Goal: Information Seeking & Learning: Learn about a topic

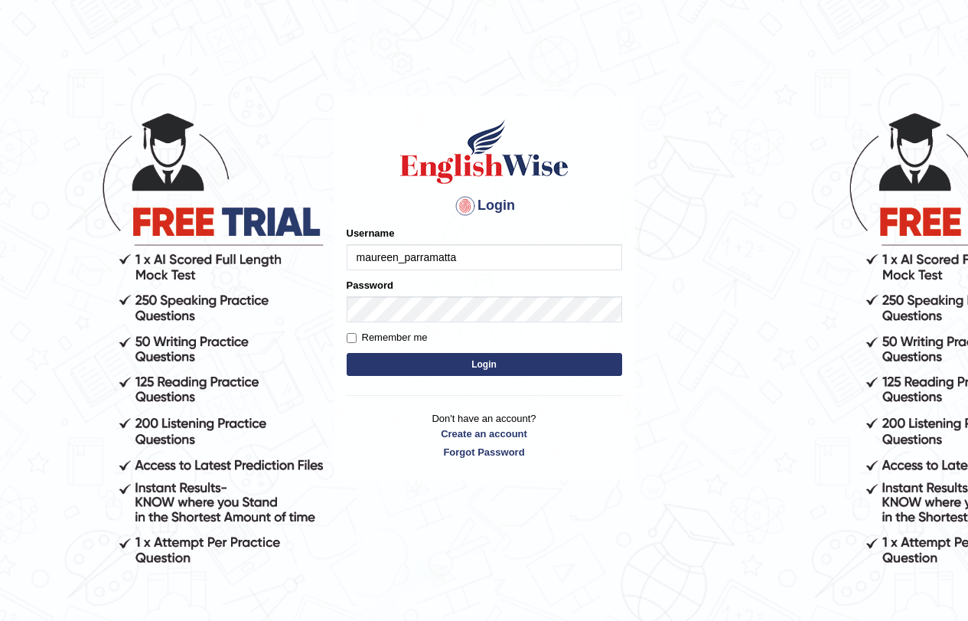
type input "maureen_parramatta"
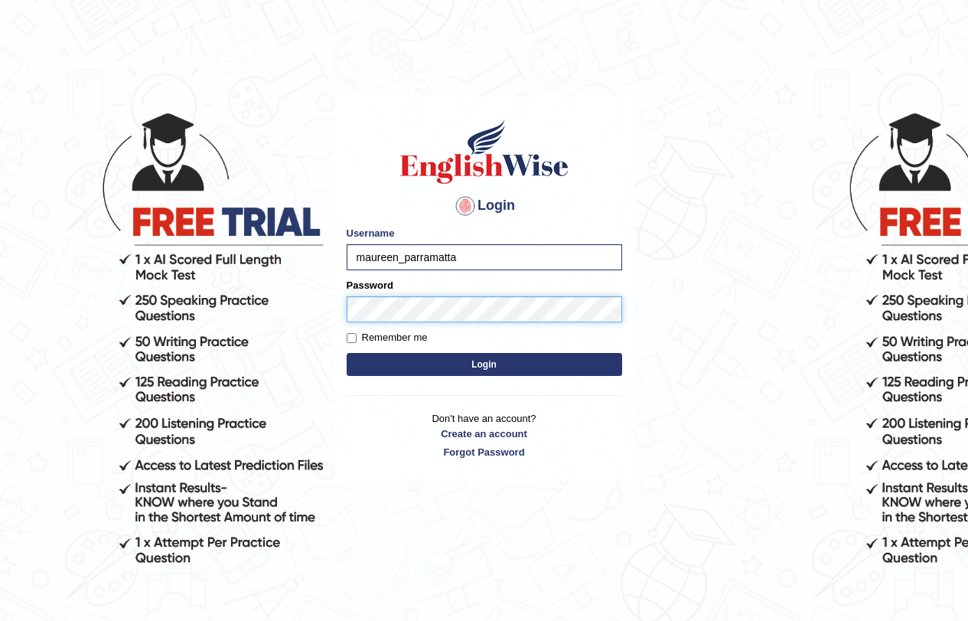
click at [347, 353] on button "Login" at bounding box center [485, 364] width 276 height 23
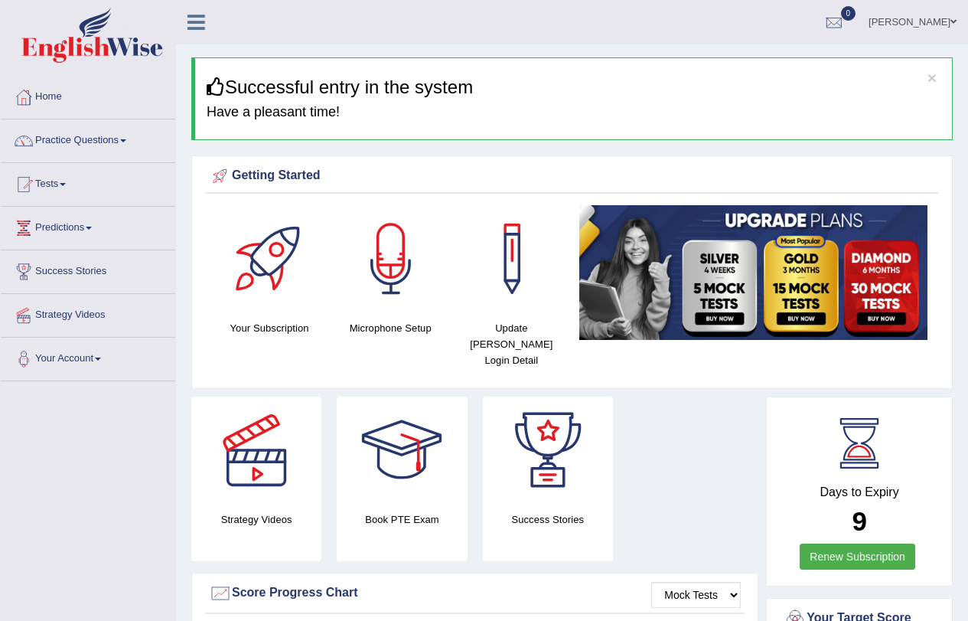
click at [119, 138] on link "Practice Questions" at bounding box center [88, 138] width 175 height 38
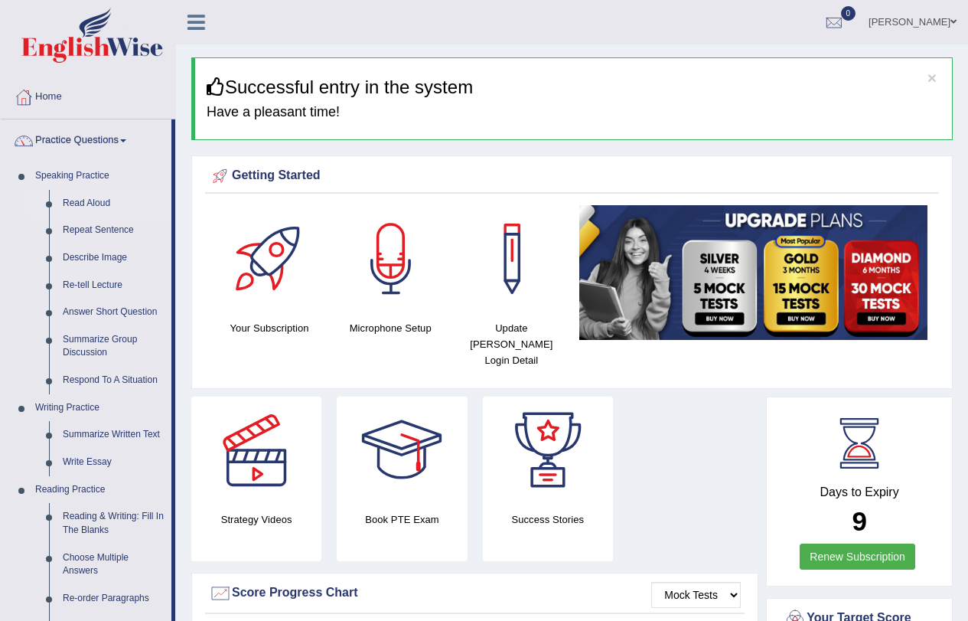
click at [75, 205] on link "Read Aloud" at bounding box center [114, 204] width 116 height 28
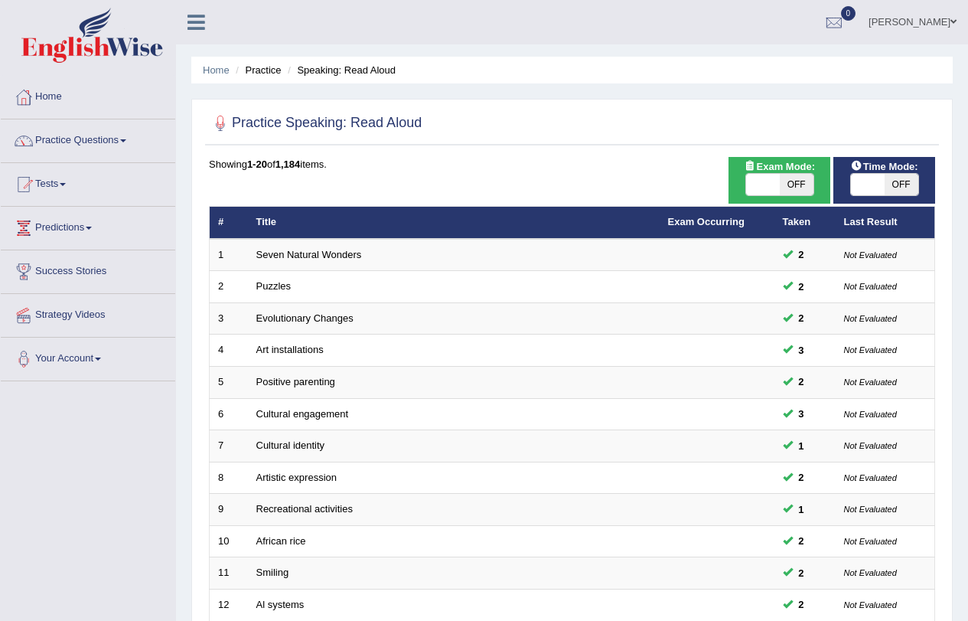
click at [796, 181] on span "OFF" at bounding box center [797, 184] width 34 height 21
checkbox input "true"
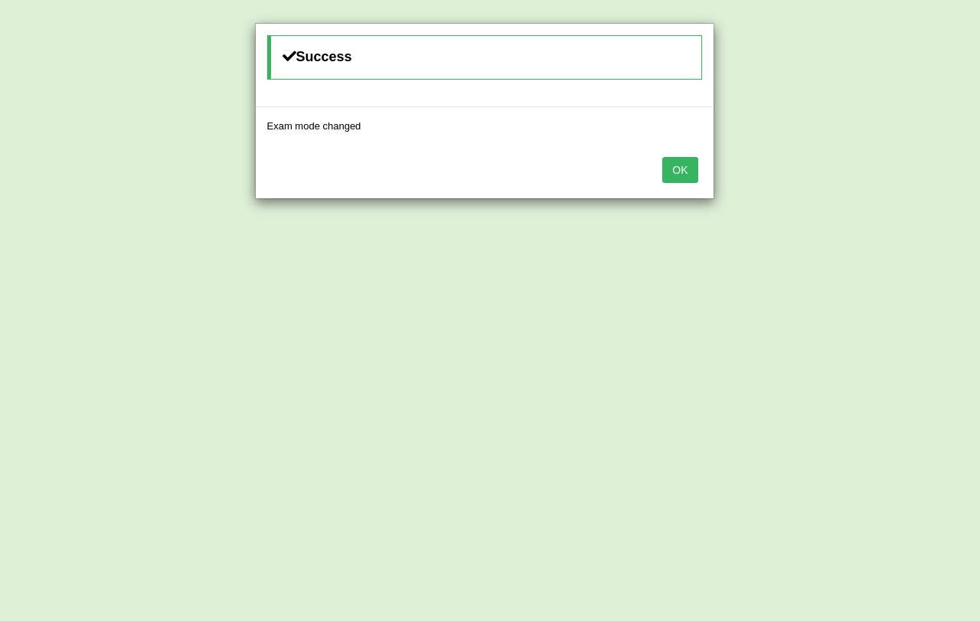
click at [690, 165] on button "OK" at bounding box center [679, 170] width 35 height 26
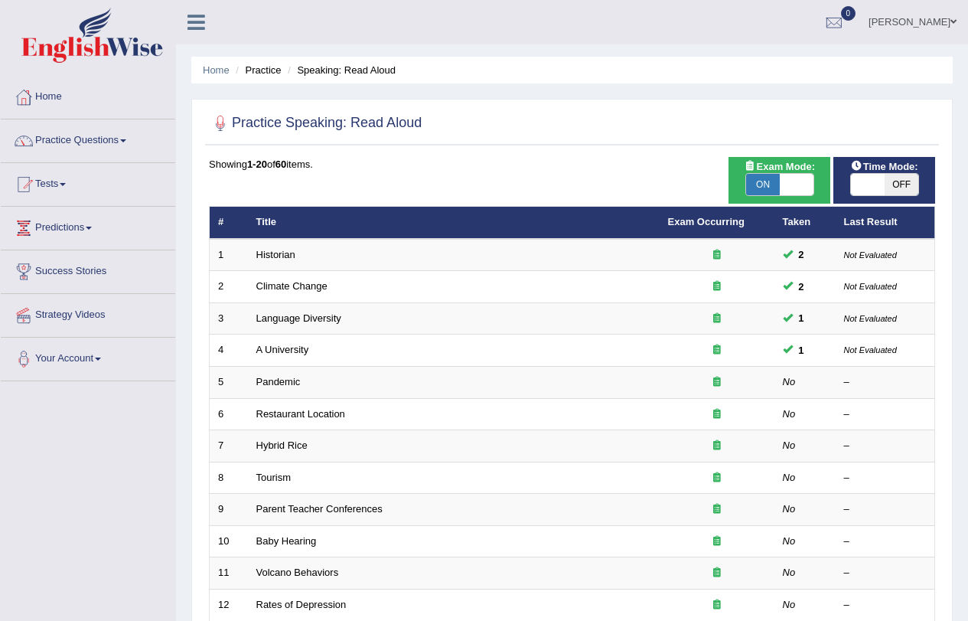
click at [896, 181] on span "OFF" at bounding box center [902, 184] width 34 height 21
checkbox input "true"
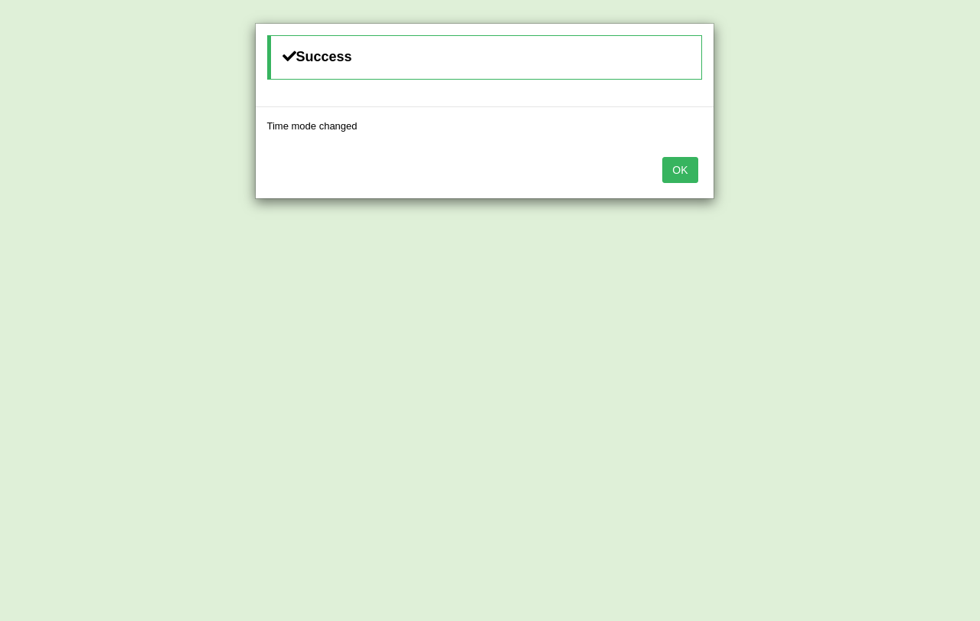
click at [674, 174] on button "OK" at bounding box center [679, 170] width 35 height 26
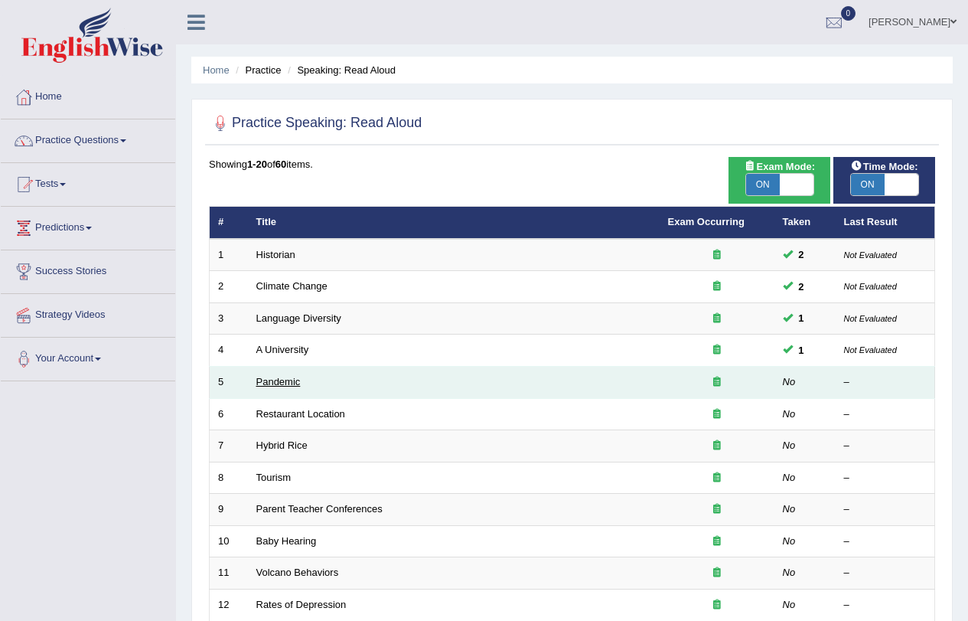
click at [270, 381] on link "Pandemic" at bounding box center [278, 381] width 44 height 11
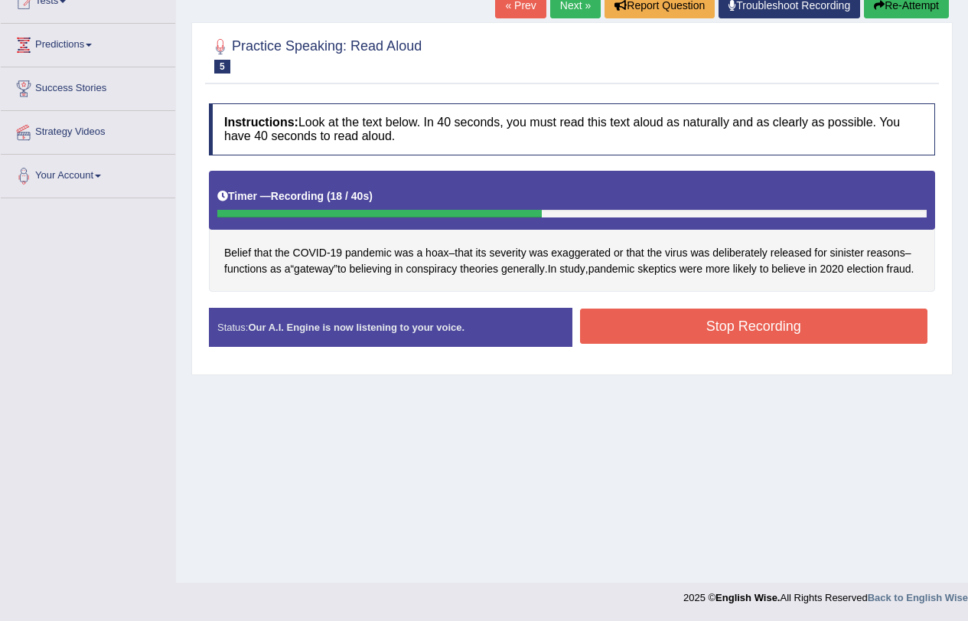
click at [768, 342] on button "Stop Recording" at bounding box center [754, 326] width 348 height 35
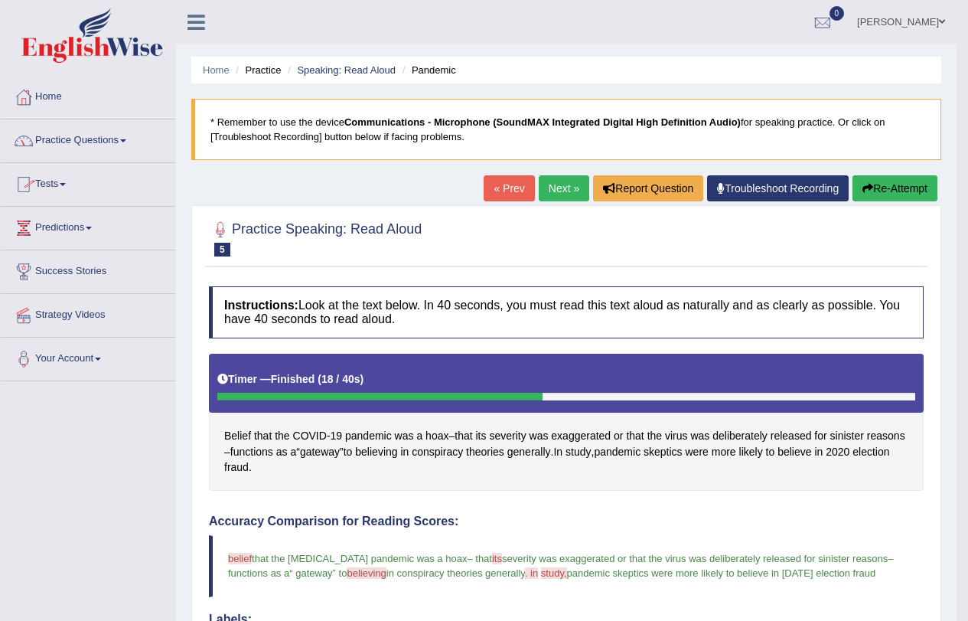
click at [558, 190] on link "Next »" at bounding box center [564, 188] width 51 height 26
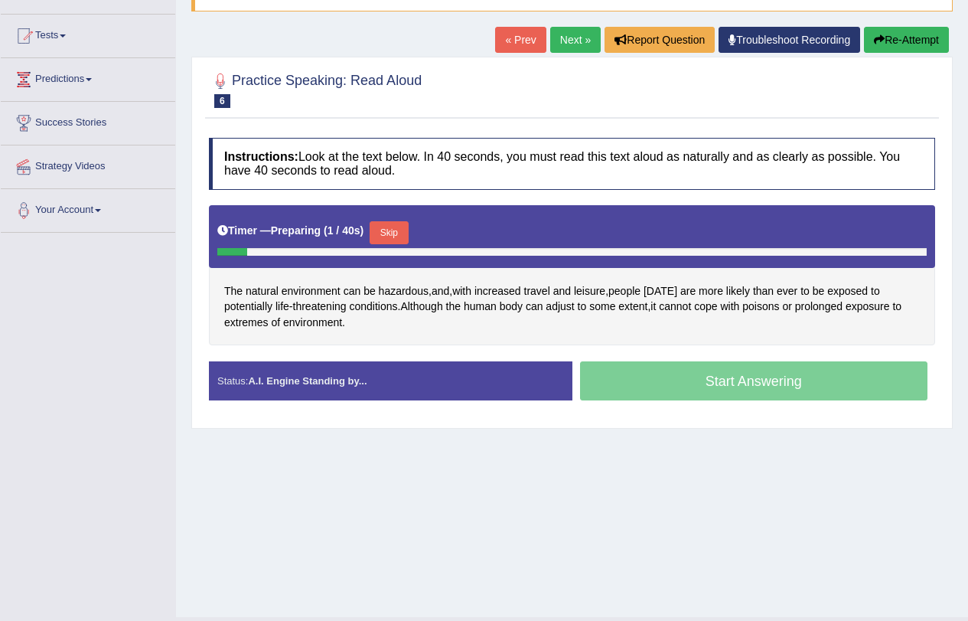
scroll to position [183, 0]
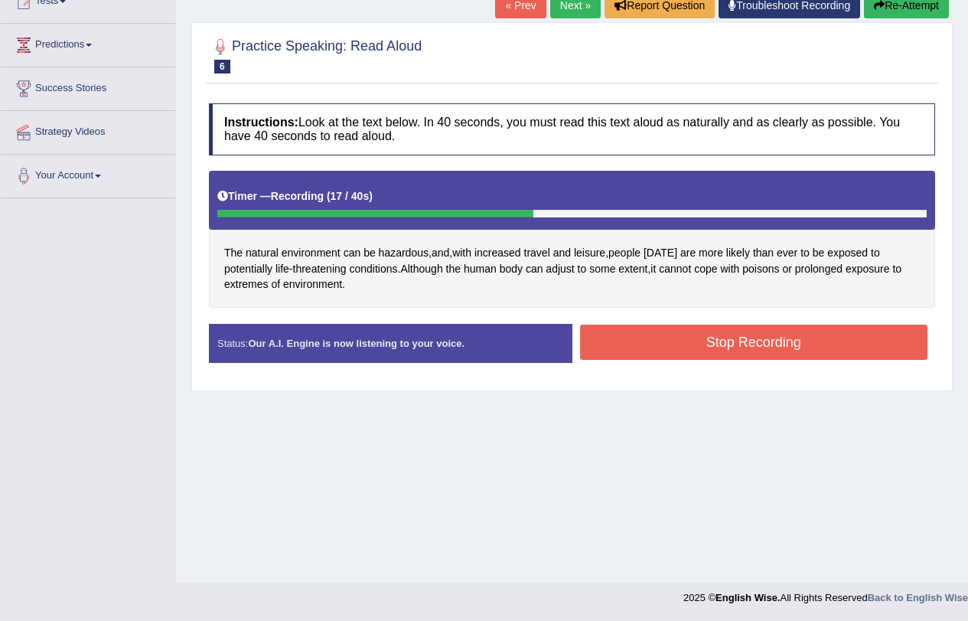
click at [783, 345] on button "Stop Recording" at bounding box center [754, 342] width 348 height 35
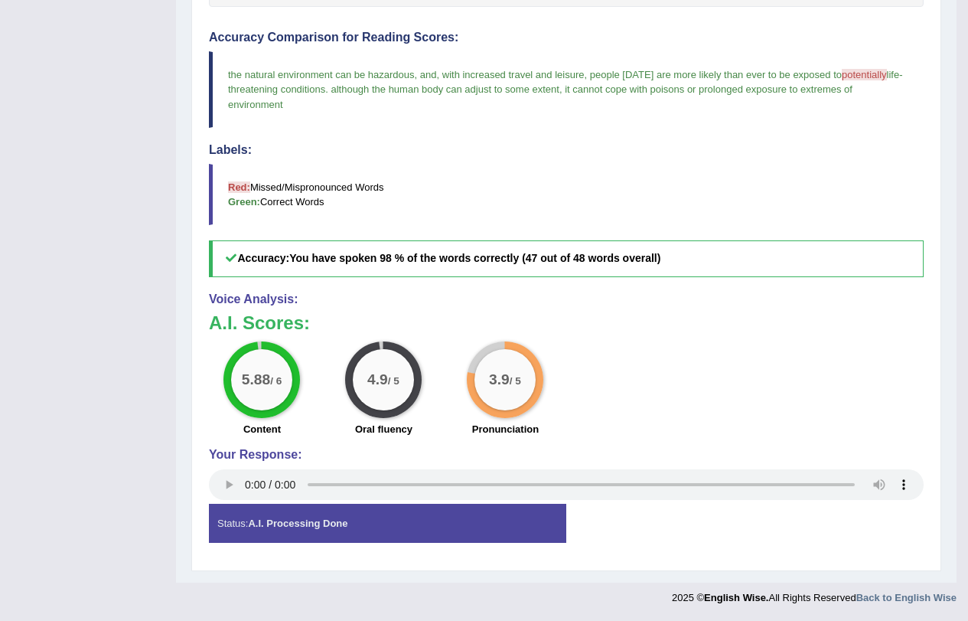
scroll to position [0, 0]
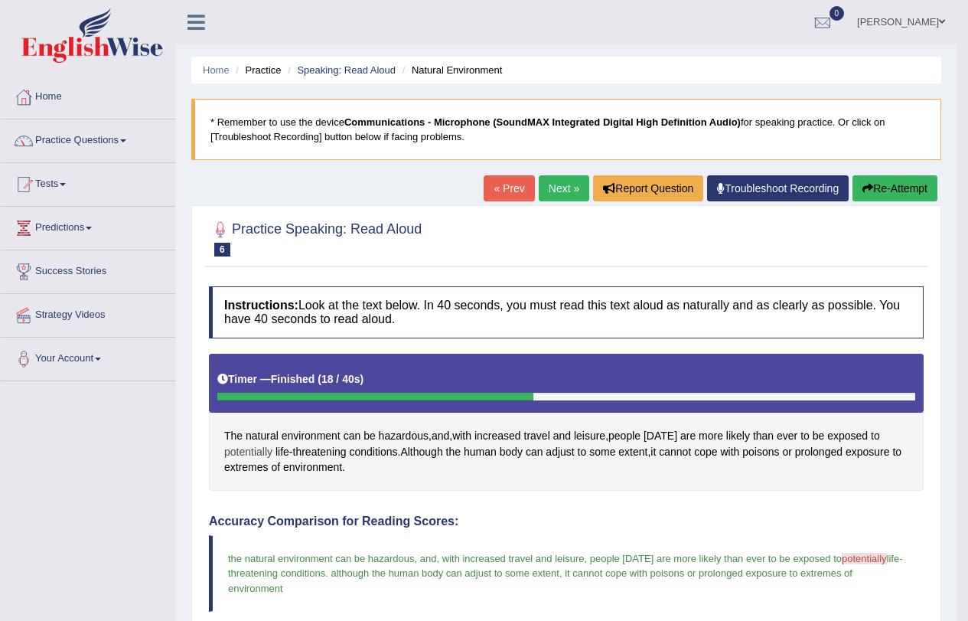
click at [249, 452] on span "potentially" at bounding box center [248, 452] width 48 height 16
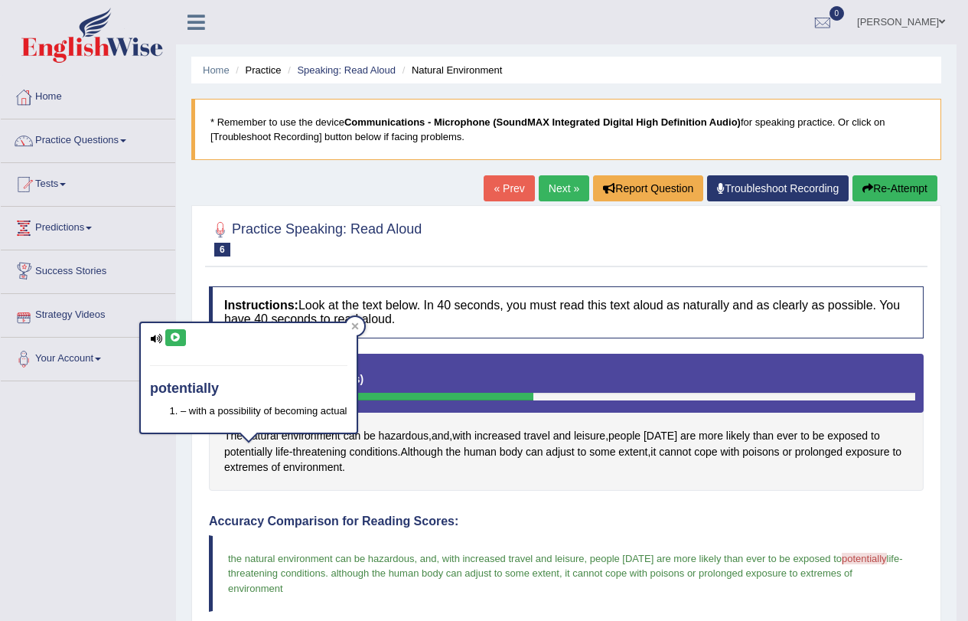
click at [180, 337] on icon at bounding box center [175, 337] width 11 height 9
click at [172, 333] on icon at bounding box center [175, 337] width 11 height 9
click at [606, 514] on h4 "Accuracy Comparison for Reading Scores:" at bounding box center [566, 521] width 715 height 14
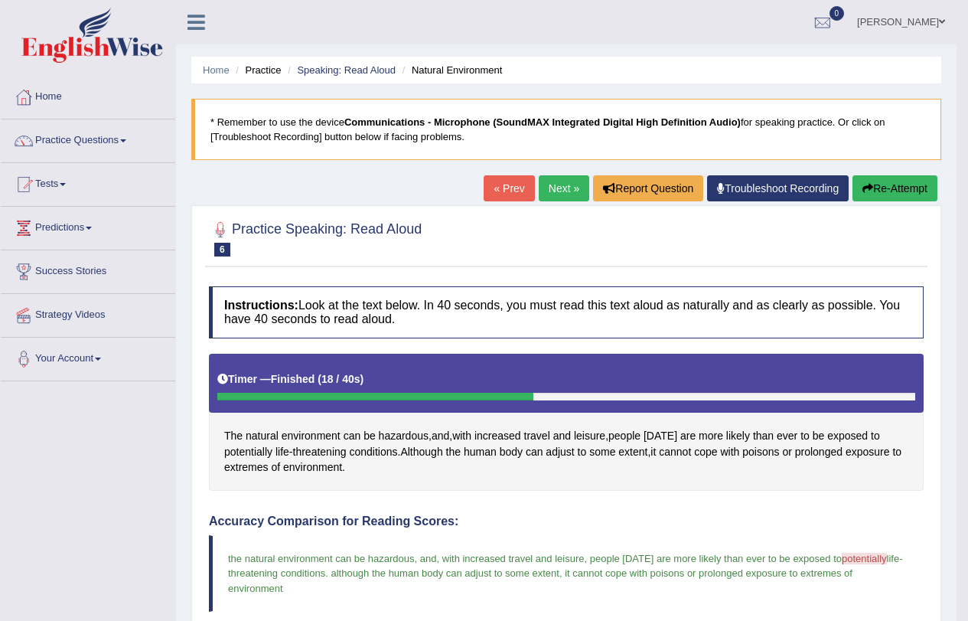
click at [544, 184] on link "Next »" at bounding box center [564, 188] width 51 height 26
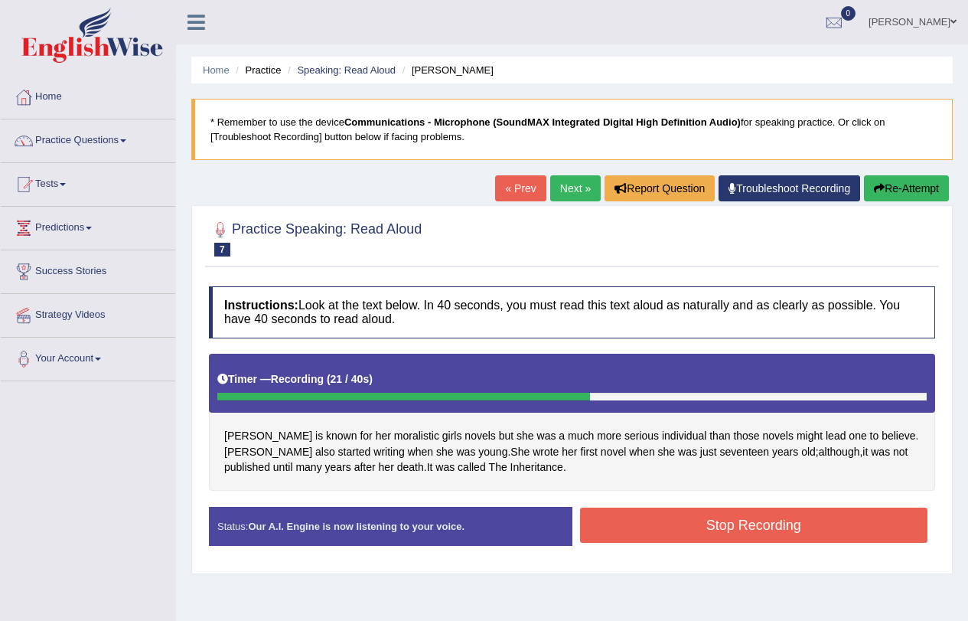
click at [746, 523] on button "Stop Recording" at bounding box center [754, 525] width 348 height 35
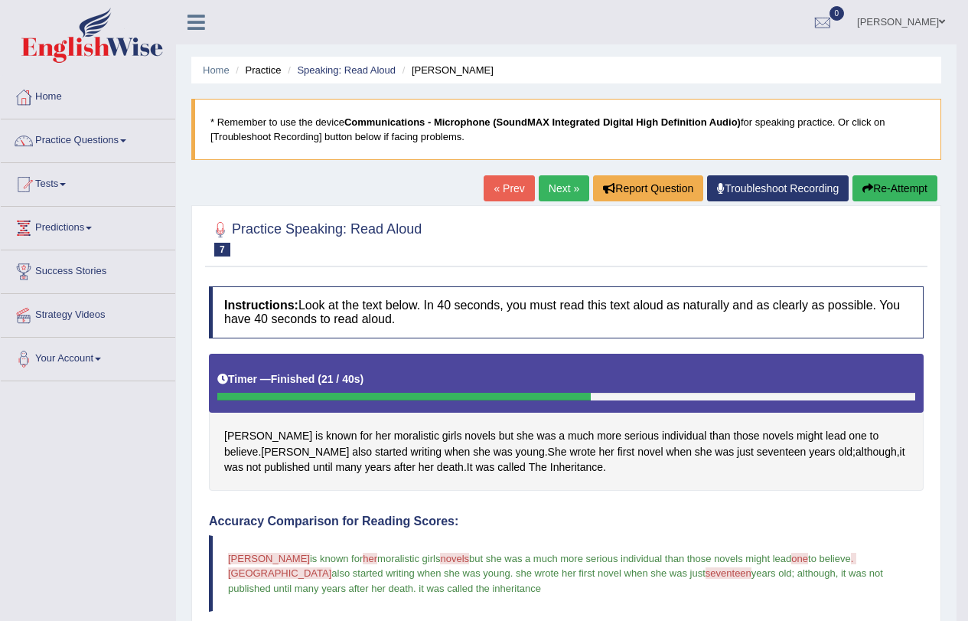
click at [547, 177] on link "Next »" at bounding box center [564, 188] width 51 height 26
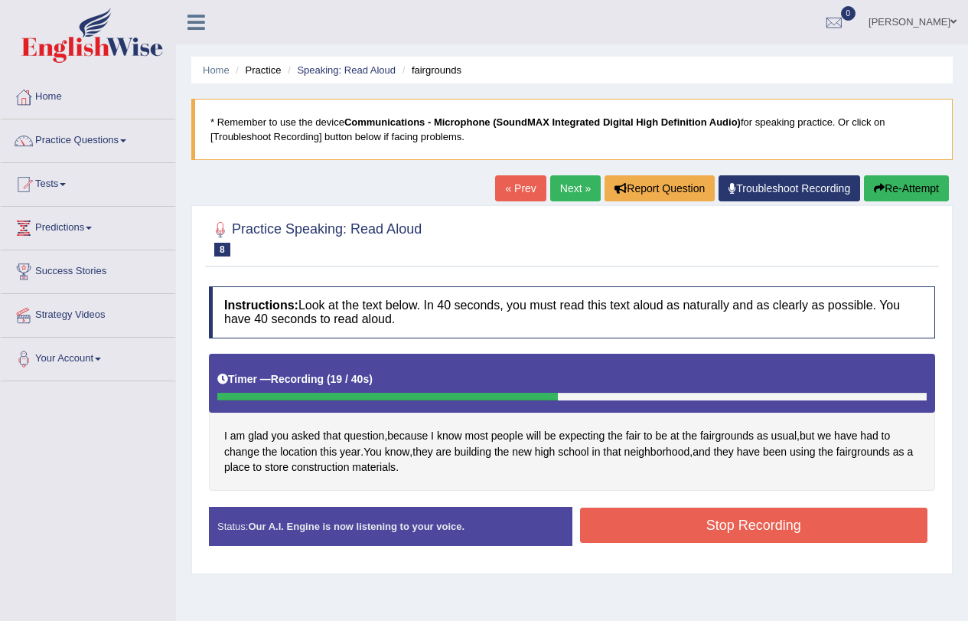
click at [766, 516] on button "Stop Recording" at bounding box center [754, 525] width 348 height 35
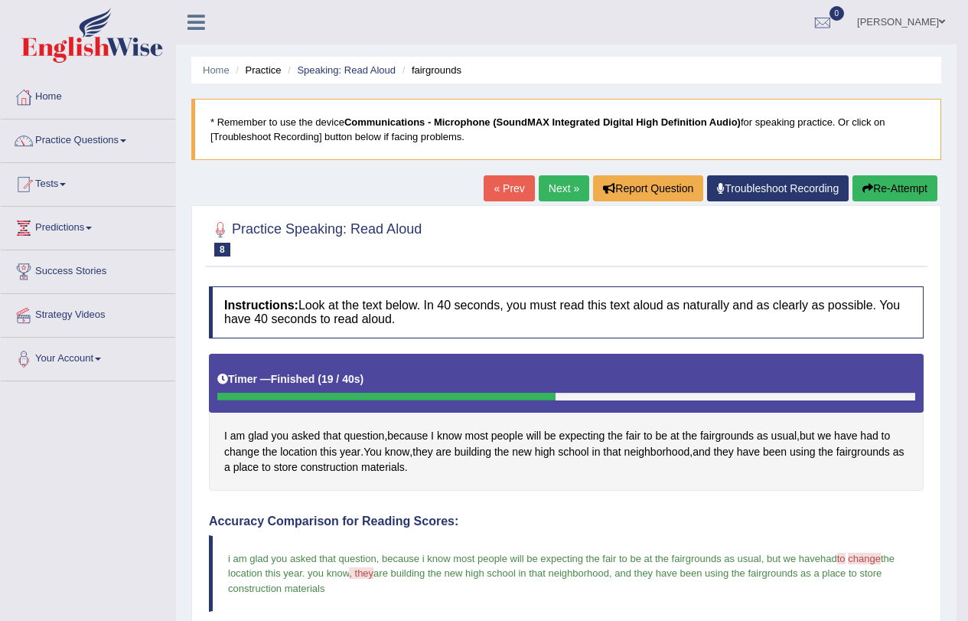
click at [556, 184] on link "Next »" at bounding box center [564, 188] width 51 height 26
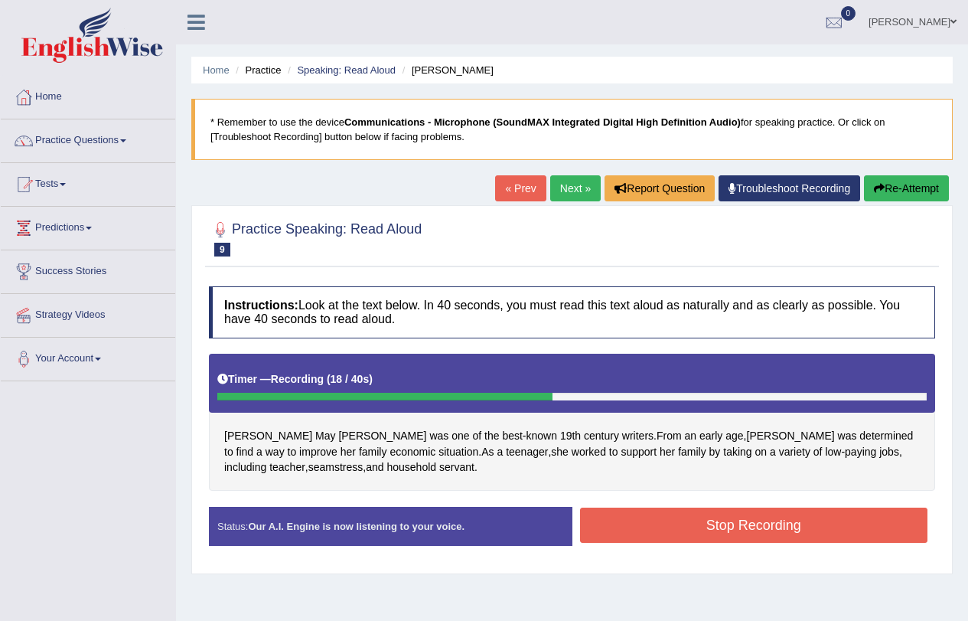
click at [746, 520] on button "Stop Recording" at bounding box center [754, 525] width 348 height 35
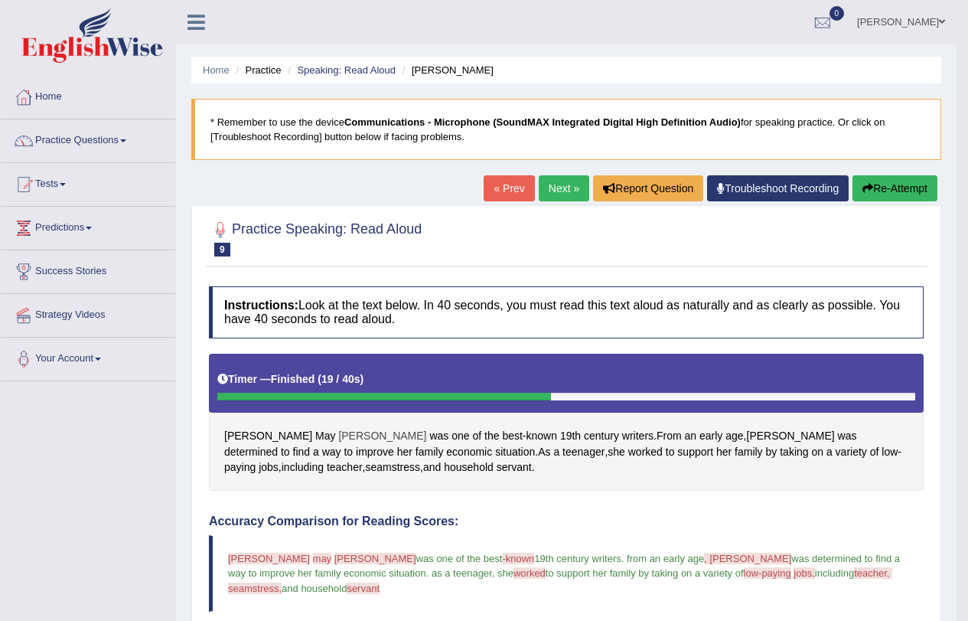
click at [338, 429] on span "Alcott" at bounding box center [382, 436] width 88 height 16
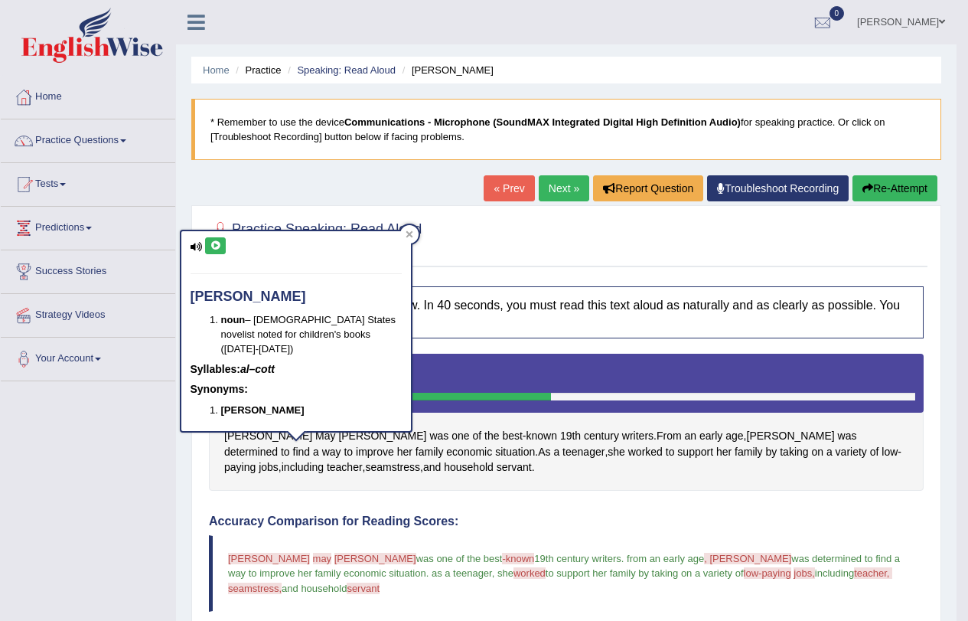
click at [209, 237] on div "alcott noun – United States novelist noted for children's books (1832-1888) Syl…" at bounding box center [296, 331] width 230 height 200
click at [211, 247] on icon at bounding box center [215, 245] width 11 height 9
click at [214, 246] on icon at bounding box center [215, 245] width 11 height 9
click at [399, 232] on div "alcott noun – United States novelist noted for children's books (1832-1888) Syl…" at bounding box center [296, 331] width 230 height 200
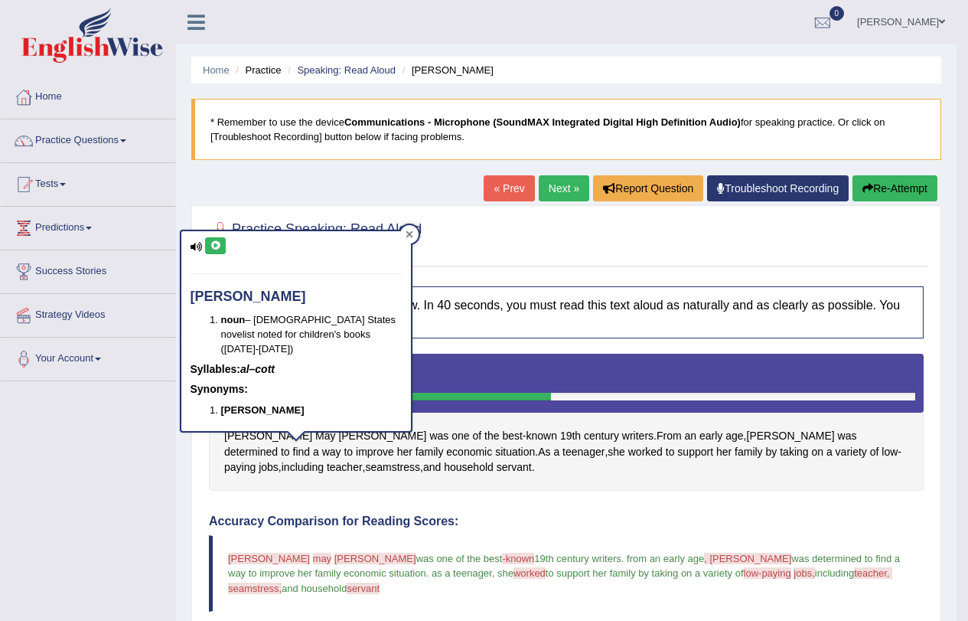
click at [406, 232] on icon at bounding box center [410, 234] width 8 height 8
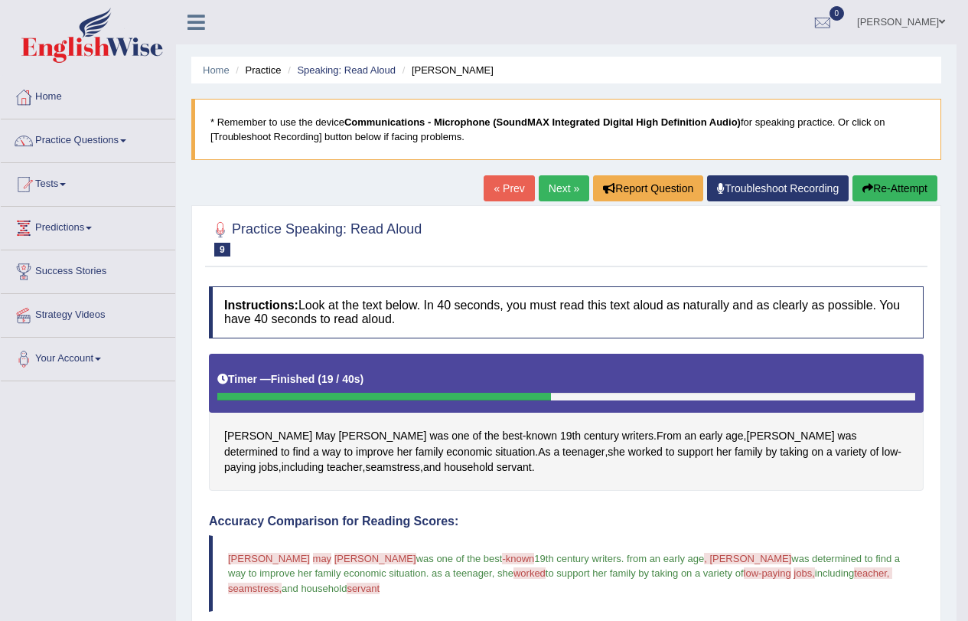
click at [567, 184] on link "Next »" at bounding box center [564, 188] width 51 height 26
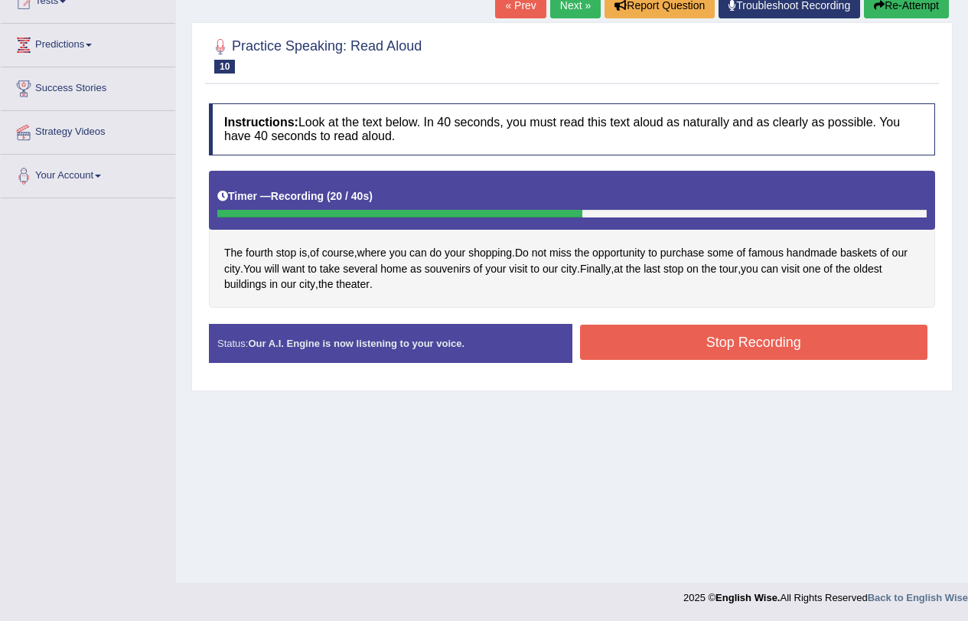
click at [705, 341] on button "Stop Recording" at bounding box center [754, 342] width 348 height 35
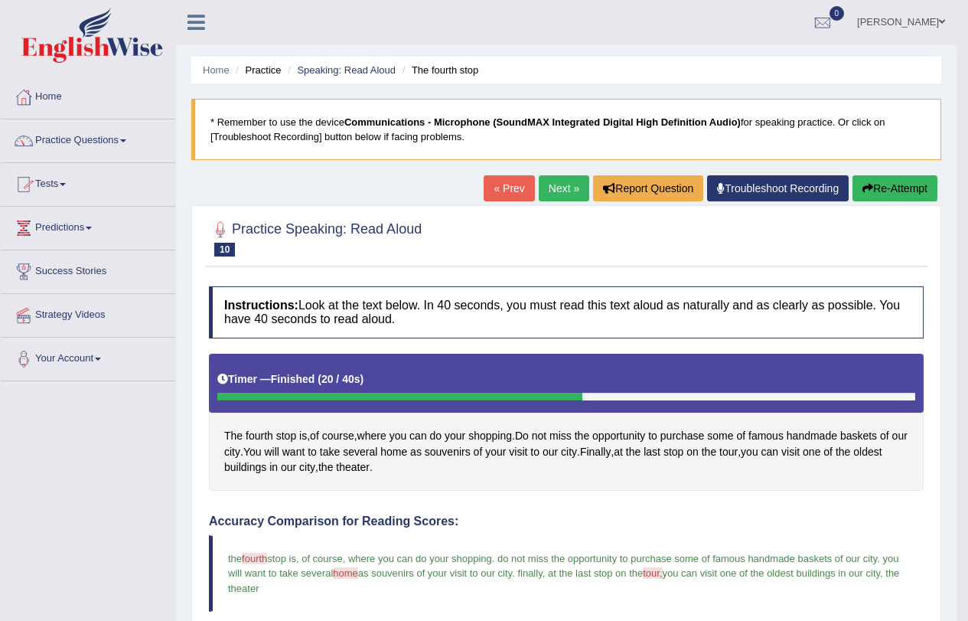
click at [129, 133] on link "Practice Questions" at bounding box center [88, 138] width 175 height 38
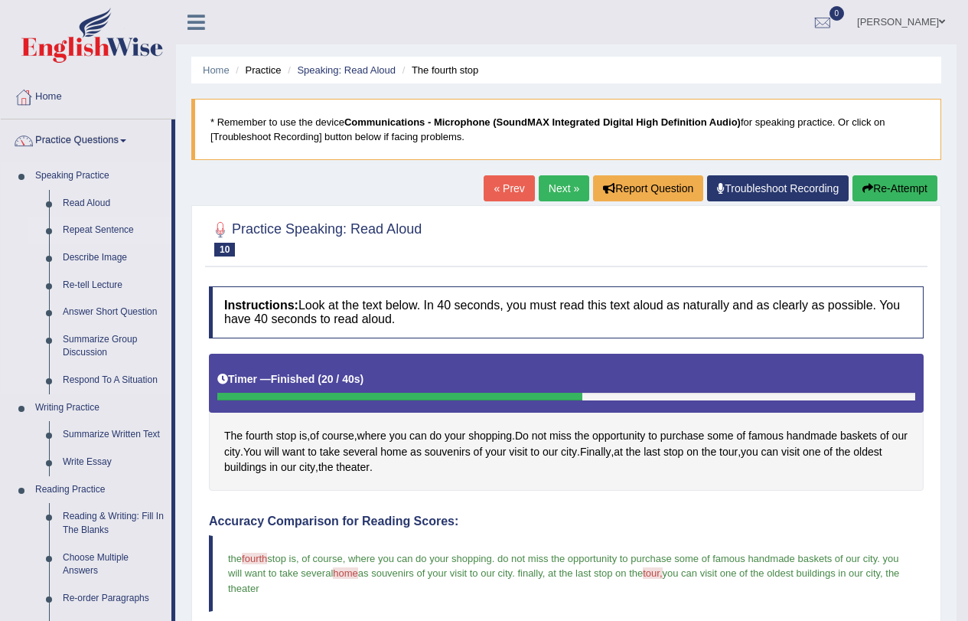
click at [90, 233] on link "Repeat Sentence" at bounding box center [114, 231] width 116 height 28
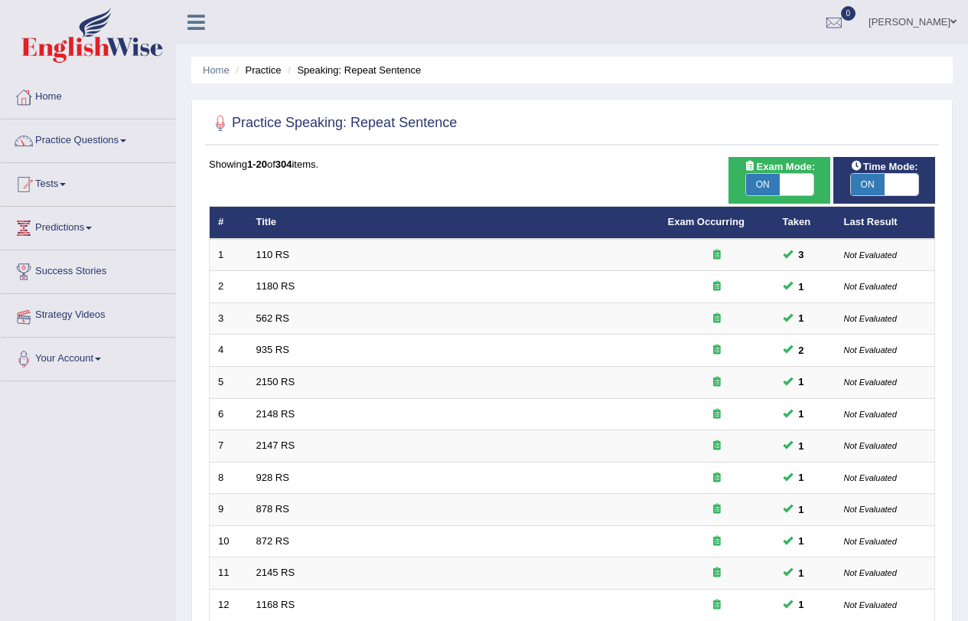
scroll to position [393, 0]
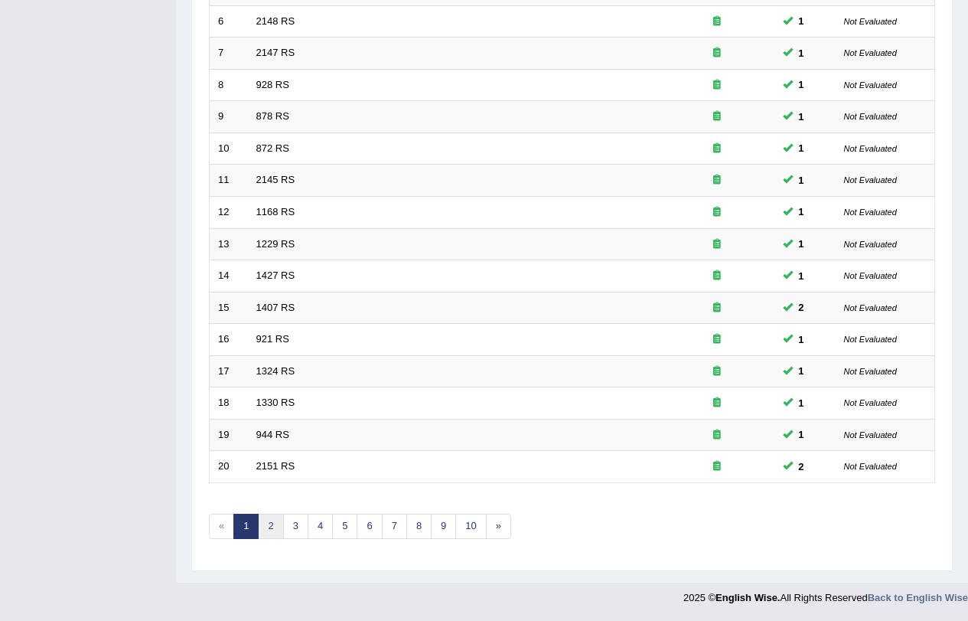
click at [269, 524] on link "2" at bounding box center [270, 526] width 25 height 25
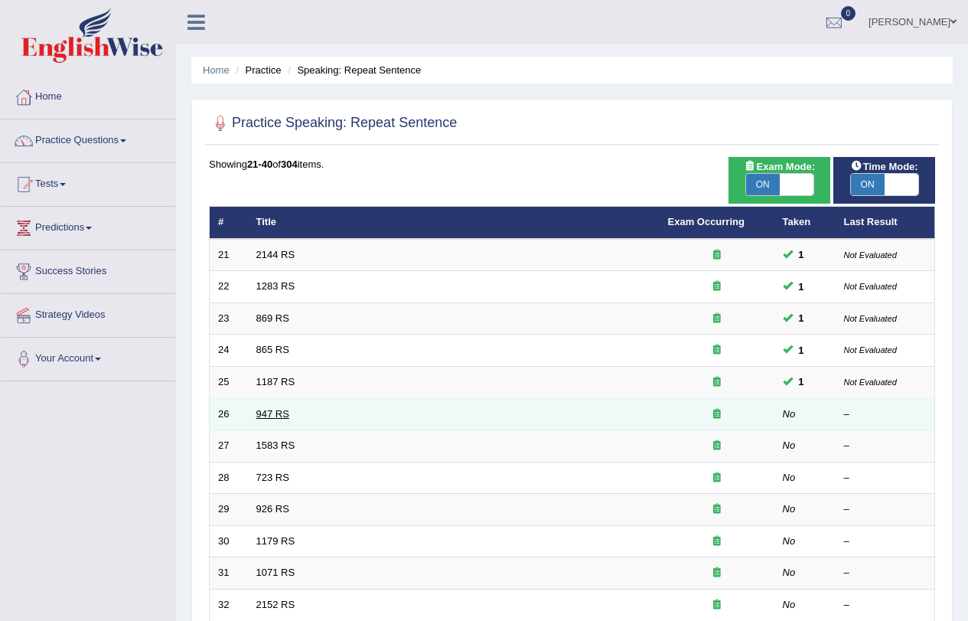
click at [262, 409] on link "947 RS" at bounding box center [272, 413] width 33 height 11
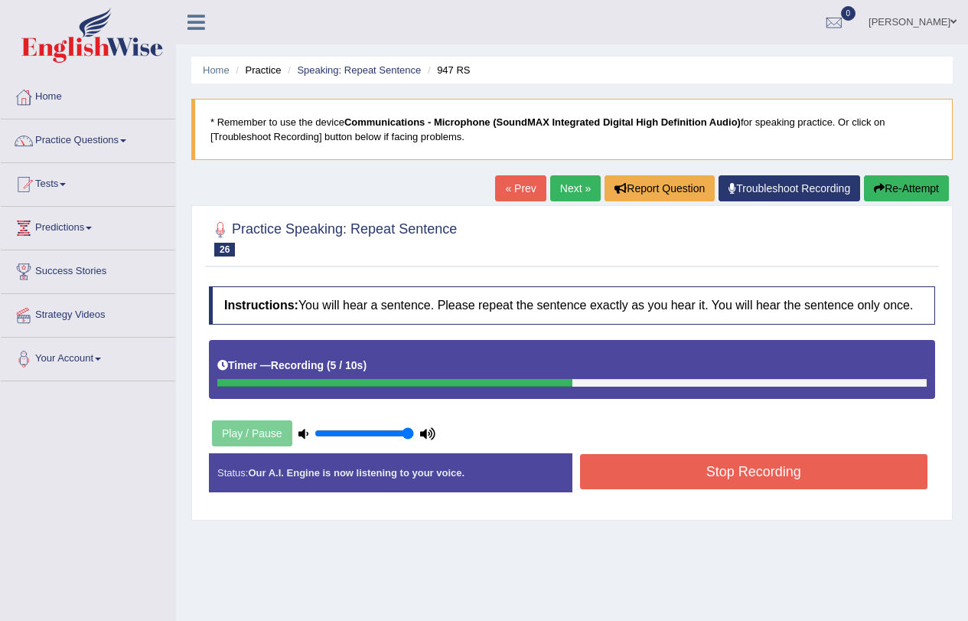
click at [746, 478] on button "Stop Recording" at bounding box center [754, 471] width 348 height 35
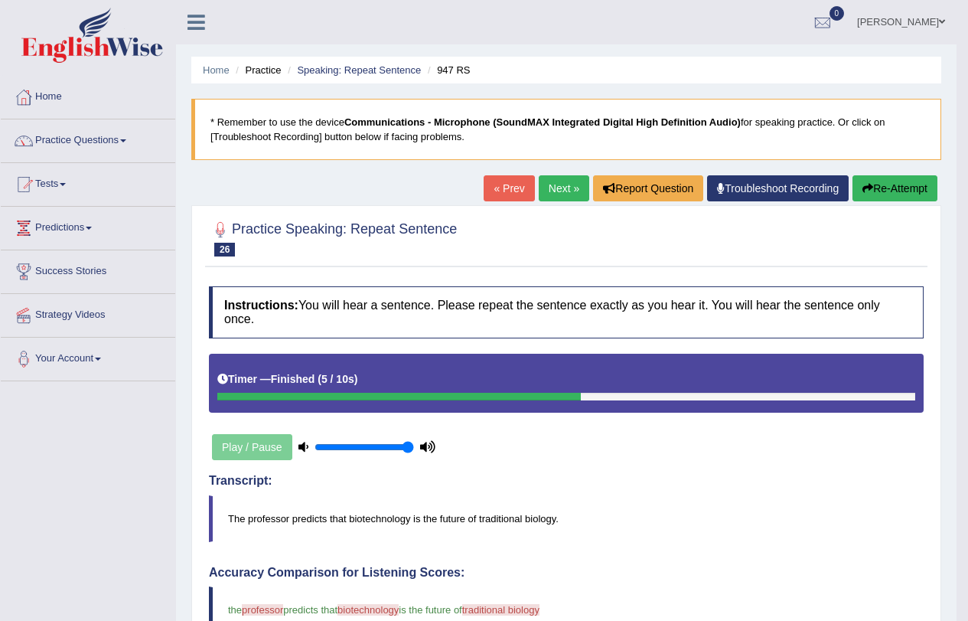
click at [893, 178] on button "Re-Attempt" at bounding box center [895, 188] width 85 height 26
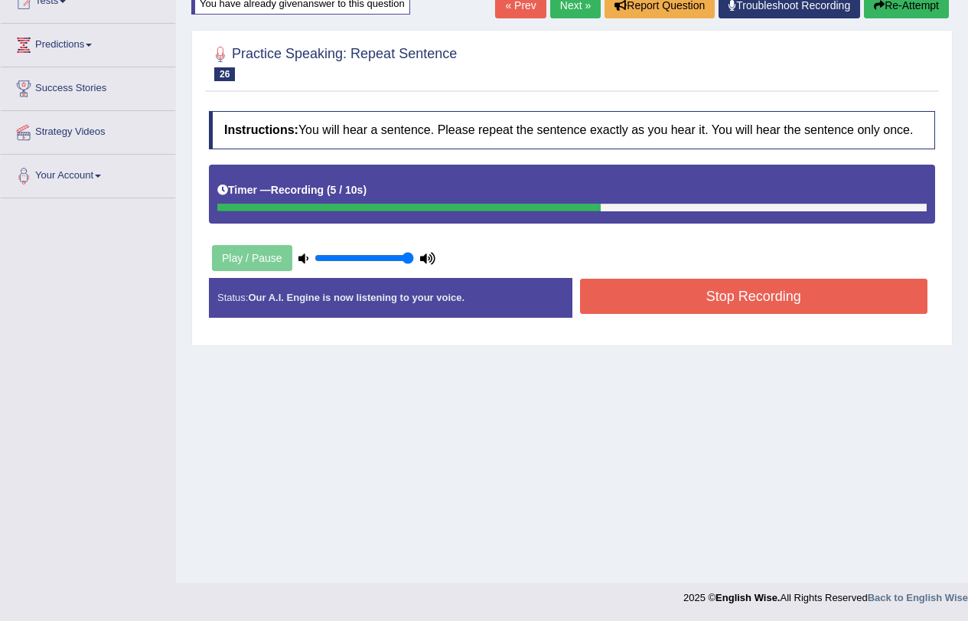
click at [628, 305] on button "Stop Recording" at bounding box center [754, 296] width 348 height 35
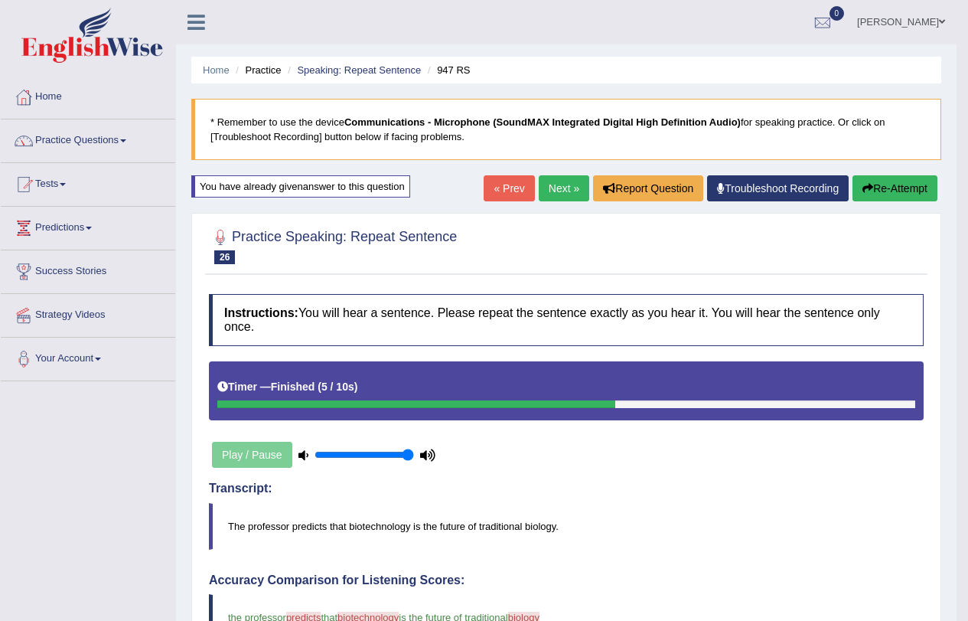
click at [554, 186] on link "Next »" at bounding box center [564, 188] width 51 height 26
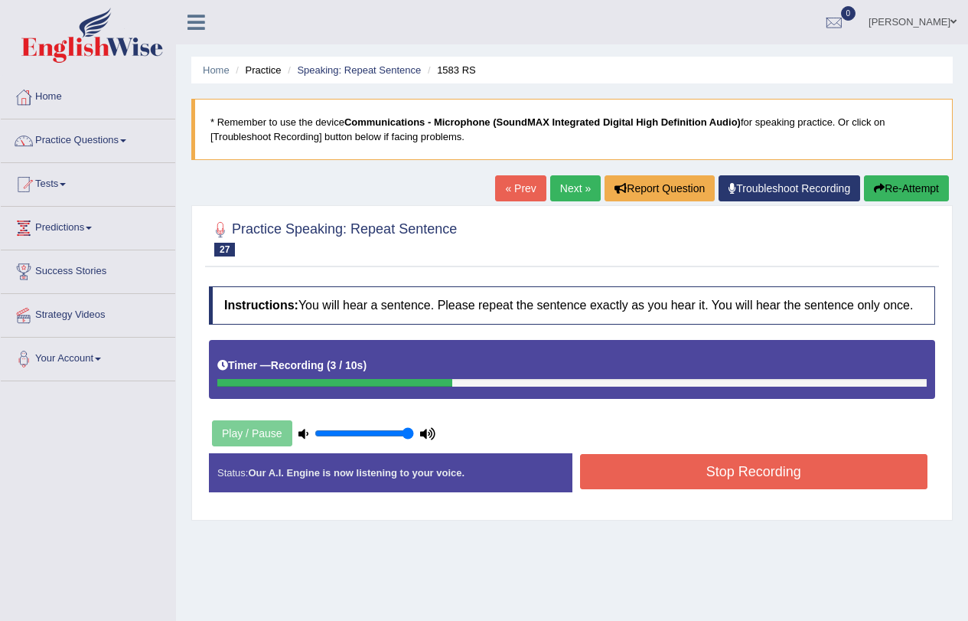
click at [678, 471] on button "Stop Recording" at bounding box center [754, 471] width 348 height 35
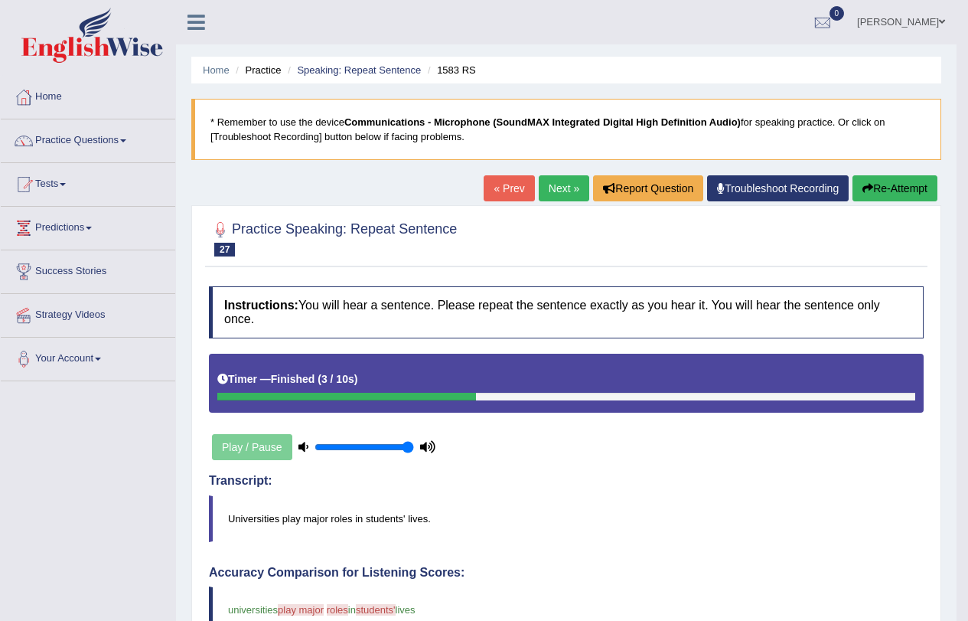
click at [918, 194] on button "Re-Attempt" at bounding box center [895, 188] width 85 height 26
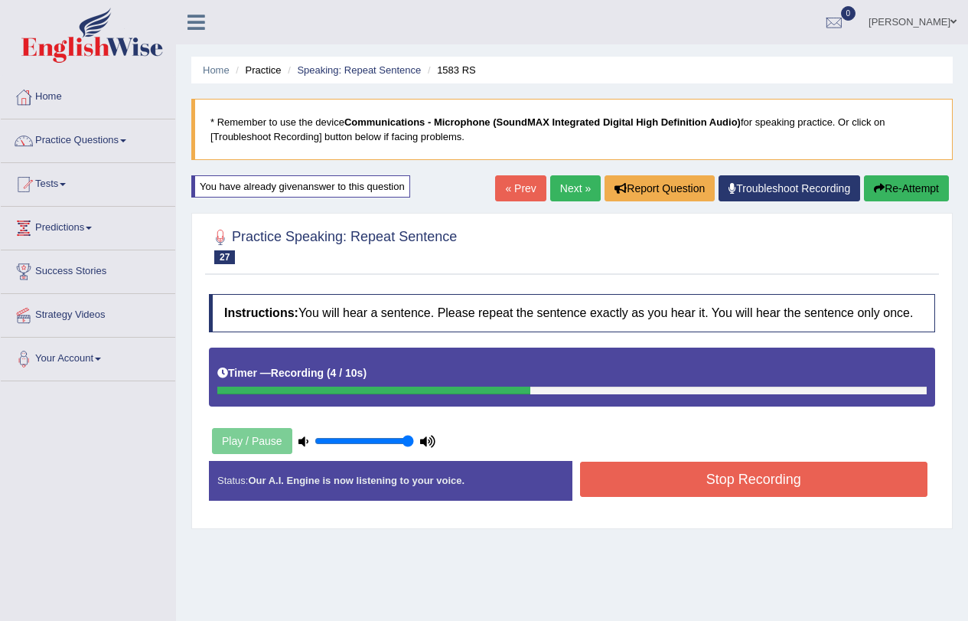
click at [722, 486] on button "Stop Recording" at bounding box center [754, 479] width 348 height 35
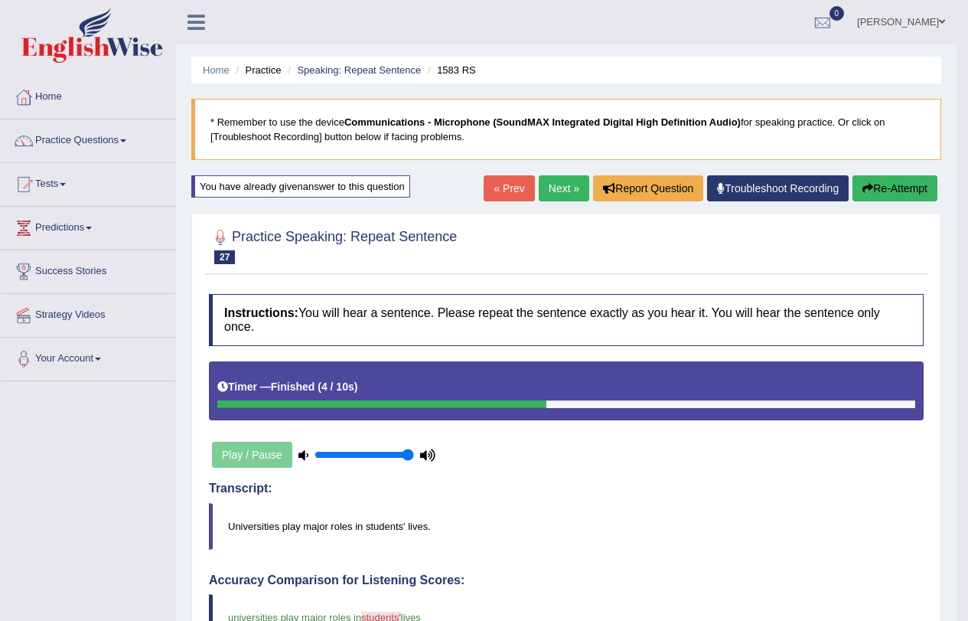
click at [563, 190] on link "Next »" at bounding box center [564, 188] width 51 height 26
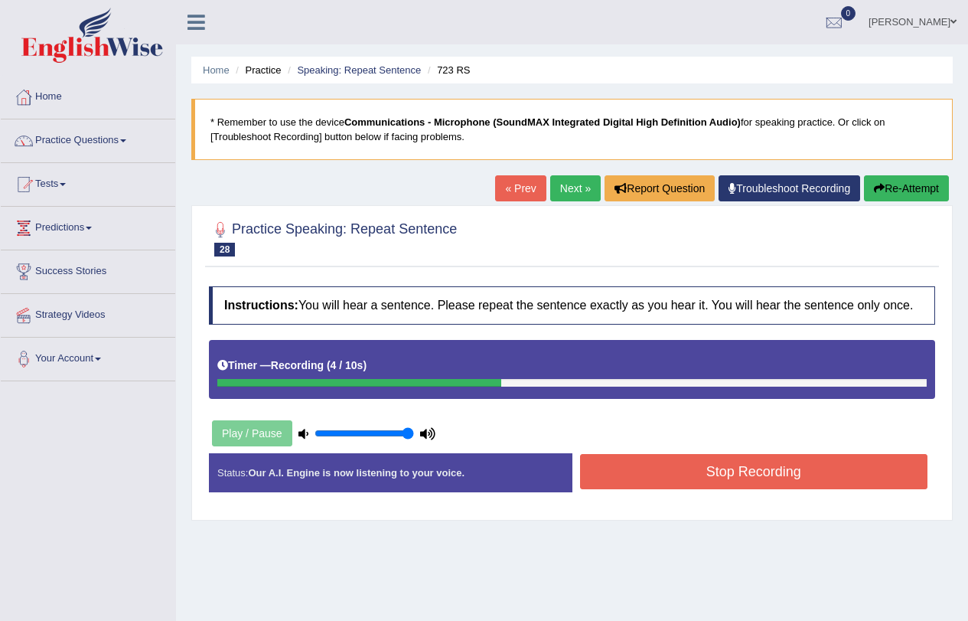
click at [693, 481] on button "Stop Recording" at bounding box center [754, 471] width 348 height 35
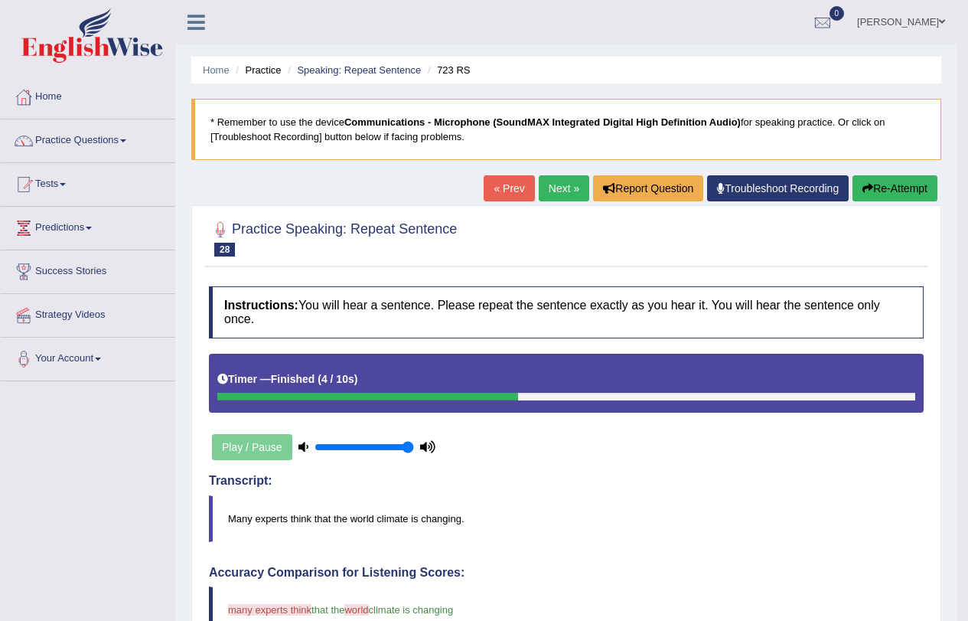
click at [552, 188] on link "Next »" at bounding box center [564, 188] width 51 height 26
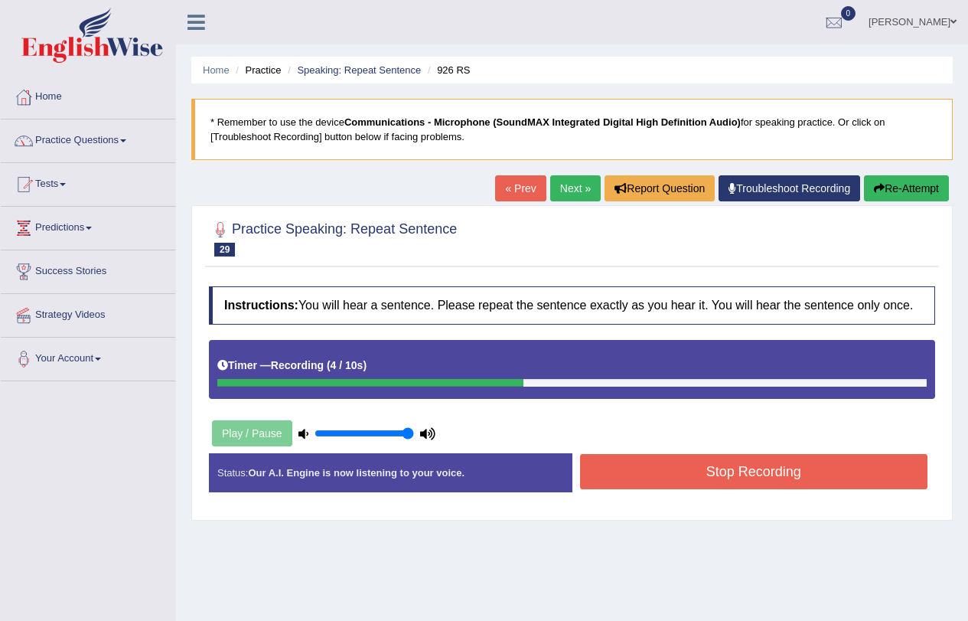
click at [720, 475] on button "Stop Recording" at bounding box center [754, 471] width 348 height 35
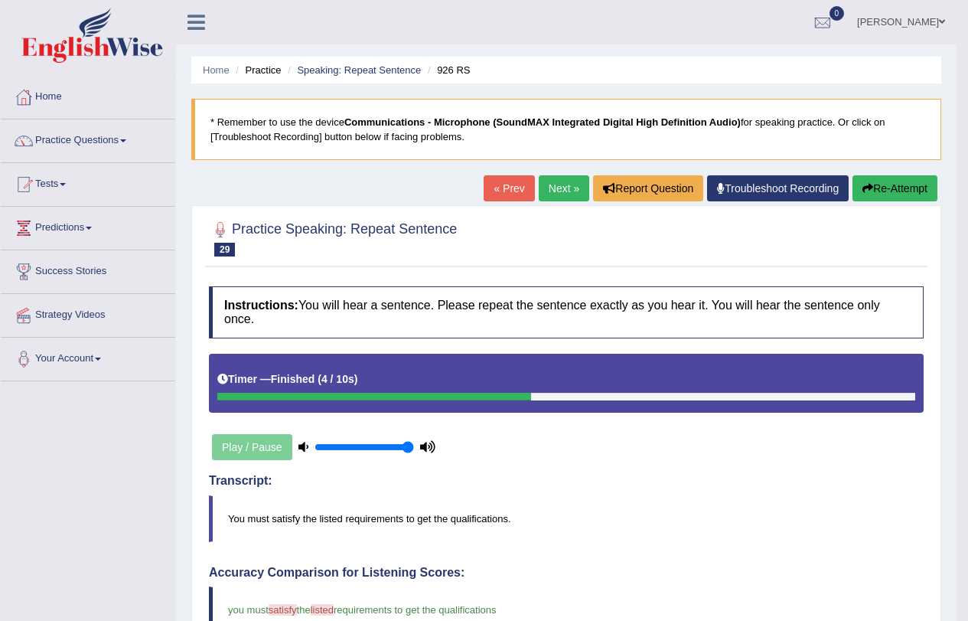
click at [558, 192] on link "Next »" at bounding box center [564, 188] width 51 height 26
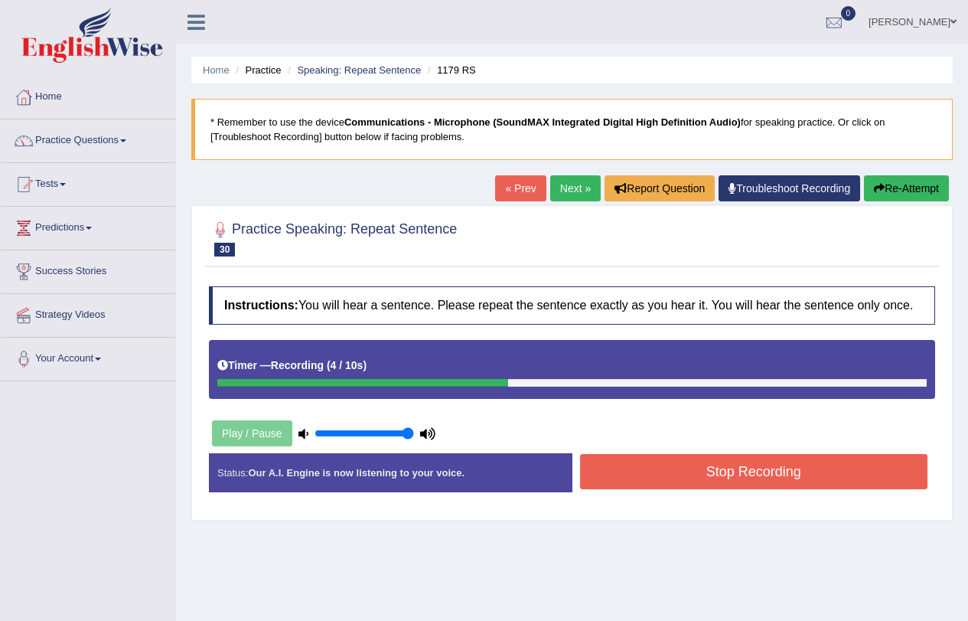
click at [697, 478] on button "Stop Recording" at bounding box center [754, 471] width 348 height 35
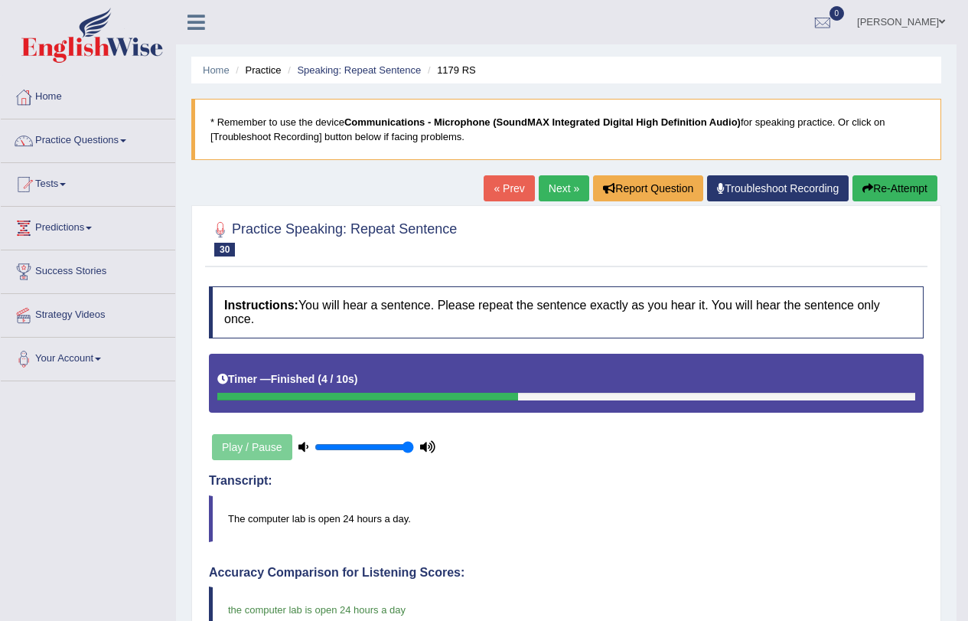
click at [547, 191] on link "Next »" at bounding box center [564, 188] width 51 height 26
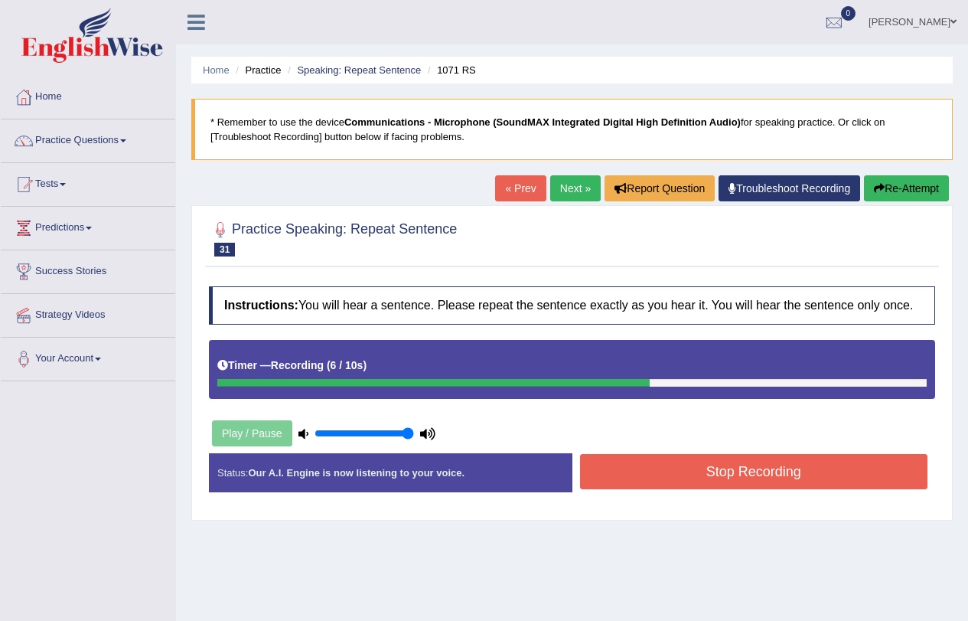
click at [660, 481] on button "Stop Recording" at bounding box center [754, 471] width 348 height 35
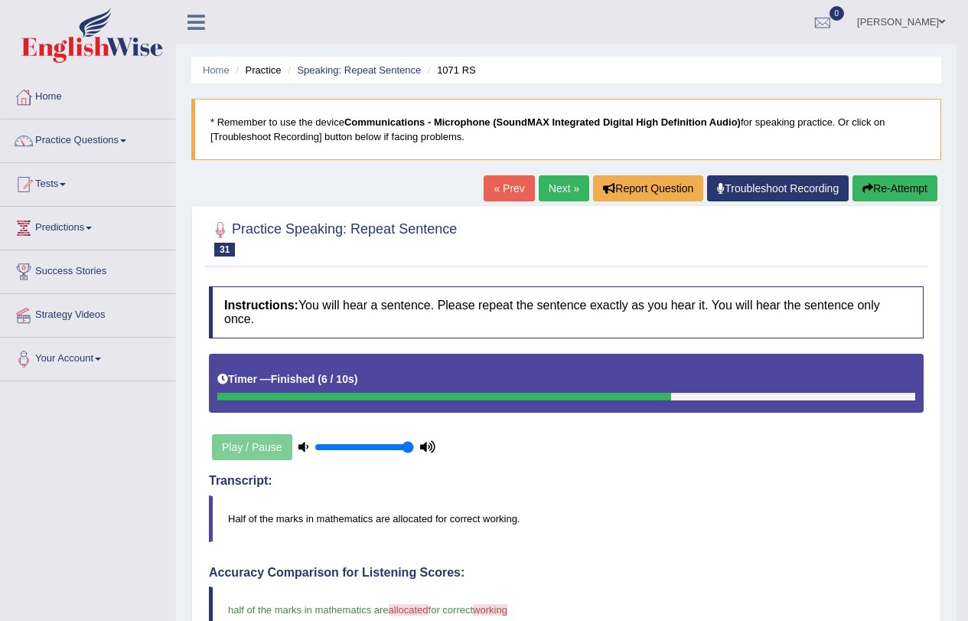
click at [554, 185] on link "Next »" at bounding box center [564, 188] width 51 height 26
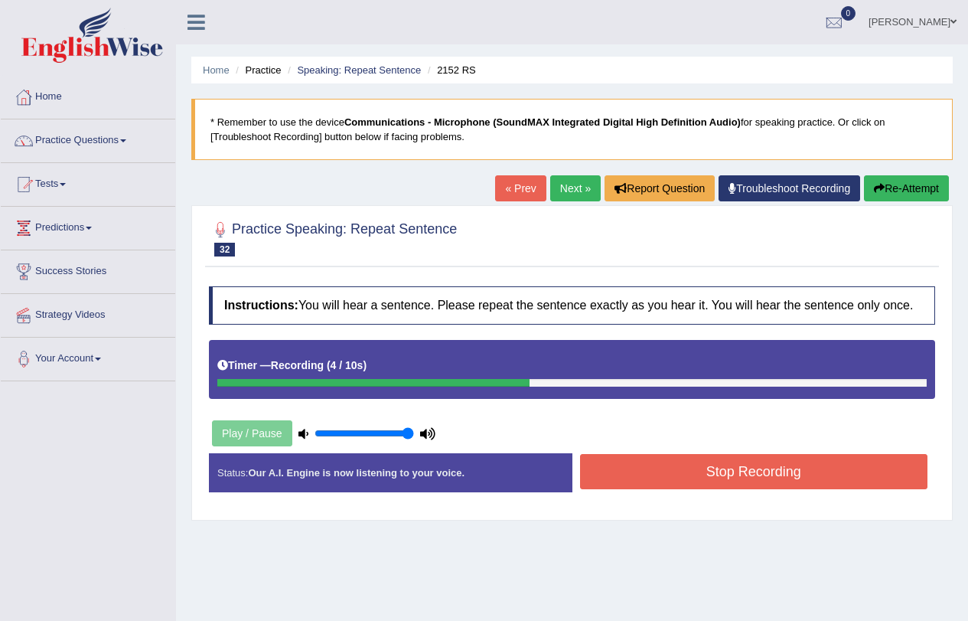
click at [768, 482] on button "Stop Recording" at bounding box center [754, 471] width 348 height 35
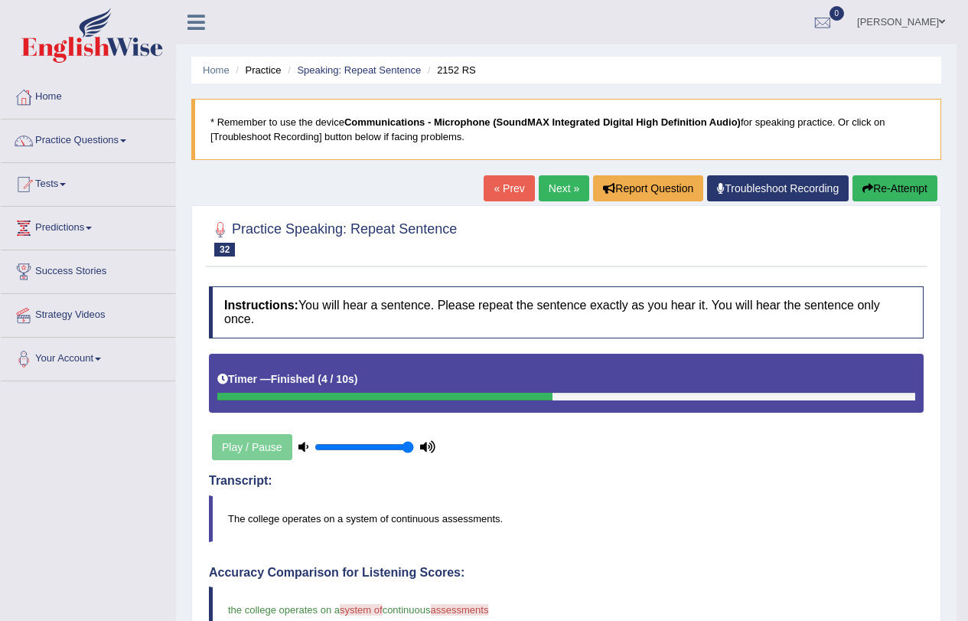
click at [868, 181] on button "Re-Attempt" at bounding box center [895, 188] width 85 height 26
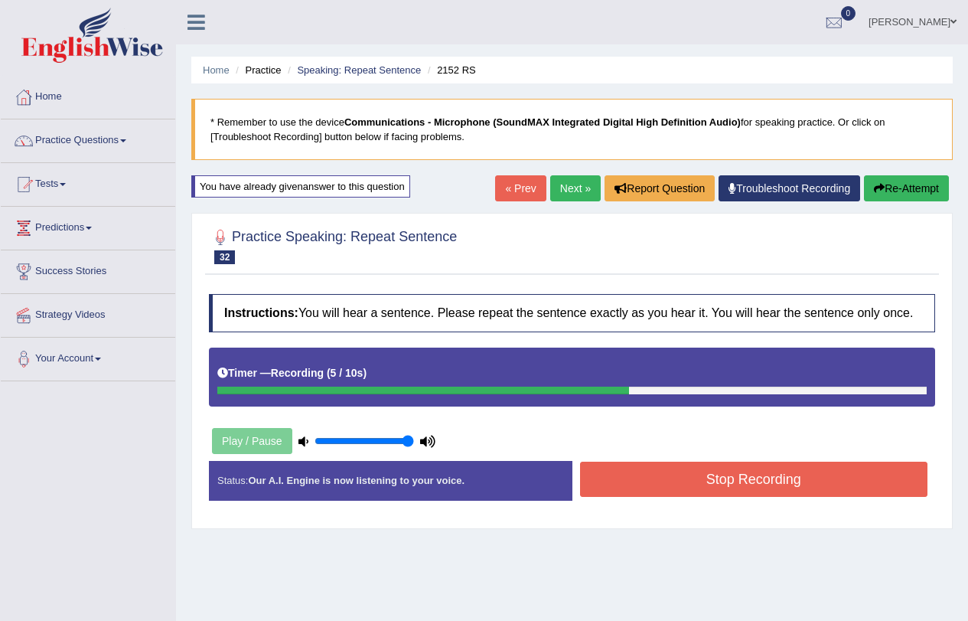
click at [735, 475] on button "Stop Recording" at bounding box center [754, 479] width 348 height 35
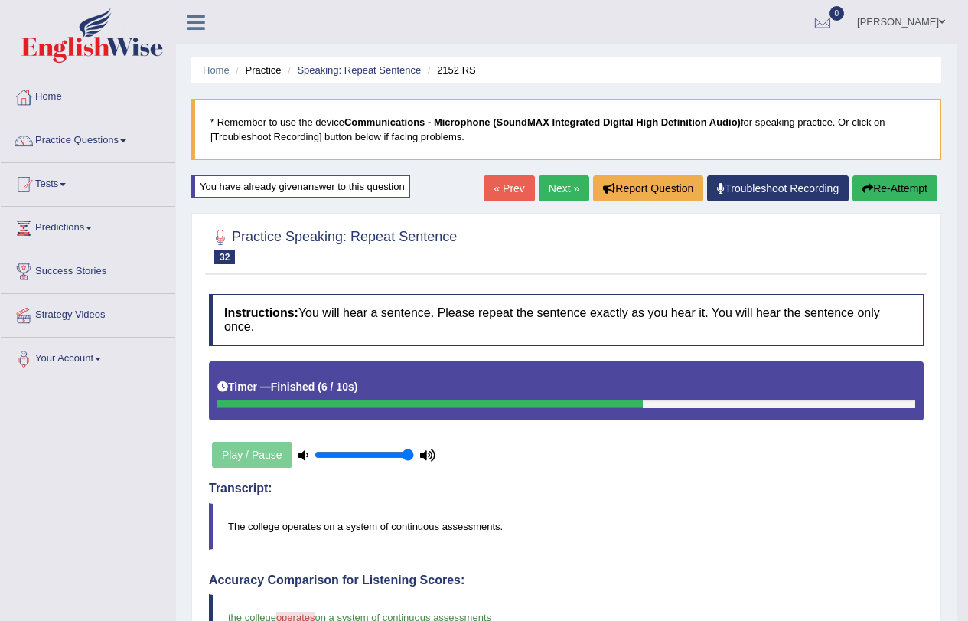
click at [567, 188] on link "Next »" at bounding box center [564, 188] width 51 height 26
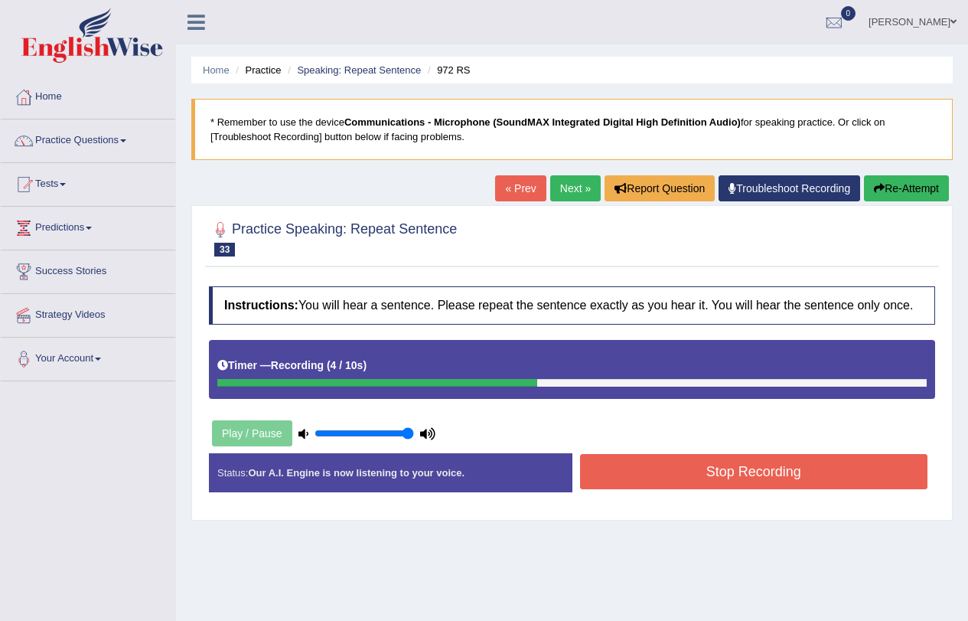
click at [645, 472] on button "Stop Recording" at bounding box center [754, 471] width 348 height 35
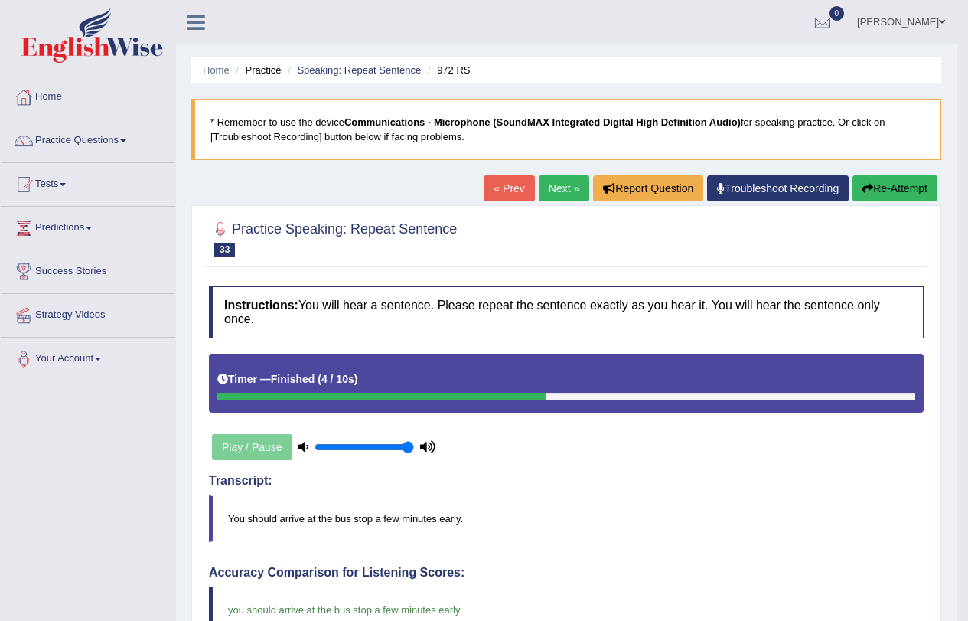
click at [546, 190] on link "Next »" at bounding box center [564, 188] width 51 height 26
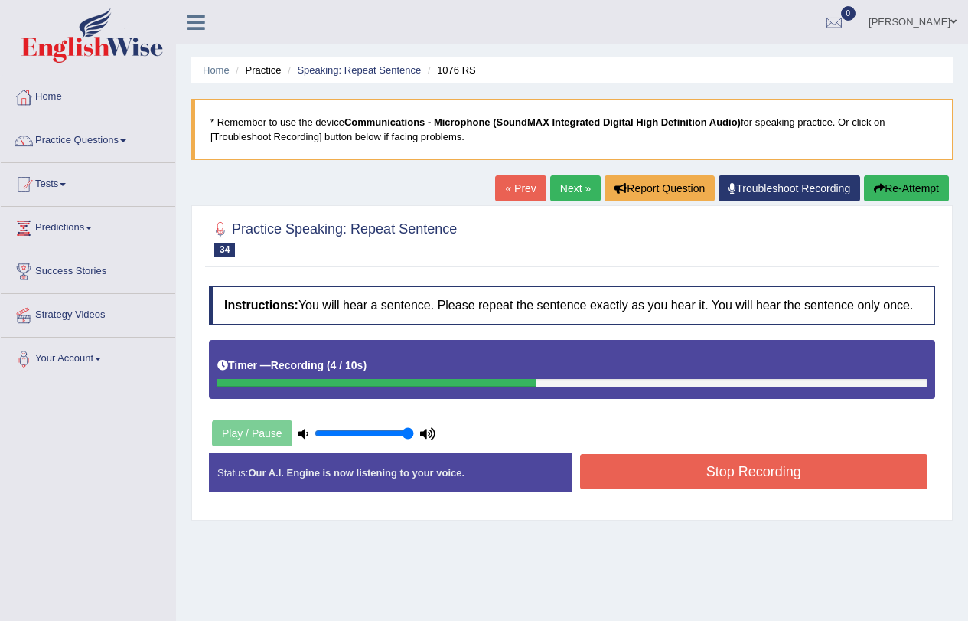
click at [733, 480] on button "Stop Recording" at bounding box center [754, 471] width 348 height 35
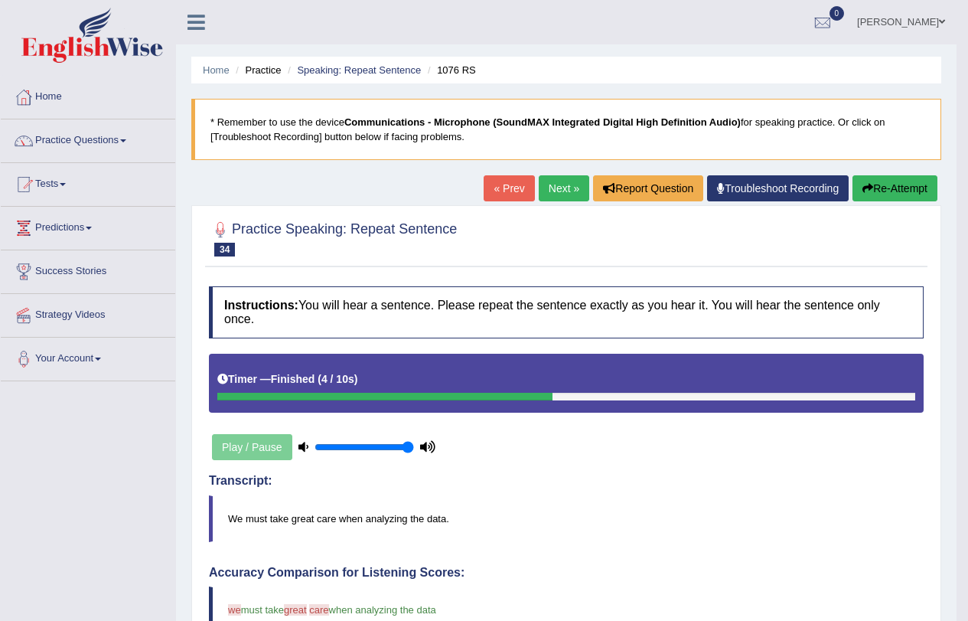
click at [546, 188] on link "Next »" at bounding box center [564, 188] width 51 height 26
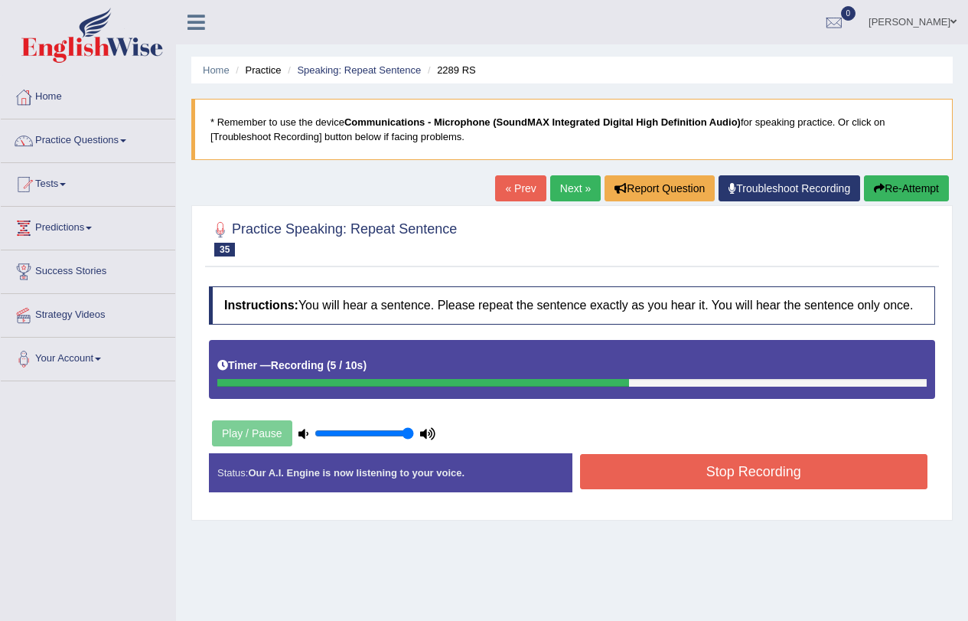
click at [642, 462] on button "Stop Recording" at bounding box center [754, 471] width 348 height 35
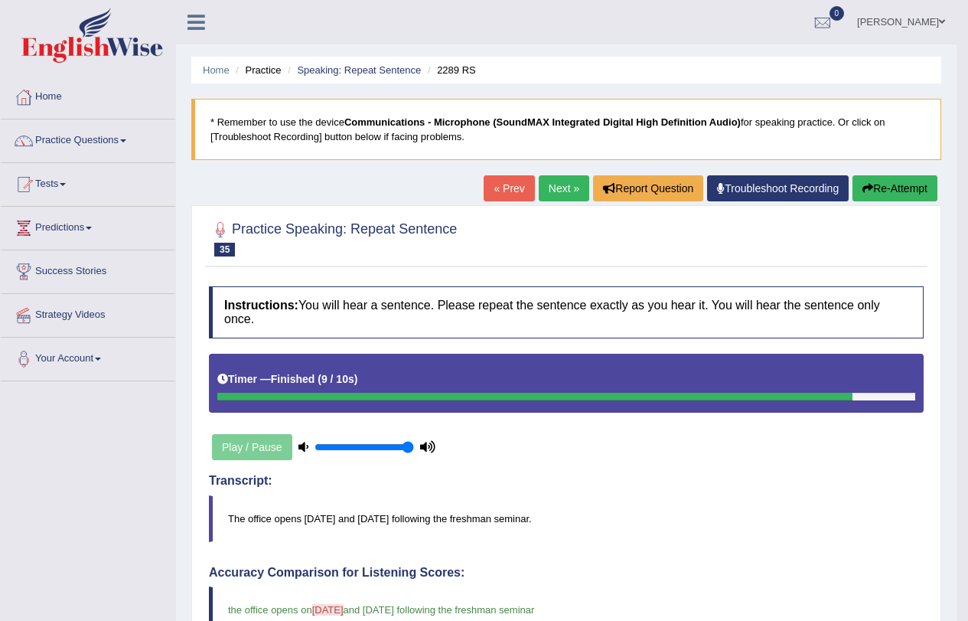
scroll to position [506, 0]
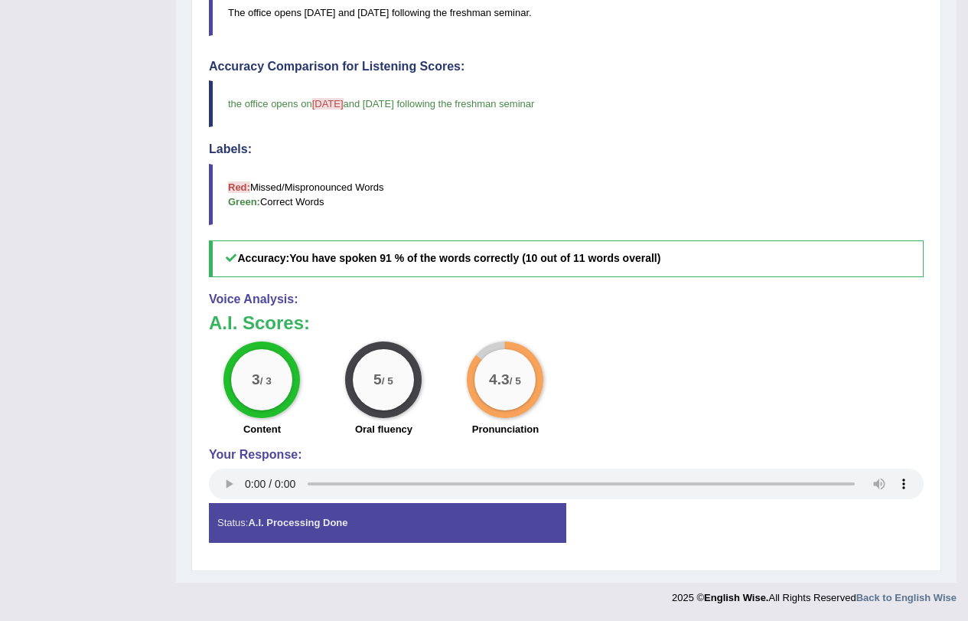
click at [355, 524] on div "Status: A.I. Processing Done" at bounding box center [388, 522] width 358 height 39
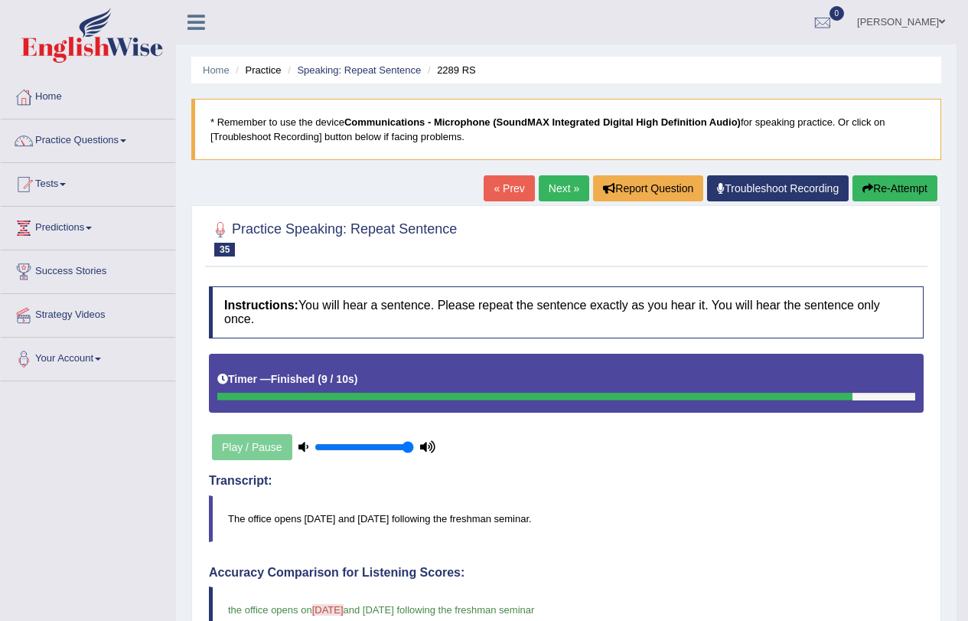
click at [560, 182] on link "Next »" at bounding box center [564, 188] width 51 height 26
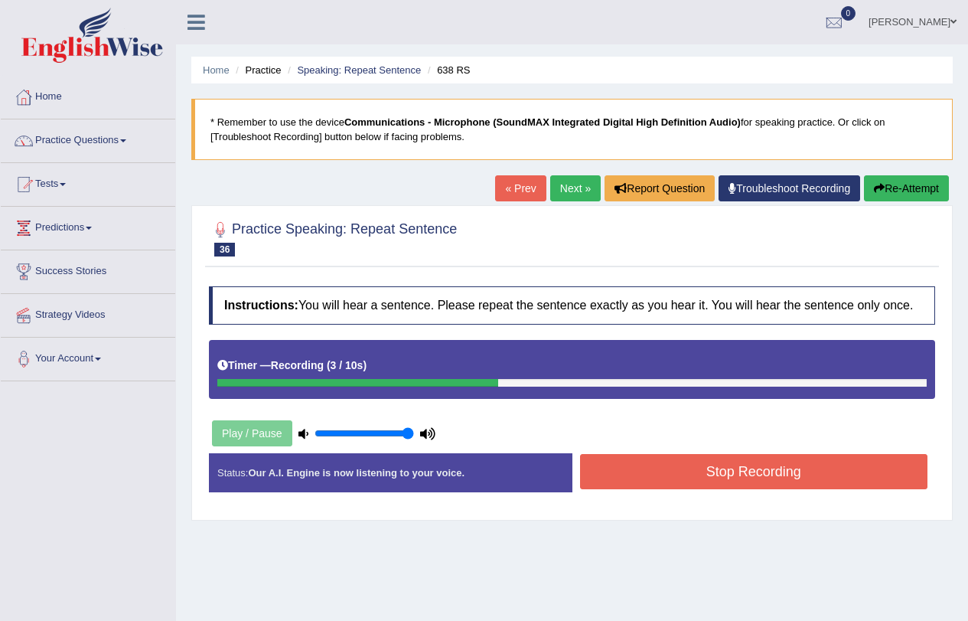
click at [652, 475] on button "Stop Recording" at bounding box center [754, 471] width 348 height 35
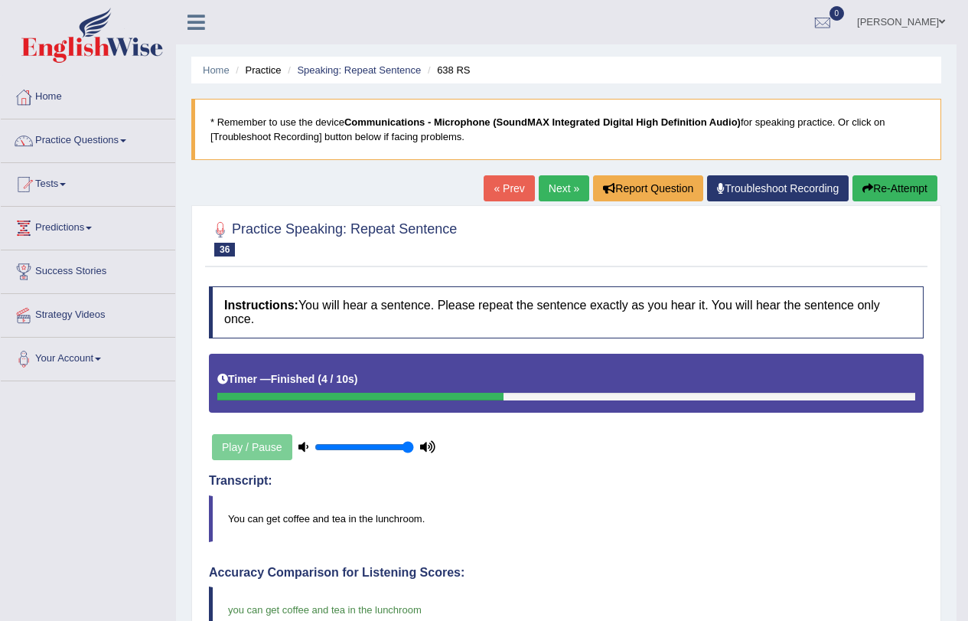
click at [546, 184] on link "Next »" at bounding box center [564, 188] width 51 height 26
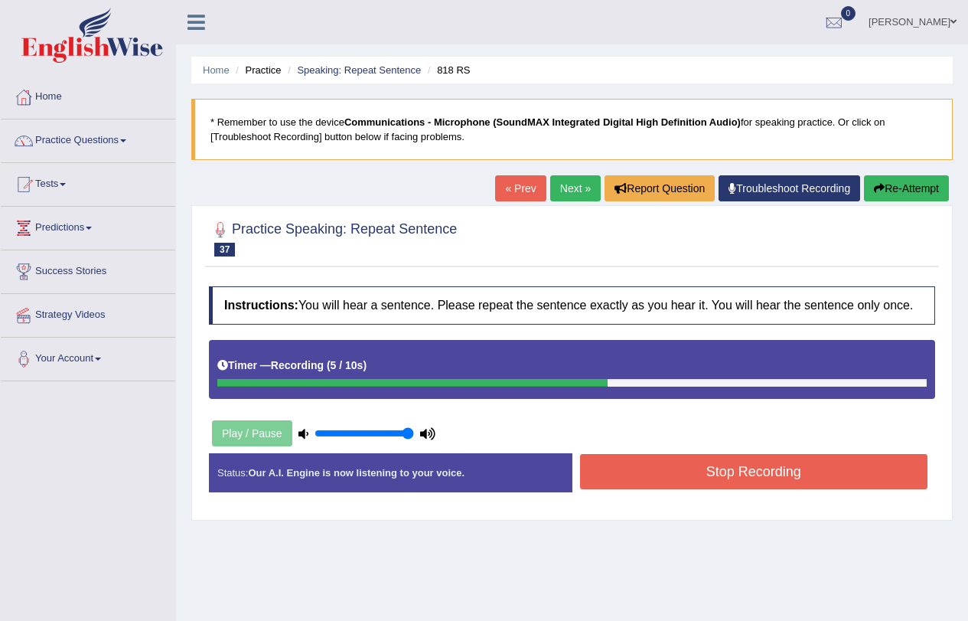
click at [694, 475] on button "Stop Recording" at bounding box center [754, 471] width 348 height 35
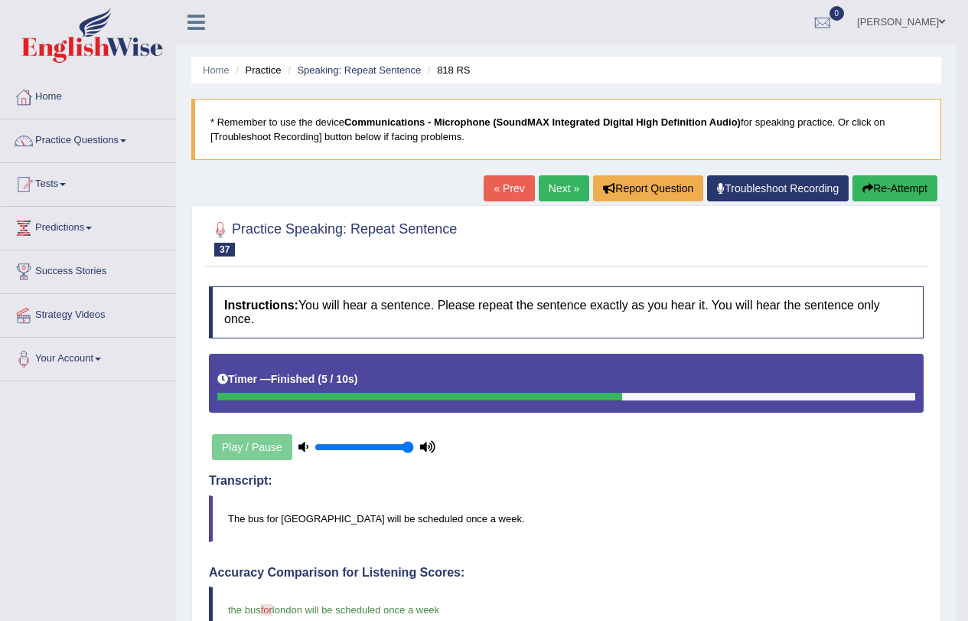
click at [556, 193] on link "Next »" at bounding box center [564, 188] width 51 height 26
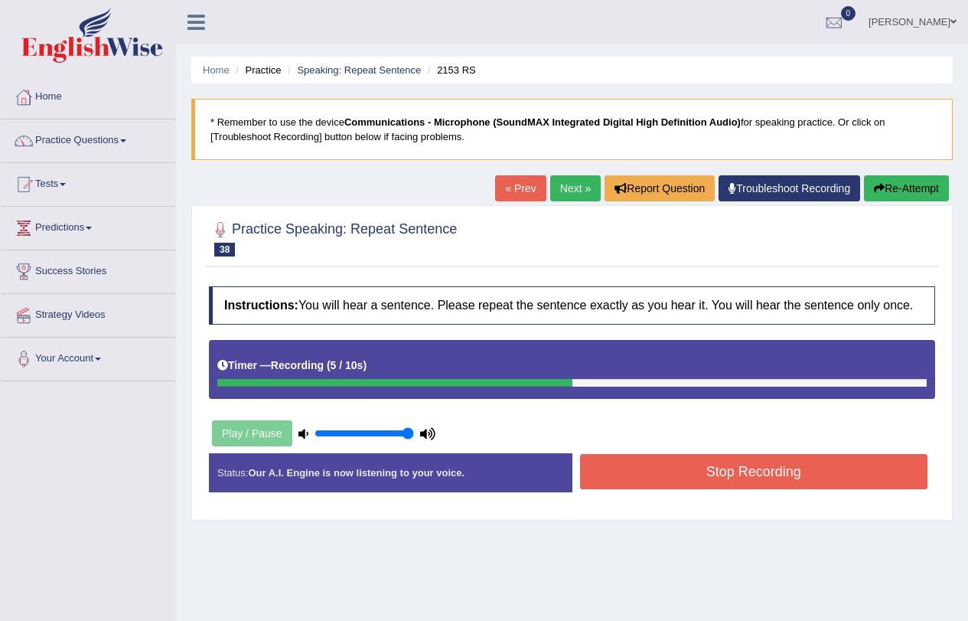
click at [610, 476] on button "Stop Recording" at bounding box center [754, 471] width 348 height 35
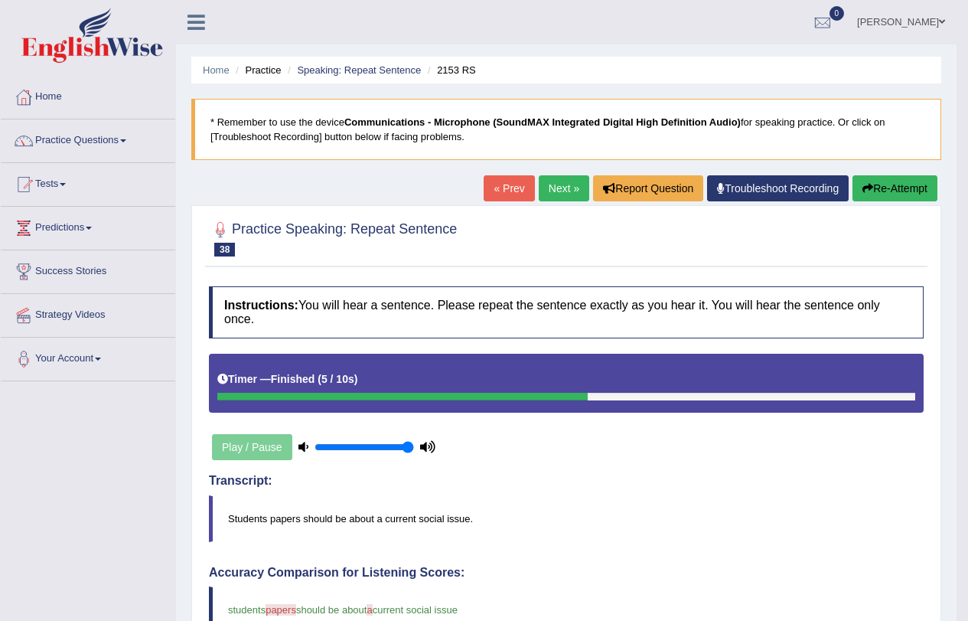
click at [543, 189] on link "Next »" at bounding box center [564, 188] width 51 height 26
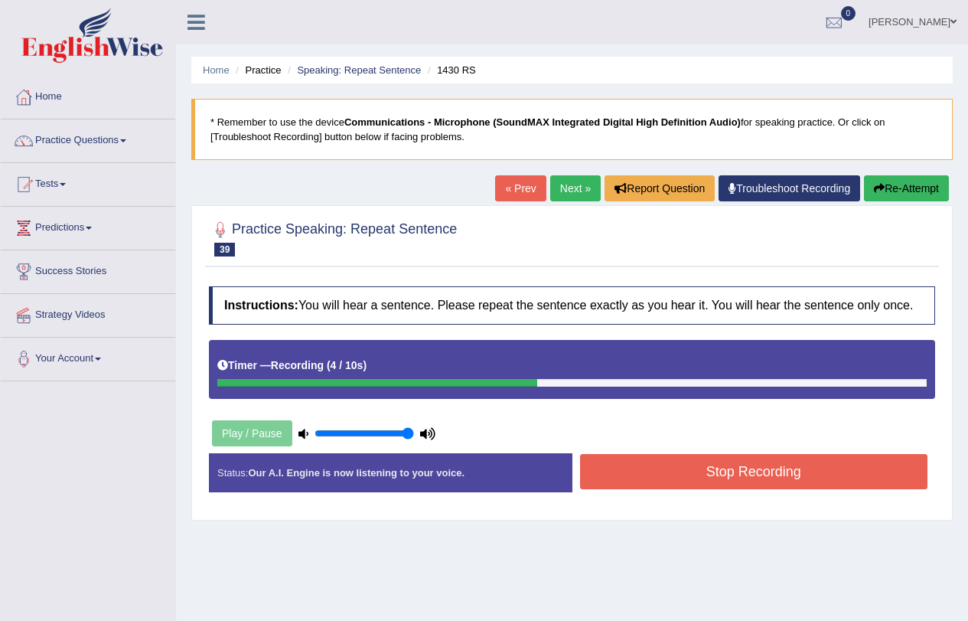
click at [666, 470] on button "Stop Recording" at bounding box center [754, 471] width 348 height 35
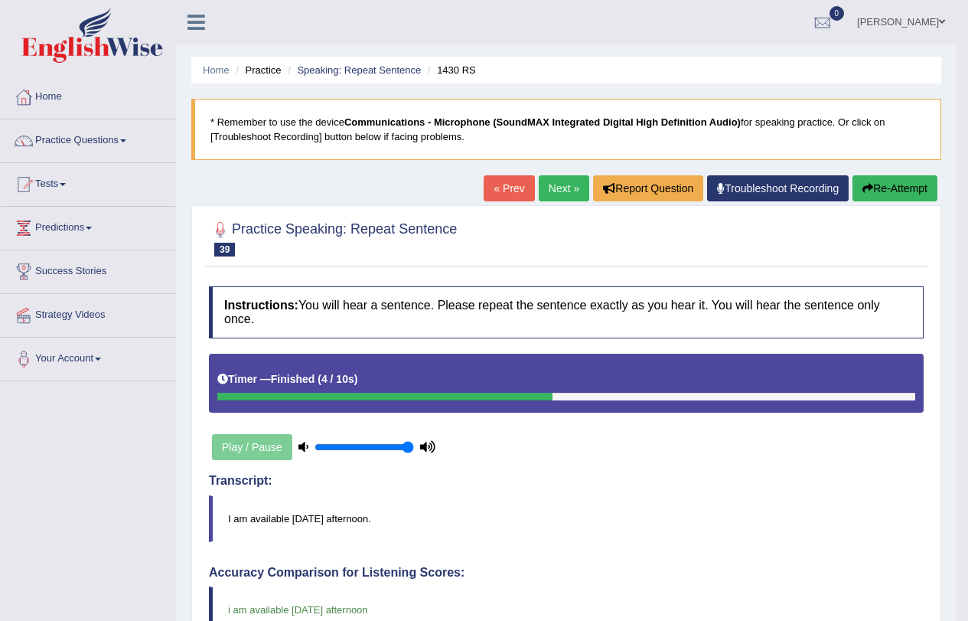
click at [546, 183] on link "Next »" at bounding box center [564, 188] width 51 height 26
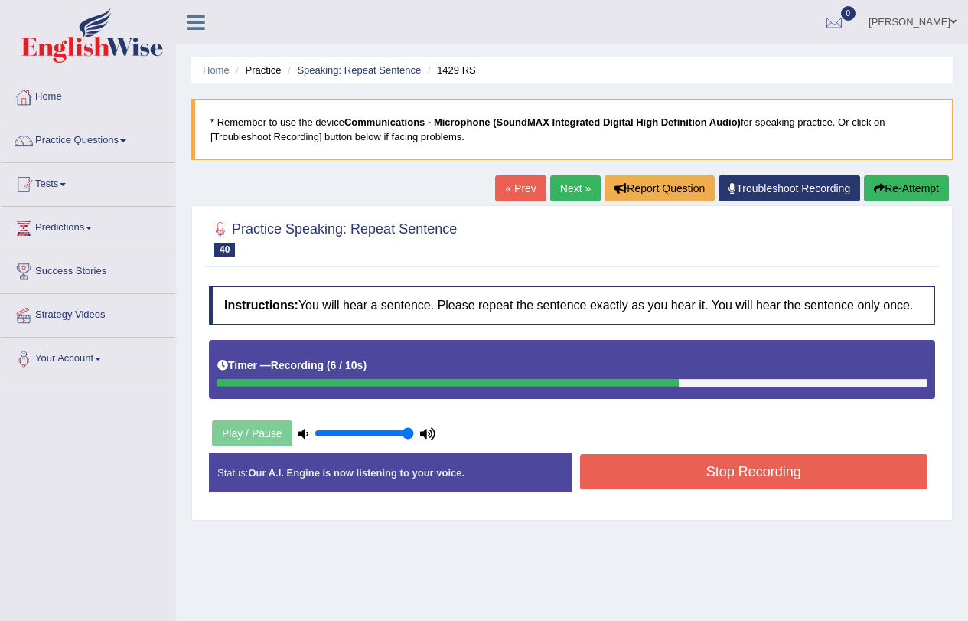
click at [804, 461] on button "Stop Recording" at bounding box center [754, 471] width 348 height 35
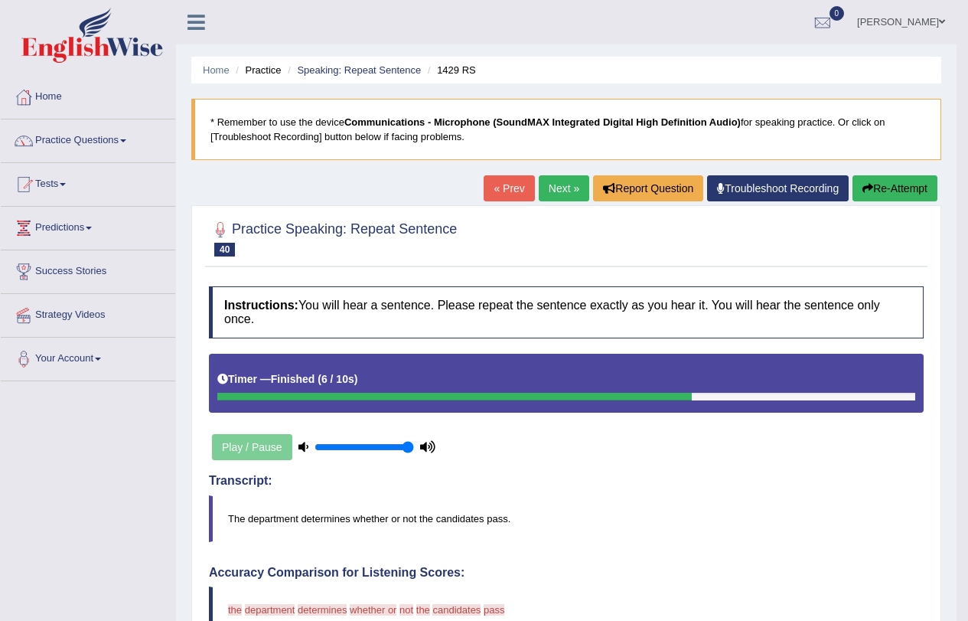
click at [890, 181] on button "Re-Attempt" at bounding box center [895, 188] width 85 height 26
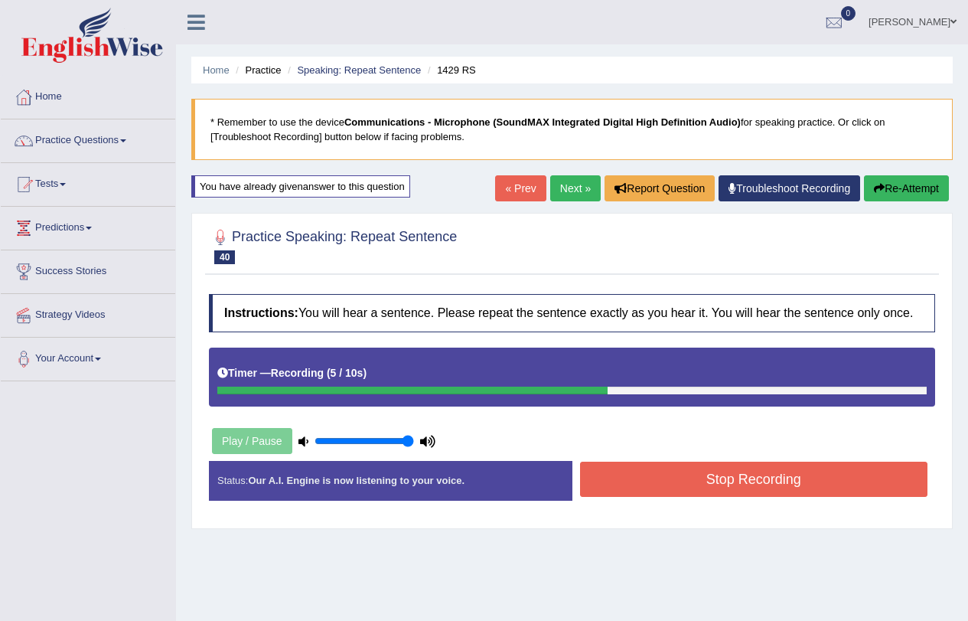
click at [809, 491] on button "Stop Recording" at bounding box center [754, 479] width 348 height 35
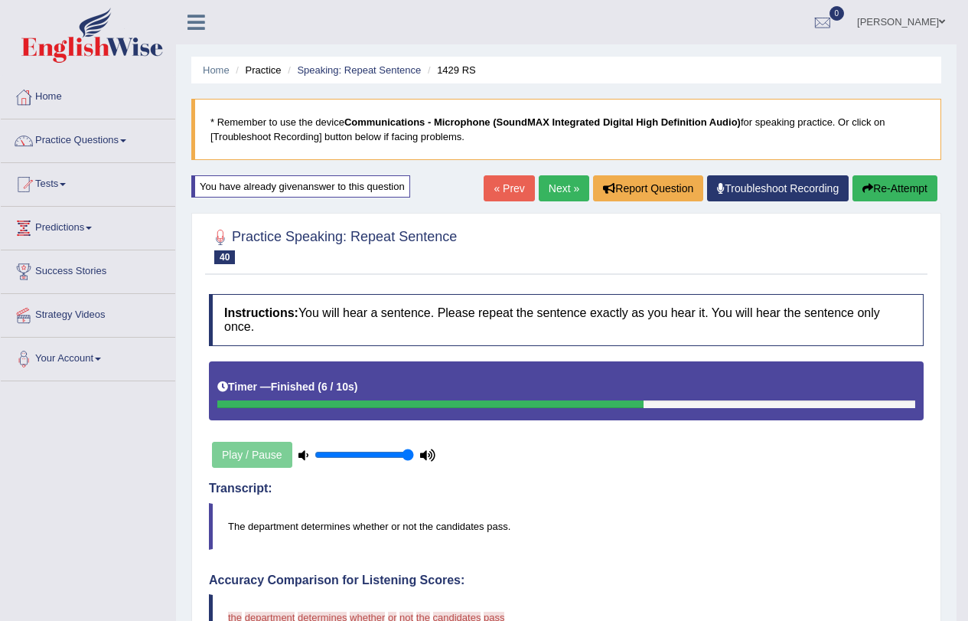
click at [302, 453] on icon at bounding box center [304, 455] width 10 height 10
click at [431, 450] on icon at bounding box center [427, 455] width 15 height 10
click at [428, 453] on icon at bounding box center [427, 455] width 15 height 10
drag, startPoint x: 408, startPoint y: 455, endPoint x: 302, endPoint y: 444, distance: 106.2
type input "0.05"
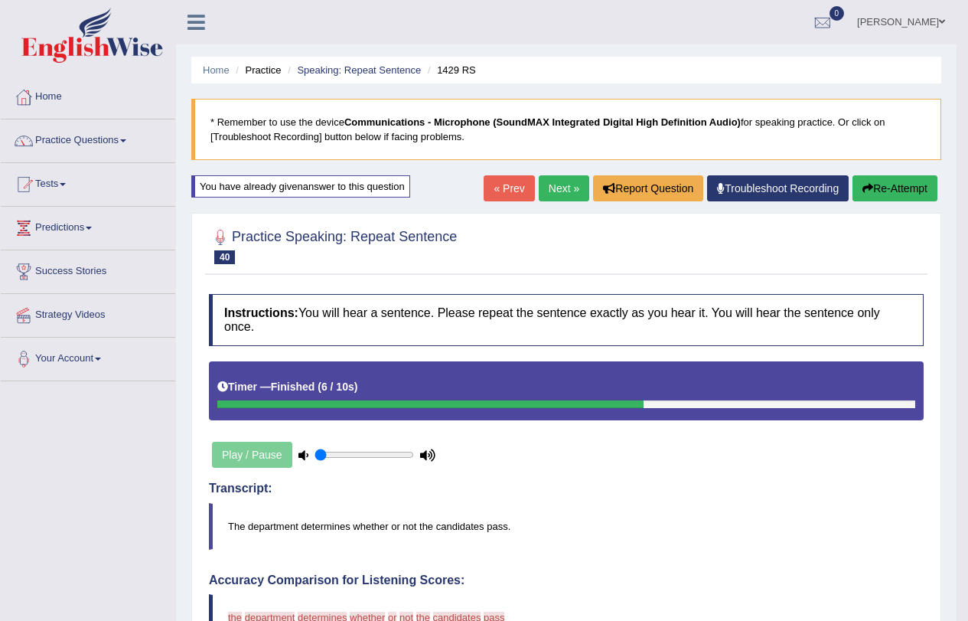
click at [315, 449] on input "range" at bounding box center [365, 455] width 100 height 12
click at [425, 456] on icon at bounding box center [427, 455] width 15 height 10
click at [299, 455] on icon at bounding box center [304, 455] width 10 height 10
click at [557, 189] on link "Next »" at bounding box center [564, 188] width 51 height 26
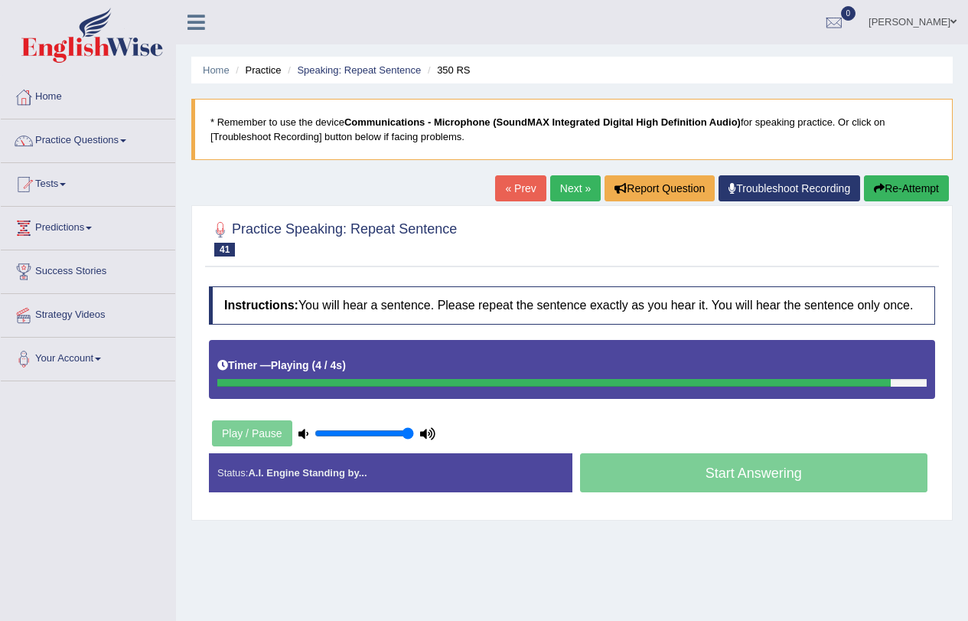
drag, startPoint x: 323, startPoint y: 433, endPoint x: 460, endPoint y: 424, distance: 137.3
type input "1"
click at [414, 427] on input "range" at bounding box center [365, 433] width 100 height 12
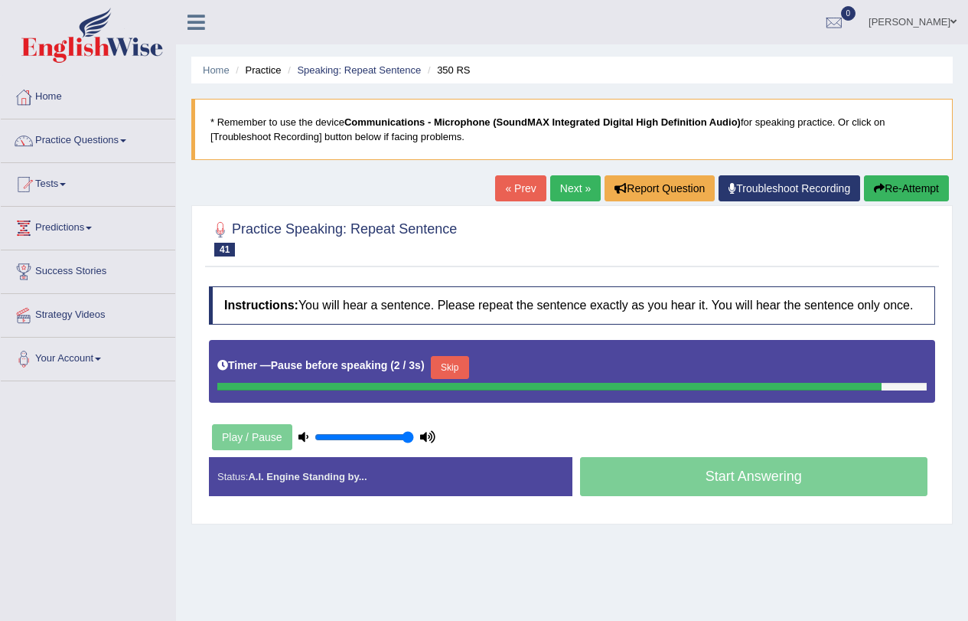
click at [888, 188] on button "Re-Attempt" at bounding box center [906, 188] width 85 height 26
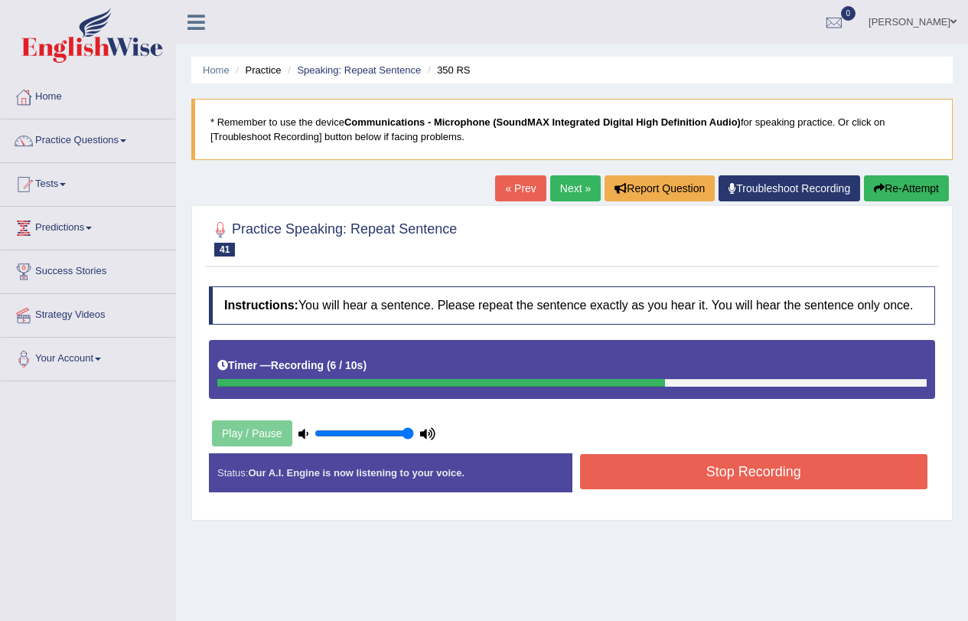
click at [767, 462] on button "Stop Recording" at bounding box center [754, 471] width 348 height 35
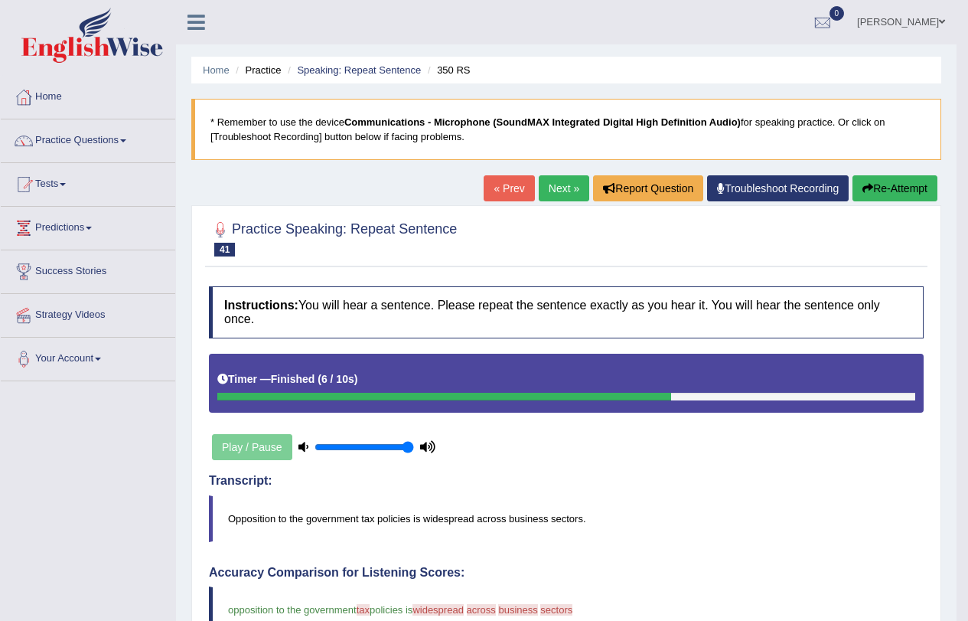
click at [894, 184] on button "Re-Attempt" at bounding box center [895, 188] width 85 height 26
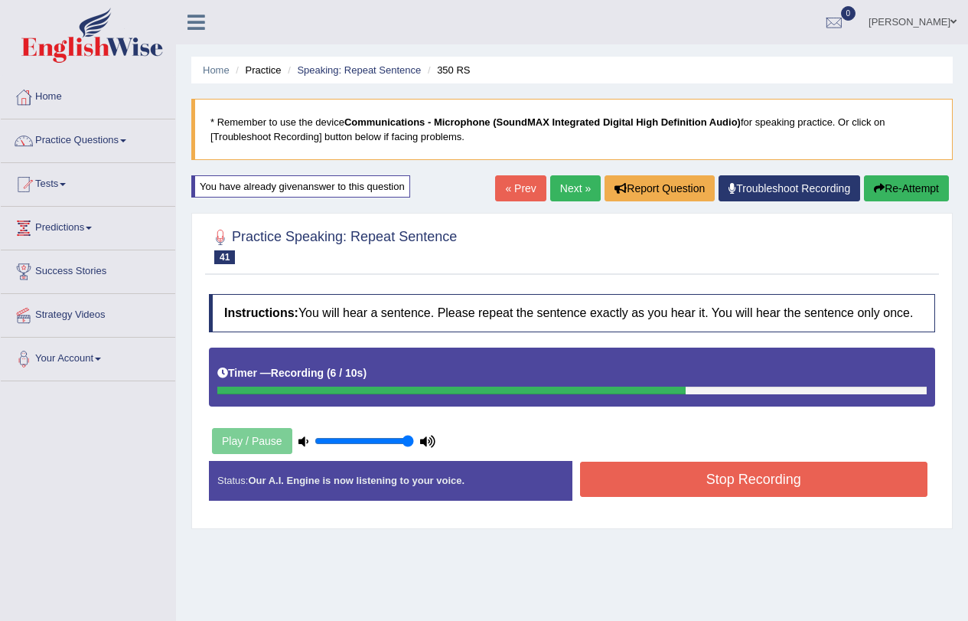
click at [661, 482] on button "Stop Recording" at bounding box center [754, 479] width 348 height 35
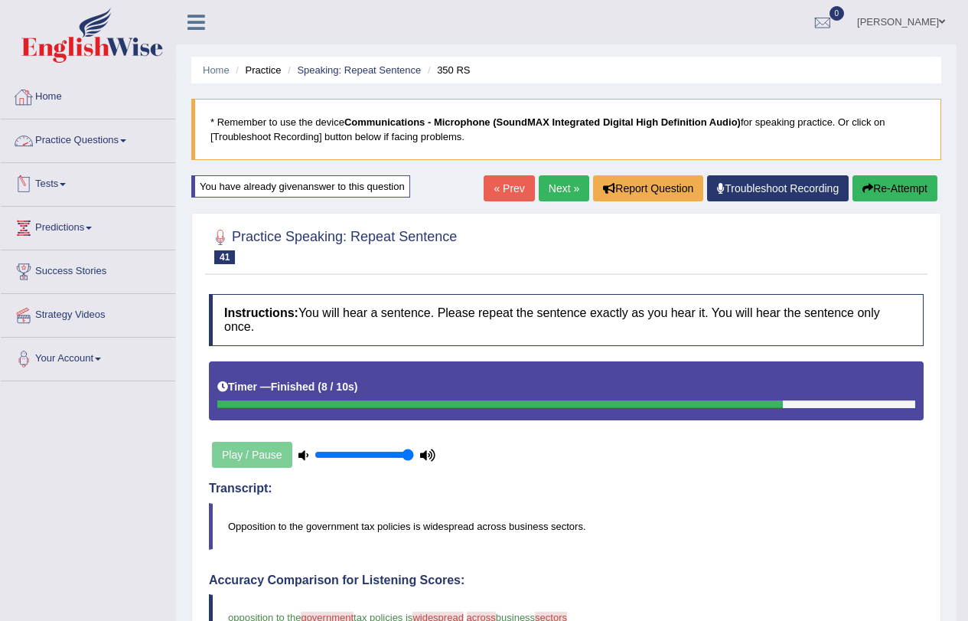
click at [113, 136] on link "Practice Questions" at bounding box center [88, 138] width 175 height 38
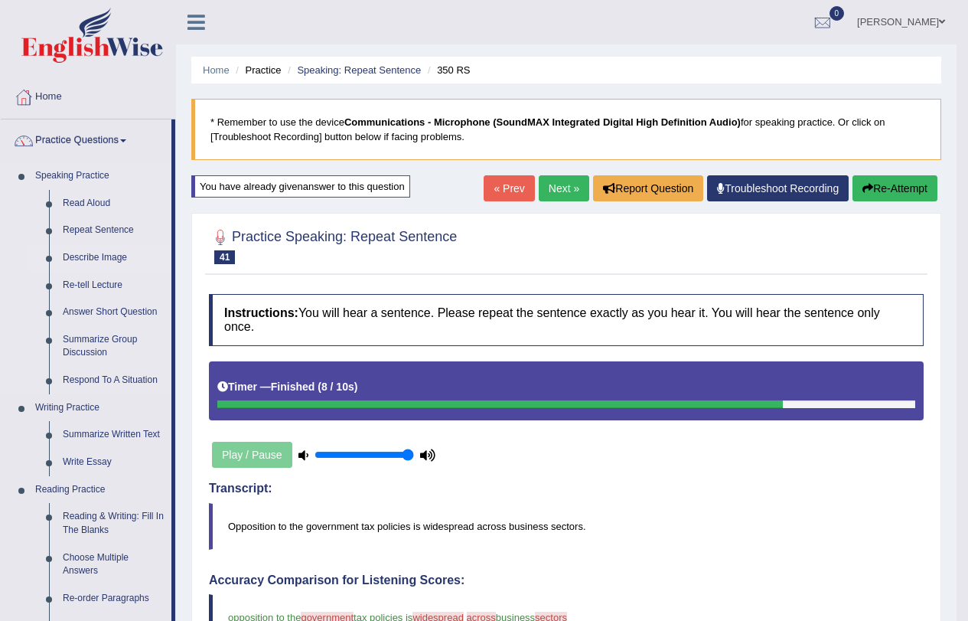
click at [89, 255] on link "Describe Image" at bounding box center [114, 258] width 116 height 28
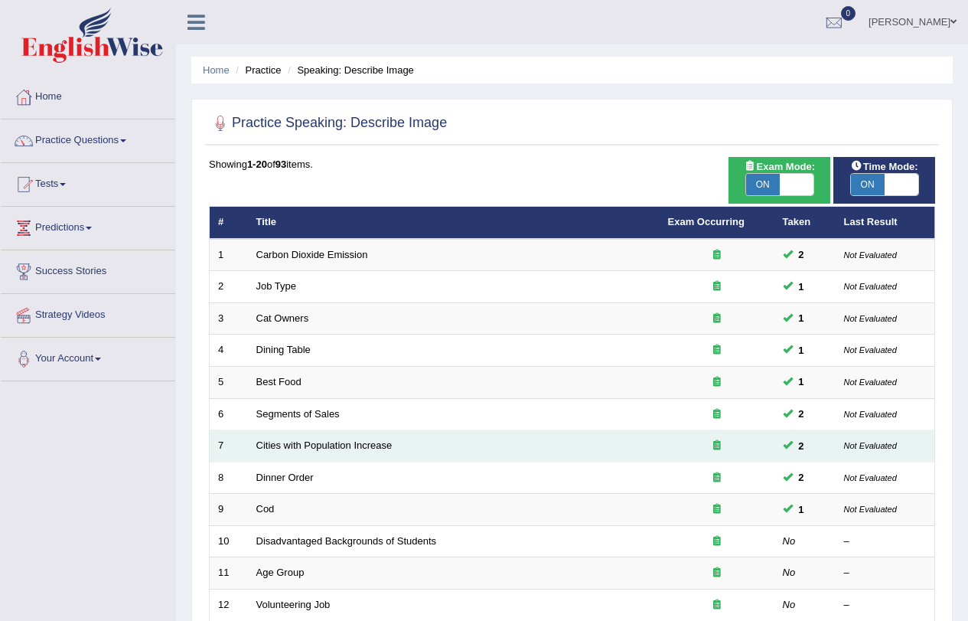
scroll to position [393, 0]
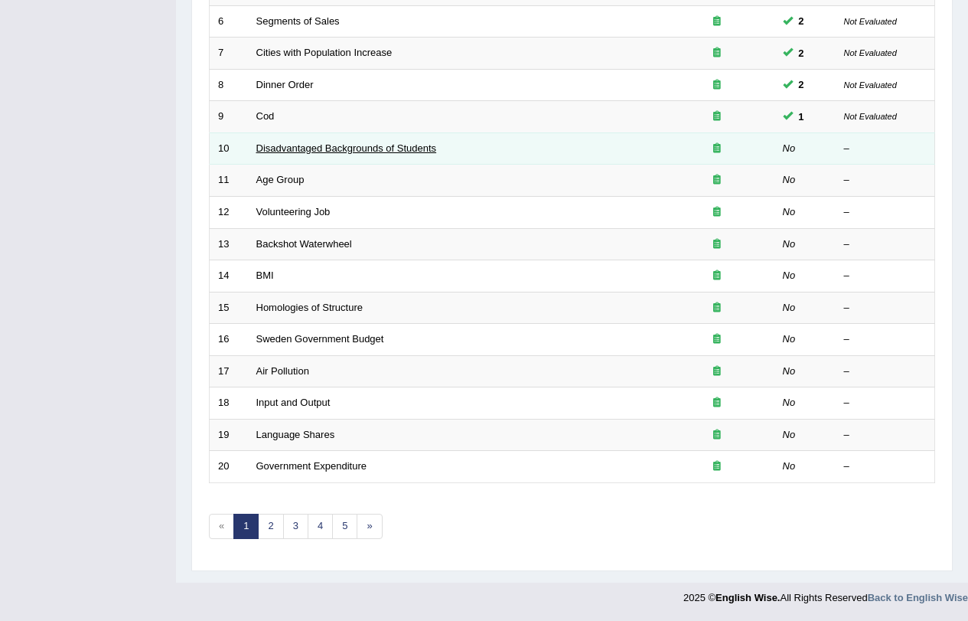
click at [309, 145] on link "Disadvantaged Backgrounds of Students" at bounding box center [346, 147] width 181 height 11
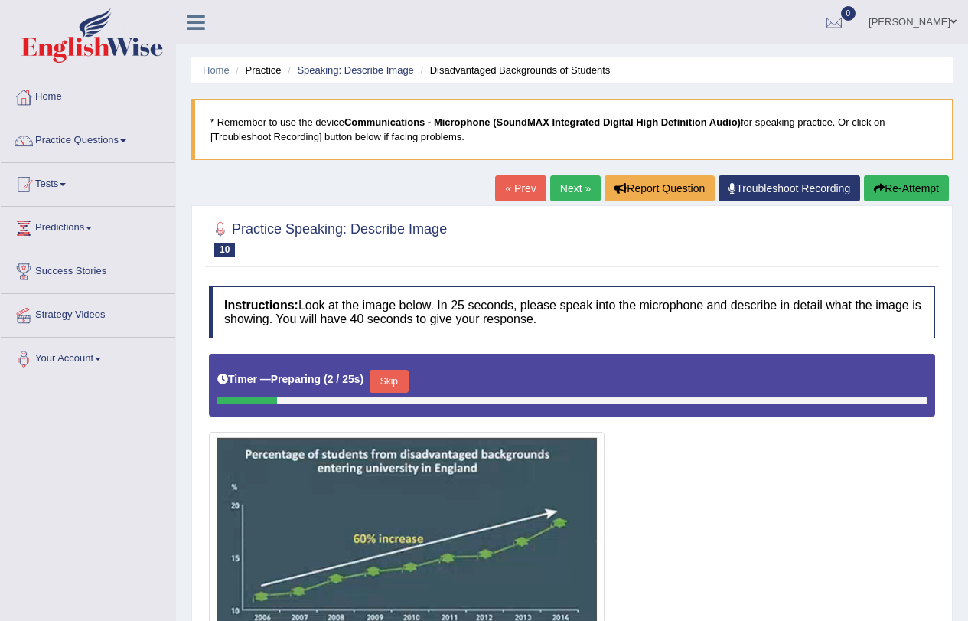
scroll to position [183, 0]
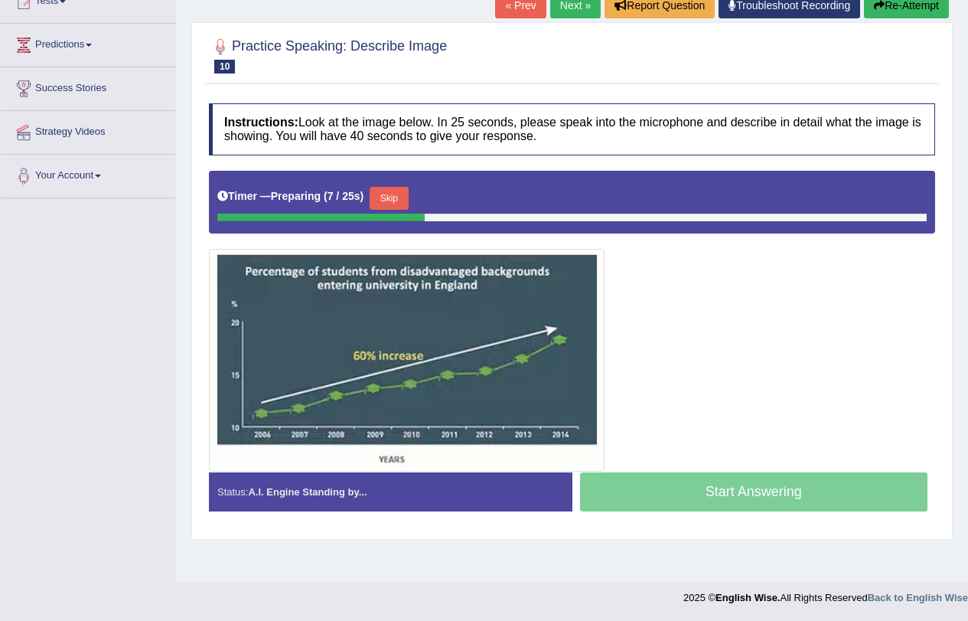
click at [436, 214] on div at bounding box center [572, 218] width 710 height 8
click at [436, 214] on div at bounding box center [327, 218] width 221 height 8
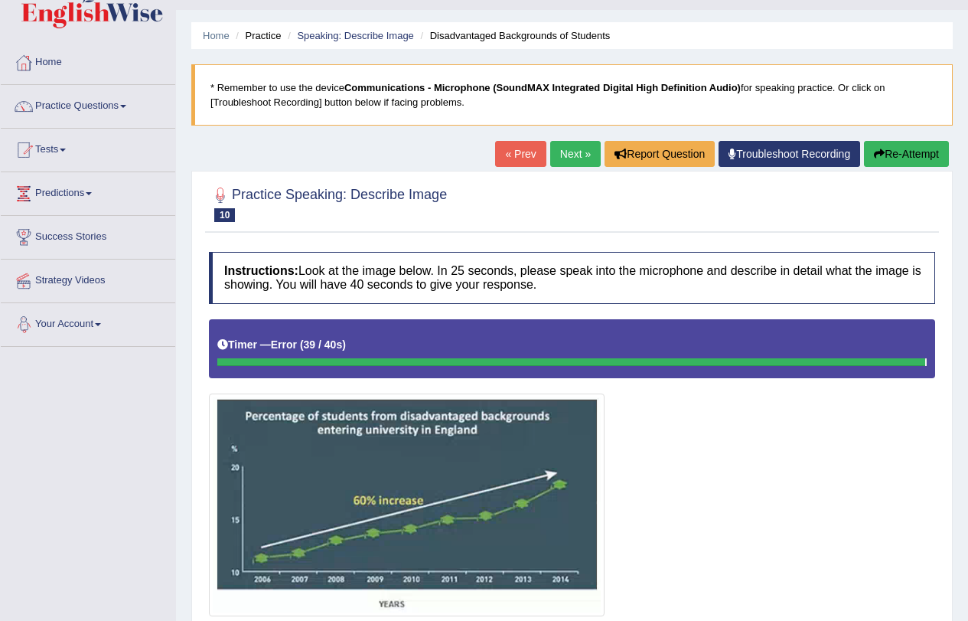
scroll to position [0, 0]
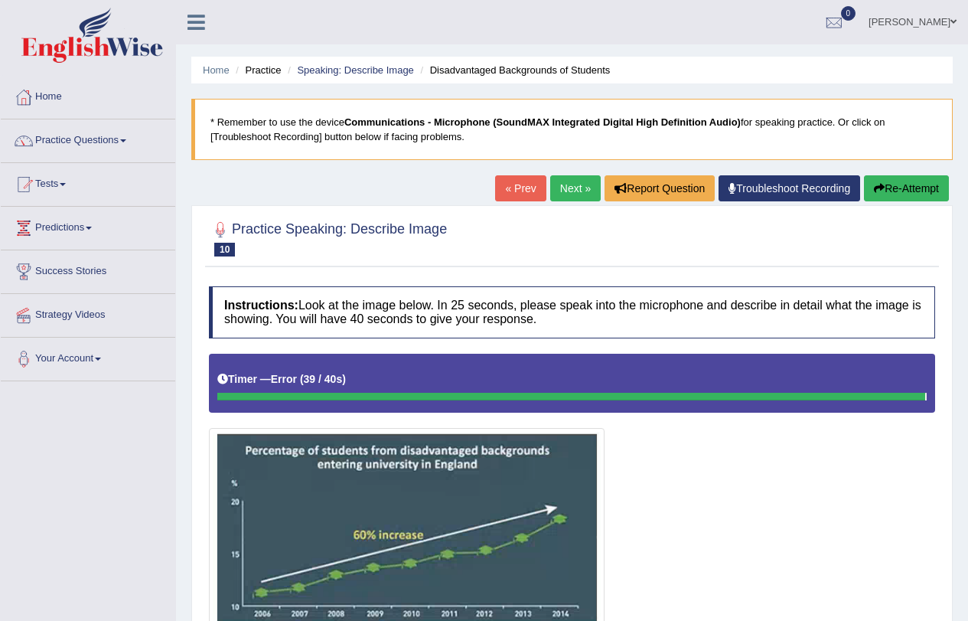
click at [919, 186] on button "Re-Attempt" at bounding box center [906, 188] width 85 height 26
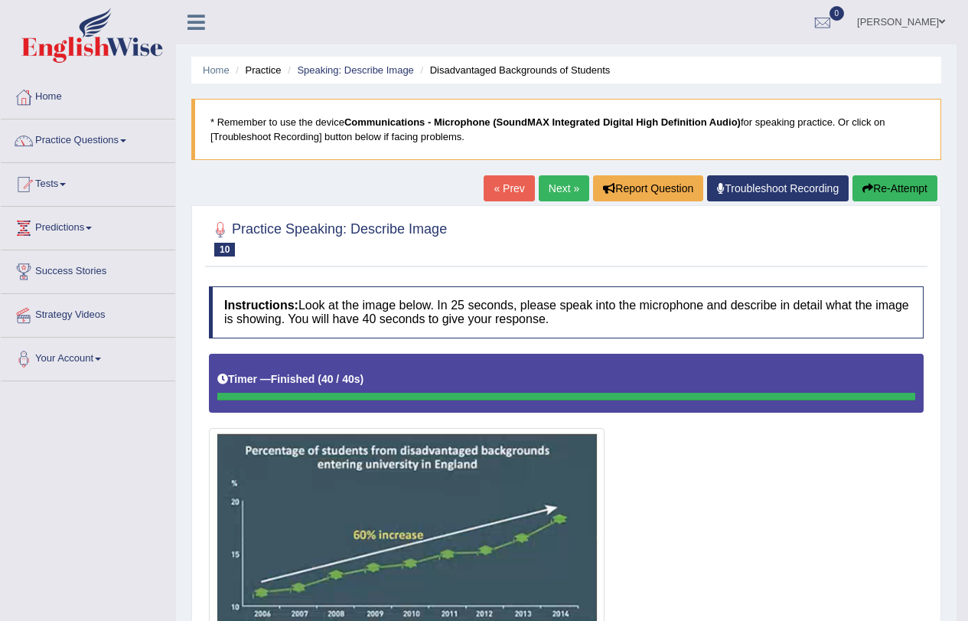
click at [899, 188] on button "Re-Attempt" at bounding box center [895, 188] width 85 height 26
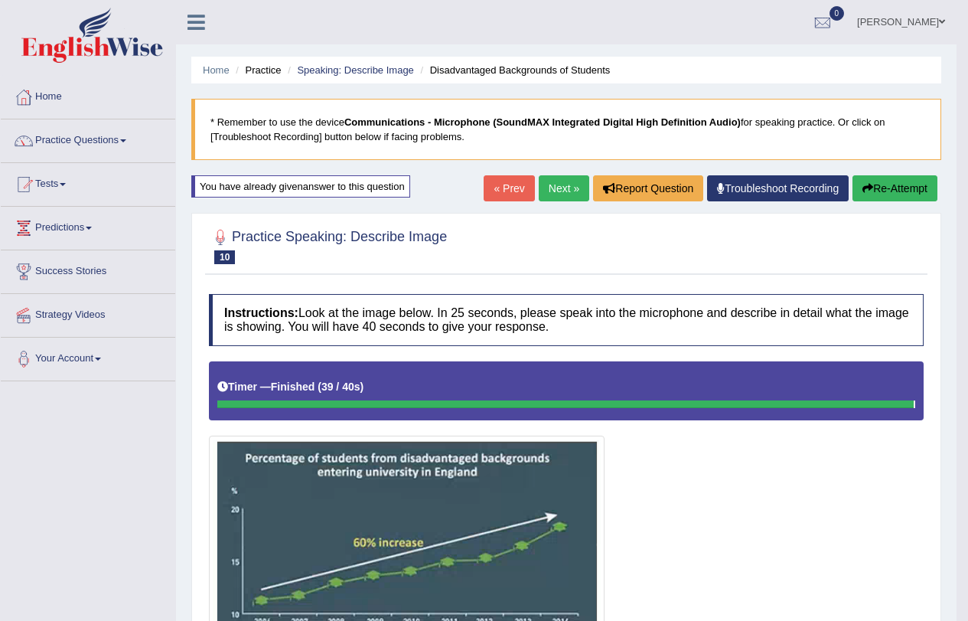
click at [885, 184] on button "Re-Attempt" at bounding box center [895, 188] width 85 height 26
click at [886, 190] on button "Re-Attempt" at bounding box center [895, 188] width 85 height 26
click at [544, 194] on link "Next »" at bounding box center [564, 188] width 51 height 26
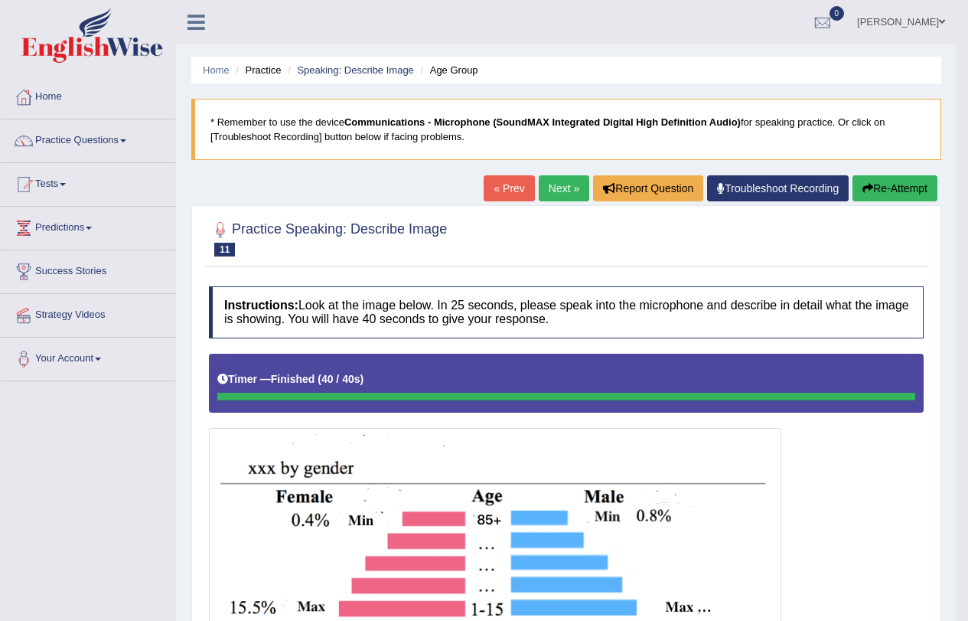
click at [900, 188] on button "Re-Attempt" at bounding box center [895, 188] width 85 height 26
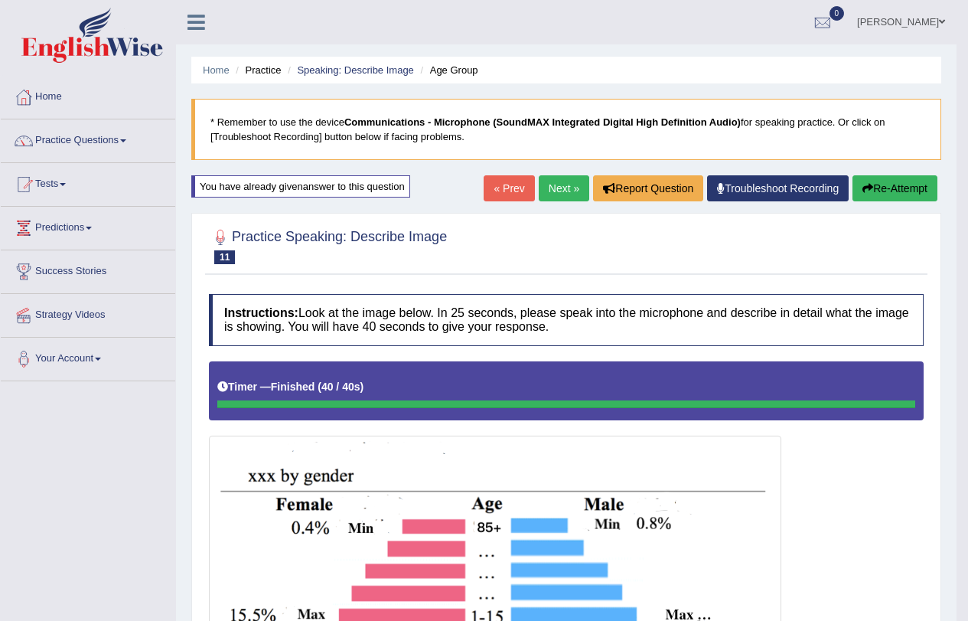
click at [888, 175] on button "Re-Attempt" at bounding box center [895, 188] width 85 height 26
click at [544, 178] on link "Next »" at bounding box center [564, 188] width 51 height 26
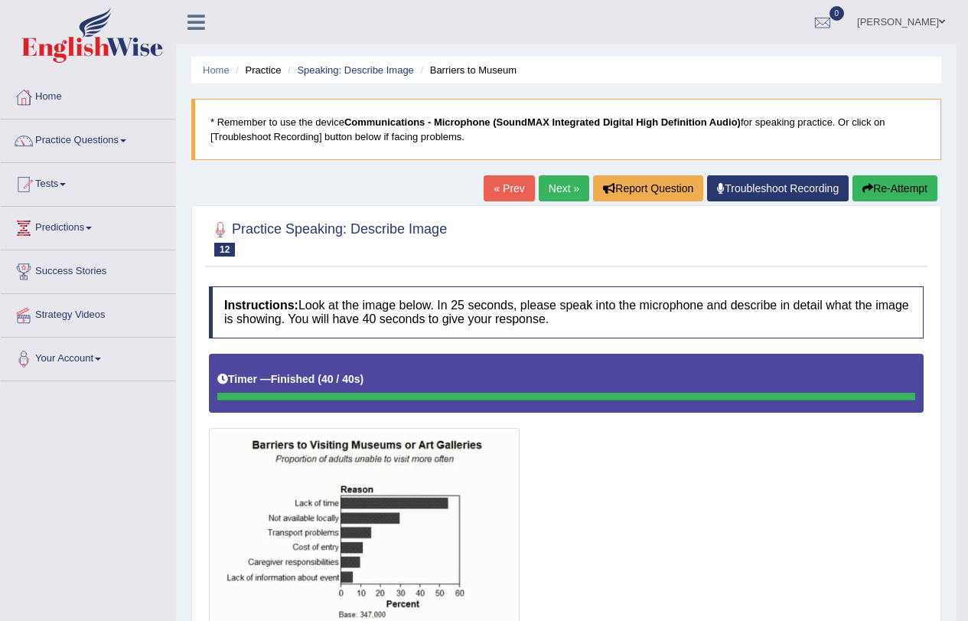
click at [544, 188] on link "Next »" at bounding box center [564, 188] width 51 height 26
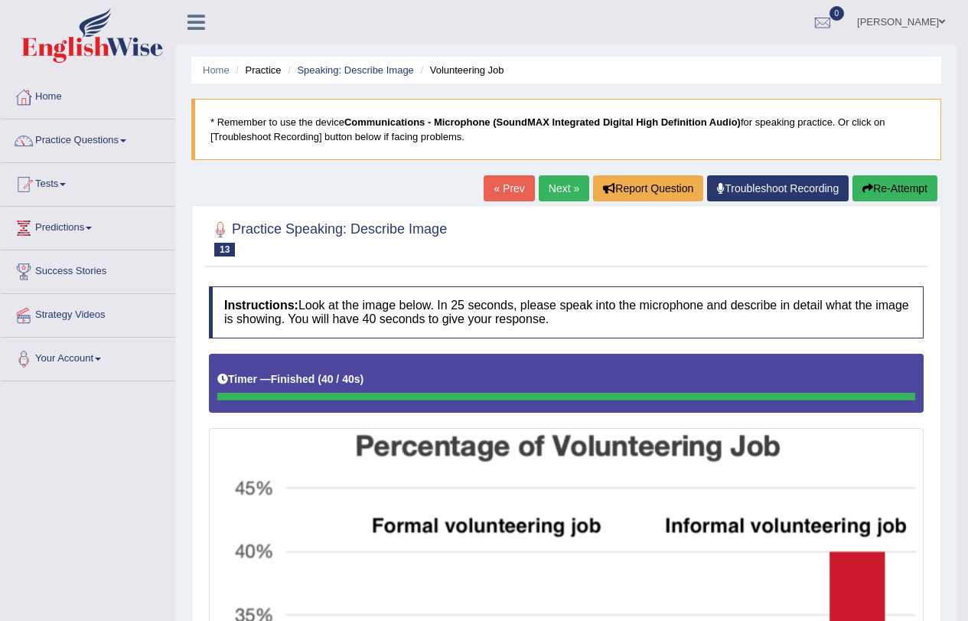
click at [557, 177] on link "Next »" at bounding box center [564, 188] width 51 height 26
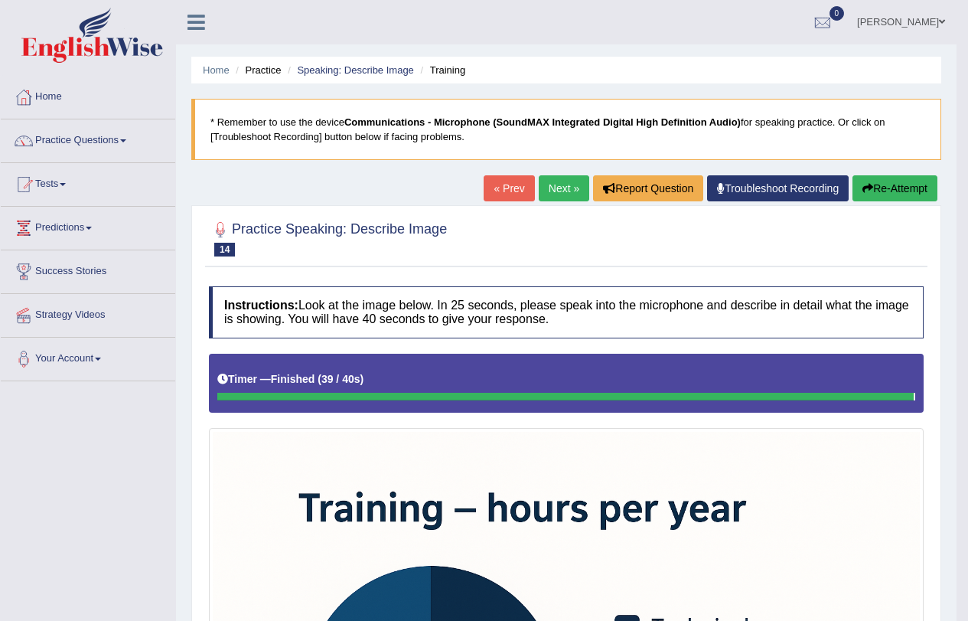
click at [883, 187] on button "Re-Attempt" at bounding box center [895, 188] width 85 height 26
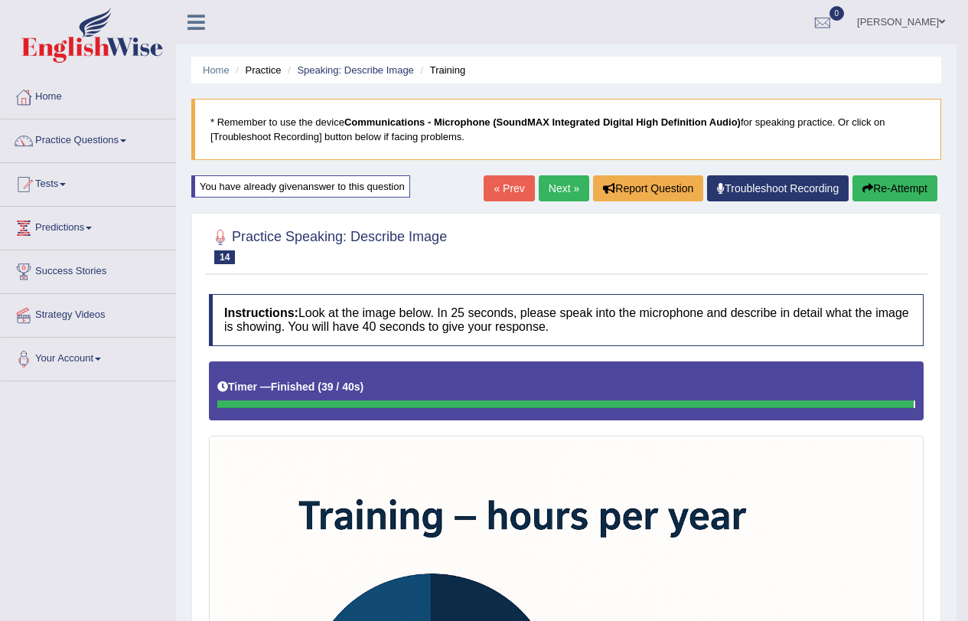
click at [539, 193] on link "Next »" at bounding box center [564, 188] width 51 height 26
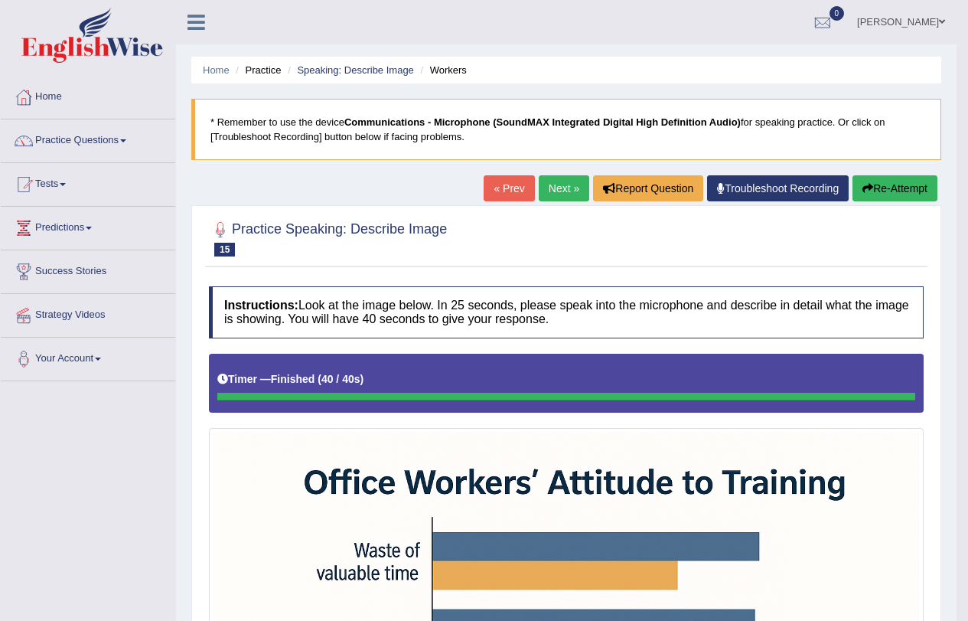
click at [893, 185] on button "Re-Attempt" at bounding box center [895, 188] width 85 height 26
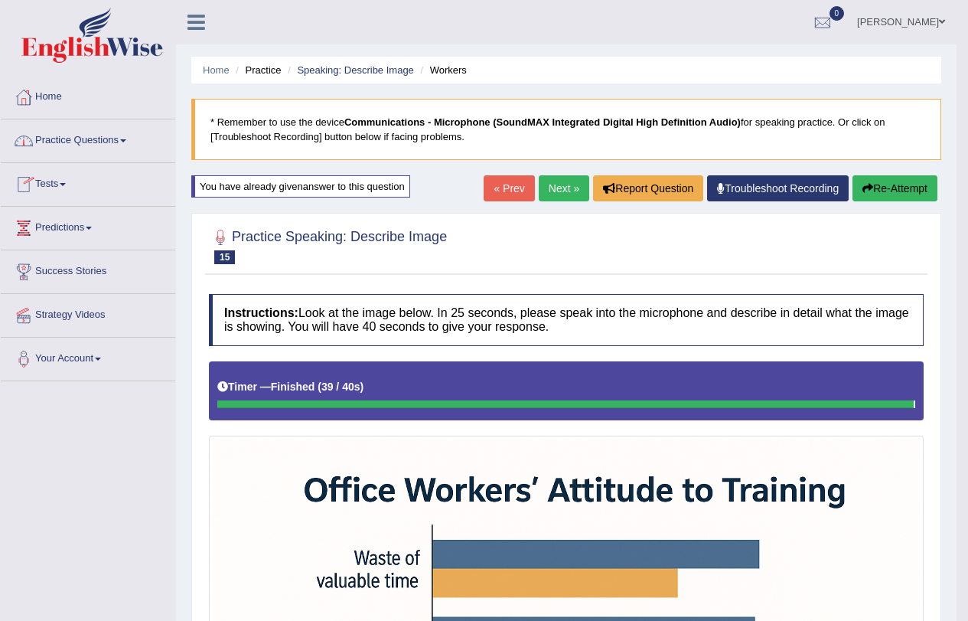
click at [560, 181] on link "Next »" at bounding box center [564, 188] width 51 height 26
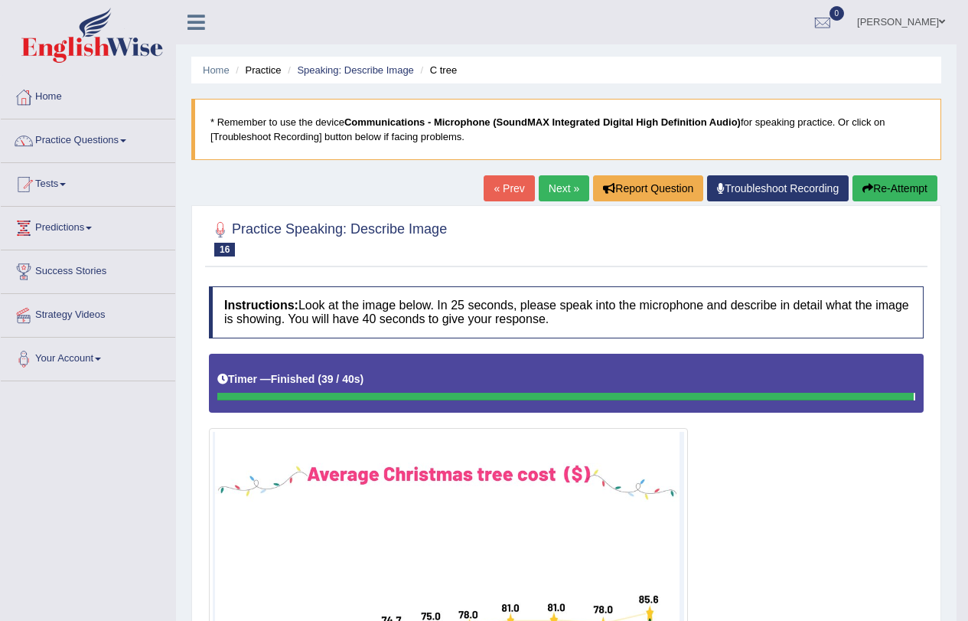
click at [563, 184] on link "Next »" at bounding box center [564, 188] width 51 height 26
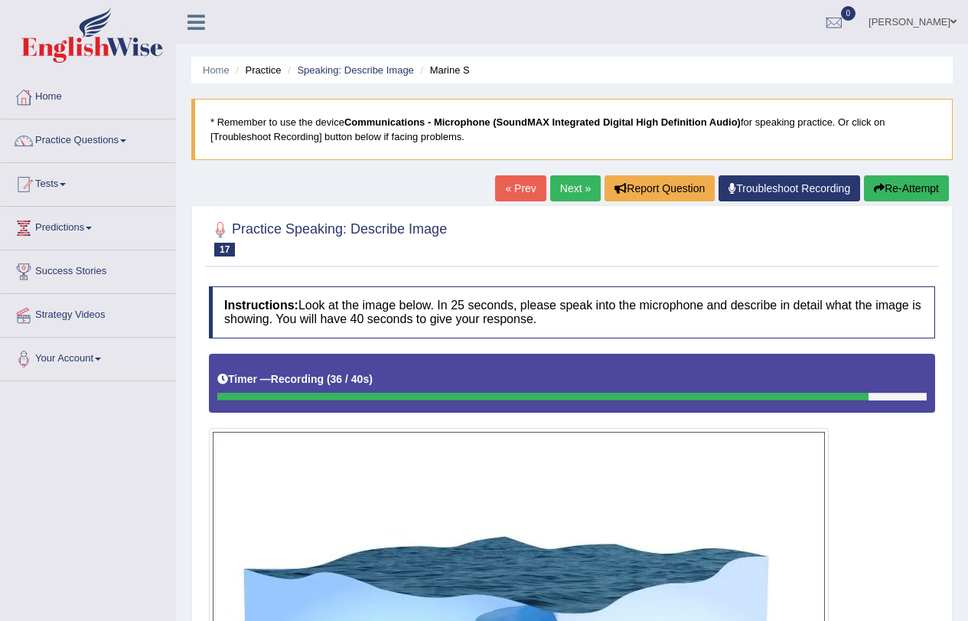
scroll to position [545, 0]
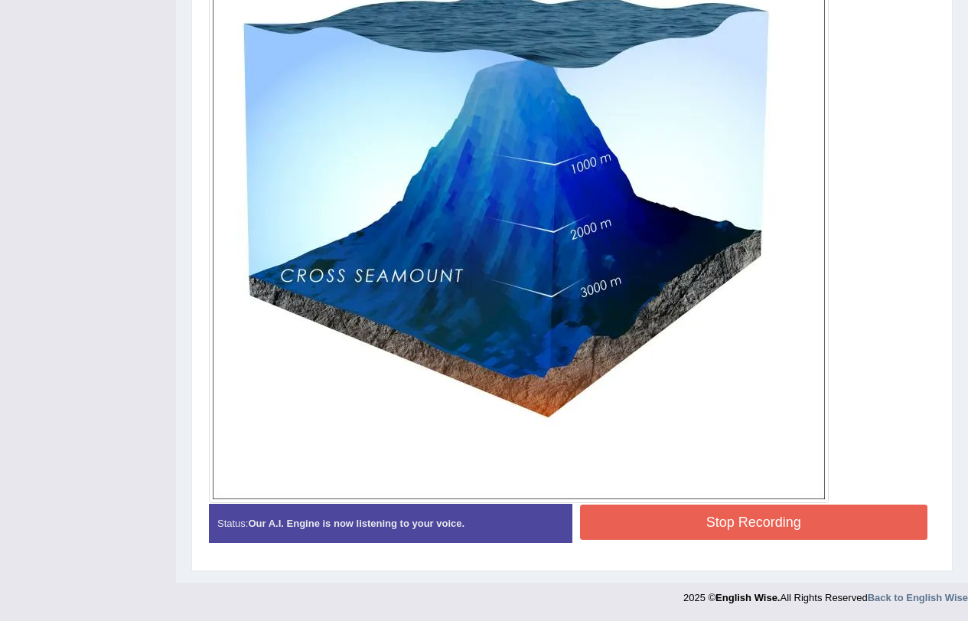
click at [723, 517] on button "Stop Recording" at bounding box center [754, 521] width 348 height 35
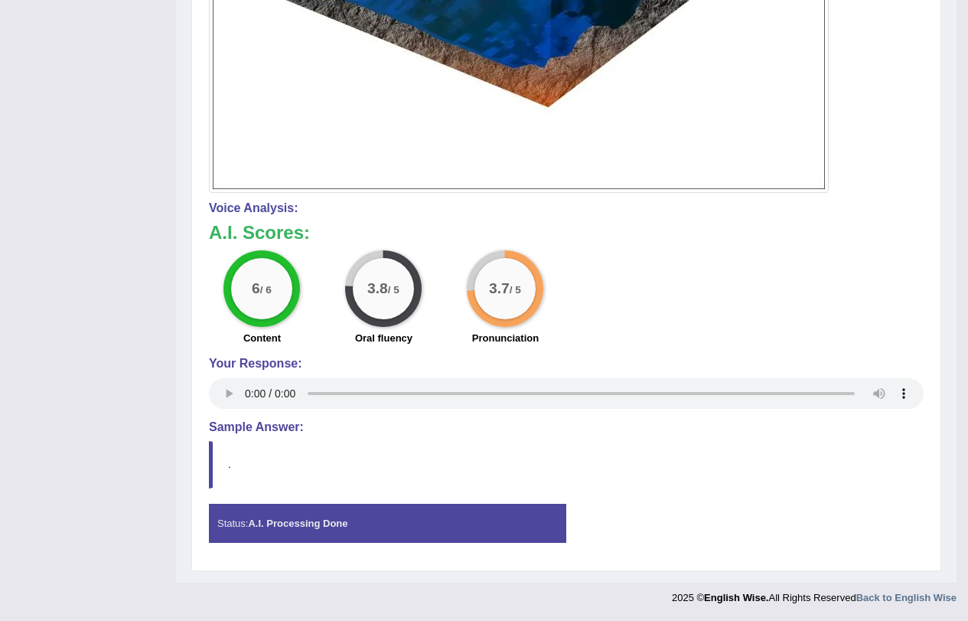
scroll to position [0, 0]
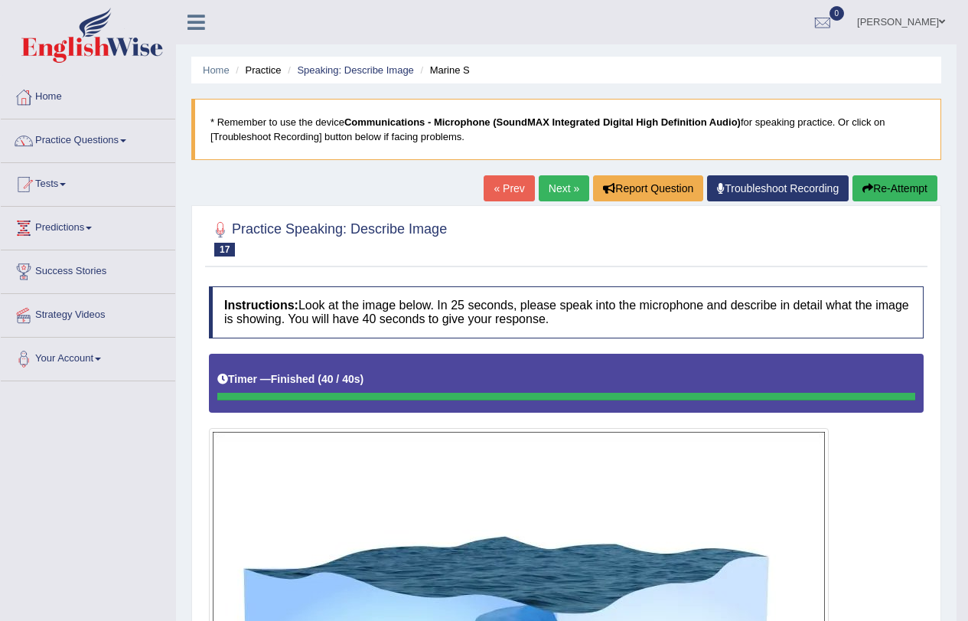
click at [893, 179] on button "Re-Attempt" at bounding box center [895, 188] width 85 height 26
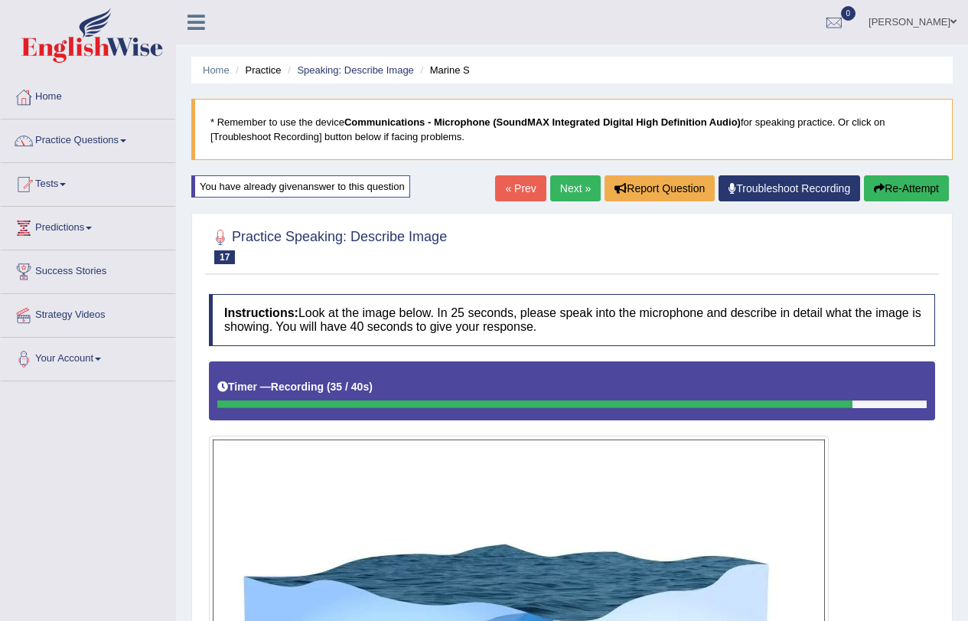
scroll to position [553, 0]
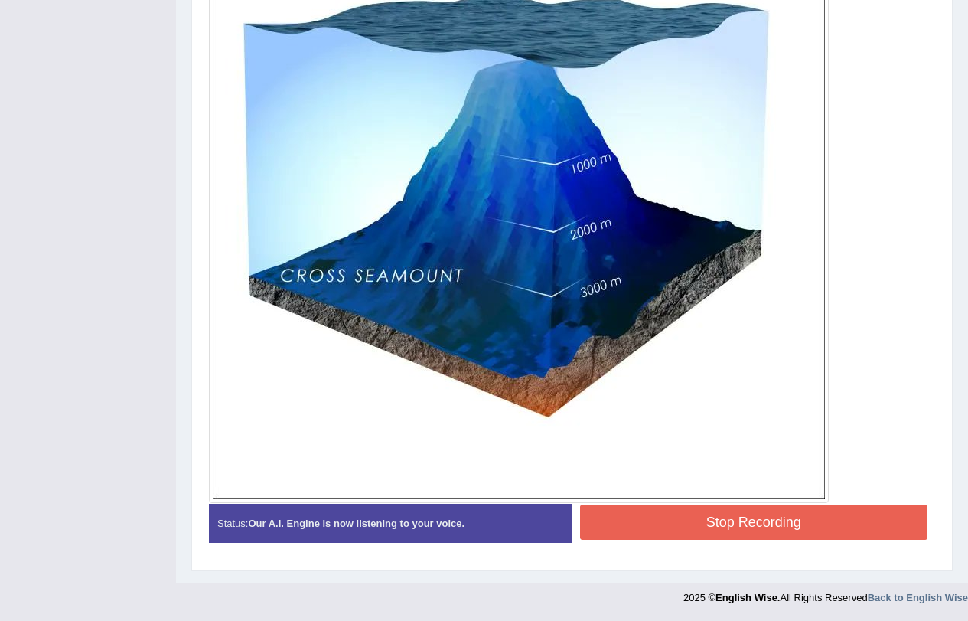
drag, startPoint x: 700, startPoint y: 538, endPoint x: 691, endPoint y: 510, distance: 30.0
click at [691, 510] on button "Stop Recording" at bounding box center [754, 521] width 348 height 35
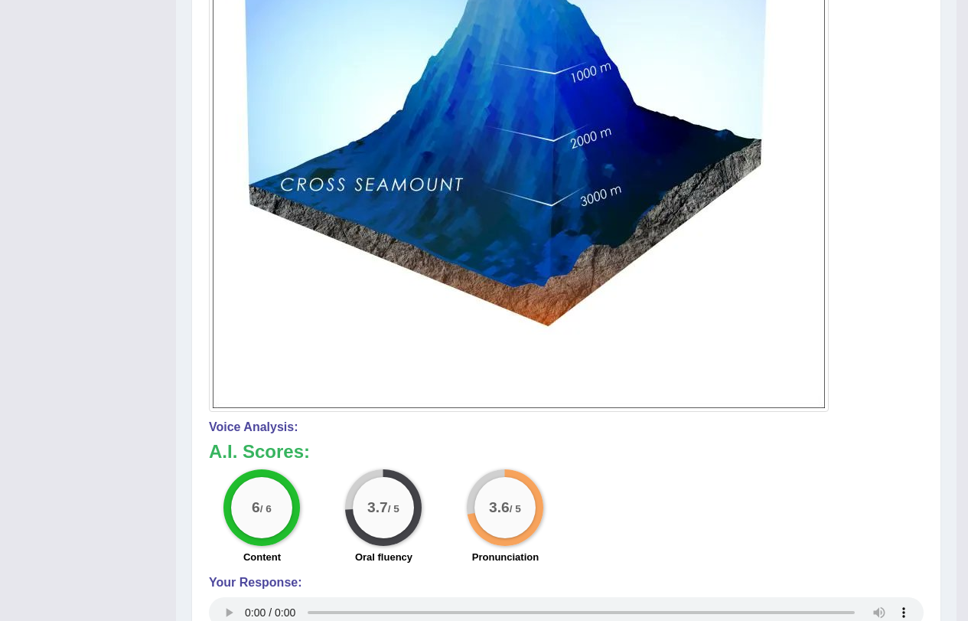
scroll to position [0, 0]
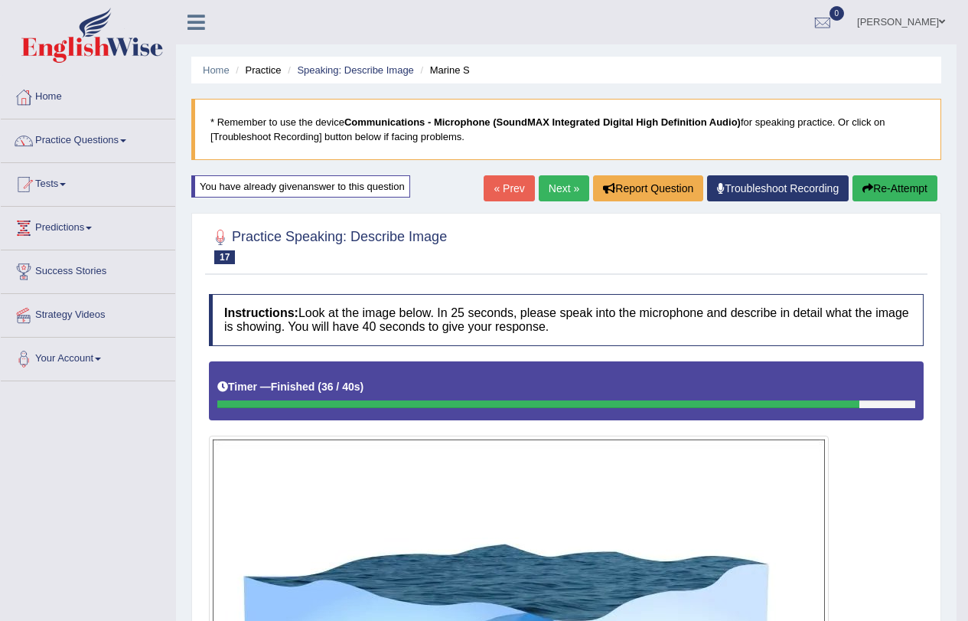
click at [539, 184] on link "Next »" at bounding box center [564, 188] width 51 height 26
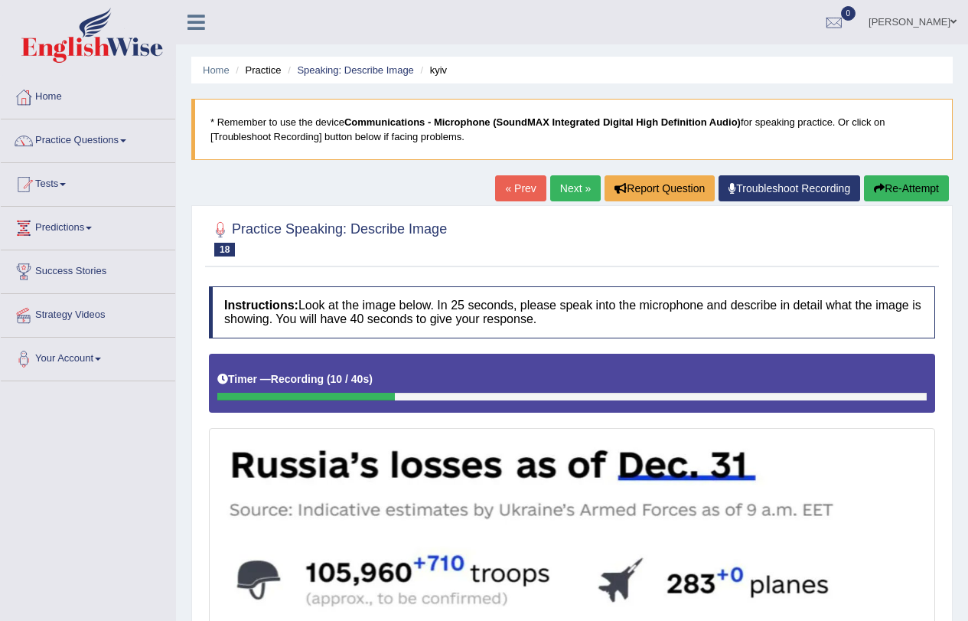
click at [876, 180] on button "Re-Attempt" at bounding box center [906, 188] width 85 height 26
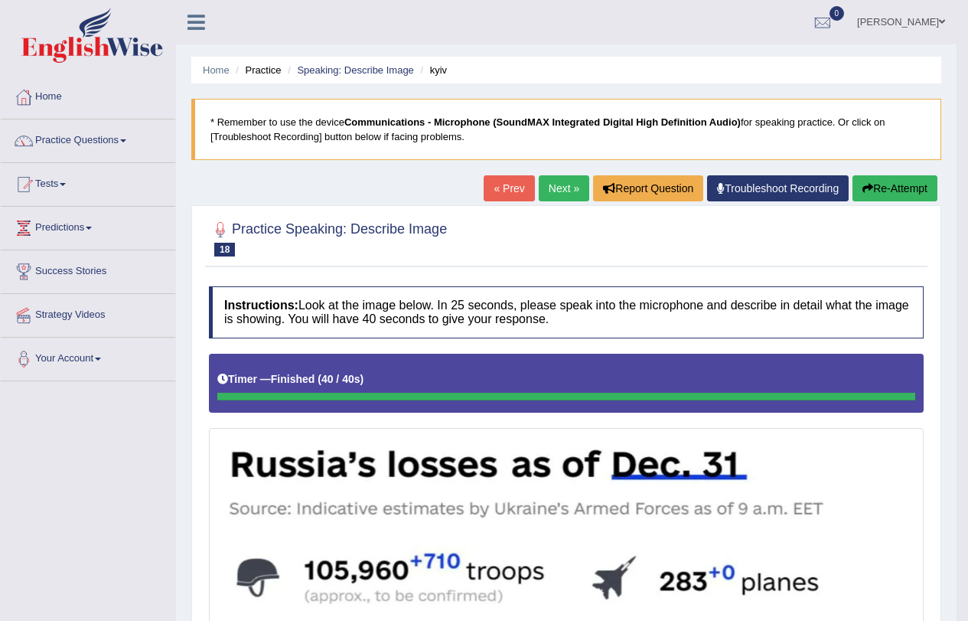
click at [542, 184] on link "Next »" at bounding box center [564, 188] width 51 height 26
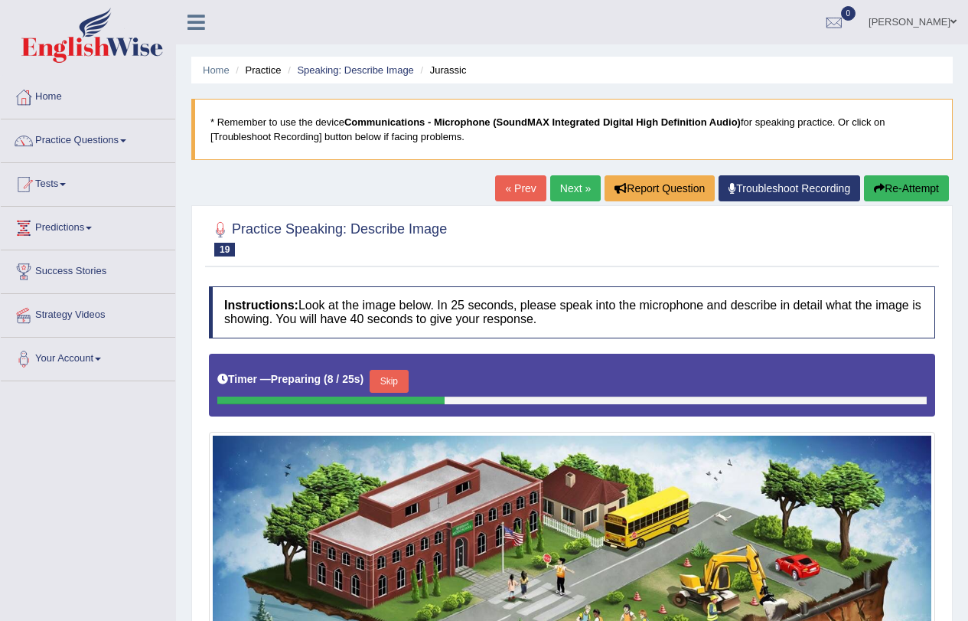
click at [563, 178] on link "Next »" at bounding box center [575, 188] width 51 height 26
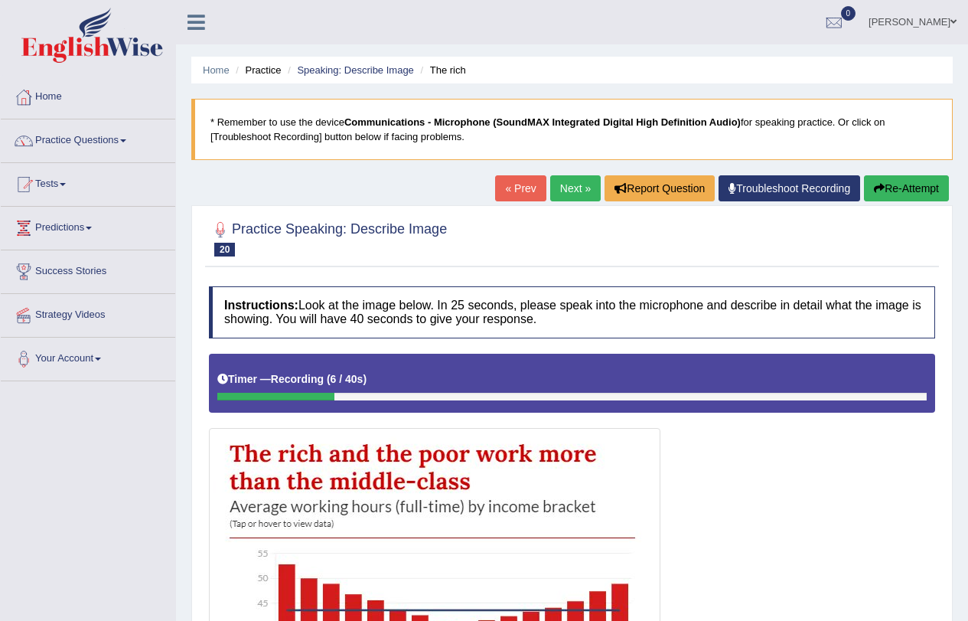
click at [900, 183] on button "Re-Attempt" at bounding box center [906, 188] width 85 height 26
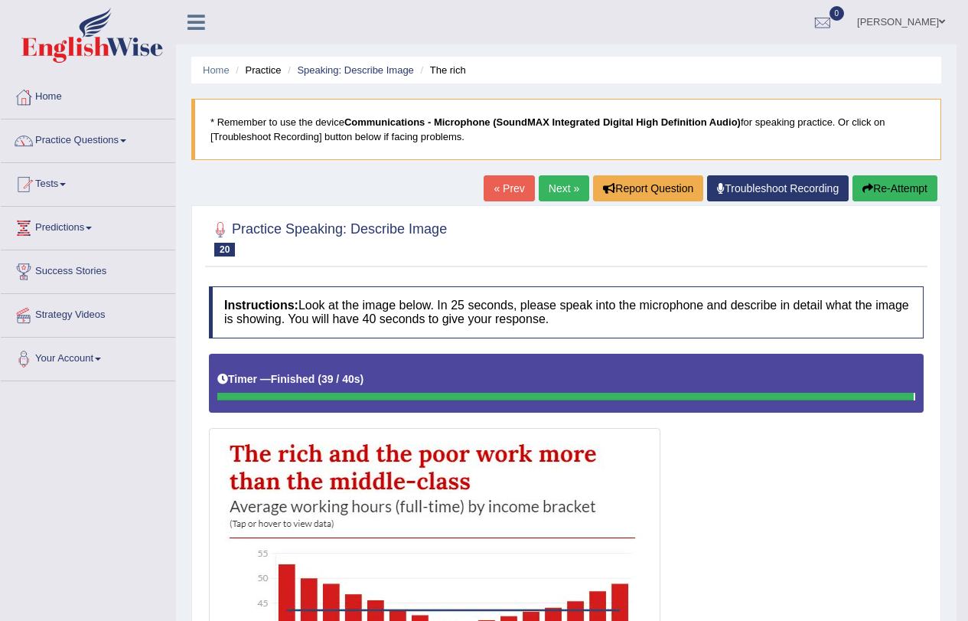
click at [893, 191] on button "Re-Attempt" at bounding box center [895, 188] width 85 height 26
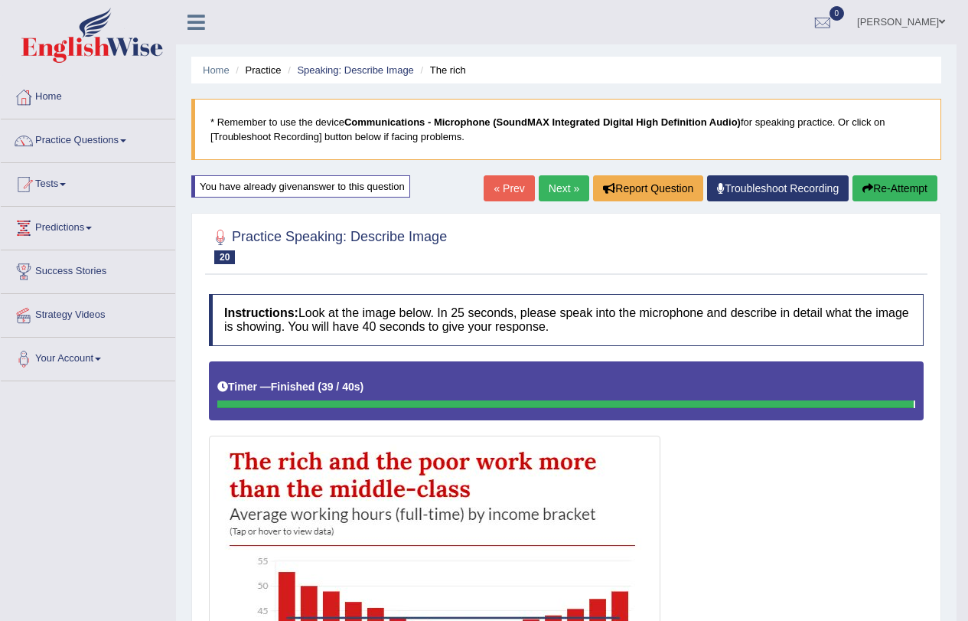
click at [551, 194] on link "Next »" at bounding box center [564, 188] width 51 height 26
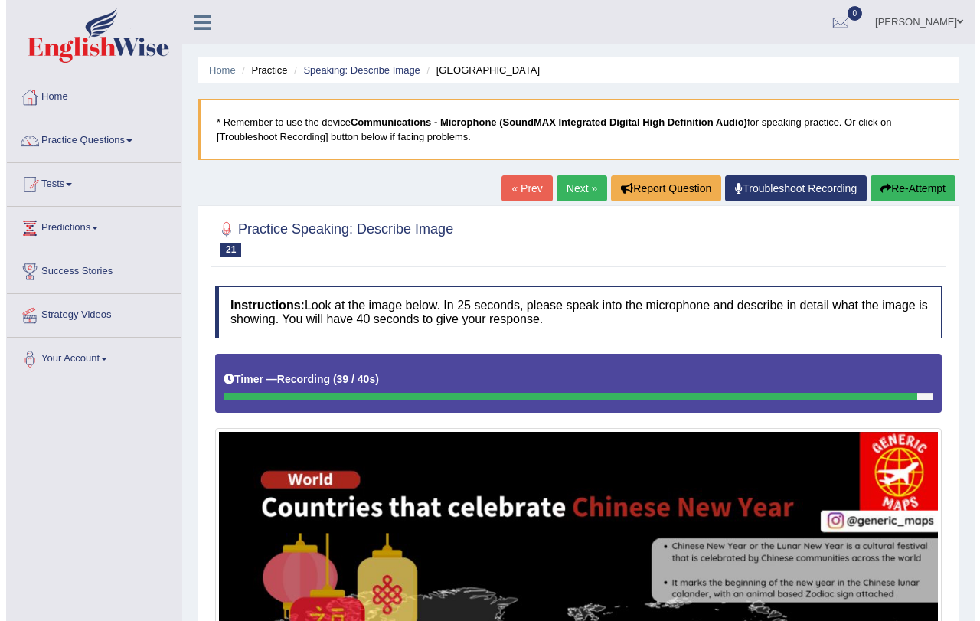
scroll to position [651, 0]
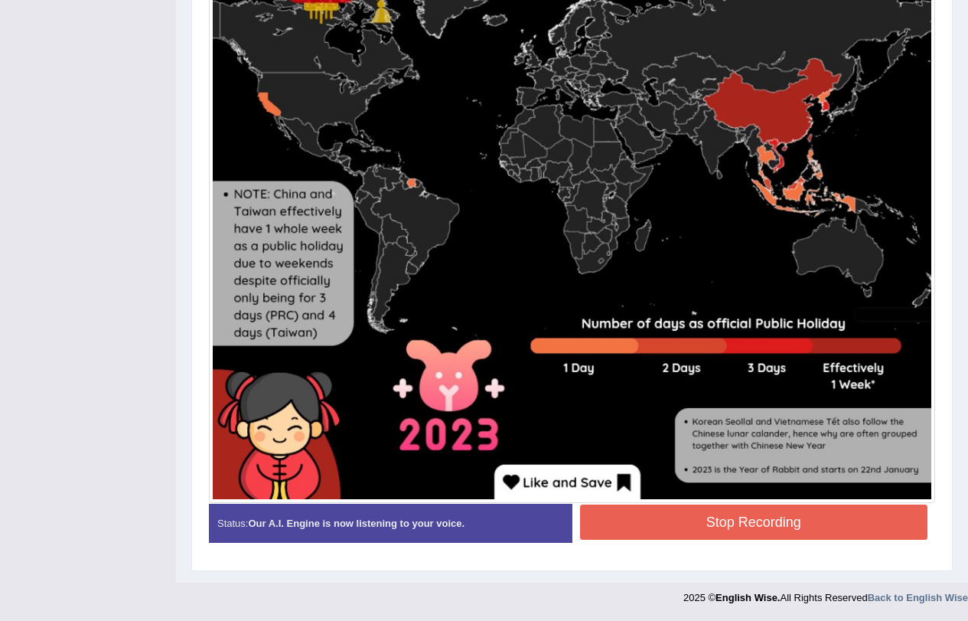
click at [832, 521] on div "Instructions: Look at the image below. In 25 seconds, please speak into the mic…" at bounding box center [572, 95] width 734 height 936
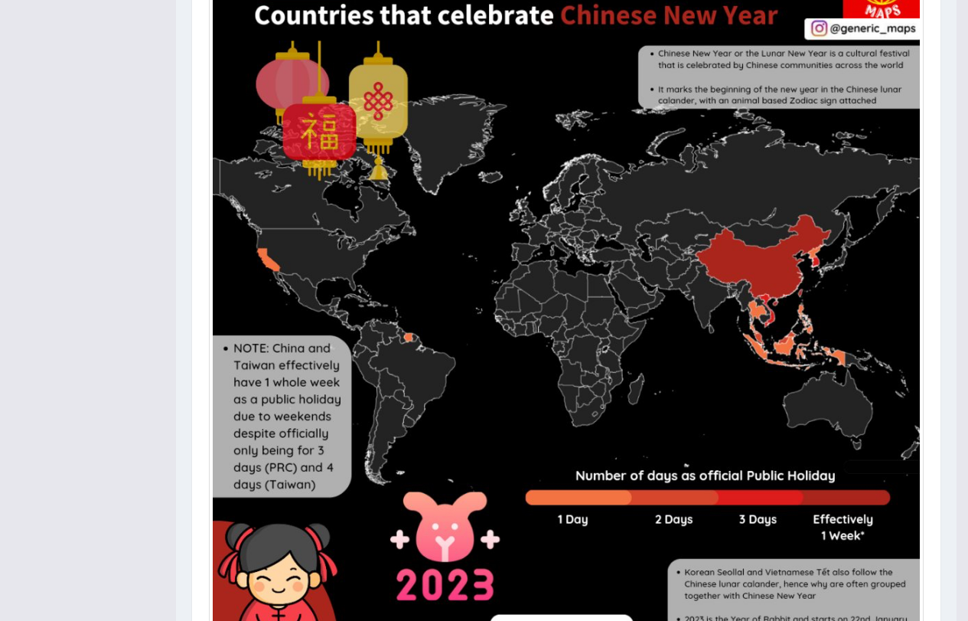
scroll to position [0, 0]
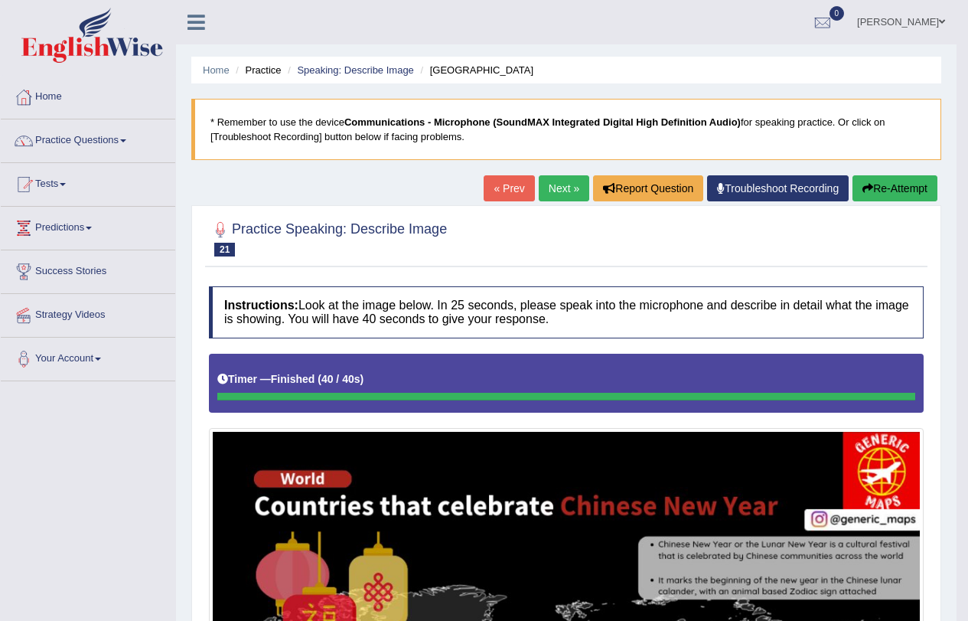
click at [552, 178] on link "Next »" at bounding box center [564, 188] width 51 height 26
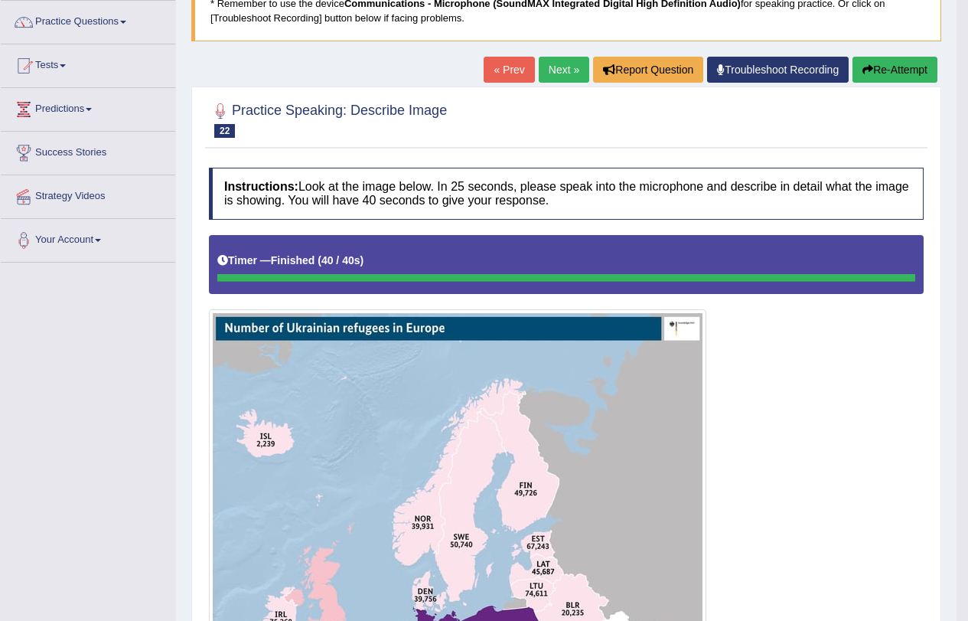
scroll to position [109, 0]
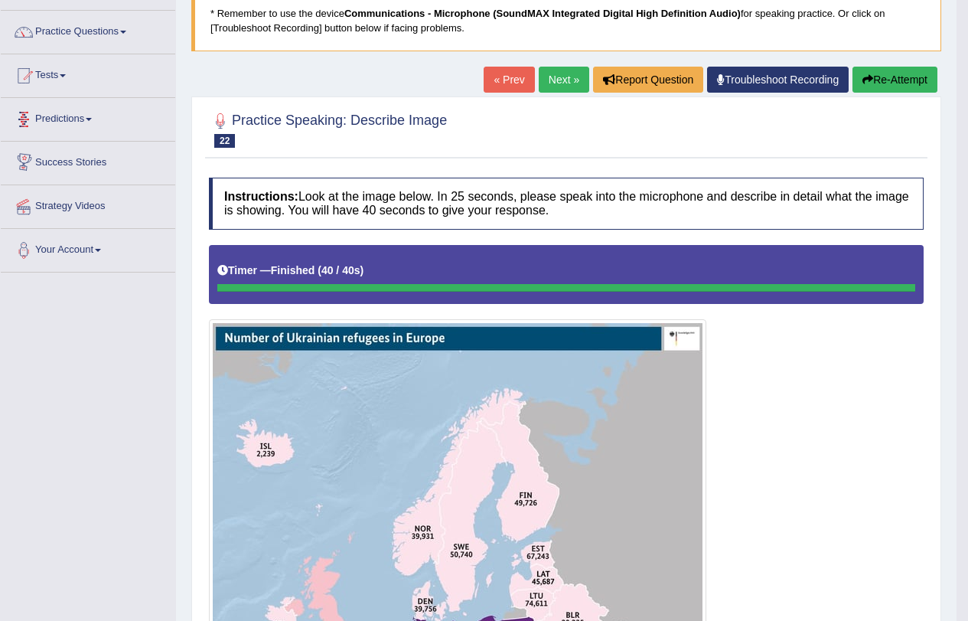
click at [544, 88] on link "Next »" at bounding box center [564, 80] width 51 height 26
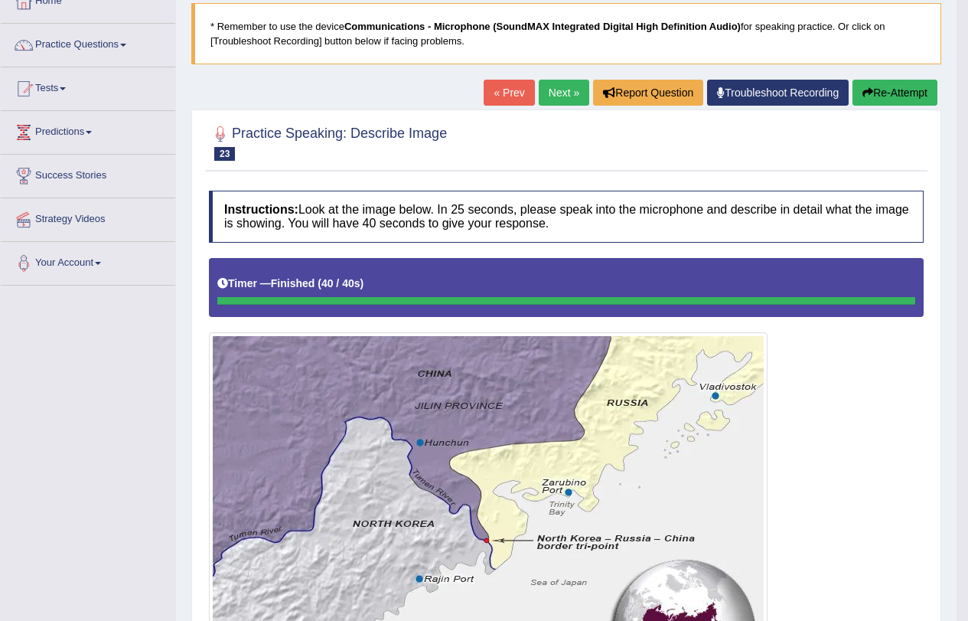
scroll to position [92, 0]
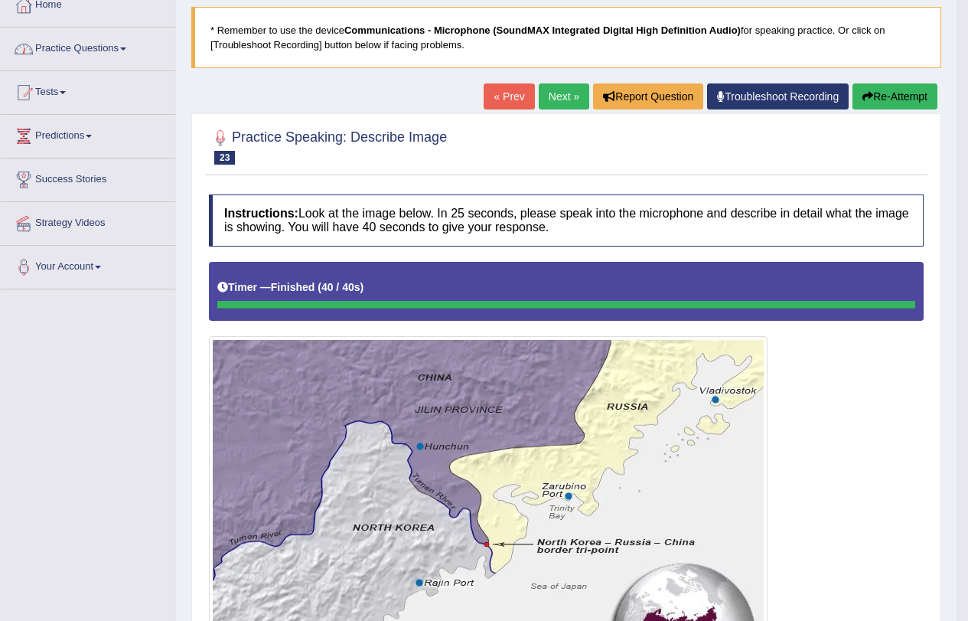
click at [123, 44] on link "Practice Questions" at bounding box center [88, 47] width 175 height 38
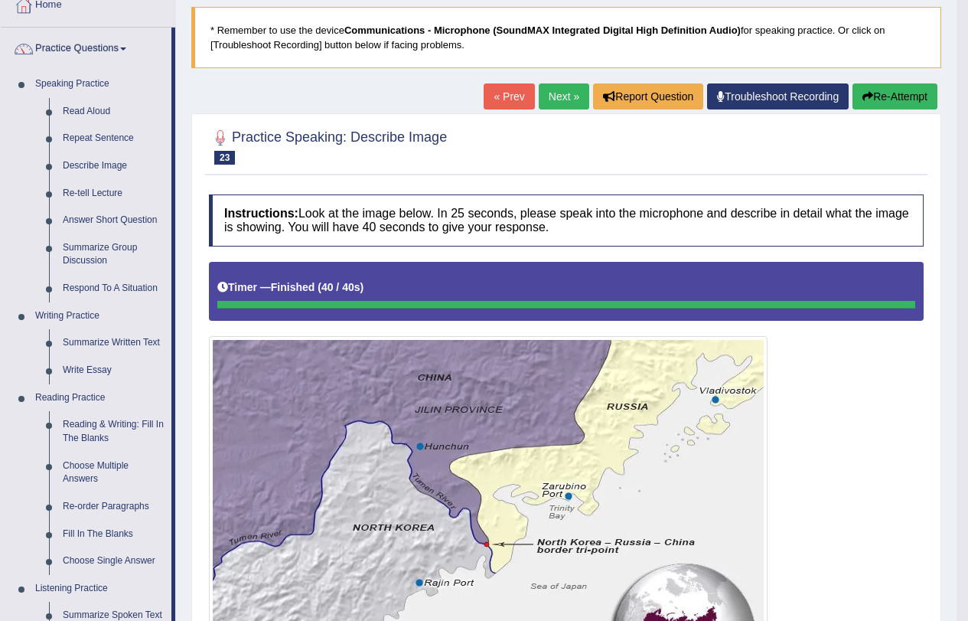
click at [540, 94] on link "Next »" at bounding box center [564, 96] width 51 height 26
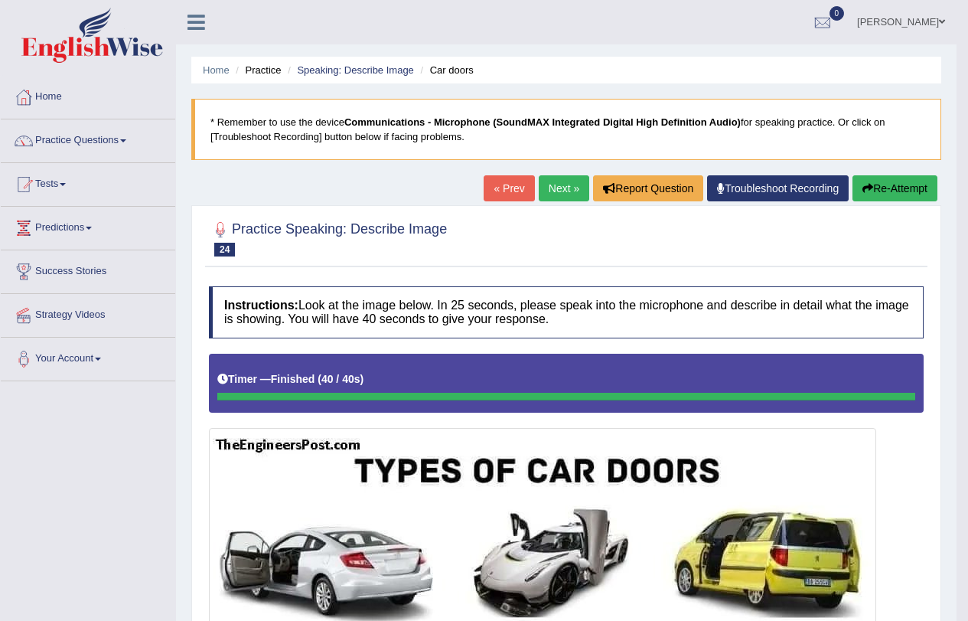
click at [910, 188] on button "Re-Attempt" at bounding box center [895, 188] width 85 height 26
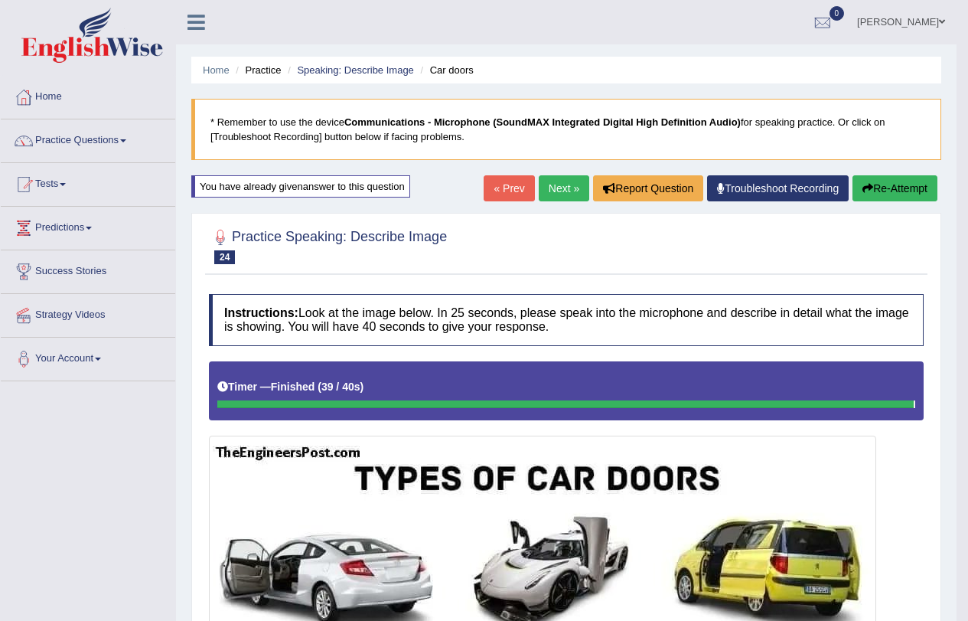
click at [553, 192] on link "Next »" at bounding box center [564, 188] width 51 height 26
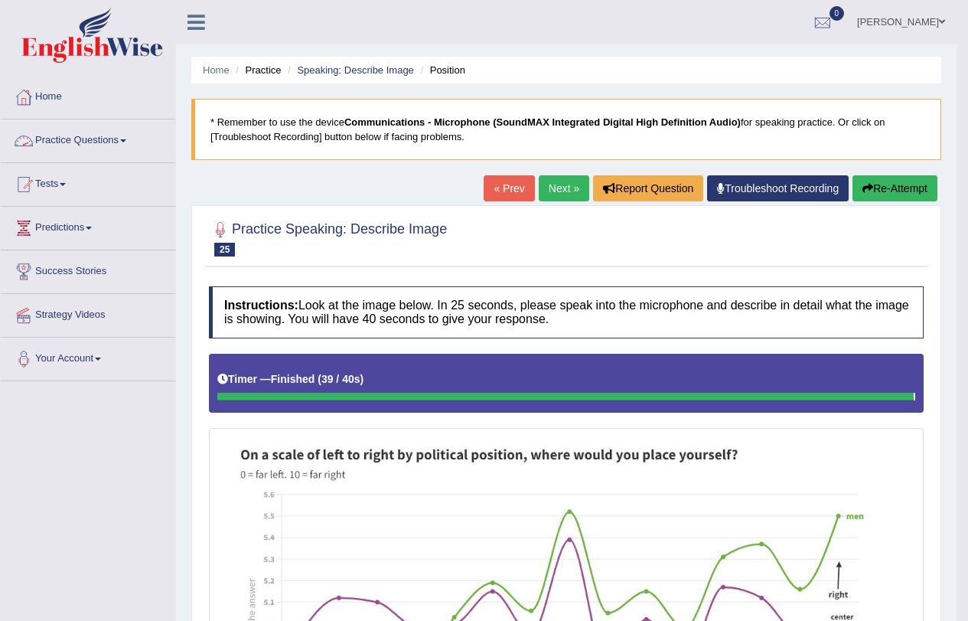
click at [126, 139] on span at bounding box center [123, 140] width 6 height 3
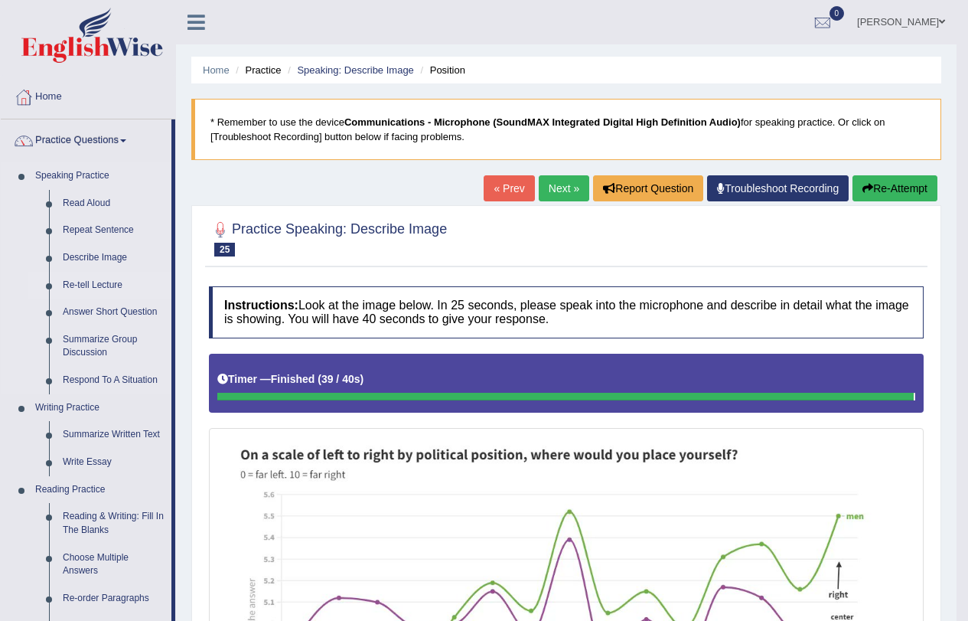
click at [93, 286] on link "Re-tell Lecture" at bounding box center [114, 286] width 116 height 28
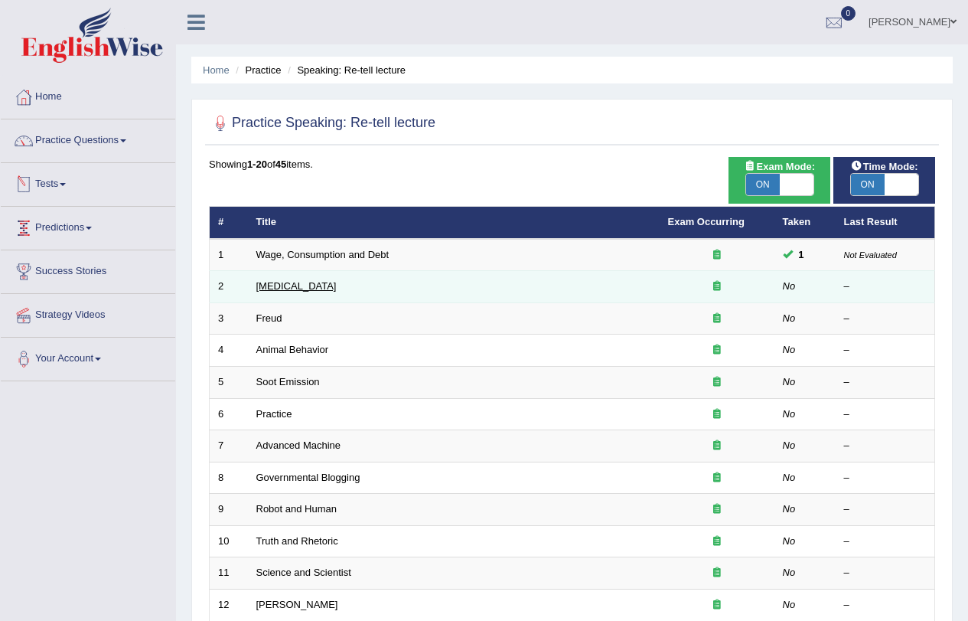
click at [294, 286] on link "[MEDICAL_DATA]" at bounding box center [296, 285] width 80 height 11
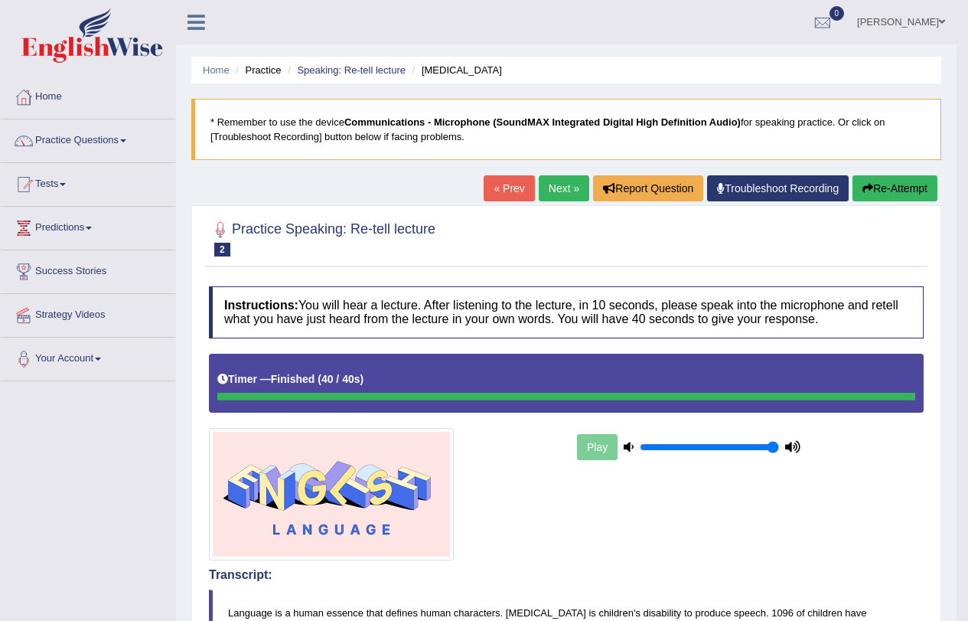
click at [552, 188] on link "Next »" at bounding box center [564, 188] width 51 height 26
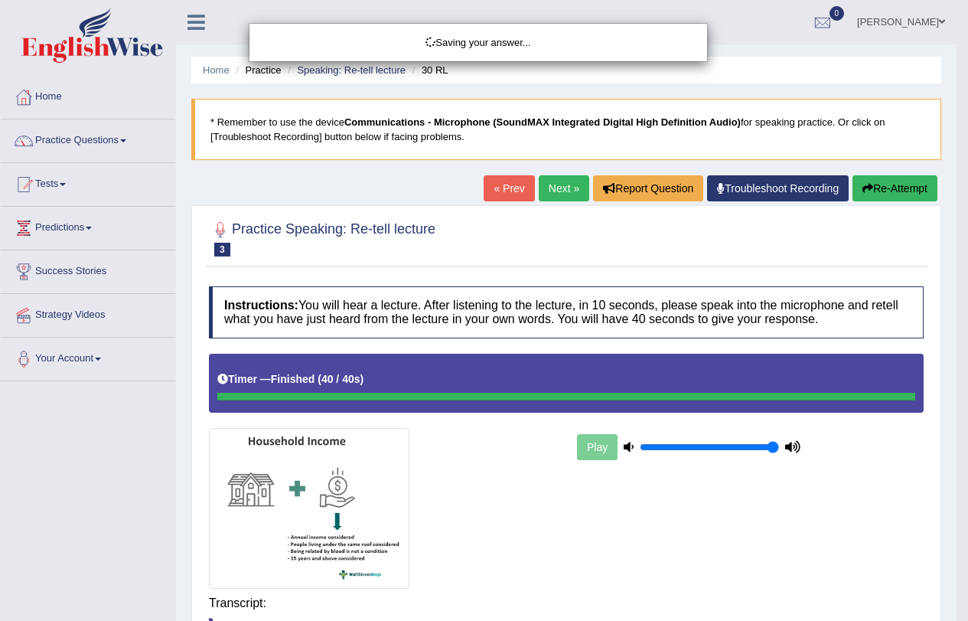
click at [607, 615] on body "Toggle navigation Home Practice Questions Speaking Practice Read Aloud Repeat S…" at bounding box center [484, 310] width 968 height 621
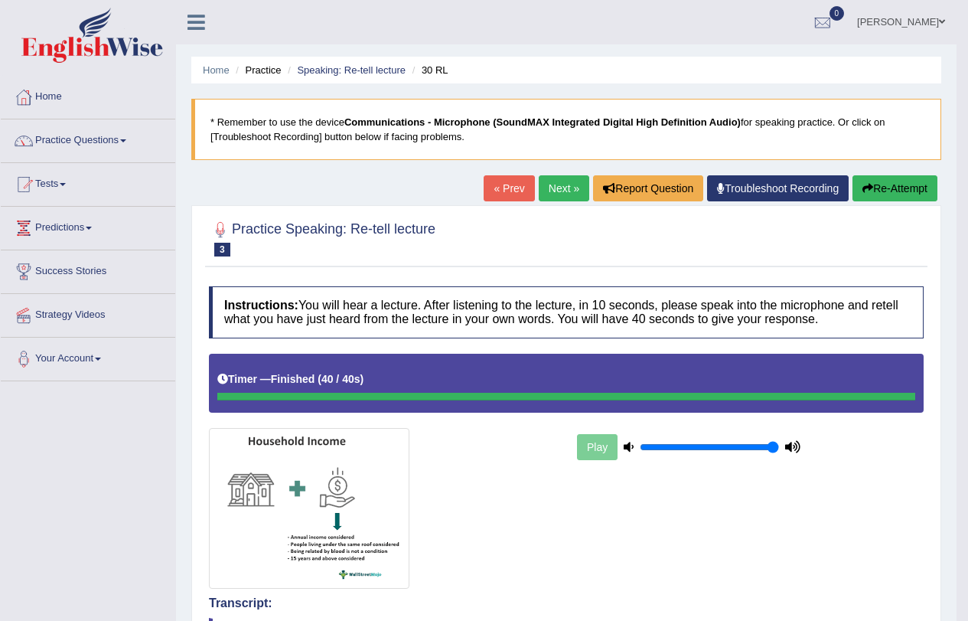
click at [561, 191] on link "Next »" at bounding box center [564, 188] width 51 height 26
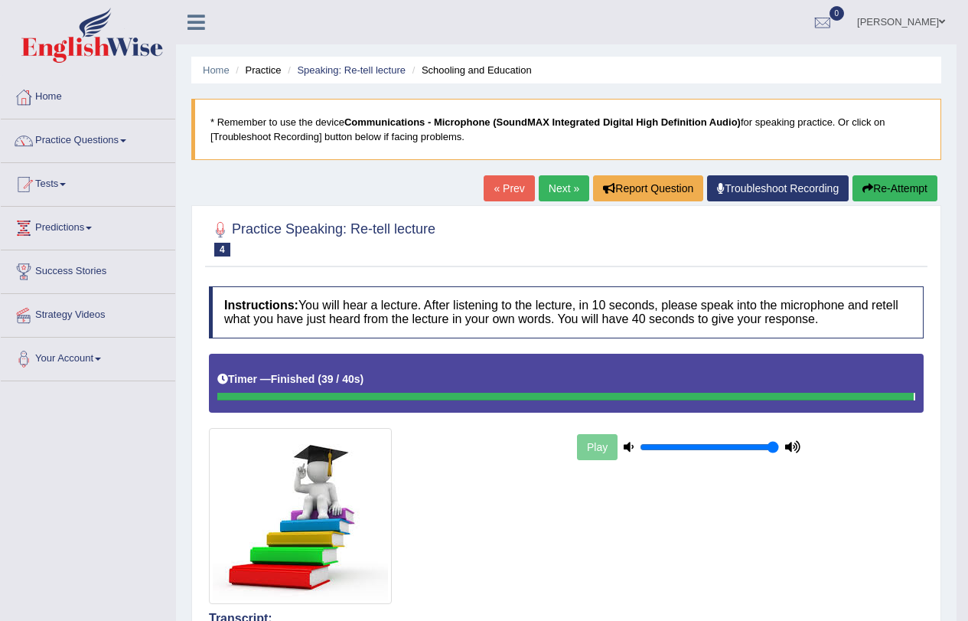
click at [558, 190] on link "Next »" at bounding box center [564, 188] width 51 height 26
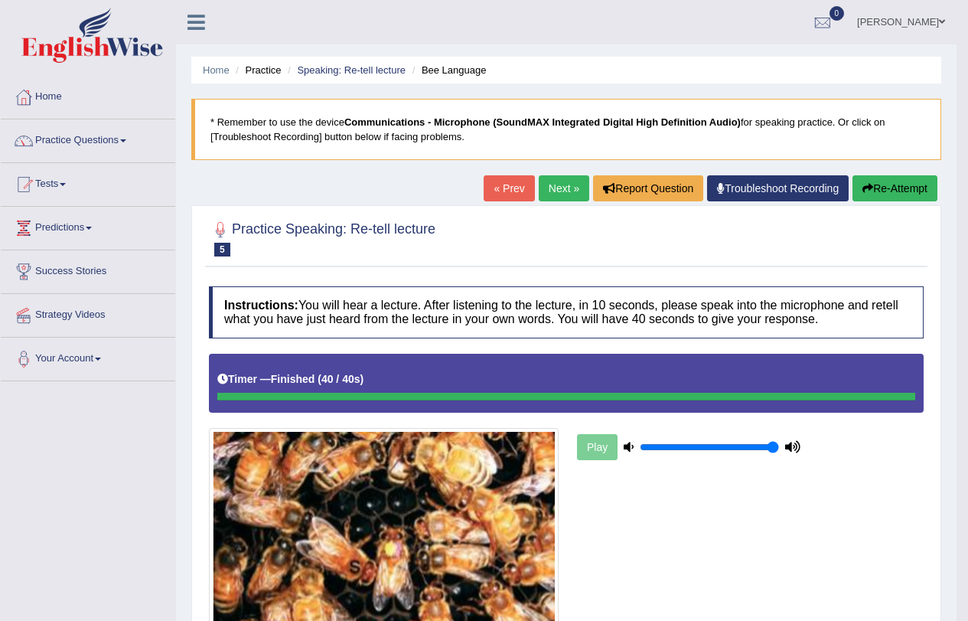
click at [553, 184] on link "Next »" at bounding box center [564, 188] width 51 height 26
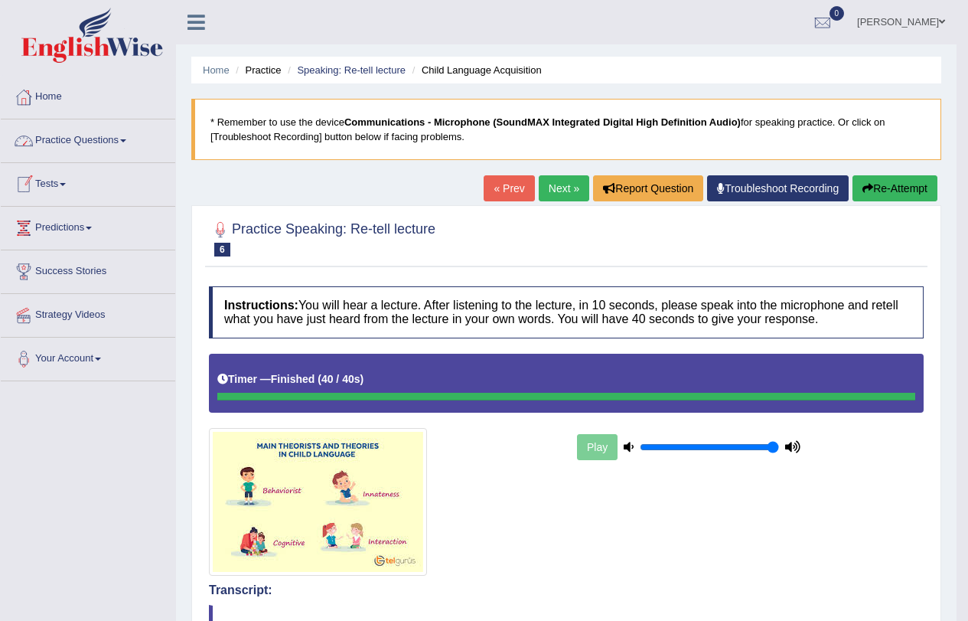
click at [132, 138] on link "Practice Questions" at bounding box center [88, 138] width 175 height 38
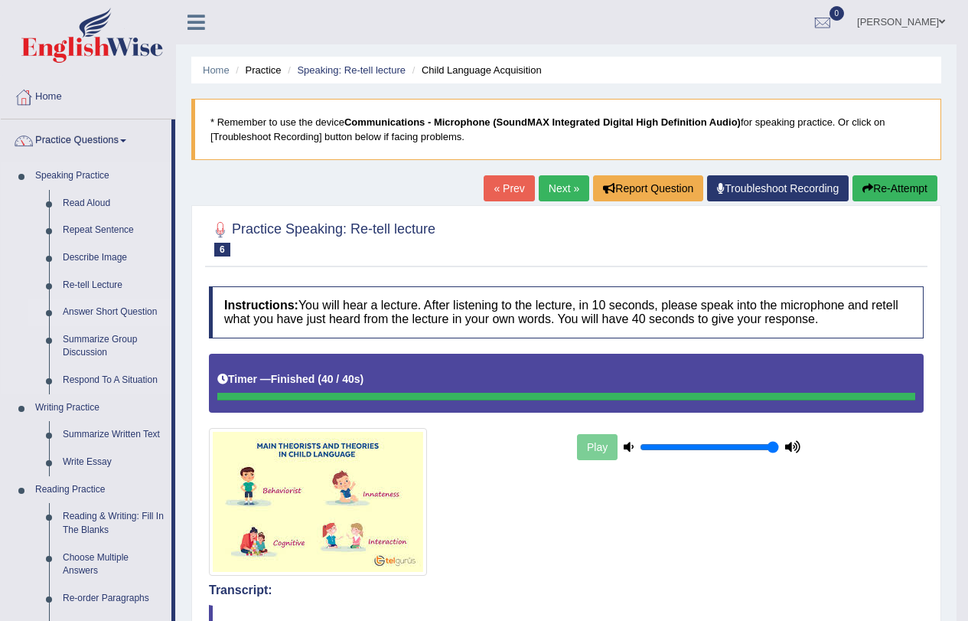
click at [91, 314] on link "Answer Short Question" at bounding box center [114, 313] width 116 height 28
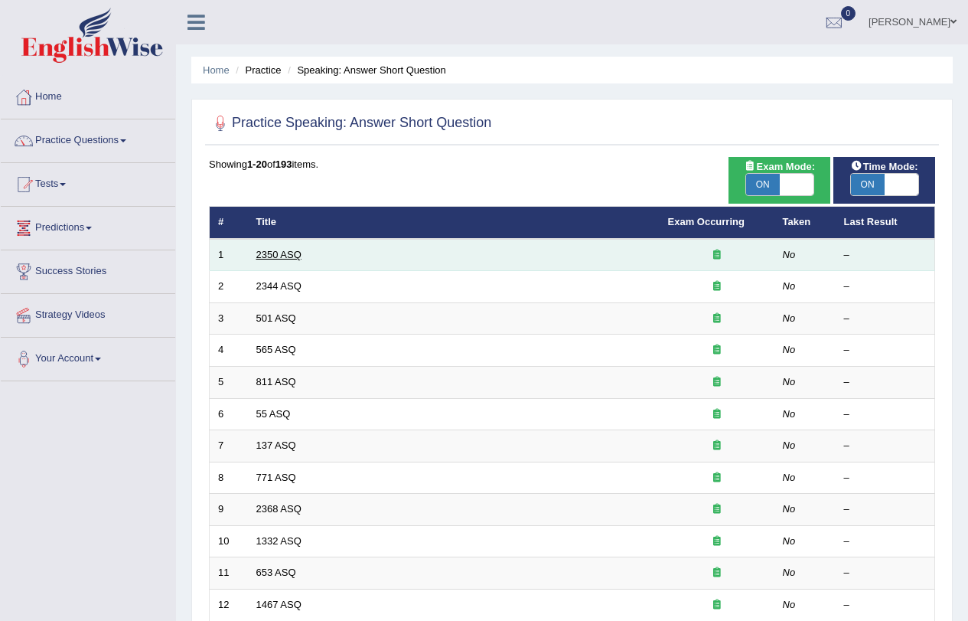
click at [280, 256] on link "2350 ASQ" at bounding box center [278, 254] width 45 height 11
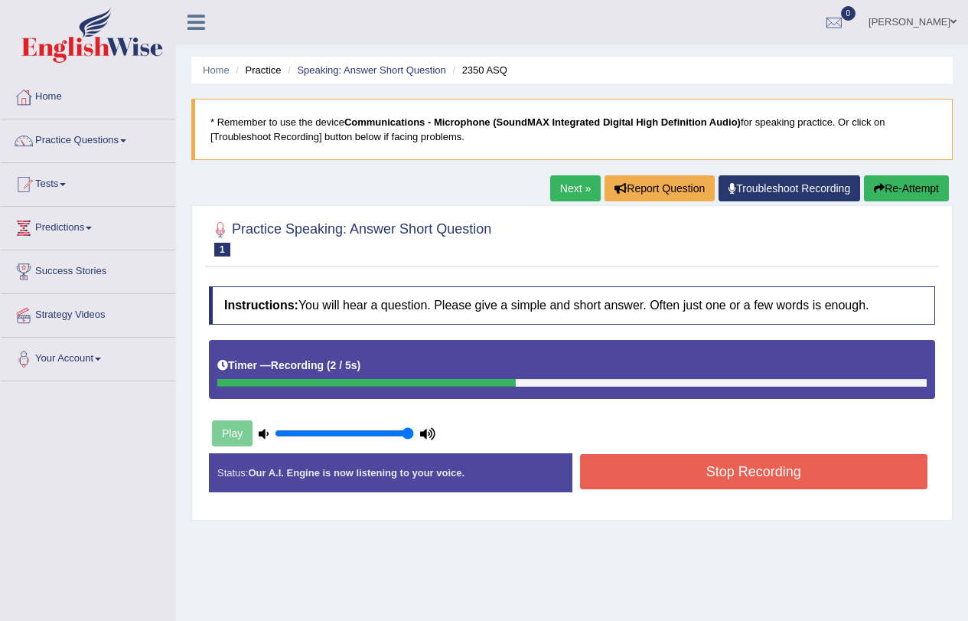
click at [707, 469] on button "Stop Recording" at bounding box center [754, 471] width 348 height 35
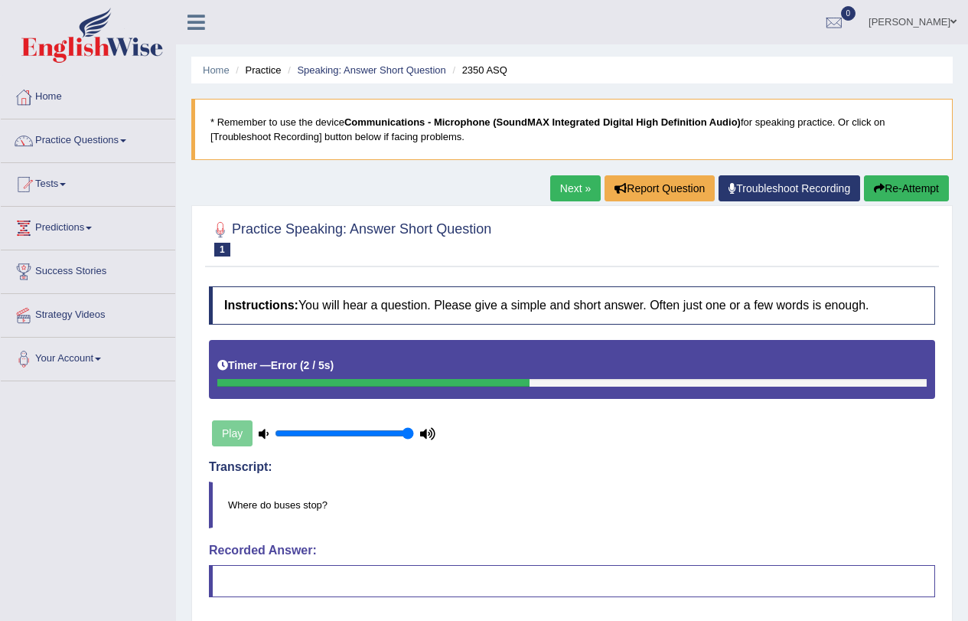
click at [903, 184] on button "Re-Attempt" at bounding box center [906, 188] width 85 height 26
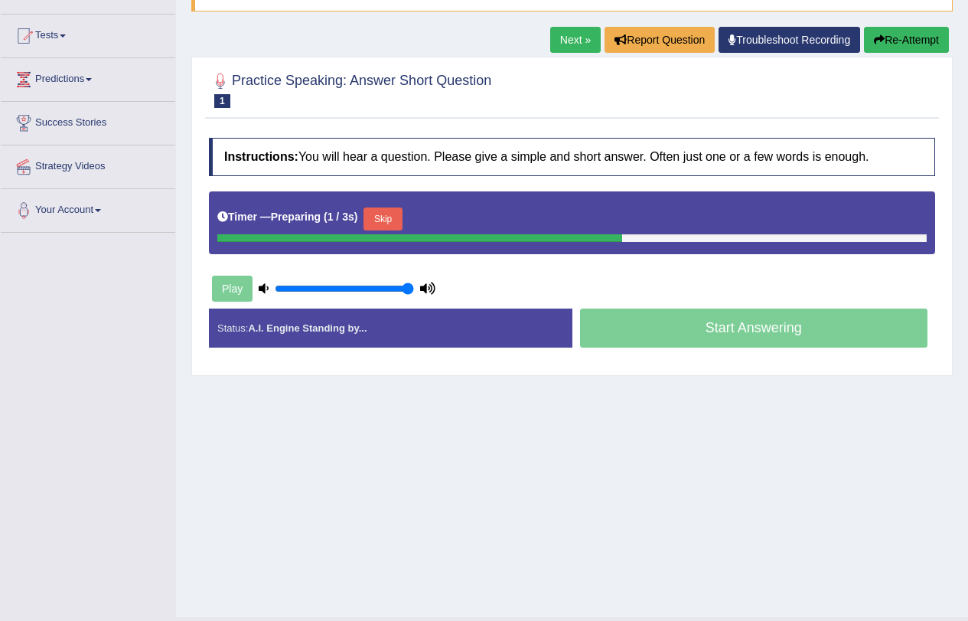
scroll to position [183, 0]
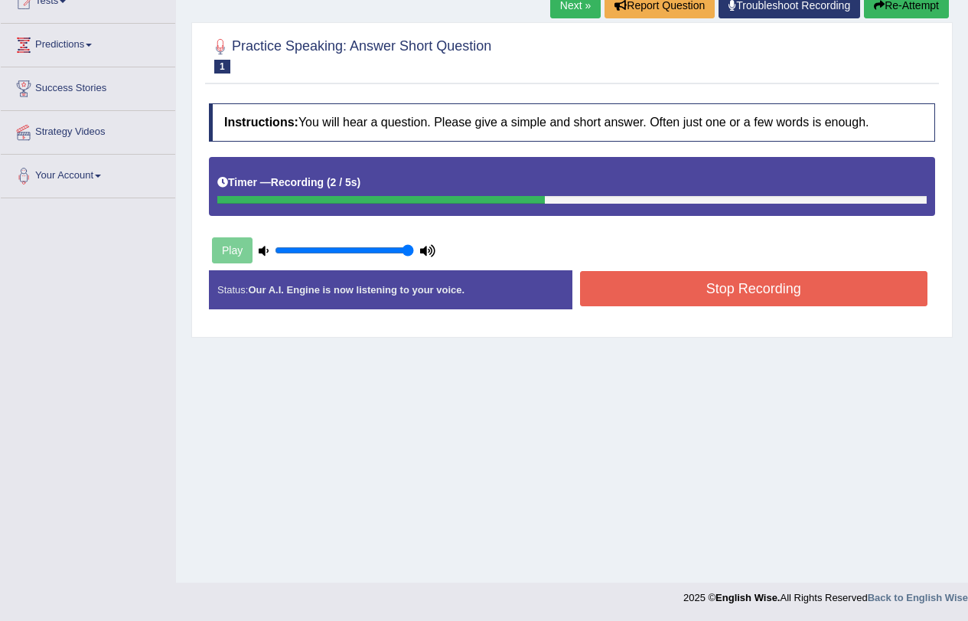
click at [729, 285] on button "Stop Recording" at bounding box center [754, 288] width 348 height 35
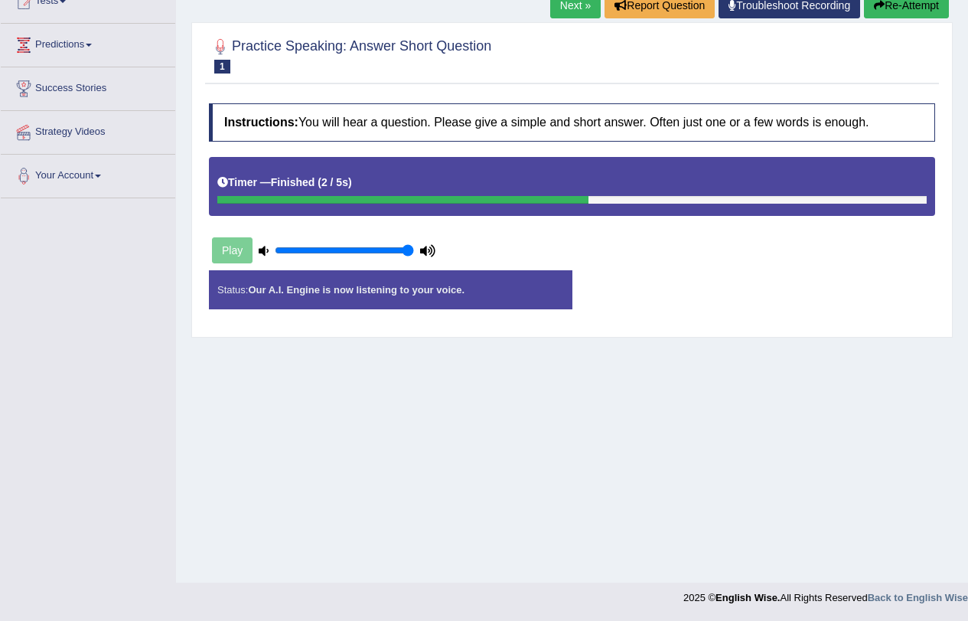
click at [729, 285] on div "Instructions: You will hear a question. Please give a simple and short answer. …" at bounding box center [572, 212] width 734 height 233
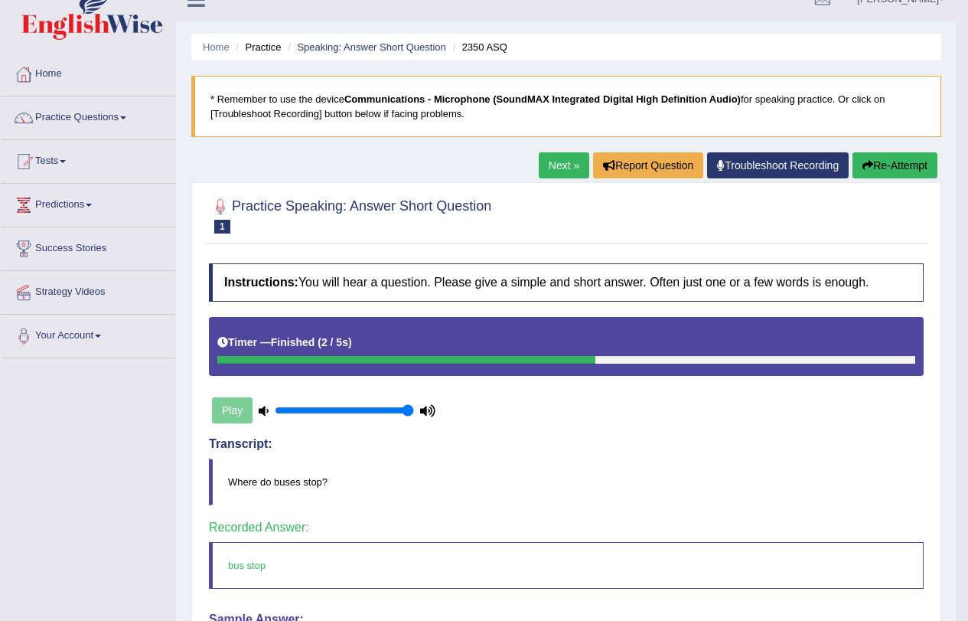
scroll to position [0, 0]
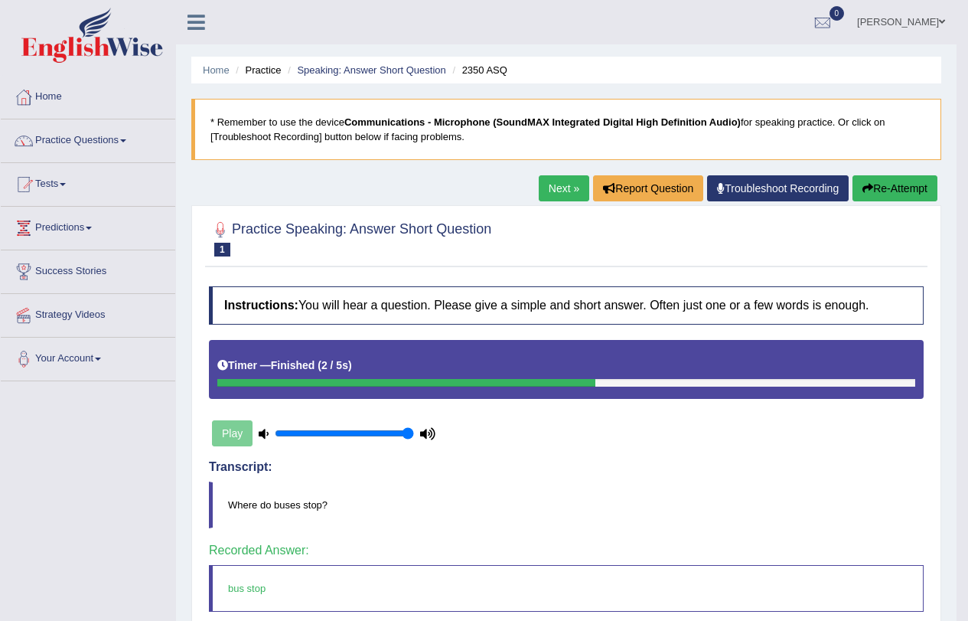
click at [556, 190] on link "Next »" at bounding box center [564, 188] width 51 height 26
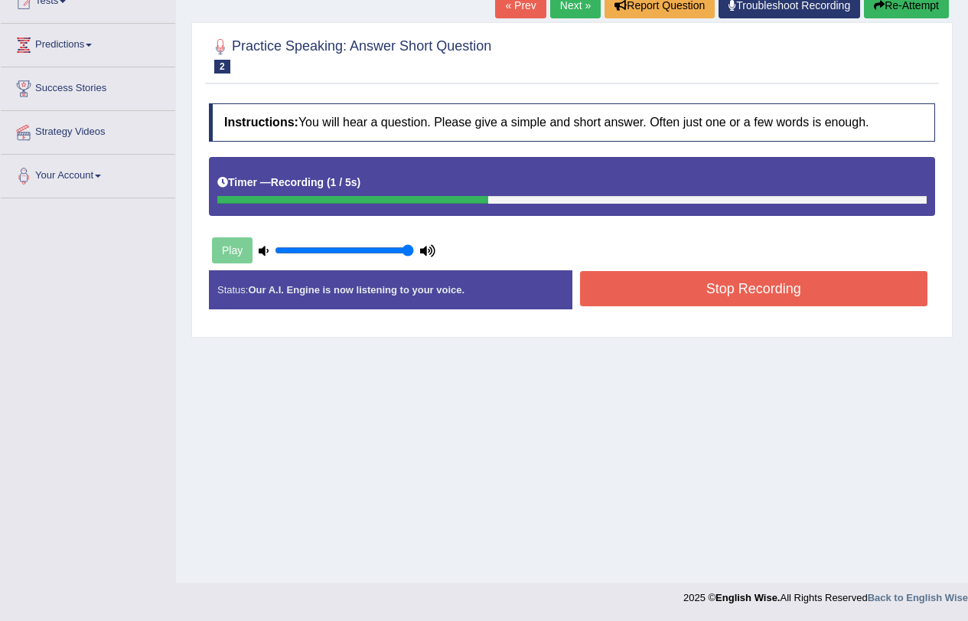
click at [692, 297] on button "Stop Recording" at bounding box center [754, 288] width 348 height 35
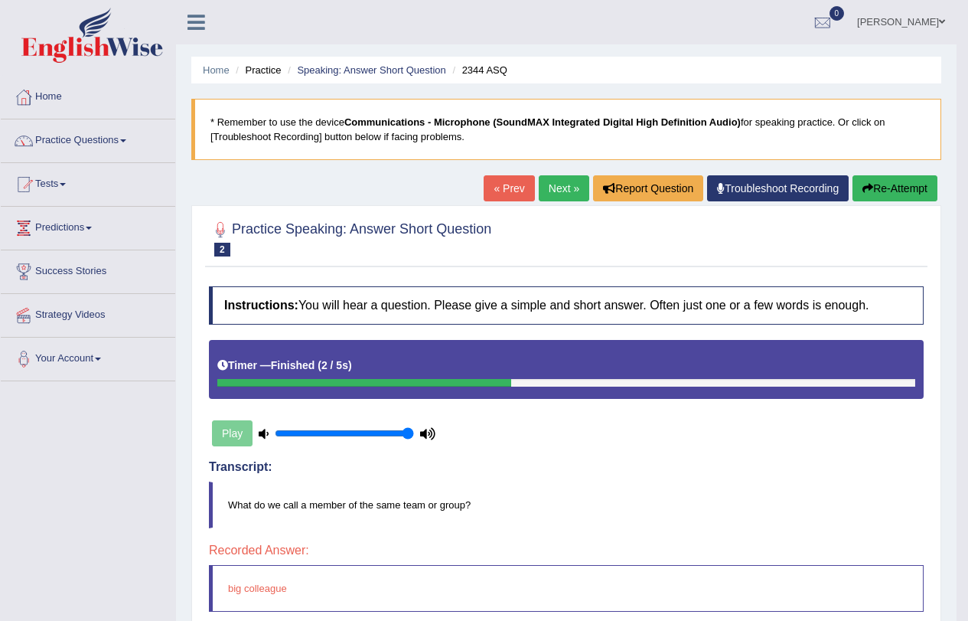
click at [883, 185] on button "Re-Attempt" at bounding box center [895, 188] width 85 height 26
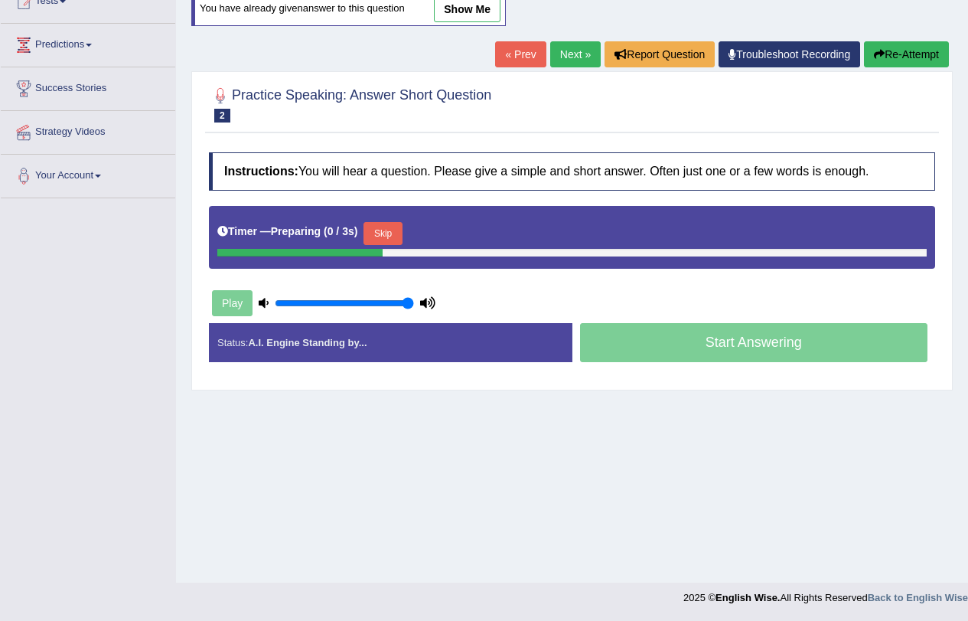
scroll to position [183, 0]
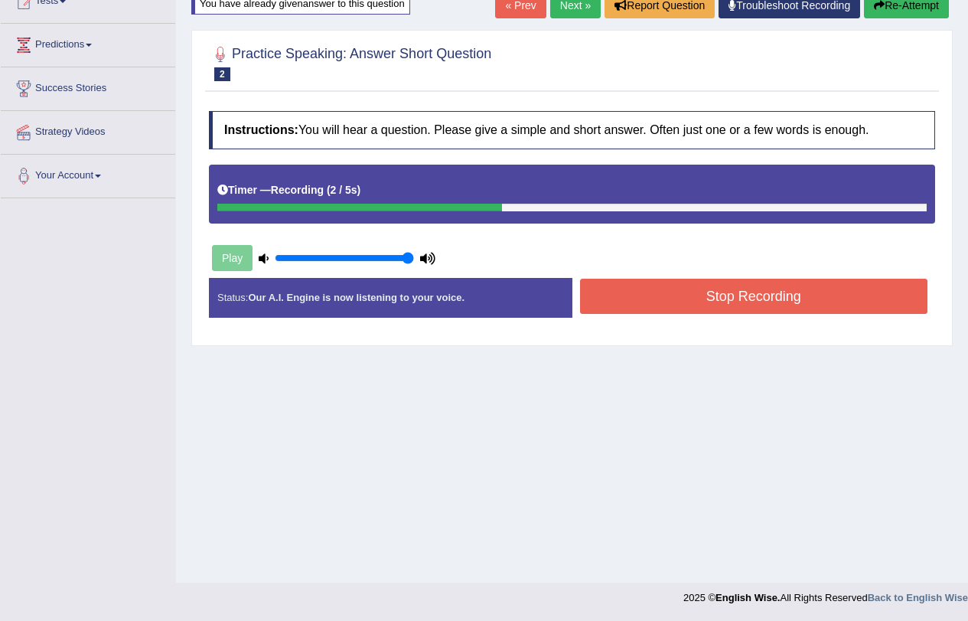
click at [630, 296] on button "Stop Recording" at bounding box center [754, 296] width 348 height 35
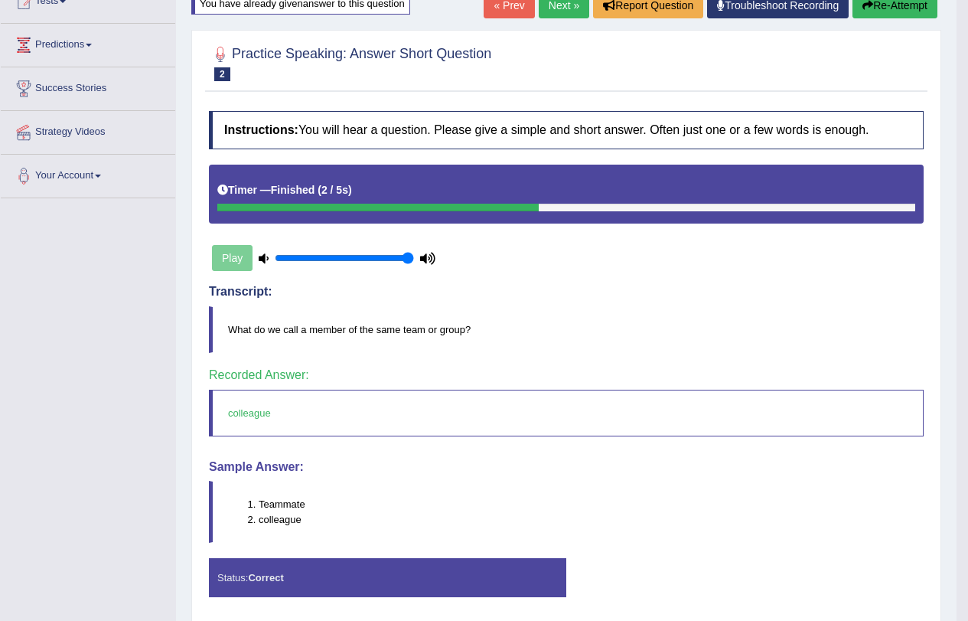
click at [553, 2] on link "Next »" at bounding box center [564, 5] width 51 height 26
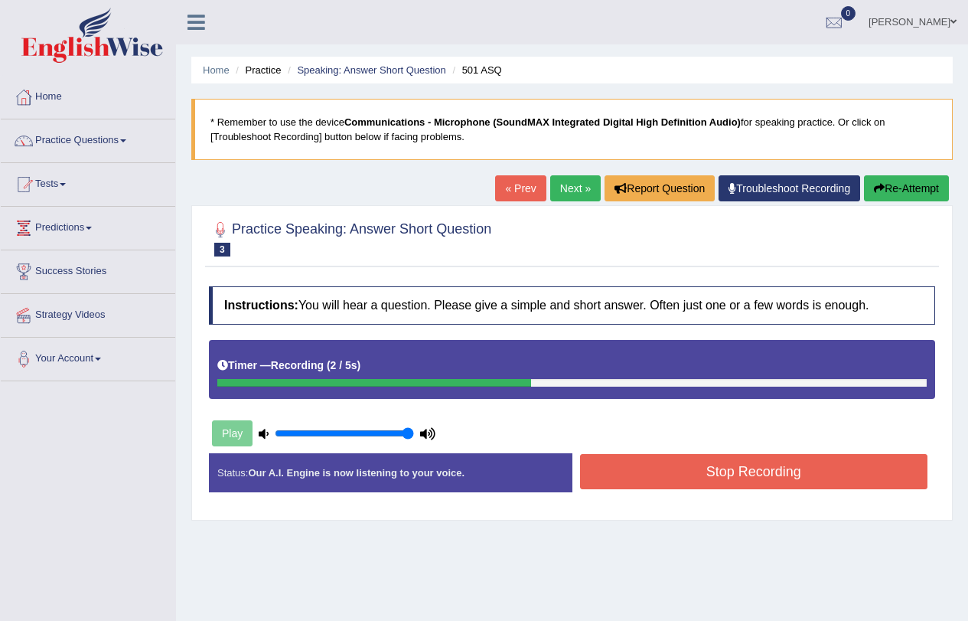
click at [755, 464] on button "Stop Recording" at bounding box center [754, 471] width 348 height 35
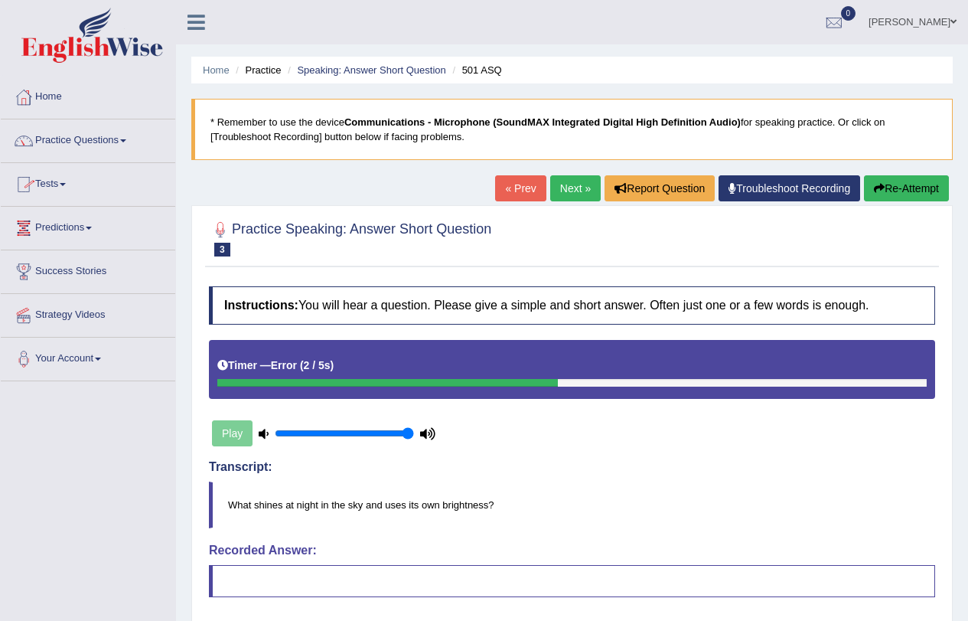
click at [123, 139] on link "Practice Questions" at bounding box center [88, 138] width 175 height 38
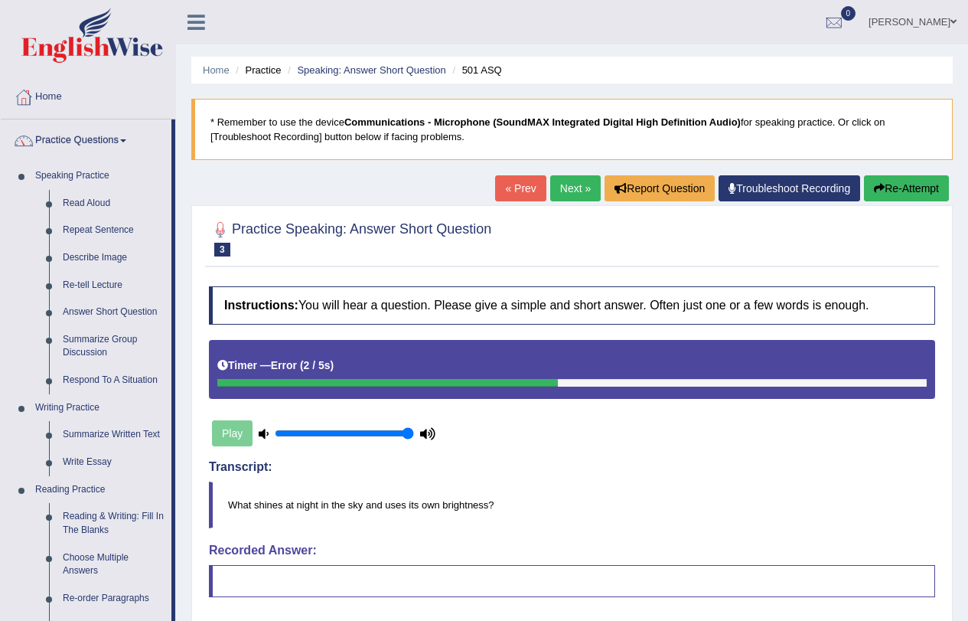
click at [124, 139] on link "Practice Questions" at bounding box center [86, 138] width 171 height 38
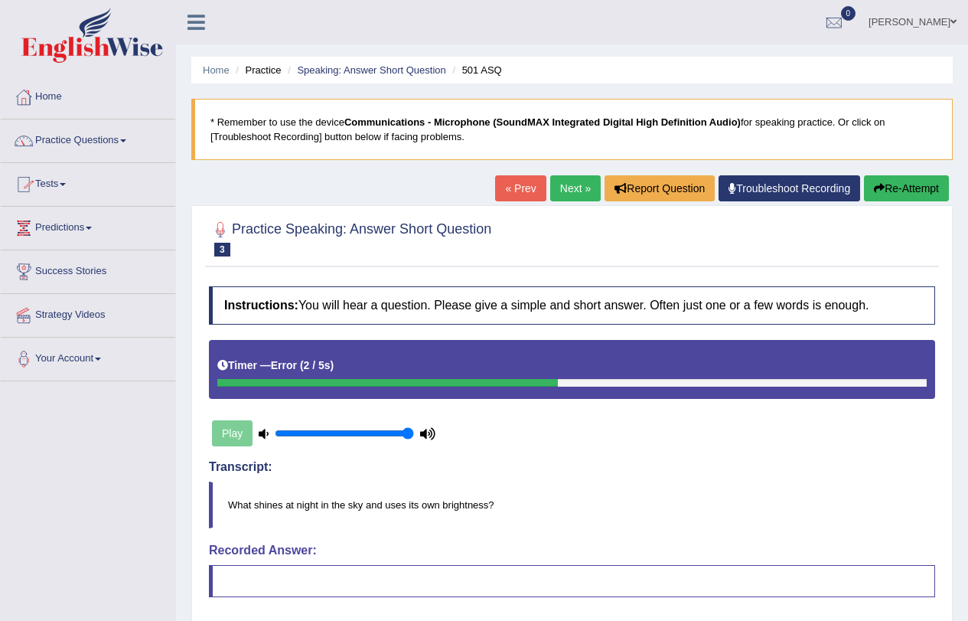
click at [100, 230] on link "Predictions" at bounding box center [88, 226] width 175 height 38
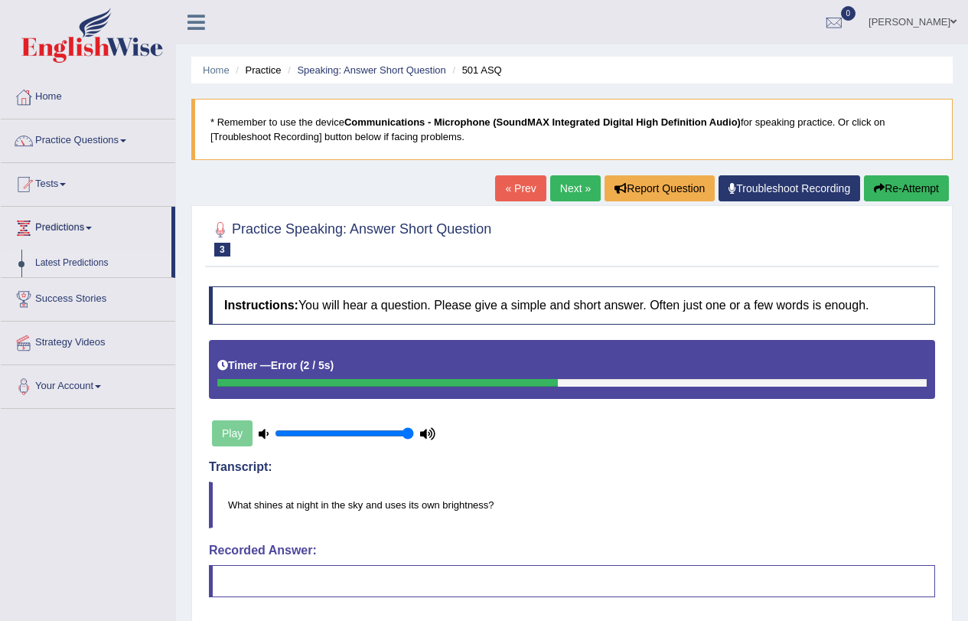
click at [83, 264] on link "Latest Predictions" at bounding box center [99, 264] width 143 height 28
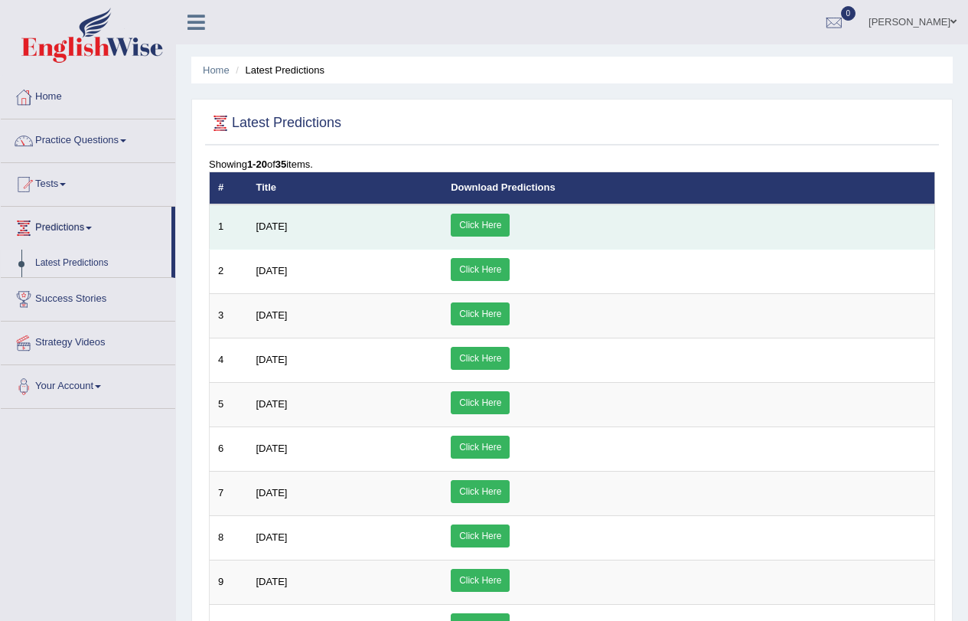
click at [510, 221] on link "Click Here" at bounding box center [480, 225] width 59 height 23
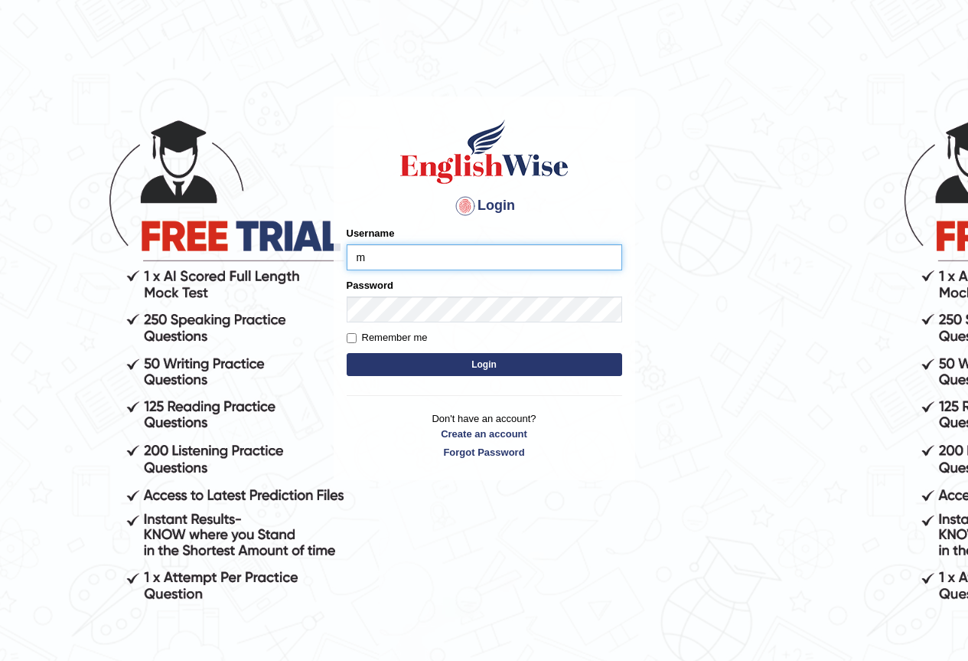
type input "maureen_parramatta"
click at [407, 326] on form "Please fix the following errors: Username maureen_parramatta Password Remember …" at bounding box center [485, 303] width 276 height 154
click at [490, 364] on button "Login" at bounding box center [485, 364] width 276 height 23
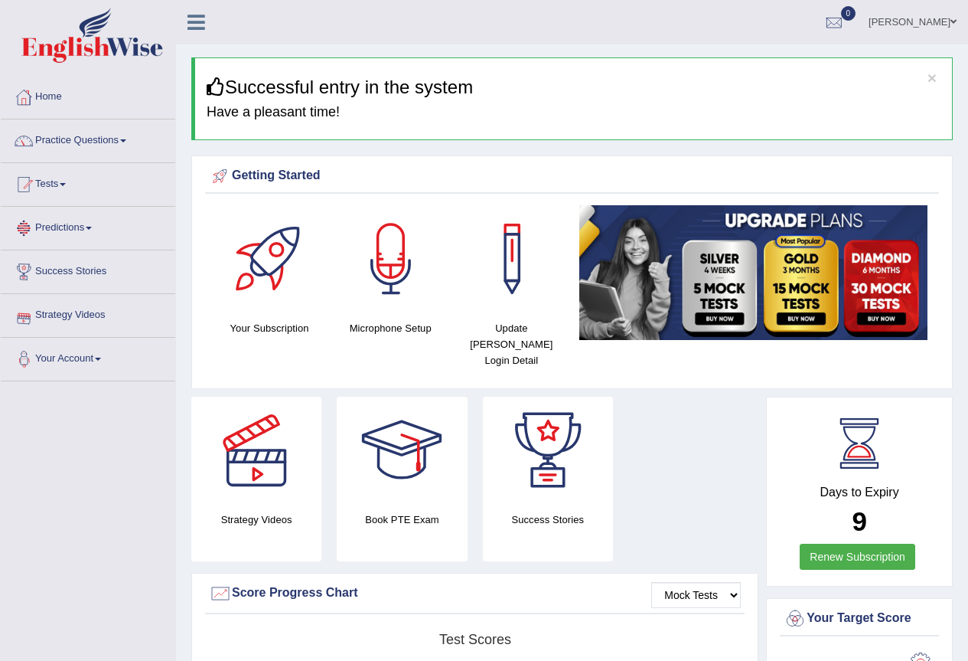
click at [127, 136] on link "Practice Questions" at bounding box center [88, 138] width 175 height 38
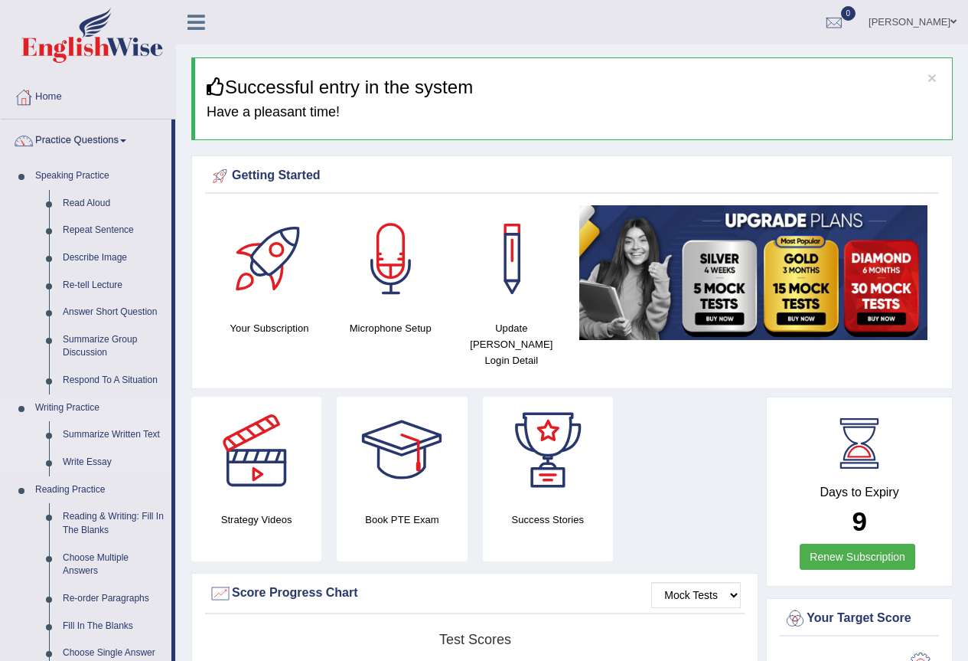
click at [82, 431] on link "Summarize Written Text" at bounding box center [114, 435] width 116 height 28
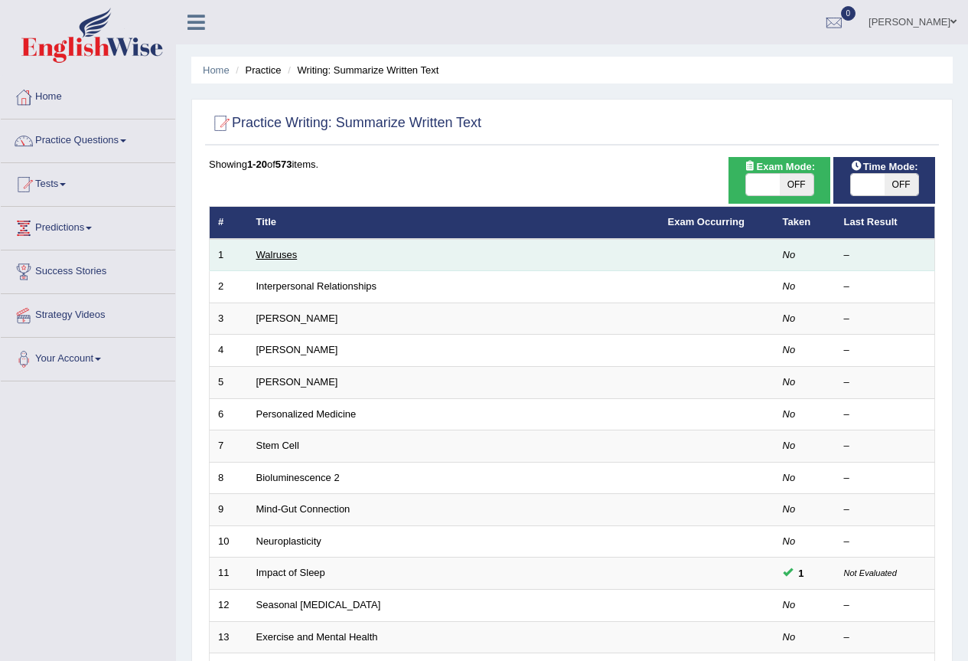
click at [270, 260] on link "Walruses" at bounding box center [276, 254] width 41 height 11
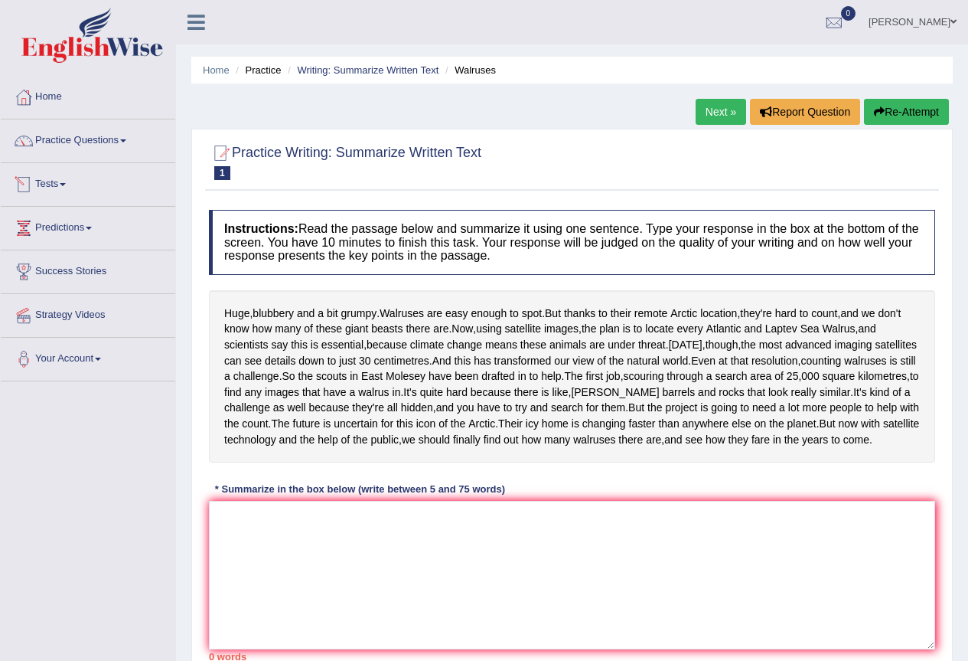
click at [126, 141] on span at bounding box center [123, 140] width 6 height 3
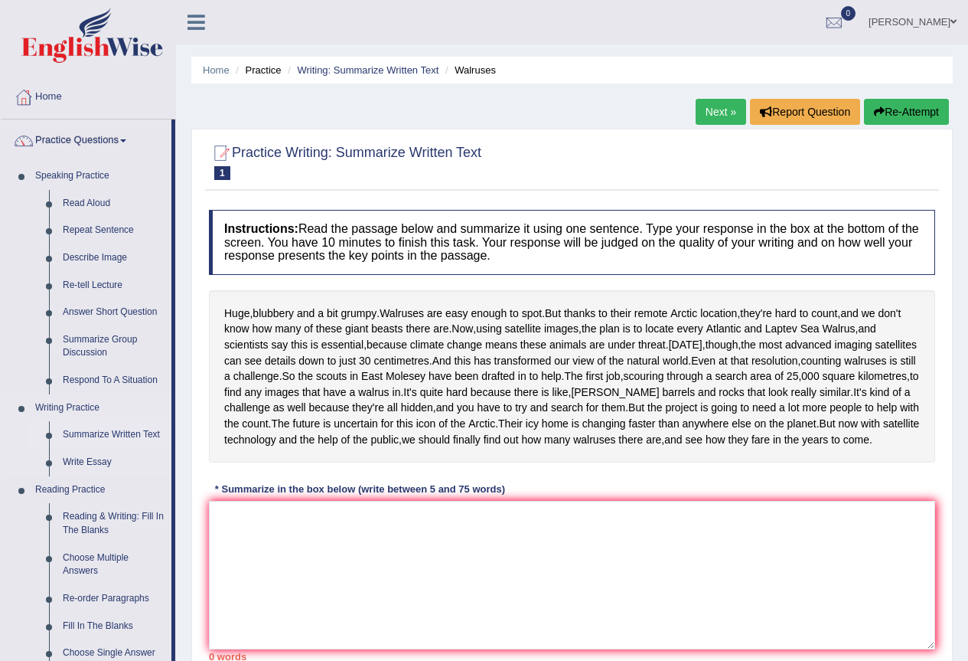
click at [113, 430] on link "Summarize Written Text" at bounding box center [114, 435] width 116 height 28
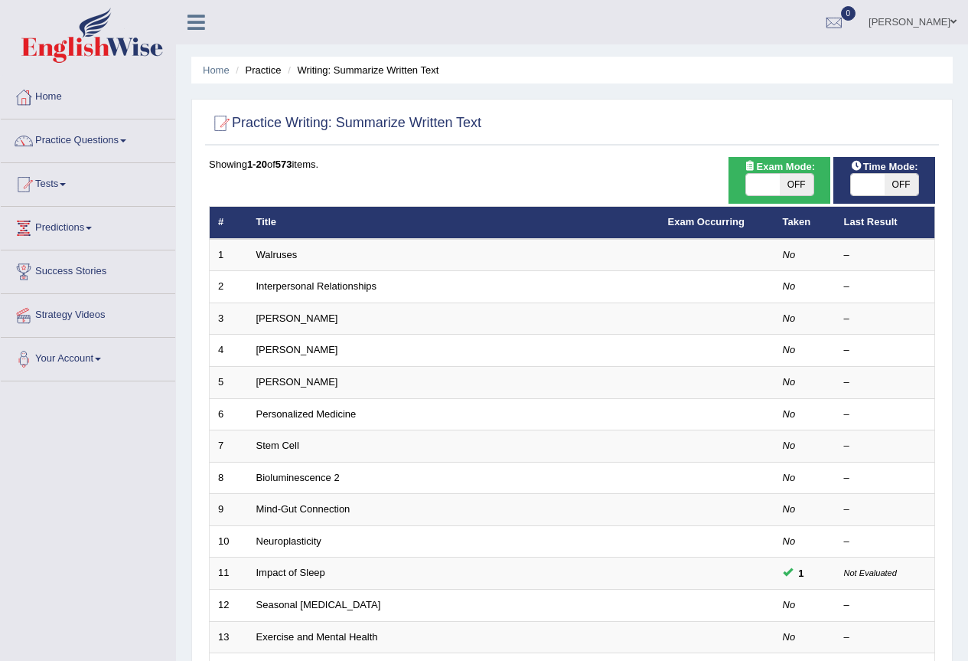
click at [781, 177] on span "OFF" at bounding box center [797, 184] width 34 height 21
checkbox input "true"
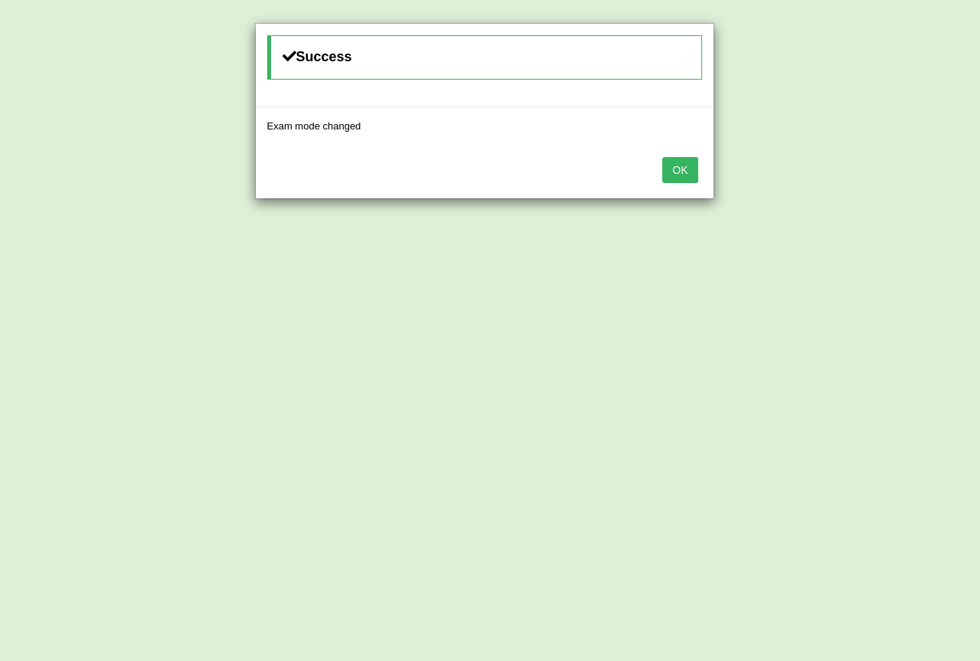
click at [674, 171] on button "OK" at bounding box center [679, 170] width 35 height 26
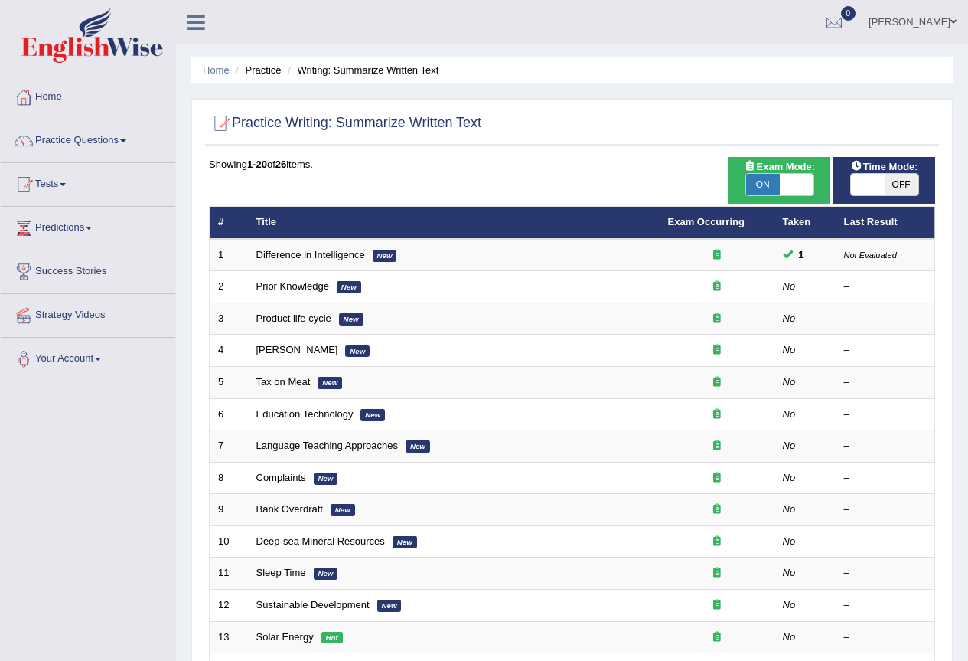
click at [904, 181] on span "OFF" at bounding box center [902, 184] width 34 height 21
checkbox input "true"
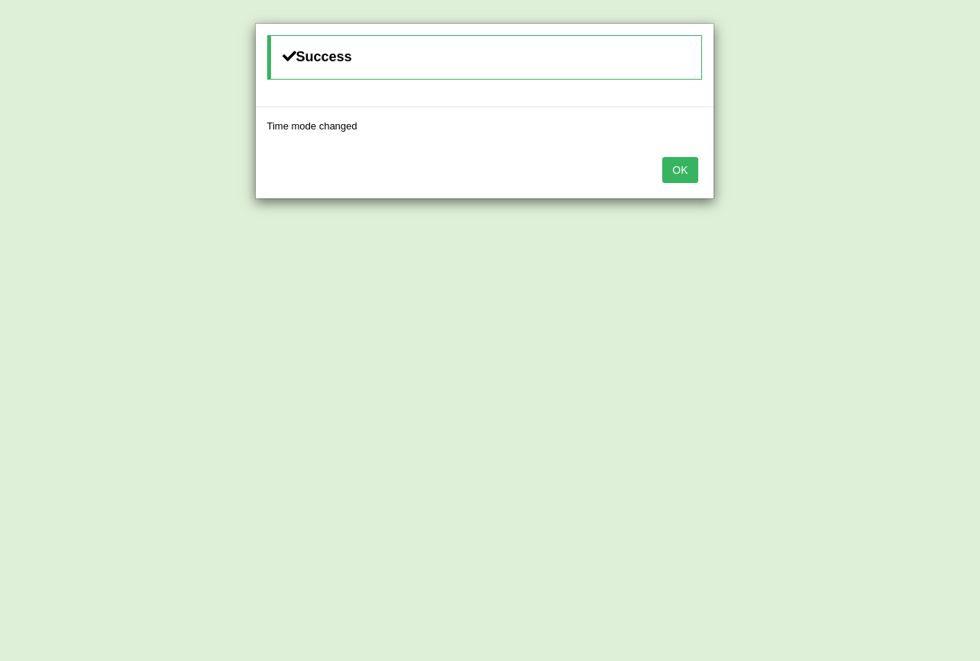
click at [676, 177] on button "OK" at bounding box center [679, 170] width 35 height 26
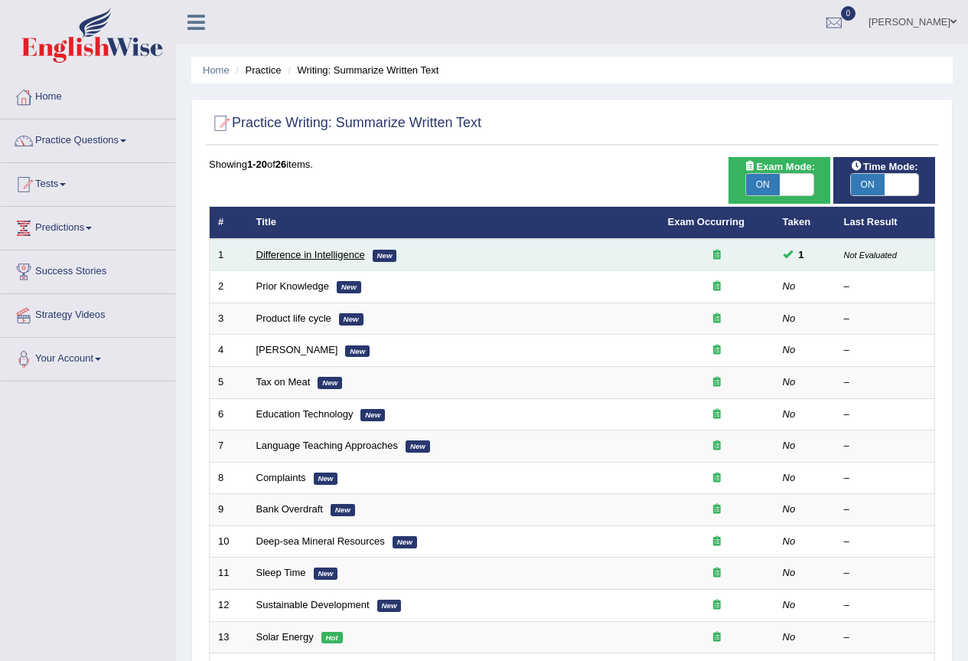
click at [298, 251] on link "Difference in Intelligence" at bounding box center [310, 254] width 109 height 11
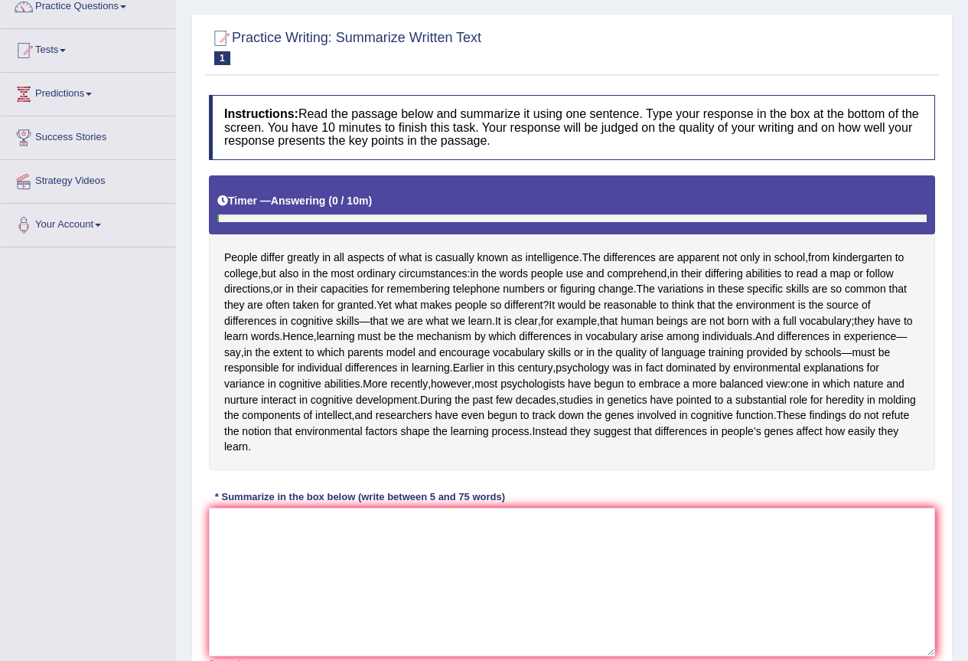
scroll to position [273, 0]
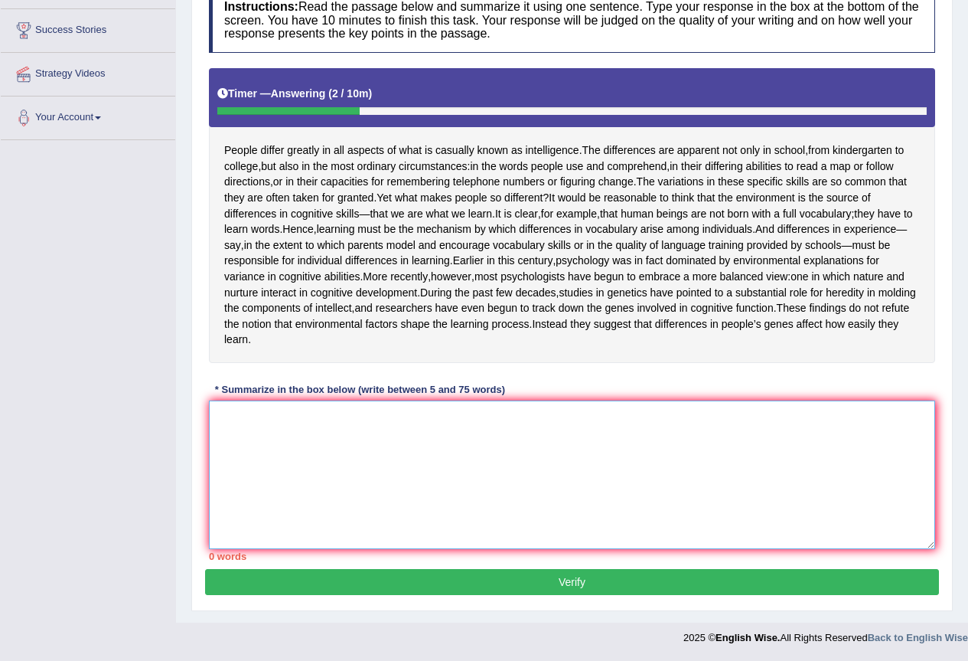
click at [233, 414] on textarea at bounding box center [572, 474] width 727 height 149
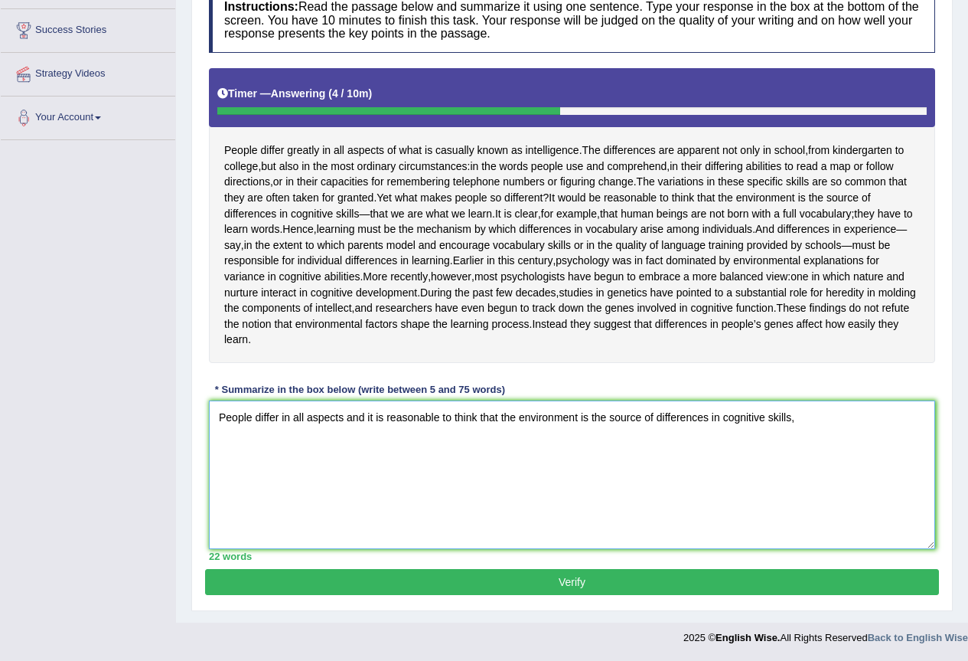
click at [496, 416] on textarea "People differ in all aspects and it is reasonable to think that the environment…" at bounding box center [572, 474] width 727 height 149
click at [666, 416] on textarea "People differ in all aspects and the environment is the source of differences i…" at bounding box center [572, 474] width 727 height 149
click at [446, 416] on textarea "People differ in all aspects and the environment is the source of differences i…" at bounding box center [572, 474] width 727 height 149
click at [364, 425] on textarea "People differ in all aspects and the environment has been is the source of diff…" at bounding box center [572, 474] width 727 height 149
click at [616, 419] on textarea "People differ in all aspects and it has been proven that the environment has be…" at bounding box center [572, 474] width 727 height 149
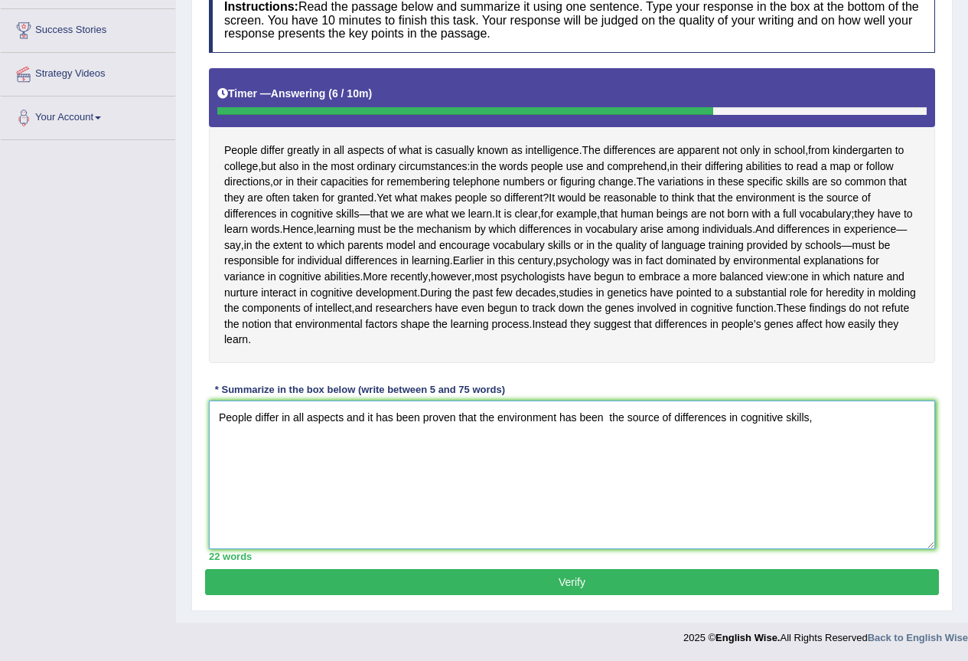
click at [842, 423] on textarea "People differ in all aspects and it has been proven that the environment has be…" at bounding box center [572, 474] width 727 height 149
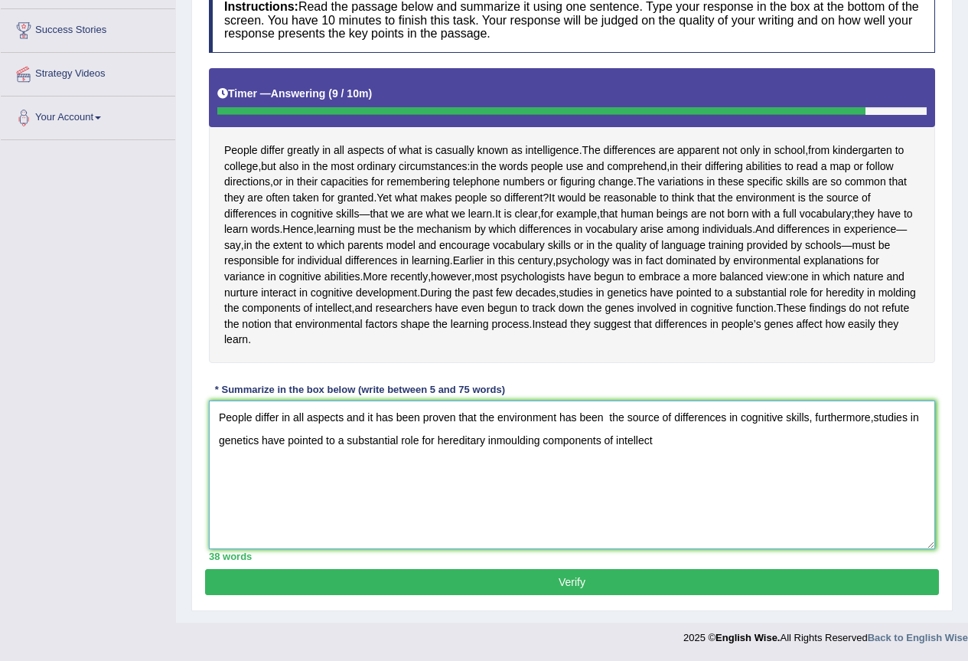
click at [906, 420] on textarea "People differ in all aspects and it has been proven that the environment has be…" at bounding box center [572, 474] width 727 height 149
click at [498, 433] on textarea "People differ in all aspects and it has been proven that the environment has be…" at bounding box center [572, 474] width 727 height 149
click at [667, 433] on textarea "People differ in all aspects and it has been proven that the environment has be…" at bounding box center [572, 474] width 727 height 149
type textarea "People differ in all aspects and it has been proven that the environment has be…"
click at [403, 573] on button "Verify" at bounding box center [572, 582] width 734 height 26
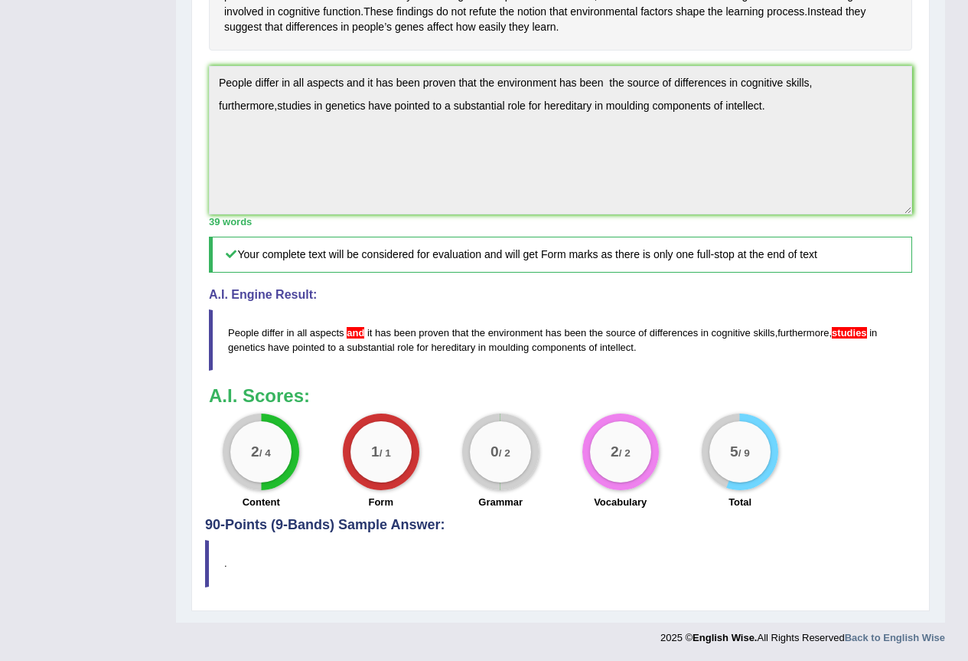
scroll to position [0, 0]
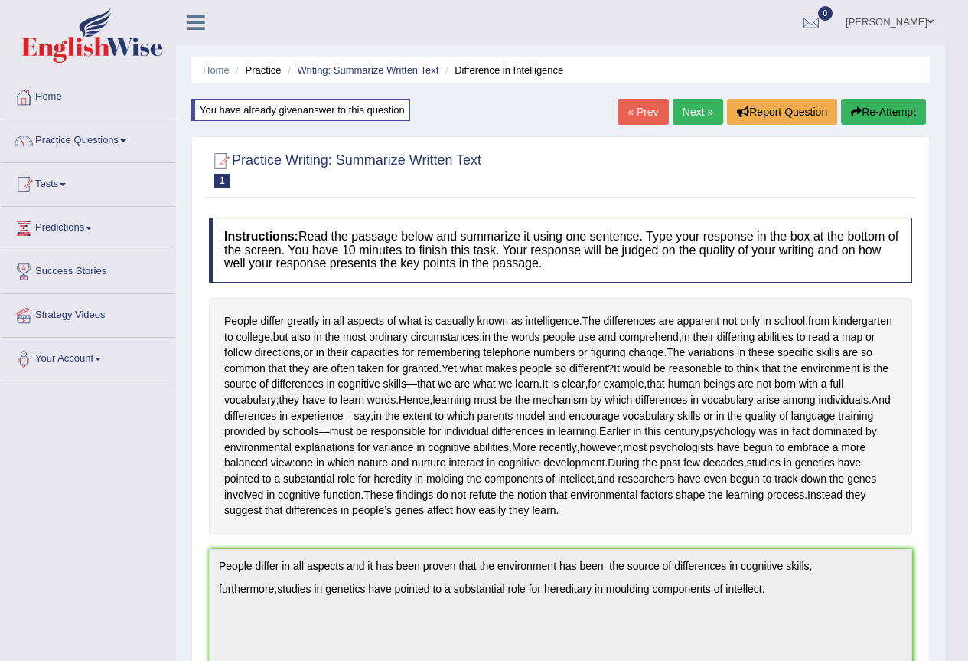
click at [126, 139] on span at bounding box center [123, 140] width 6 height 3
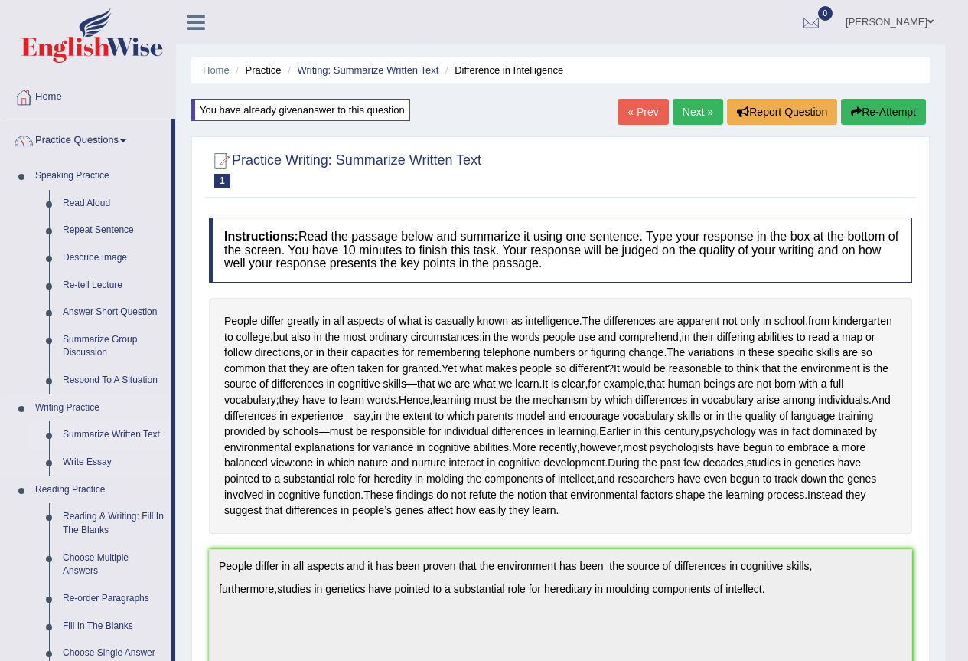
click at [108, 438] on link "Summarize Written Text" at bounding box center [114, 435] width 116 height 28
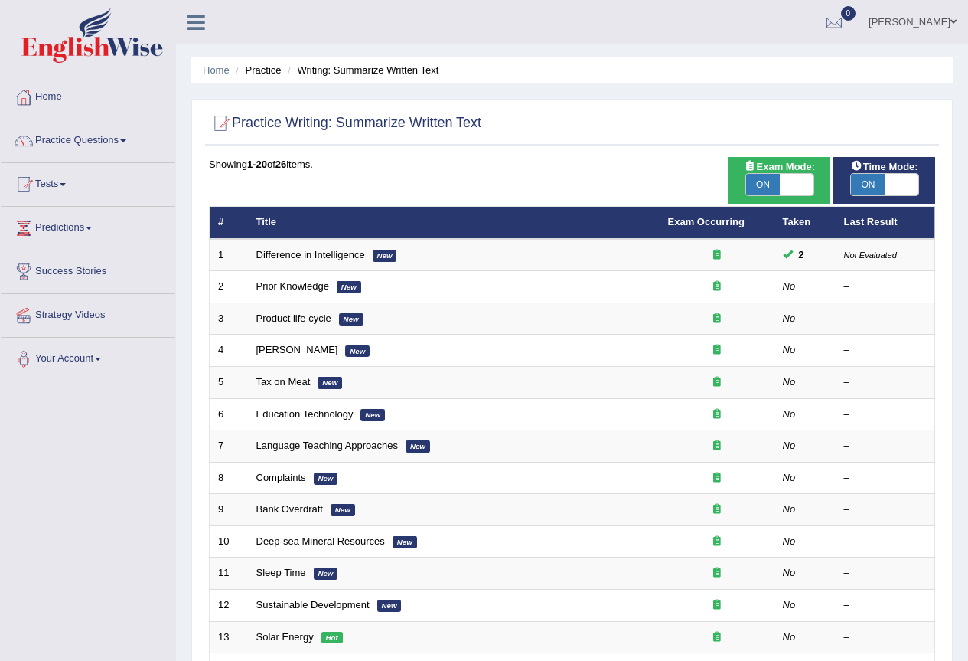
click at [766, 183] on span "ON" at bounding box center [763, 184] width 34 height 21
checkbox input "false"
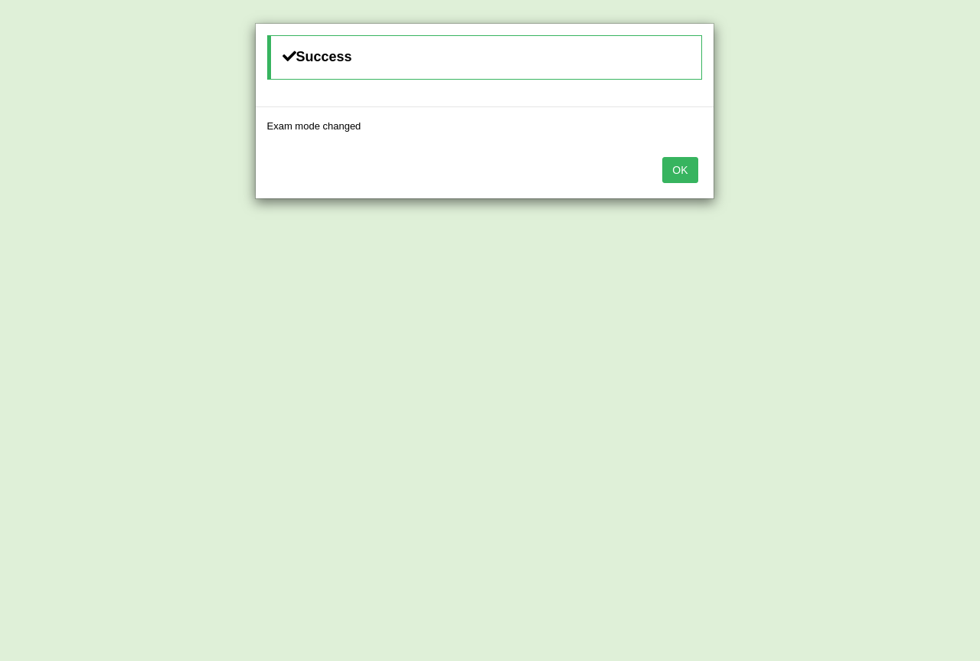
click at [688, 158] on button "OK" at bounding box center [679, 170] width 35 height 26
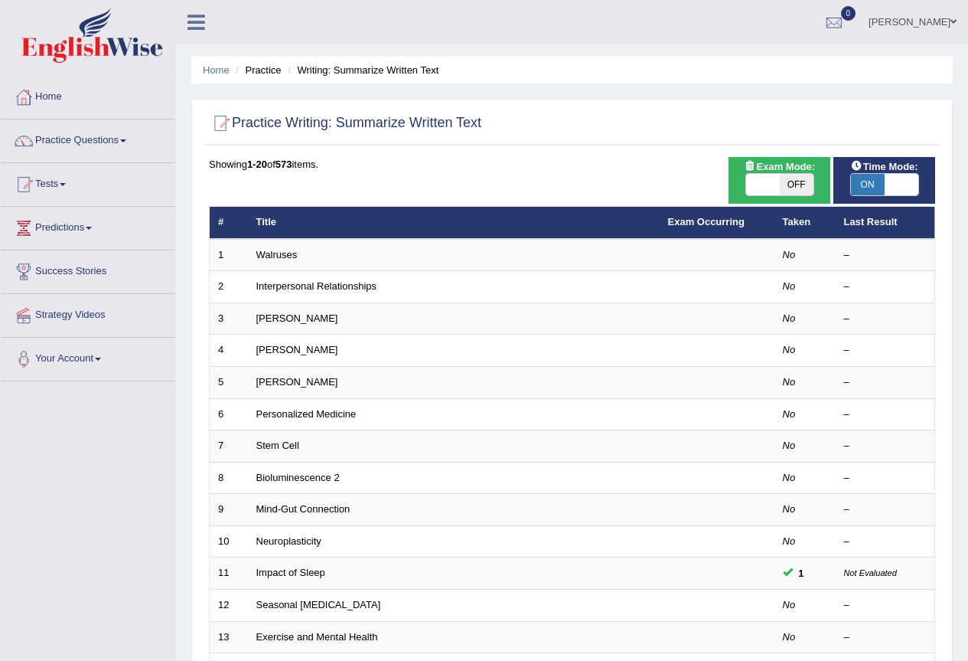
click at [870, 182] on span "ON" at bounding box center [868, 184] width 34 height 21
checkbox input "false"
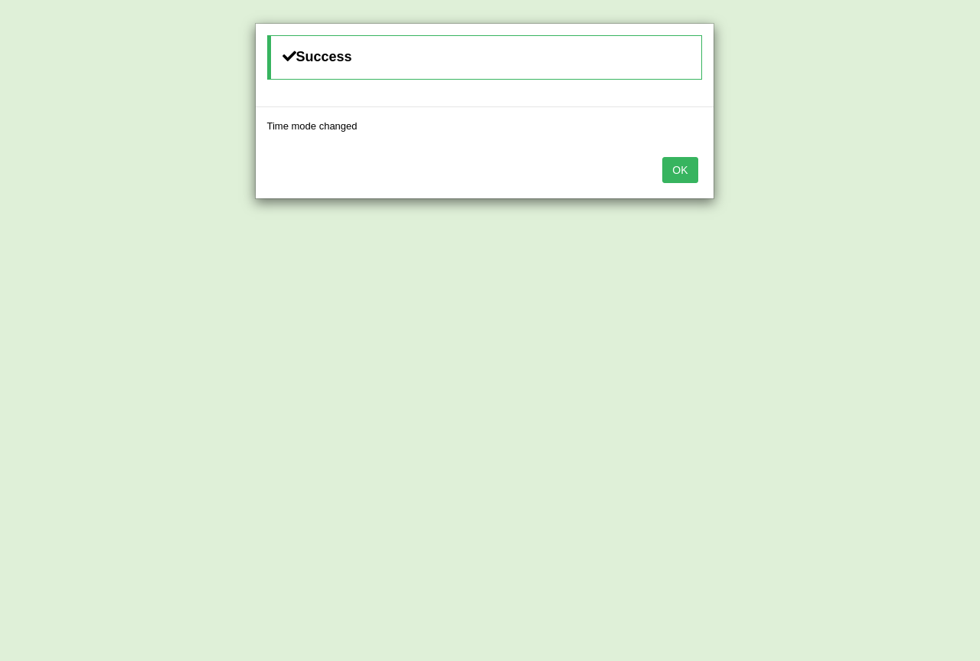
click at [693, 173] on button "OK" at bounding box center [679, 170] width 35 height 26
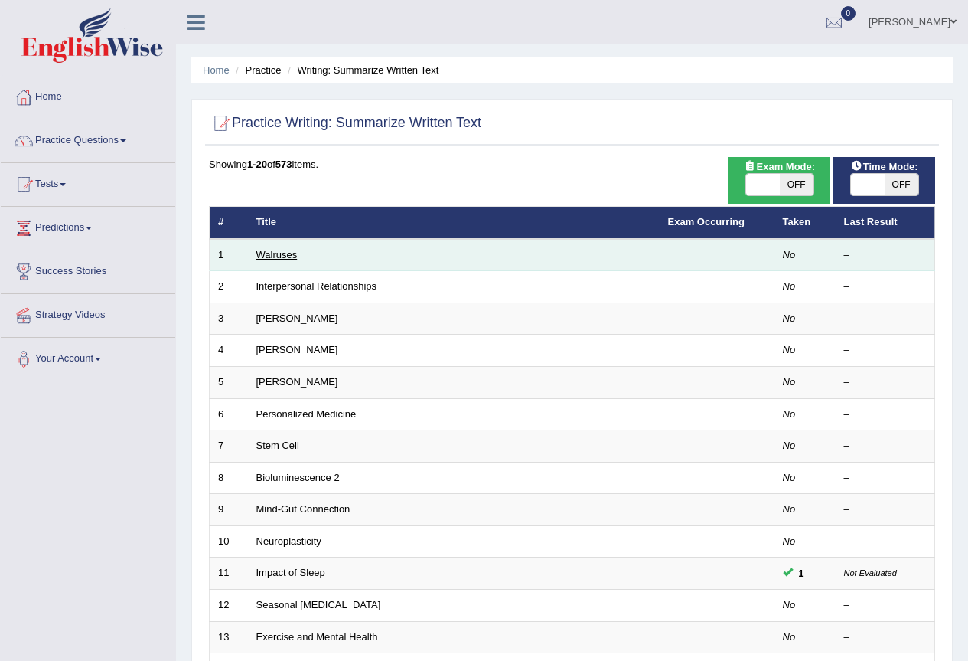
click at [281, 254] on link "Walruses" at bounding box center [276, 254] width 41 height 11
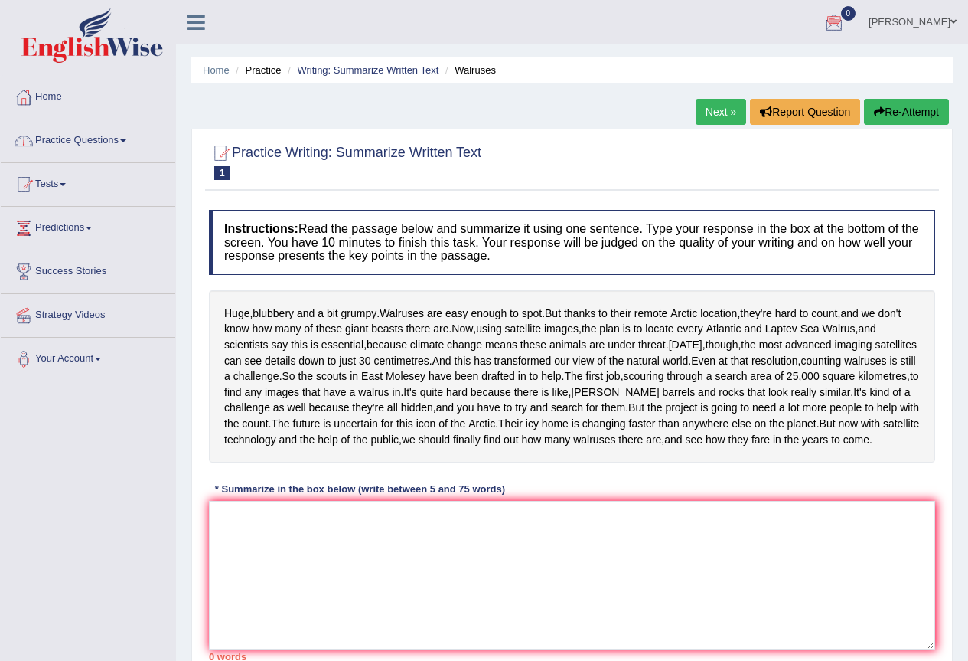
click at [126, 143] on link "Practice Questions" at bounding box center [88, 138] width 175 height 38
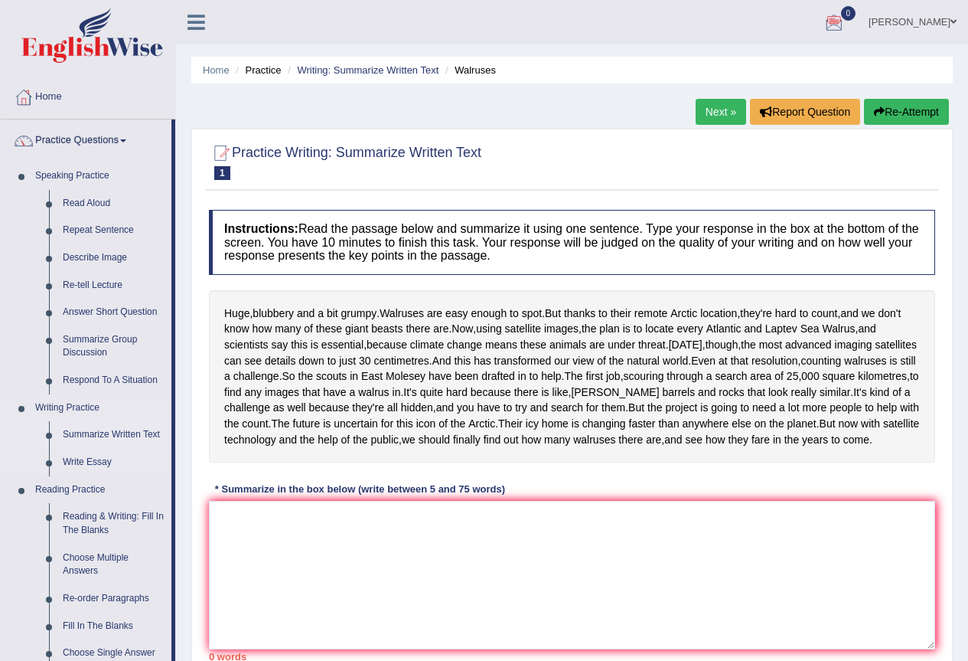
click at [107, 437] on link "Summarize Written Text" at bounding box center [114, 435] width 116 height 28
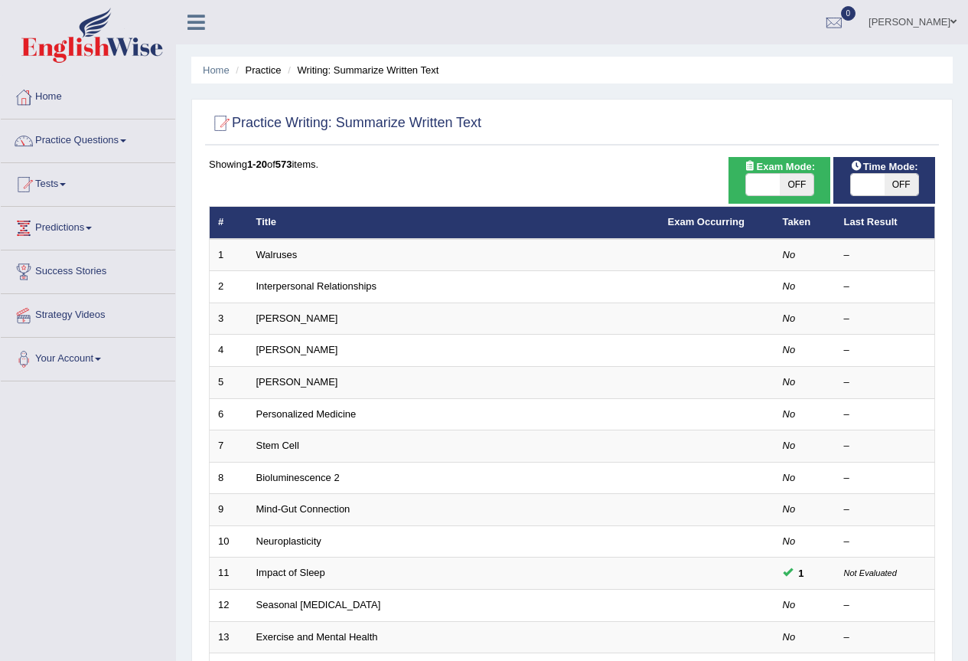
click at [787, 182] on span "OFF" at bounding box center [797, 184] width 34 height 21
checkbox input "true"
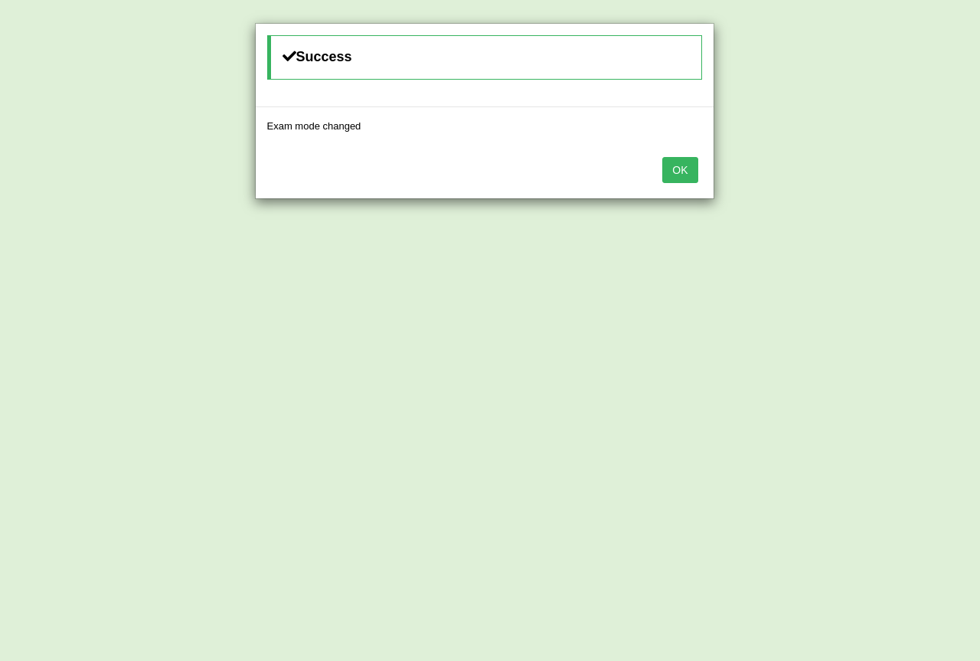
click at [690, 166] on button "OK" at bounding box center [679, 170] width 35 height 26
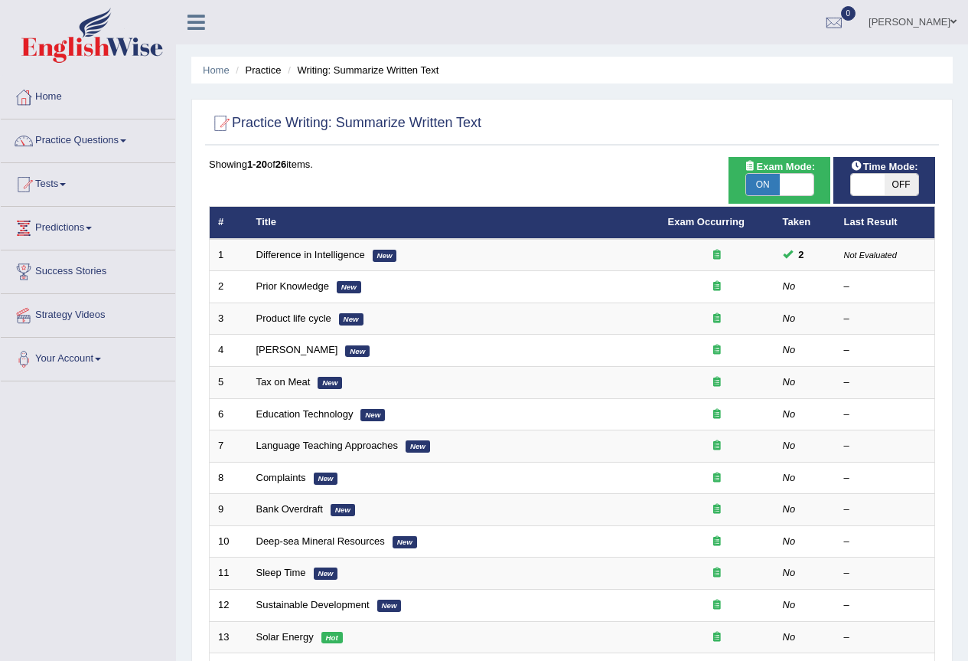
click at [903, 181] on span "OFF" at bounding box center [902, 184] width 34 height 21
checkbox input "true"
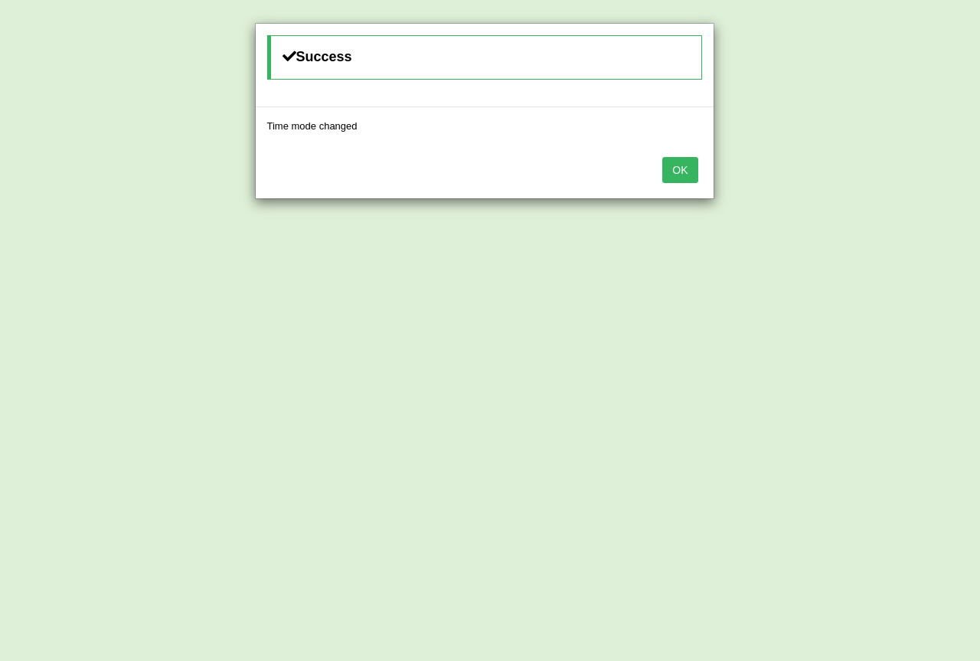
click at [680, 164] on button "OK" at bounding box center [679, 170] width 35 height 26
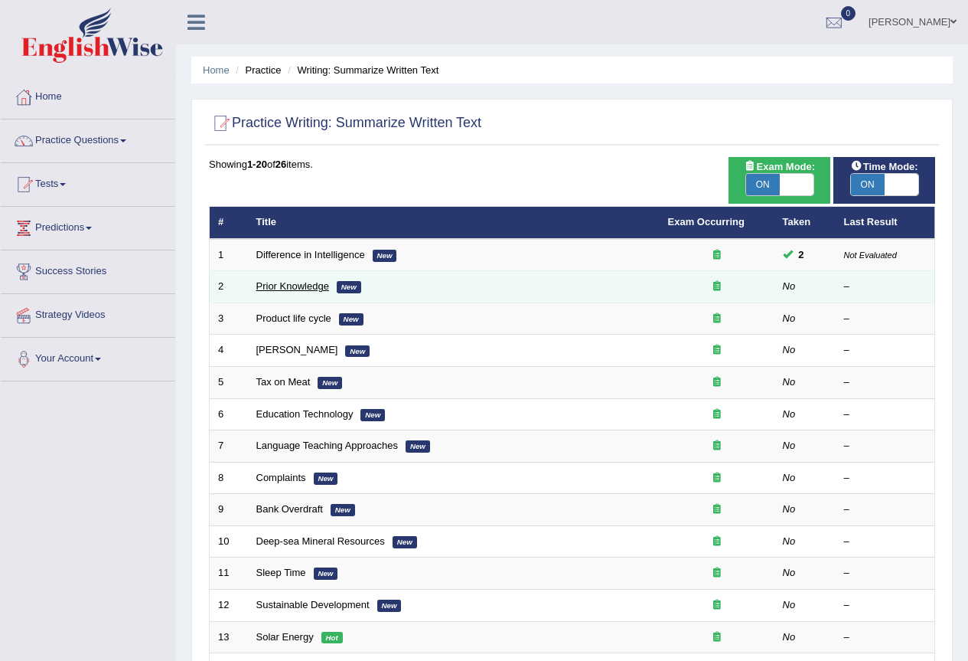
click at [265, 286] on link "Prior Knowledge" at bounding box center [292, 285] width 73 height 11
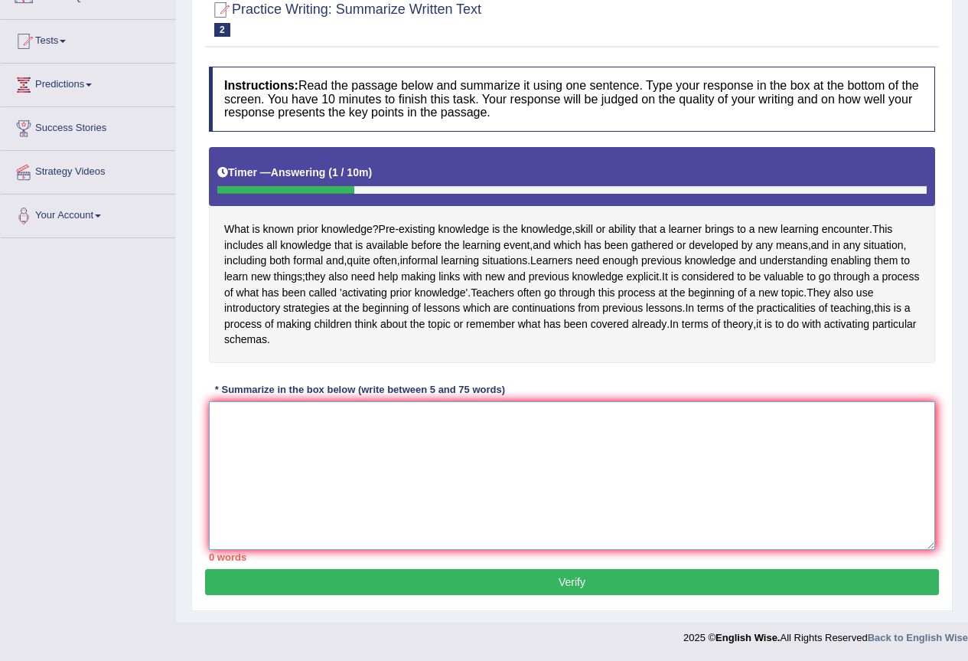
click at [325, 420] on textarea at bounding box center [572, 475] width 727 height 149
click at [360, 436] on textarea at bounding box center [572, 475] width 727 height 149
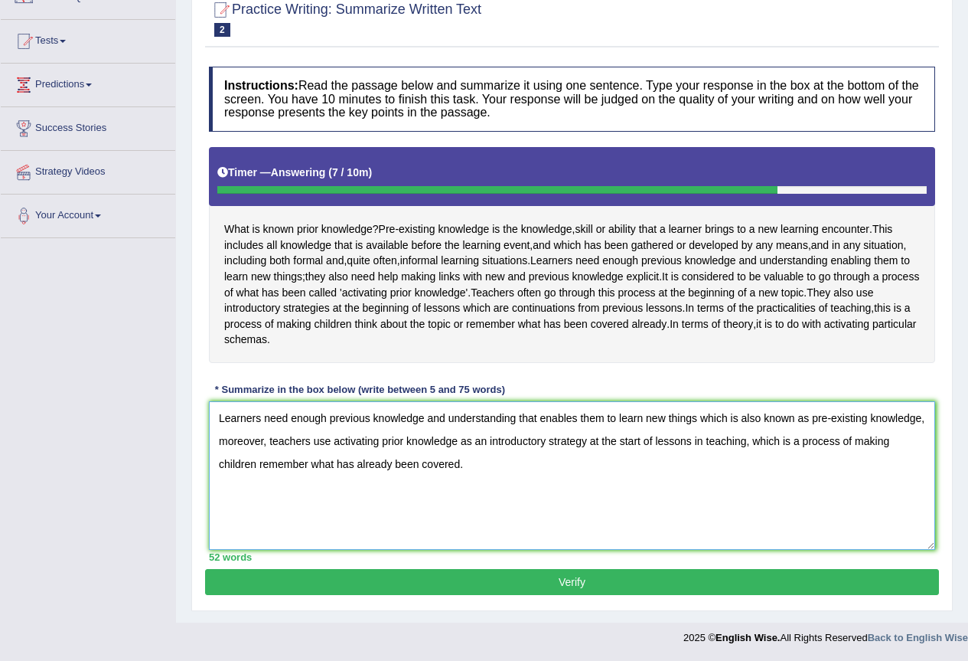
type textarea "Learners need enough previous knowledge and understanding that enables them to …"
click at [531, 584] on button "Verify" at bounding box center [572, 582] width 734 height 26
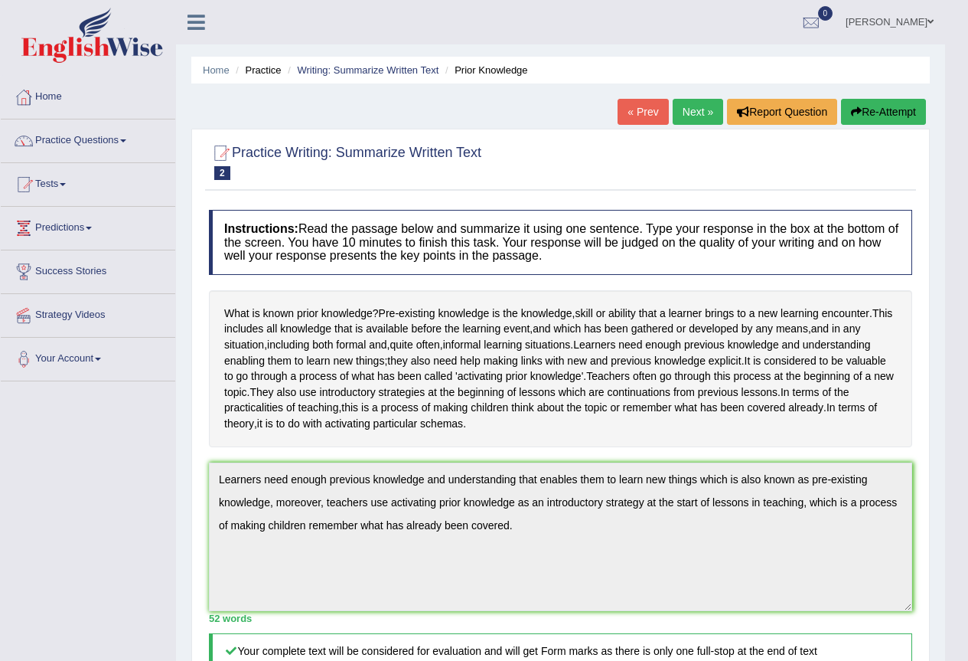
click at [683, 113] on link "Next »" at bounding box center [698, 112] width 51 height 26
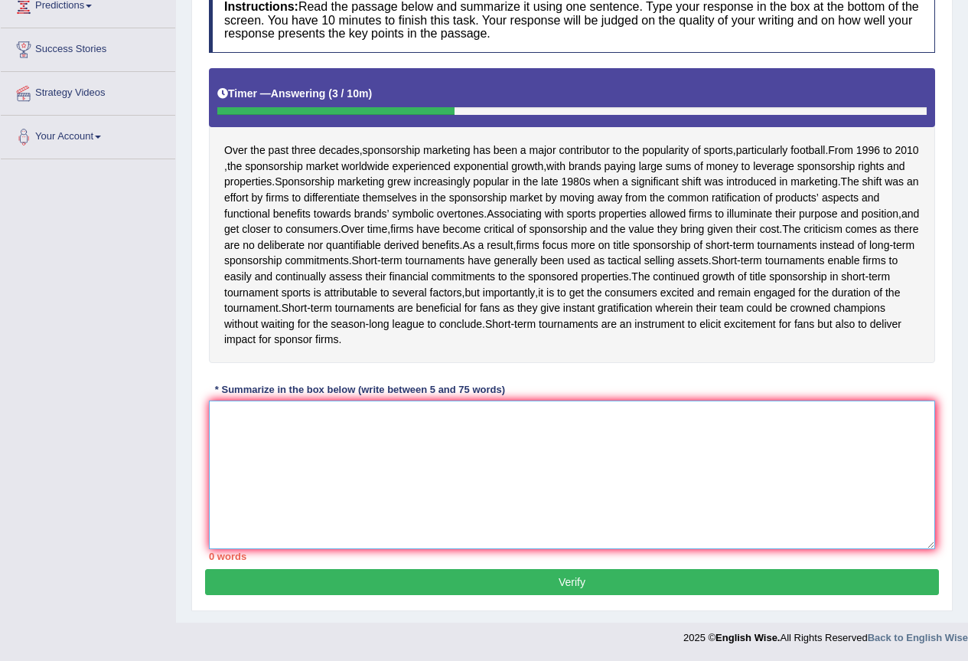
click at [243, 401] on textarea at bounding box center [572, 474] width 727 height 149
click at [296, 421] on textarea at bounding box center [572, 474] width 727 height 149
type textarea "I"
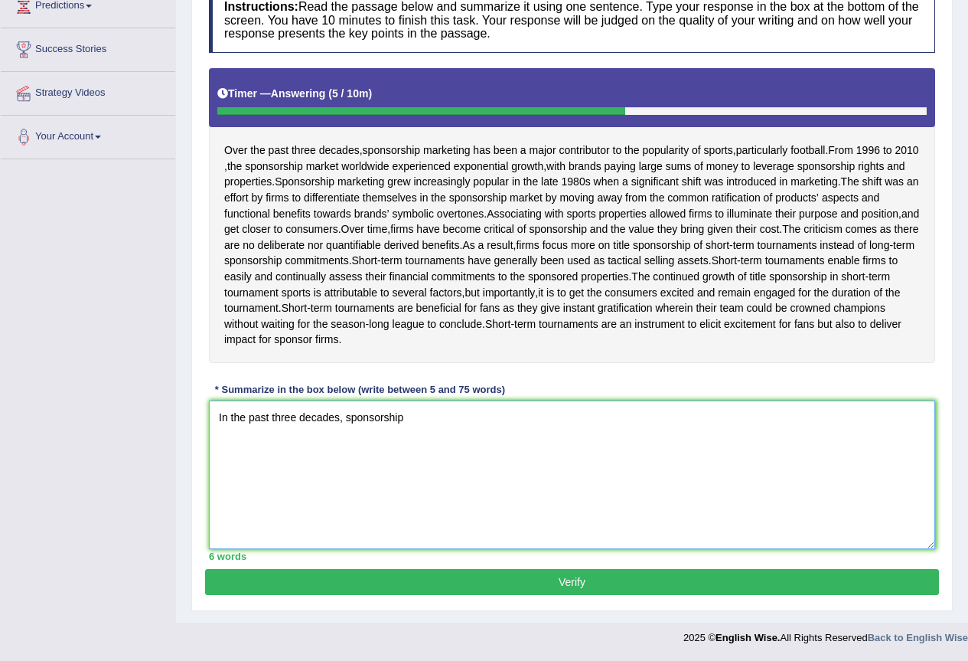
click at [348, 416] on textarea "In the past three decades, sponsorship" at bounding box center [572, 474] width 727 height 149
click at [429, 421] on textarea "In the past three decades sponsorship" at bounding box center [572, 474] width 727 height 149
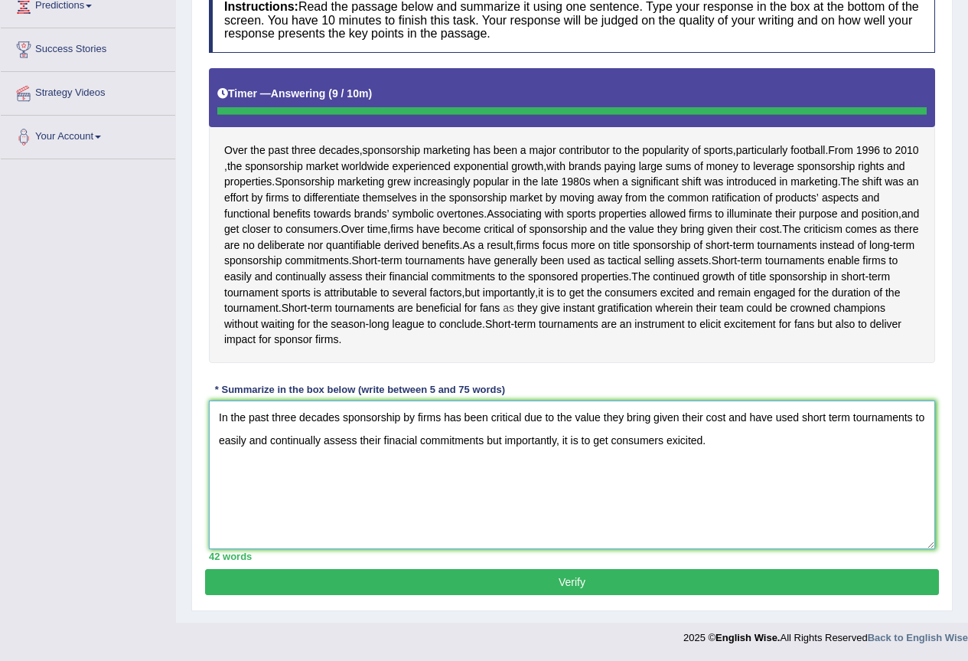
type textarea "In the past three decades sponsorship by firms has been critical due to the val…"
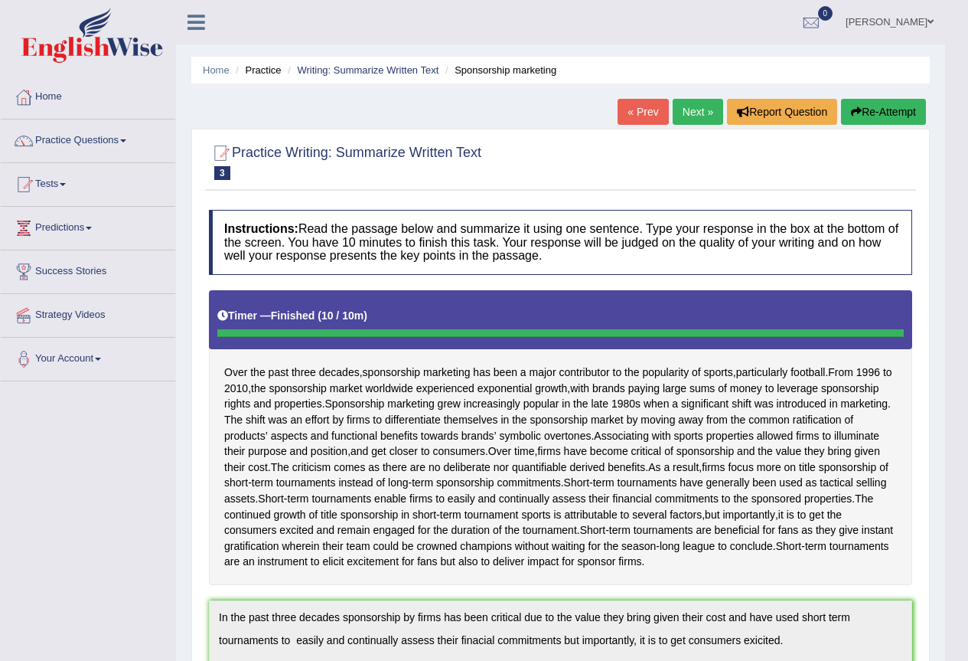
click at [124, 132] on link "Practice Questions" at bounding box center [88, 138] width 175 height 38
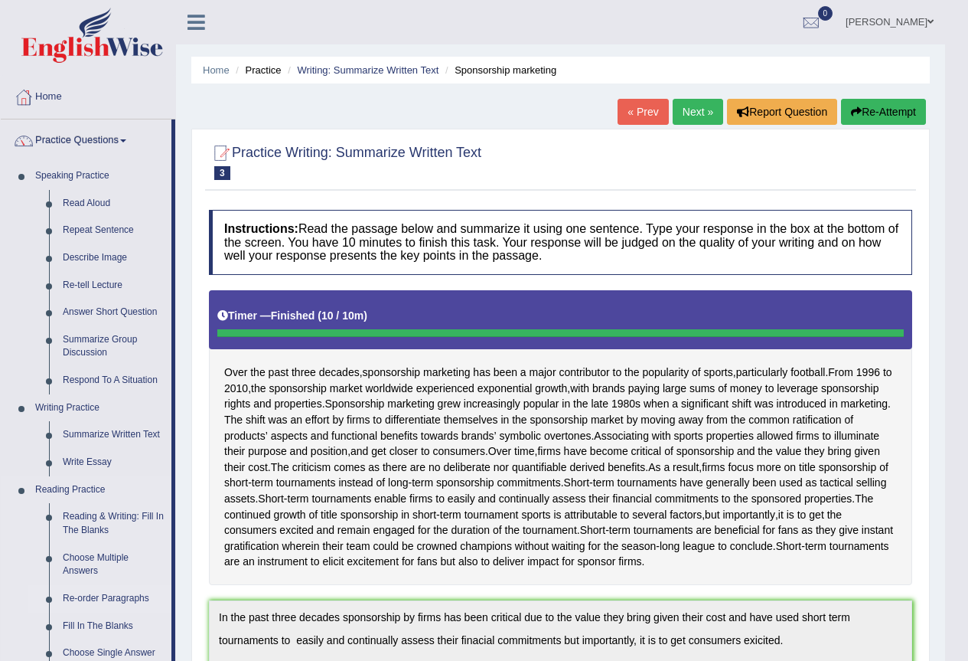
click at [98, 595] on link "Re-order Paragraphs" at bounding box center [114, 599] width 116 height 28
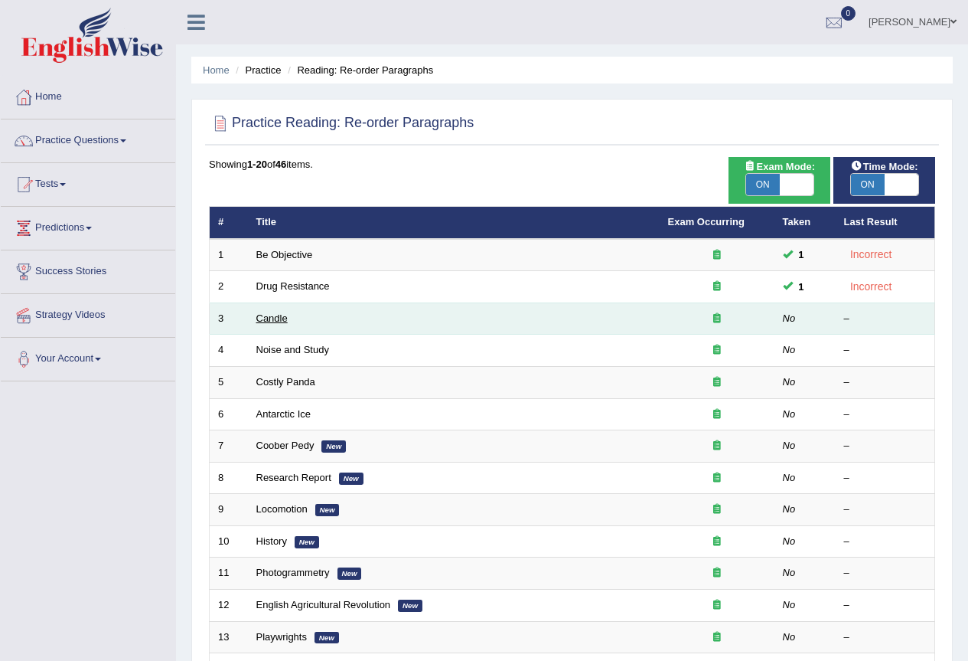
click at [279, 318] on link "Candle" at bounding box center [271, 317] width 31 height 11
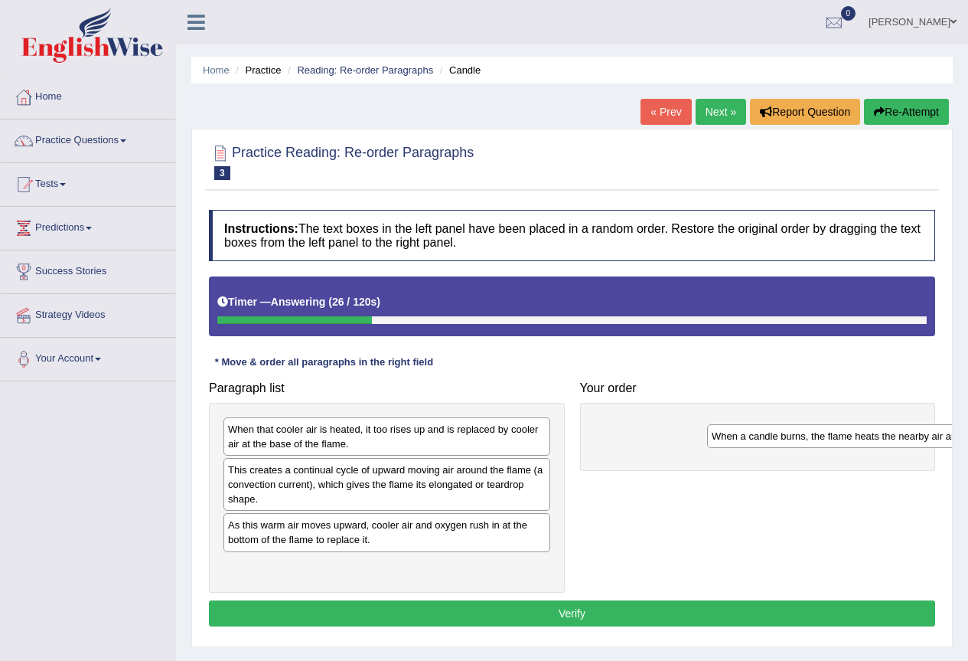
drag, startPoint x: 244, startPoint y: 471, endPoint x: 728, endPoint y: 437, distance: 485.0
click at [728, 437] on div "When a candle burns, the flame heats the nearby air and starts to rise." at bounding box center [870, 436] width 327 height 24
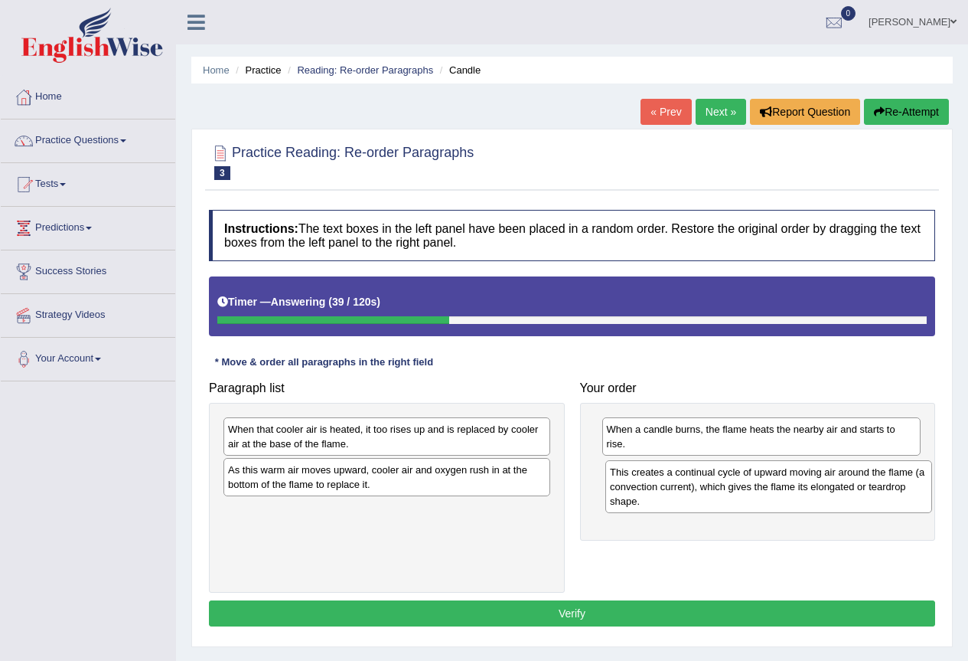
drag, startPoint x: 280, startPoint y: 480, endPoint x: 661, endPoint y: 475, distance: 380.5
click at [661, 475] on div "This creates a continual cycle of upward moving air around the flame (a convect…" at bounding box center [769, 486] width 327 height 53
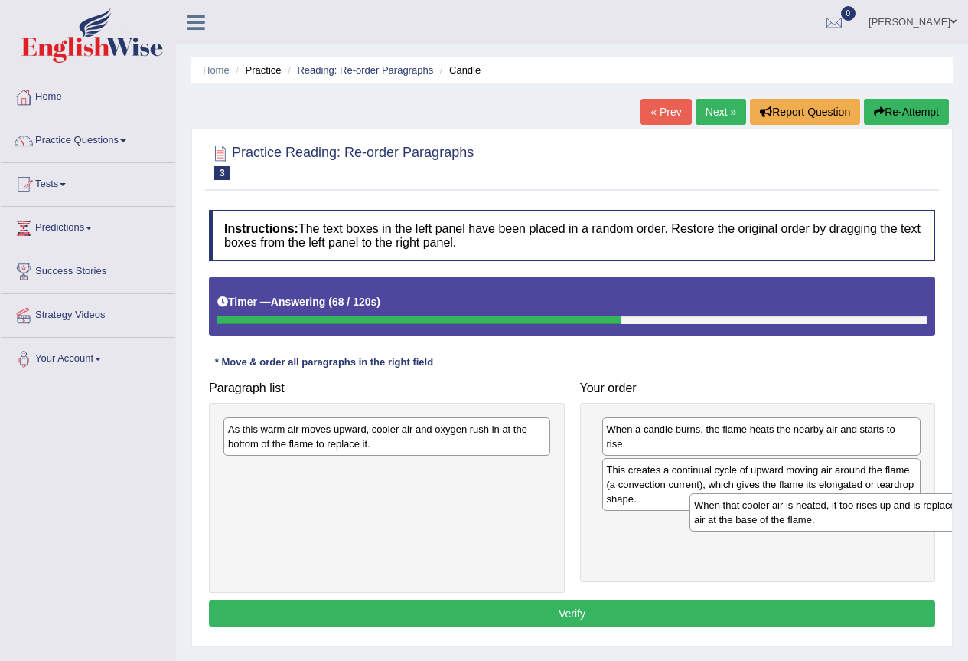
drag, startPoint x: 283, startPoint y: 435, endPoint x: 690, endPoint y: 514, distance: 414.2
click at [711, 511] on div "When that cooler air is heated, it too rises up and is replaced by cooler air a…" at bounding box center [853, 512] width 327 height 38
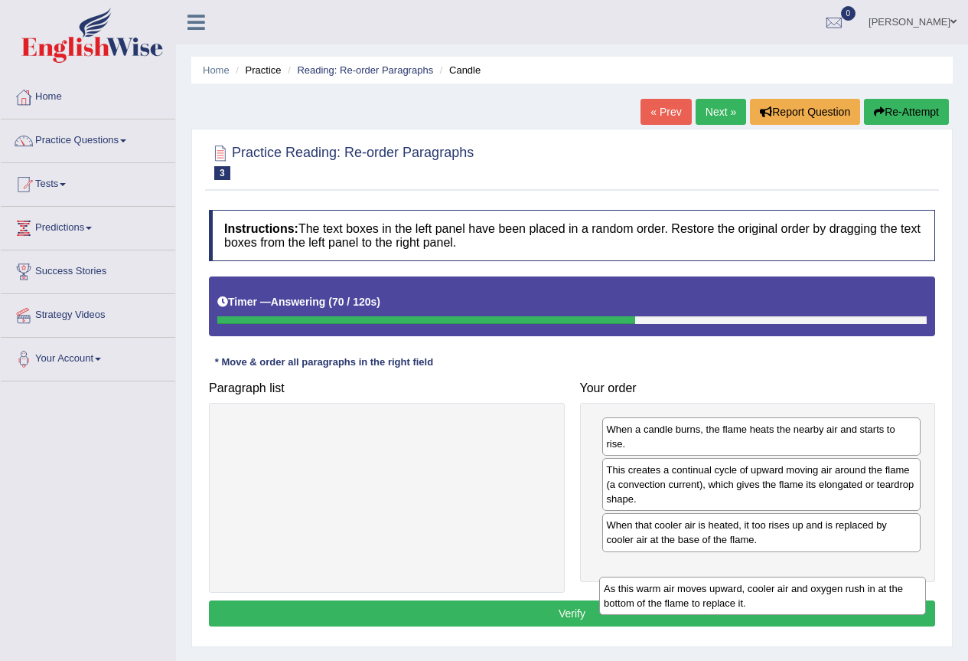
drag, startPoint x: 355, startPoint y: 433, endPoint x: 728, endPoint y: 564, distance: 395.4
click at [728, 576] on div "As this warm air moves upward, cooler air and oxygen rush in at the bottom of t…" at bounding box center [762, 595] width 327 height 38
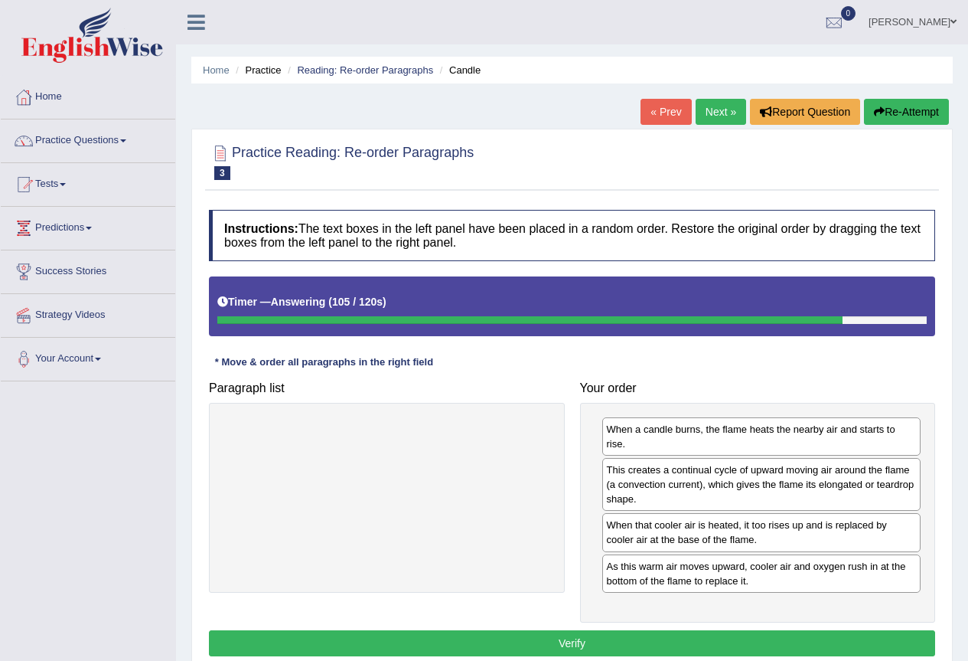
click at [622, 650] on button "Verify" at bounding box center [572, 643] width 727 height 26
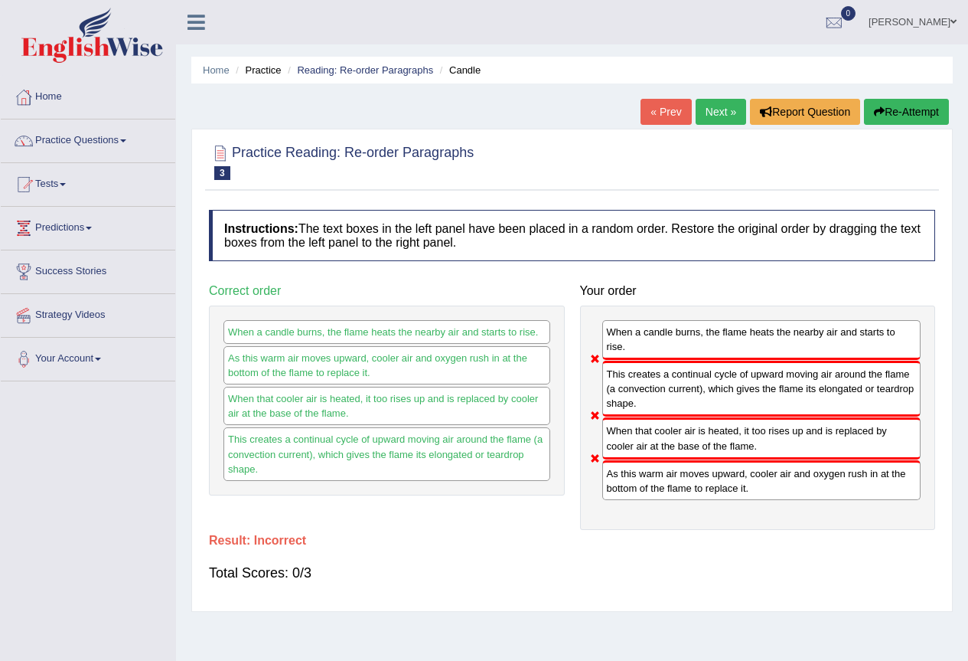
click at [705, 105] on link "Next »" at bounding box center [721, 112] width 51 height 26
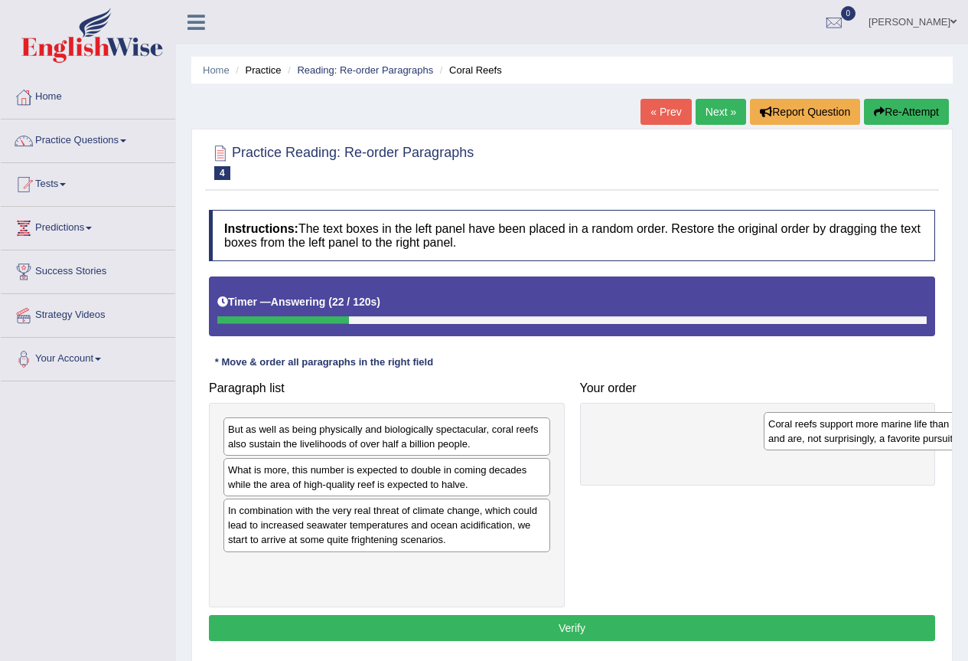
drag, startPoint x: 282, startPoint y: 525, endPoint x: 812, endPoint y: 438, distance: 536.9
click at [812, 438] on div "Coral reefs support more marine life than any other ocean ecosystem and are, no…" at bounding box center [927, 431] width 327 height 38
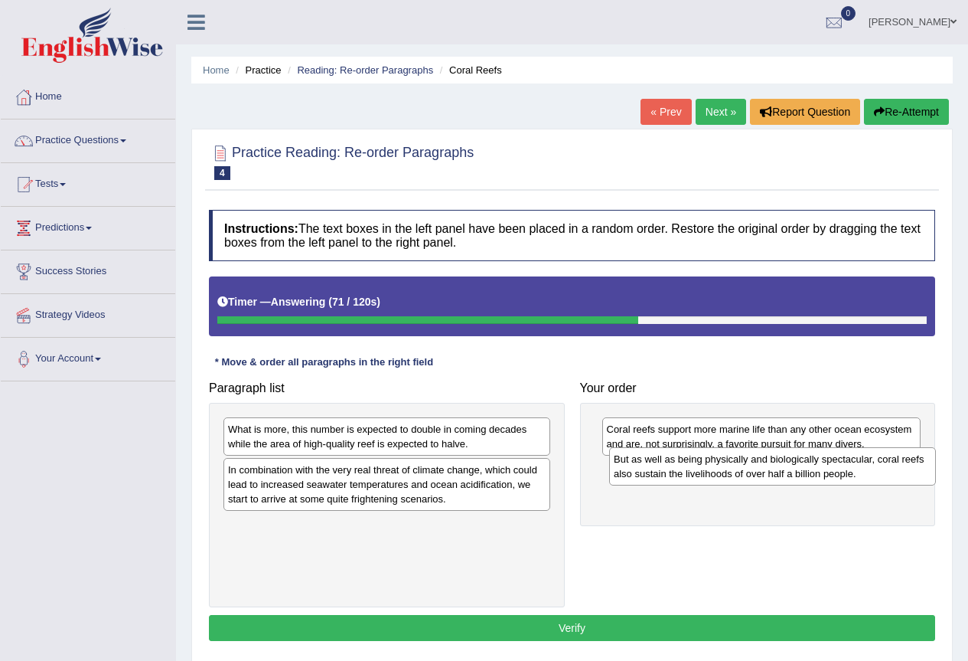
drag, startPoint x: 246, startPoint y: 445, endPoint x: 632, endPoint y: 475, distance: 387.0
click at [632, 475] on div "But as well as being physically and biologically spectacular, coral reefs also …" at bounding box center [772, 466] width 327 height 38
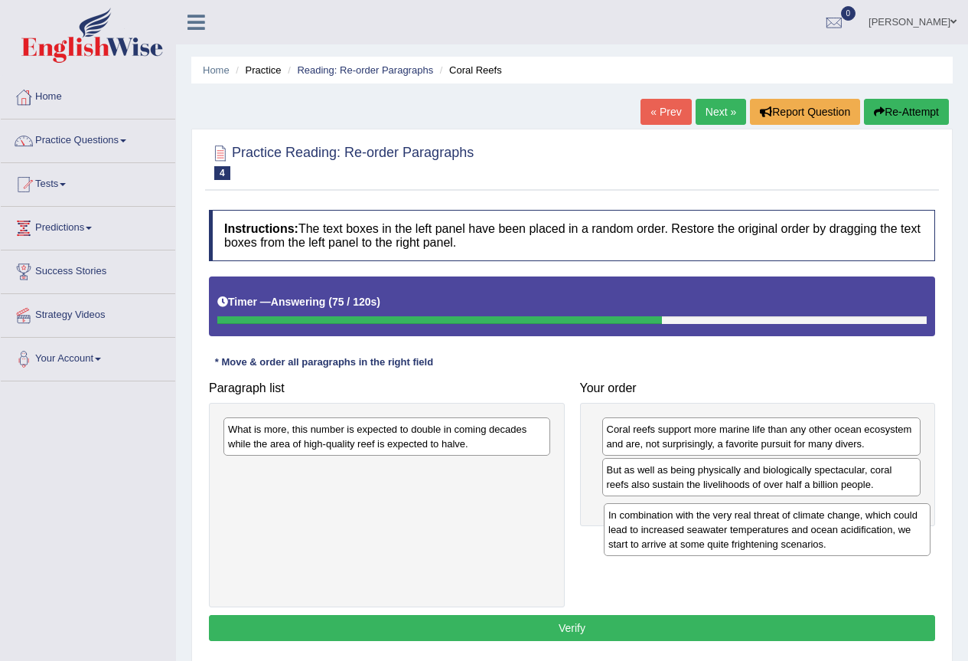
drag, startPoint x: 273, startPoint y: 485, endPoint x: 655, endPoint y: 528, distance: 384.4
click at [655, 528] on div "In combination with the very real threat of climate change, which could lead to…" at bounding box center [767, 529] width 327 height 53
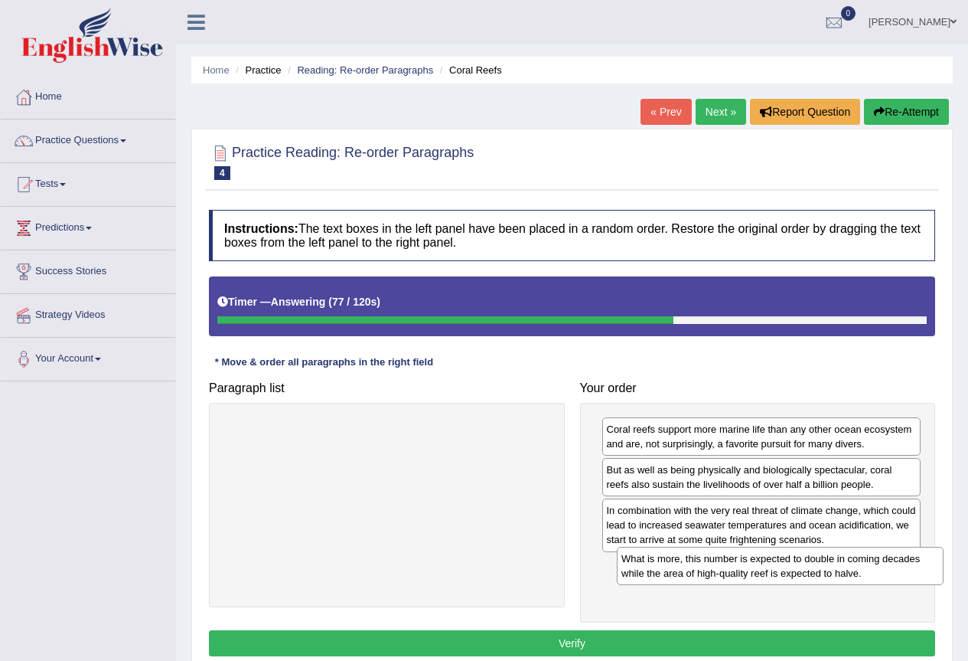
drag, startPoint x: 339, startPoint y: 444, endPoint x: 733, endPoint y: 573, distance: 414.2
click at [733, 573] on div "What is more, this number is expected to double in coming decades while the are…" at bounding box center [780, 566] width 327 height 38
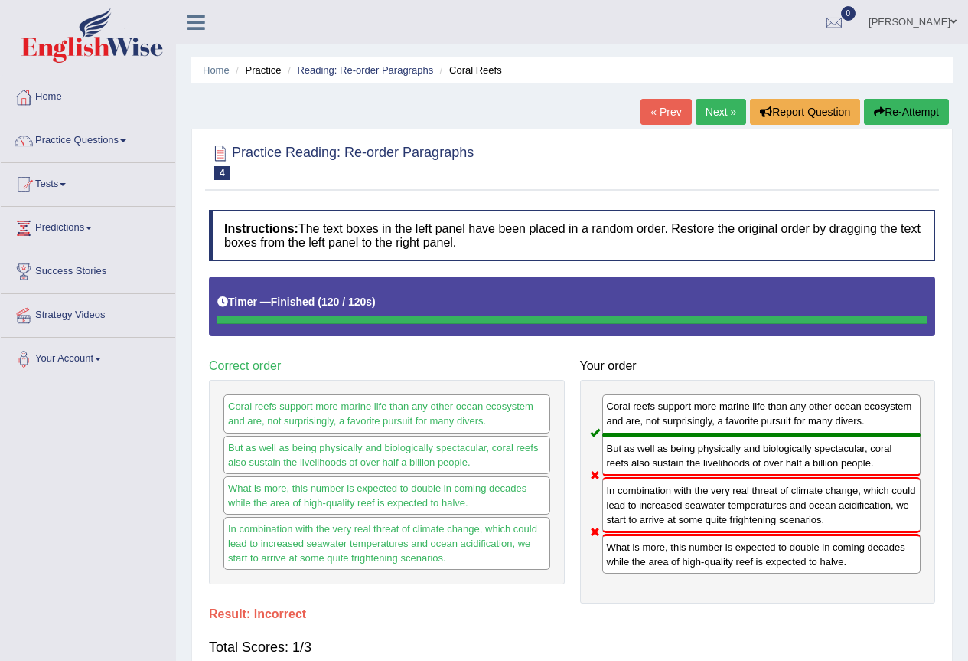
click at [713, 113] on link "Next »" at bounding box center [721, 112] width 51 height 26
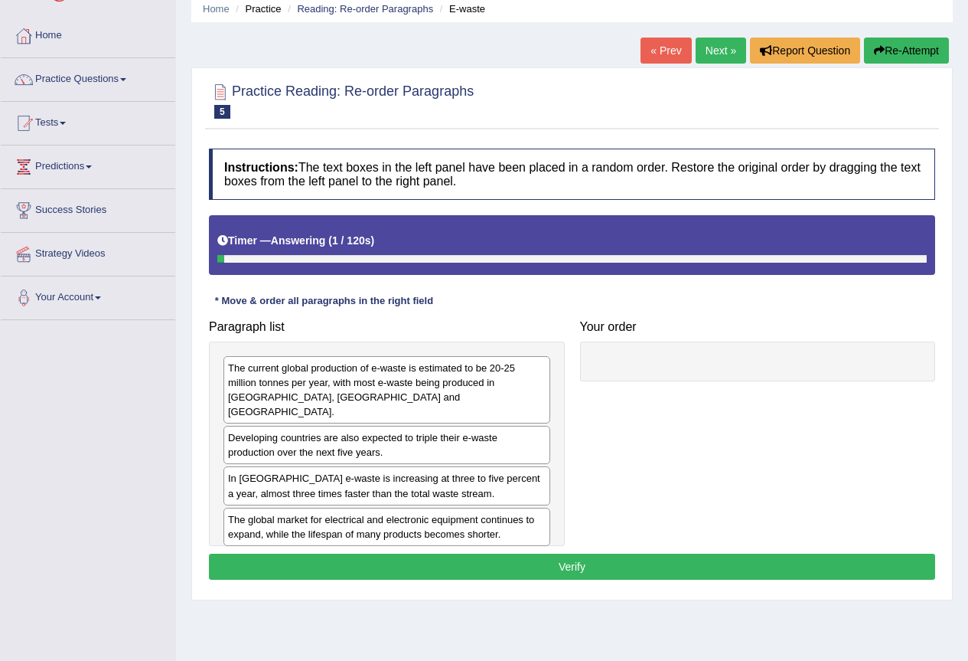
scroll to position [143, 0]
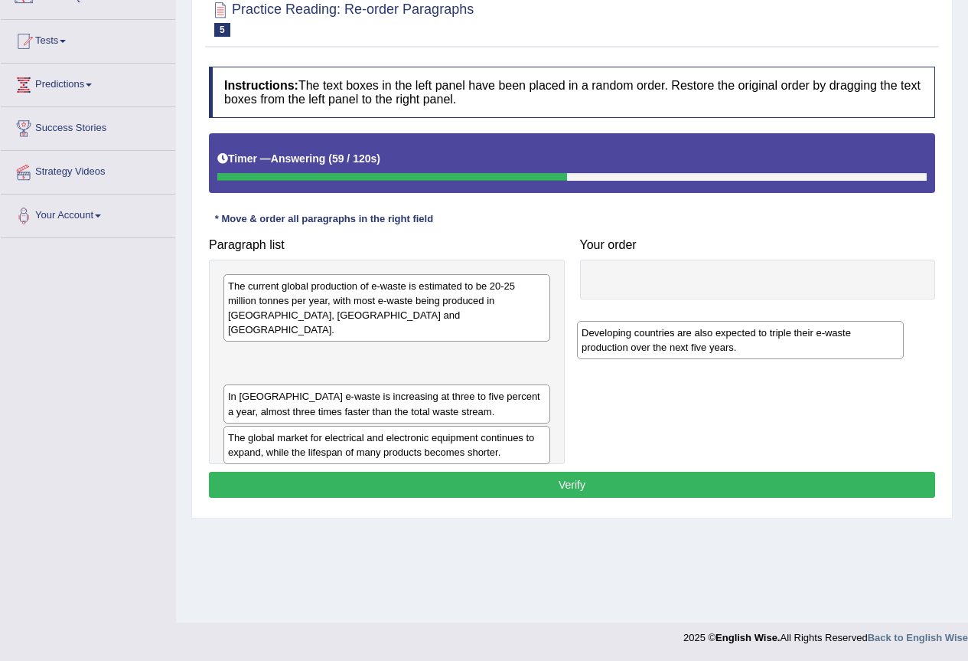
drag, startPoint x: 313, startPoint y: 362, endPoint x: 681, endPoint y: 330, distance: 369.6
click at [678, 334] on div "Developing countries are also expected to triple their e-waste production over …" at bounding box center [740, 340] width 327 height 38
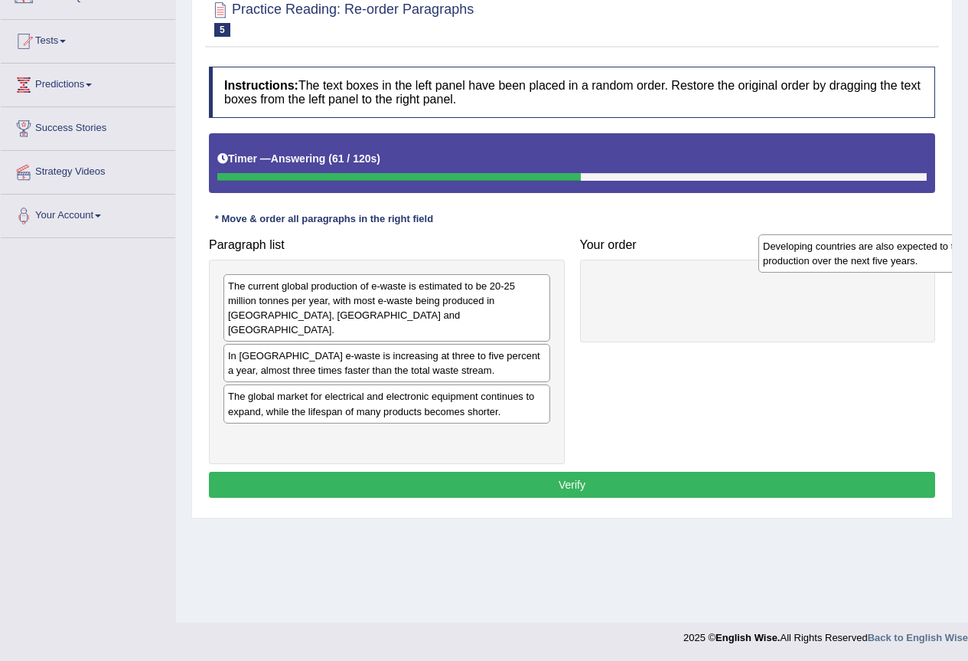
drag, startPoint x: 429, startPoint y: 347, endPoint x: 930, endPoint y: 263, distance: 508.5
click at [962, 252] on div "Home Practice Reading: Re-order Paragraphs E-waste « Prev Next » Report Questio…" at bounding box center [572, 240] width 792 height 766
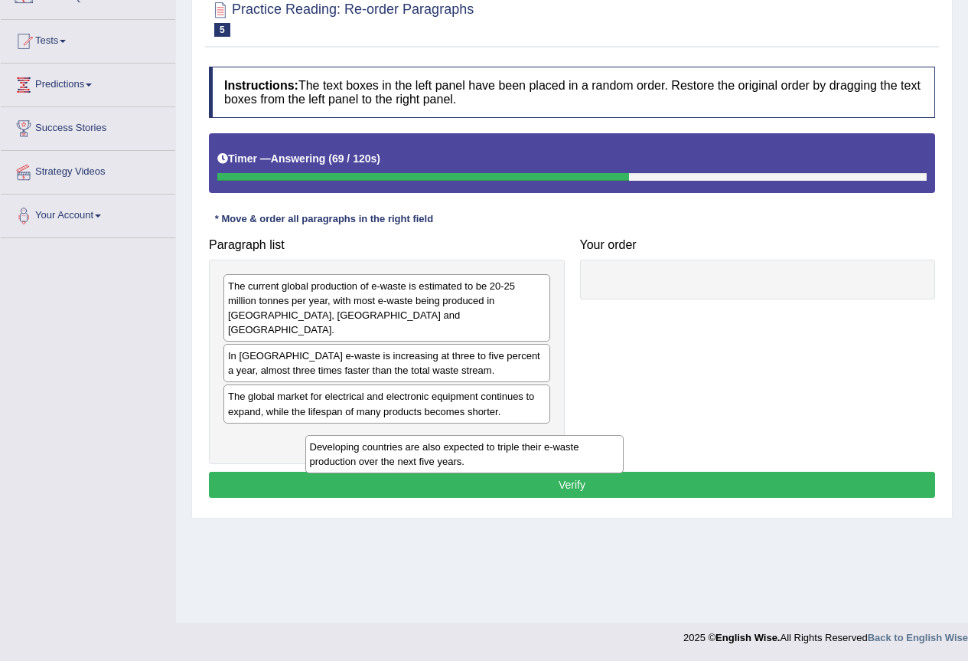
drag, startPoint x: 760, startPoint y: 298, endPoint x: 420, endPoint y: 469, distance: 381.4
click at [420, 469] on div "Developing countries are also expected to triple their e-waste production over …" at bounding box center [464, 454] width 319 height 38
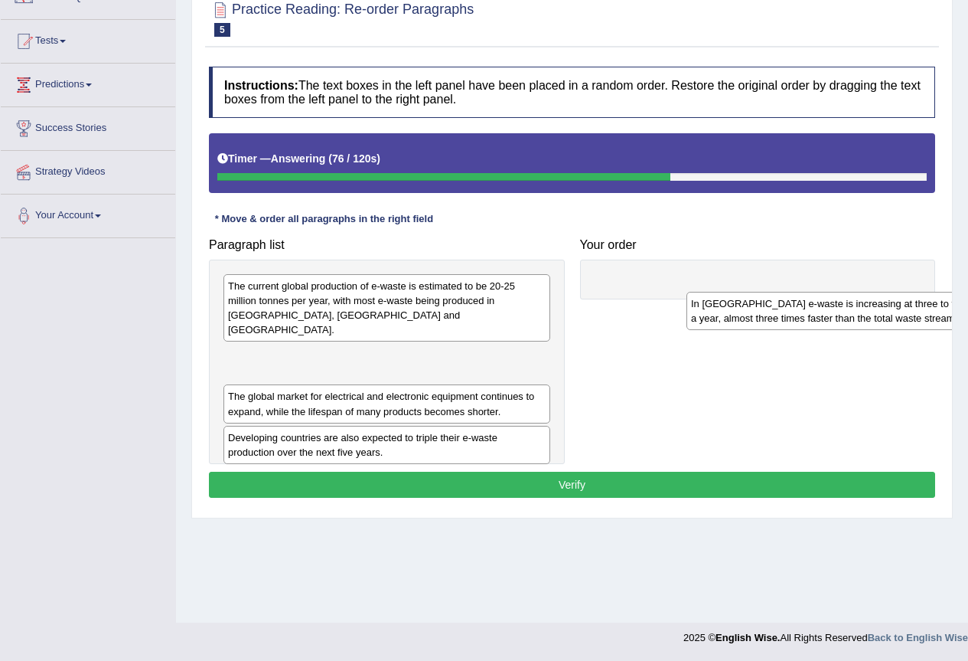
drag, startPoint x: 326, startPoint y: 344, endPoint x: 789, endPoint y: 307, distance: 464.7
click at [789, 307] on div "In Europe e-waste is increasing at three to five percent a year, almost three t…" at bounding box center [850, 311] width 327 height 38
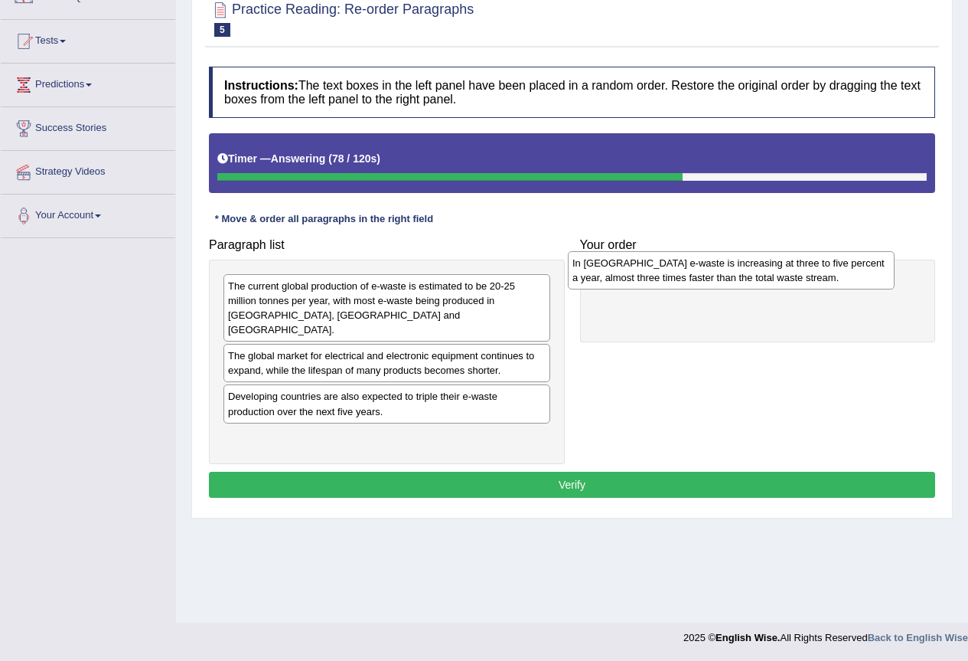
drag, startPoint x: 299, startPoint y: 352, endPoint x: 643, endPoint y: 274, distance: 353.2
click at [643, 274] on div "In Europe e-waste is increasing at three to five percent a year, almost three t…" at bounding box center [731, 270] width 327 height 38
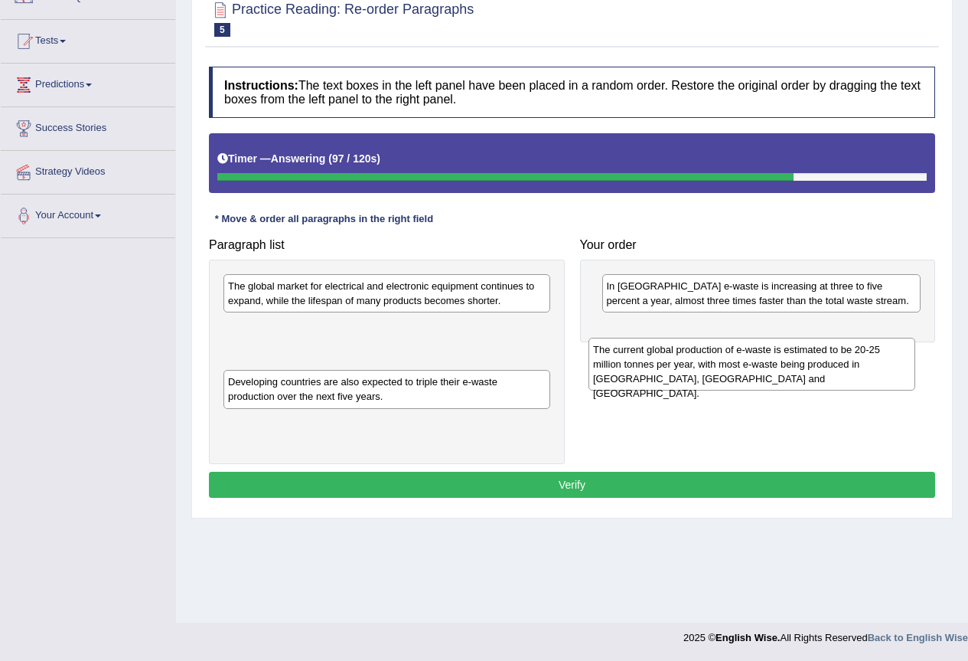
drag, startPoint x: 276, startPoint y: 310, endPoint x: 642, endPoint y: 369, distance: 370.7
click at [642, 369] on div "The current global production of e-waste is estimated to be 20-25 million tonne…" at bounding box center [752, 364] width 327 height 53
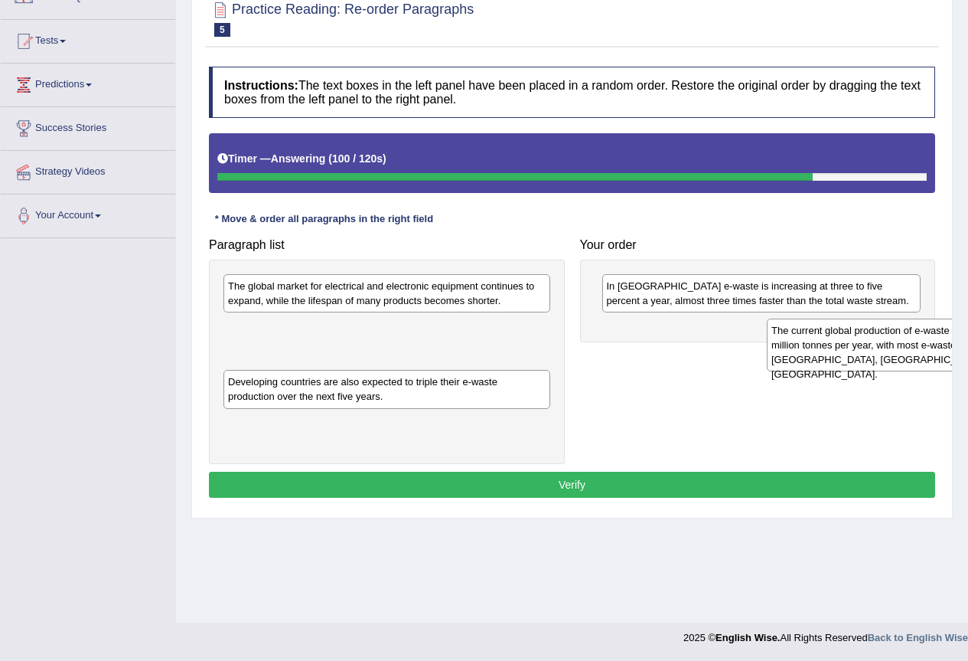
drag, startPoint x: 313, startPoint y: 343, endPoint x: 824, endPoint y: 341, distance: 510.6
click at [824, 341] on div "The current global production of e-waste is estimated to be 20-25 million tonne…" at bounding box center [930, 344] width 327 height 53
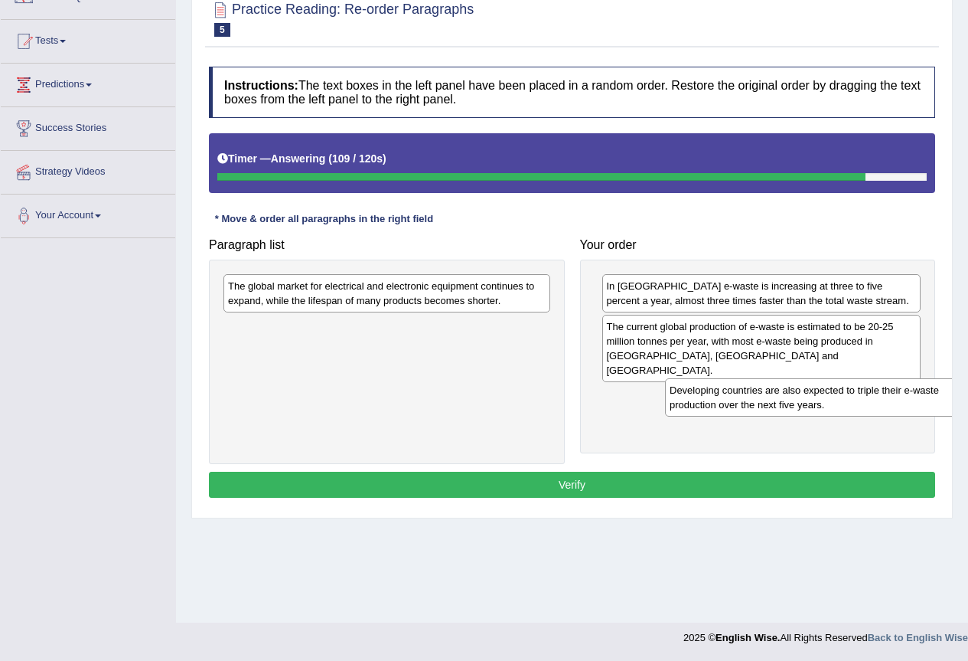
drag, startPoint x: 334, startPoint y: 335, endPoint x: 776, endPoint y: 399, distance: 446.3
click at [776, 399] on div "Developing countries are also expected to triple their e-waste production over …" at bounding box center [828, 397] width 327 height 38
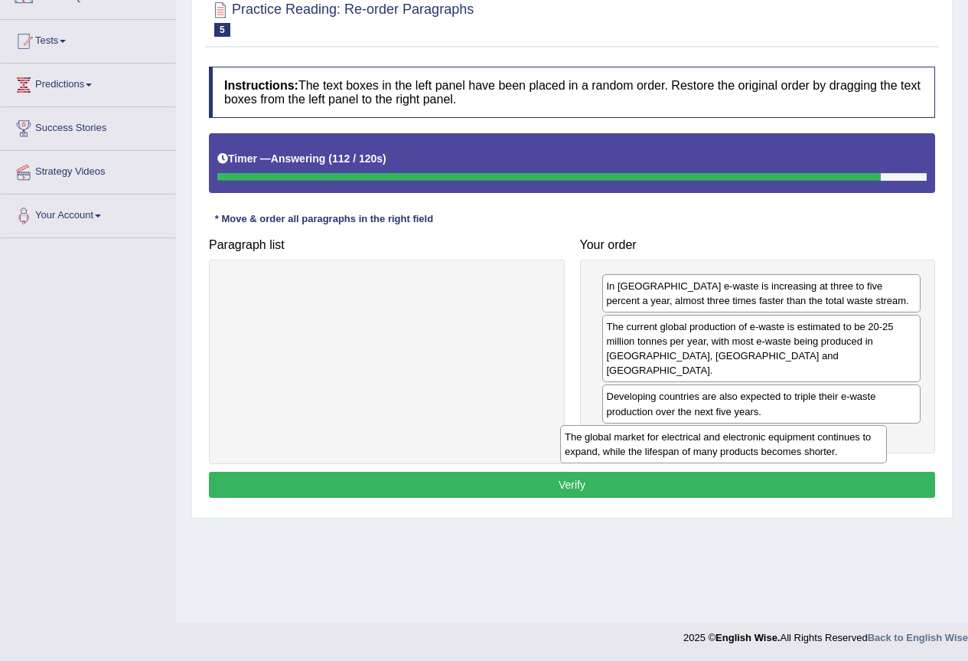
drag, startPoint x: 416, startPoint y: 295, endPoint x: 756, endPoint y: 437, distance: 369.2
click at [756, 437] on div "The global market for electrical and electronic equipment continues to expand, …" at bounding box center [723, 444] width 327 height 38
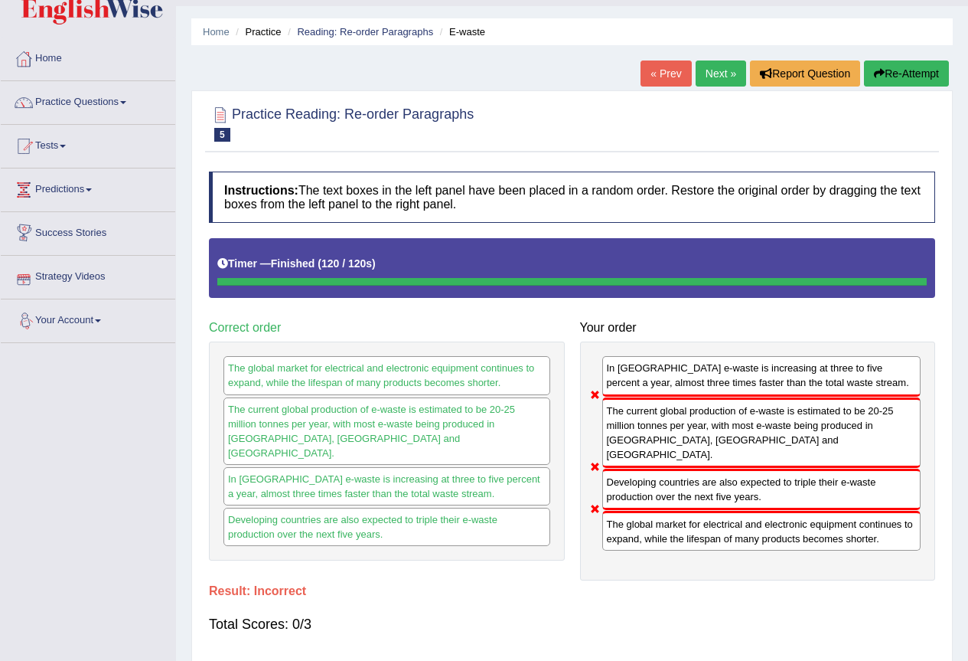
scroll to position [0, 0]
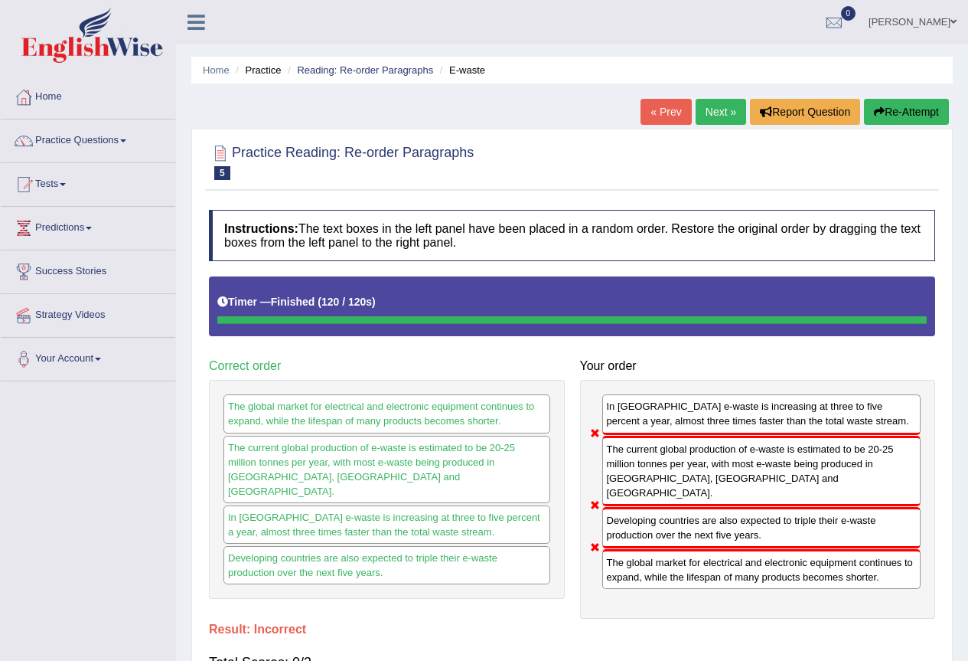
click at [700, 116] on link "Next »" at bounding box center [721, 112] width 51 height 26
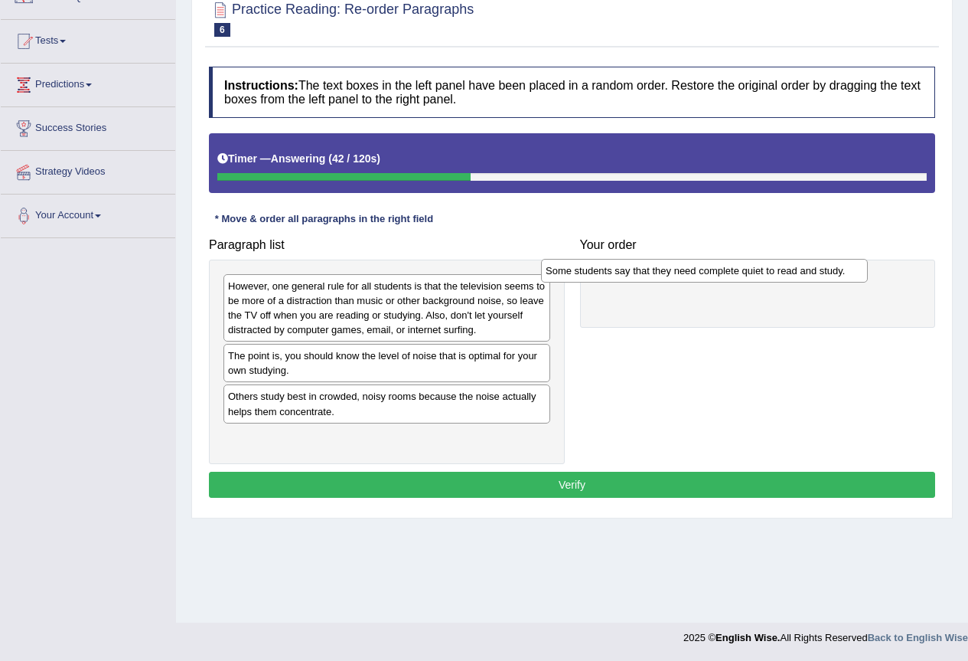
drag, startPoint x: 316, startPoint y: 359, endPoint x: 634, endPoint y: 274, distance: 328.9
click at [634, 274] on div "Some students say that they need complete quiet to read and study." at bounding box center [704, 271] width 327 height 24
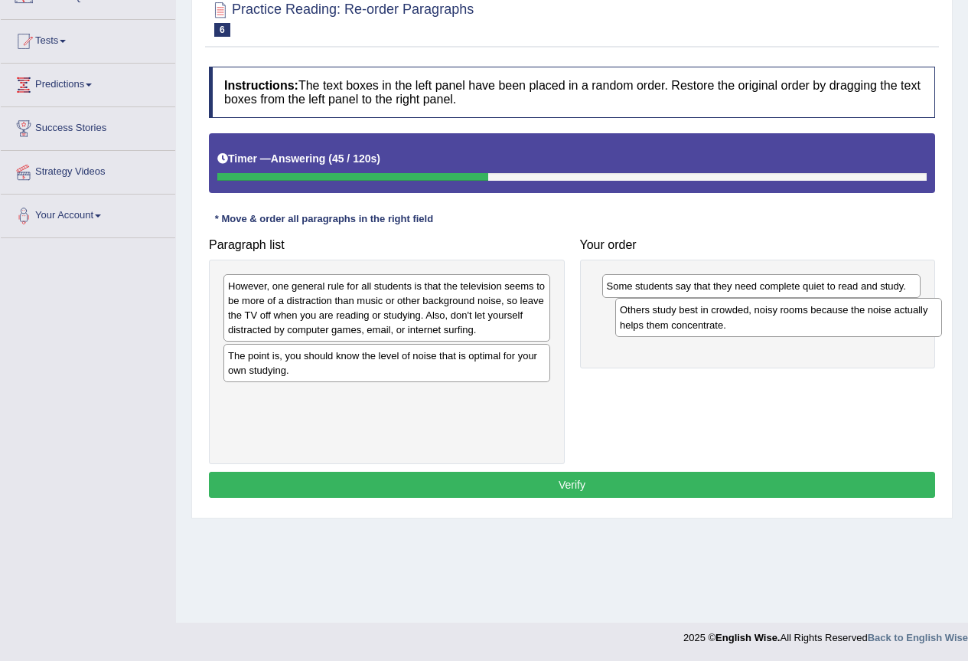
drag, startPoint x: 236, startPoint y: 404, endPoint x: 629, endPoint y: 317, distance: 402.3
click at [629, 317] on div "Others study best in crowded, noisy rooms because the noise actually helps them…" at bounding box center [779, 317] width 327 height 38
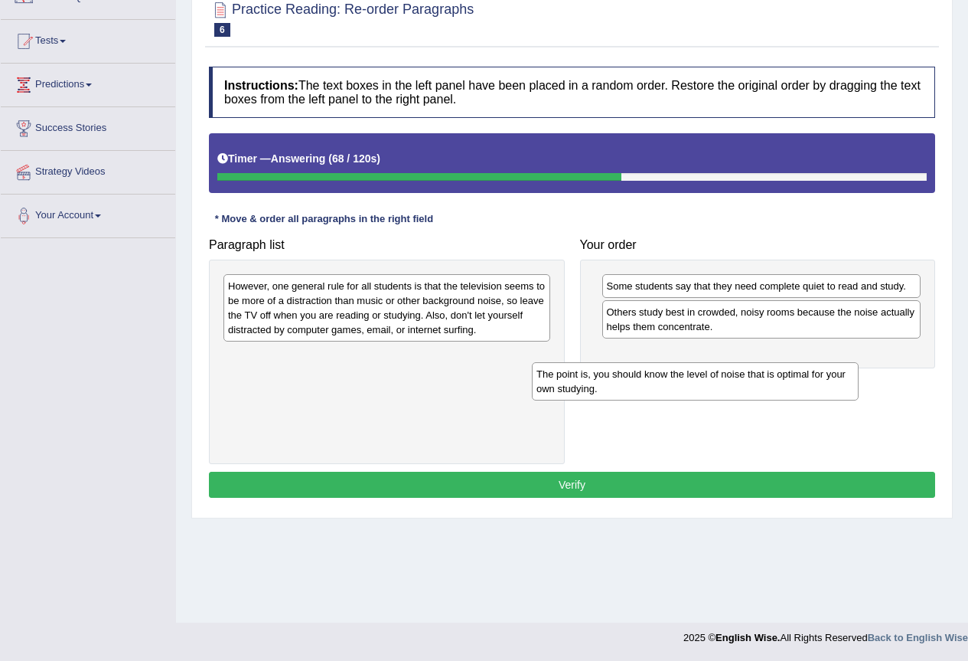
drag, startPoint x: 346, startPoint y: 371, endPoint x: 655, endPoint y: 389, distance: 309.1
click at [655, 389] on div "The point is, you should know the level of noise that is optimal for your own s…" at bounding box center [695, 381] width 327 height 38
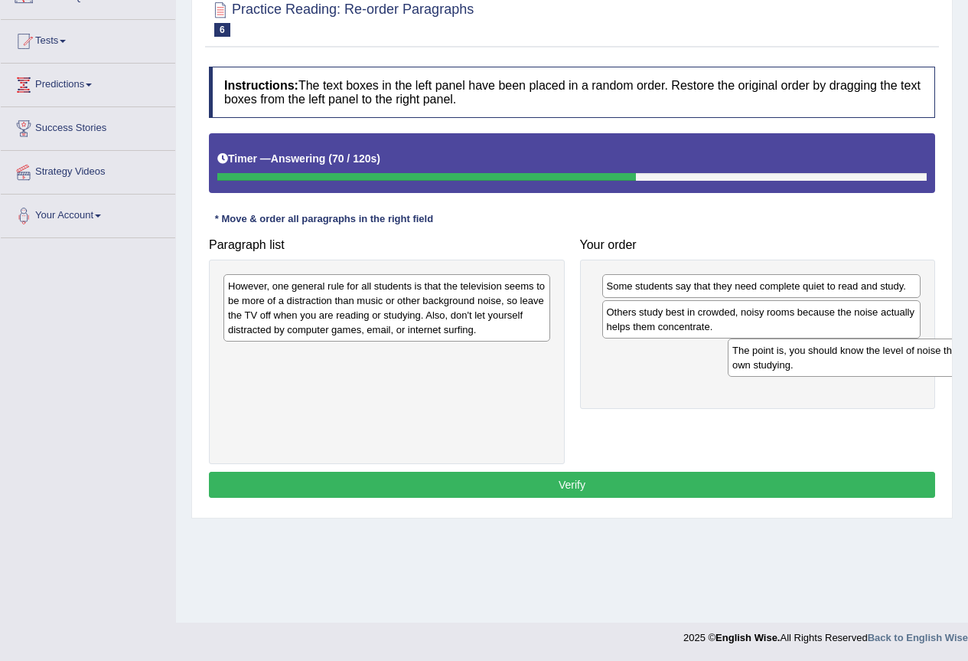
drag, startPoint x: 255, startPoint y: 362, endPoint x: 743, endPoint y: 359, distance: 487.7
click at [745, 359] on div "The point is, you should know the level of noise that is optimal for your own s…" at bounding box center [891, 357] width 327 height 38
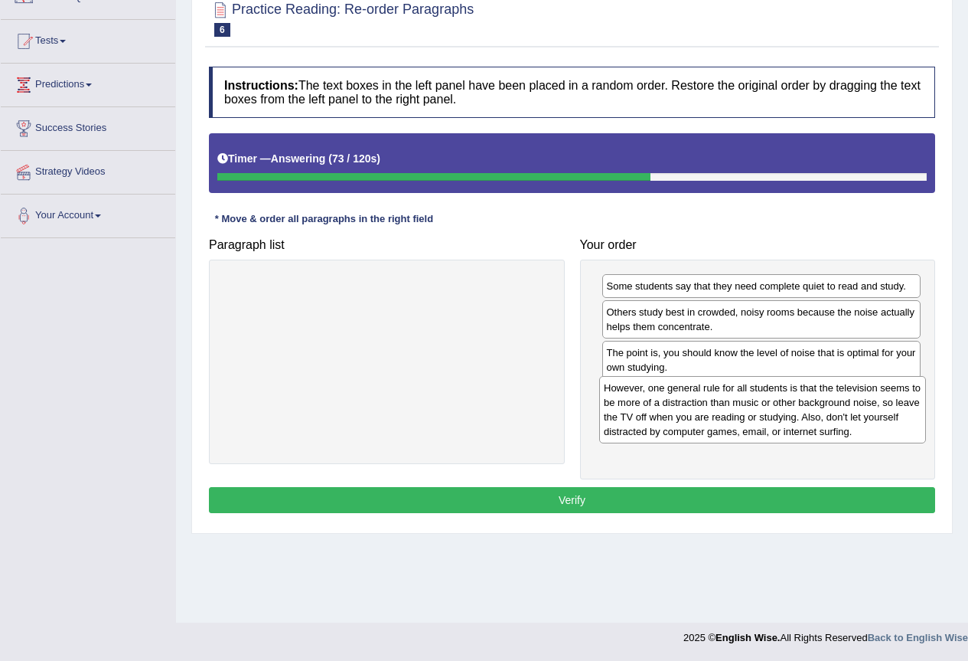
drag, startPoint x: 403, startPoint y: 322, endPoint x: 779, endPoint y: 423, distance: 389.4
click at [779, 423] on div "However, one general rule for all students is that the television seems to be m…" at bounding box center [762, 409] width 327 height 67
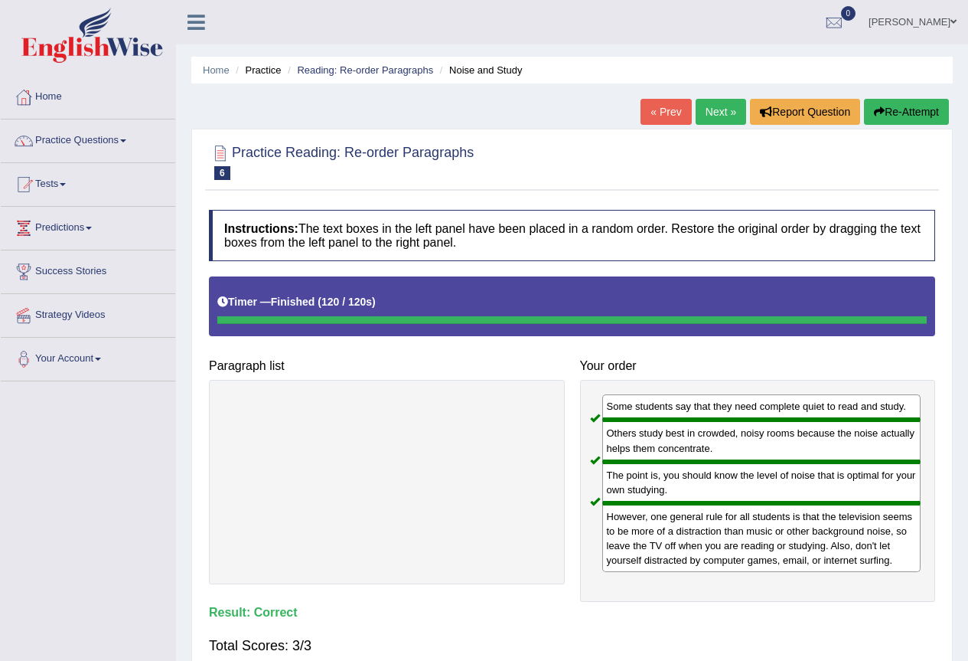
click at [720, 114] on link "Next »" at bounding box center [721, 112] width 51 height 26
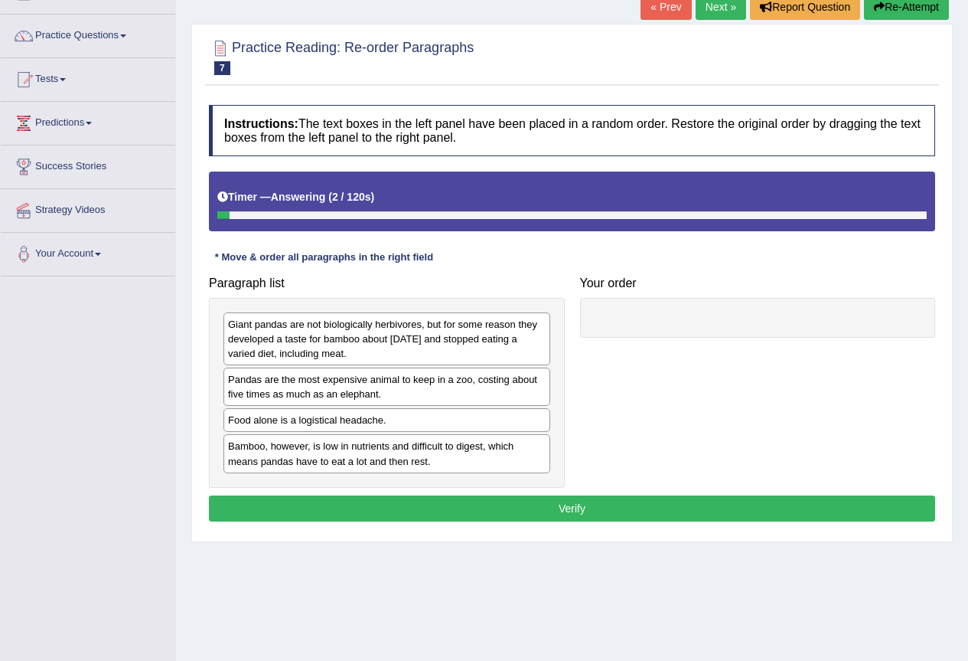
scroll to position [143, 0]
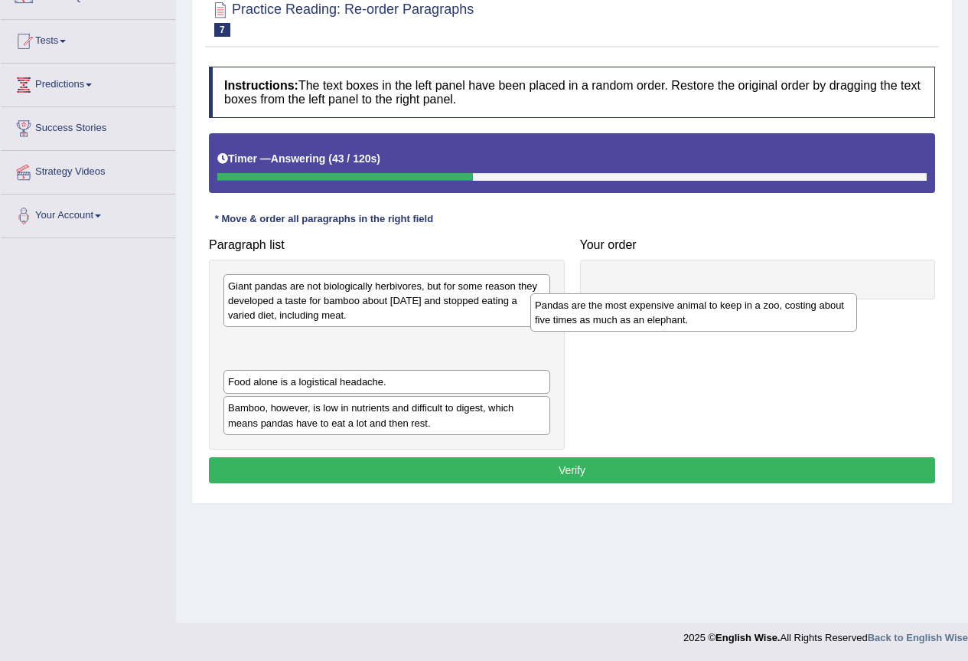
drag, startPoint x: 295, startPoint y: 350, endPoint x: 602, endPoint y: 314, distance: 309.1
click at [602, 314] on div "Pandas are the most expensive animal to keep in a zoo, costing about five times…" at bounding box center [694, 312] width 327 height 38
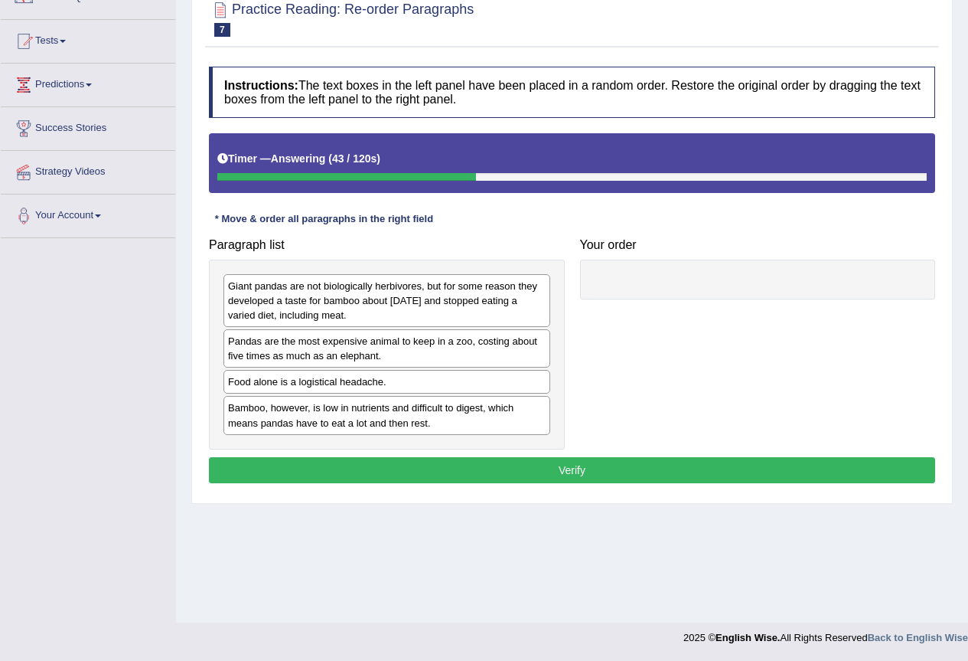
drag, startPoint x: 648, startPoint y: 298, endPoint x: 662, endPoint y: 294, distance: 15.0
click at [662, 294] on div at bounding box center [758, 280] width 356 height 40
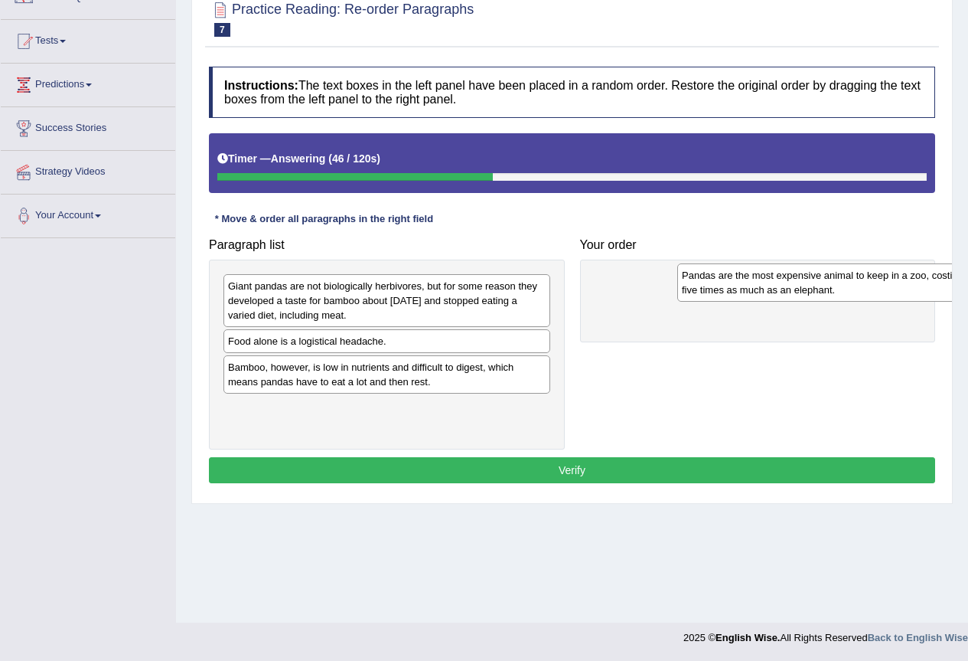
drag, startPoint x: 259, startPoint y: 344, endPoint x: 661, endPoint y: 278, distance: 408.2
click at [678, 278] on div "Pandas are the most expensive animal to keep in a zoo, costing about five times…" at bounding box center [841, 282] width 327 height 38
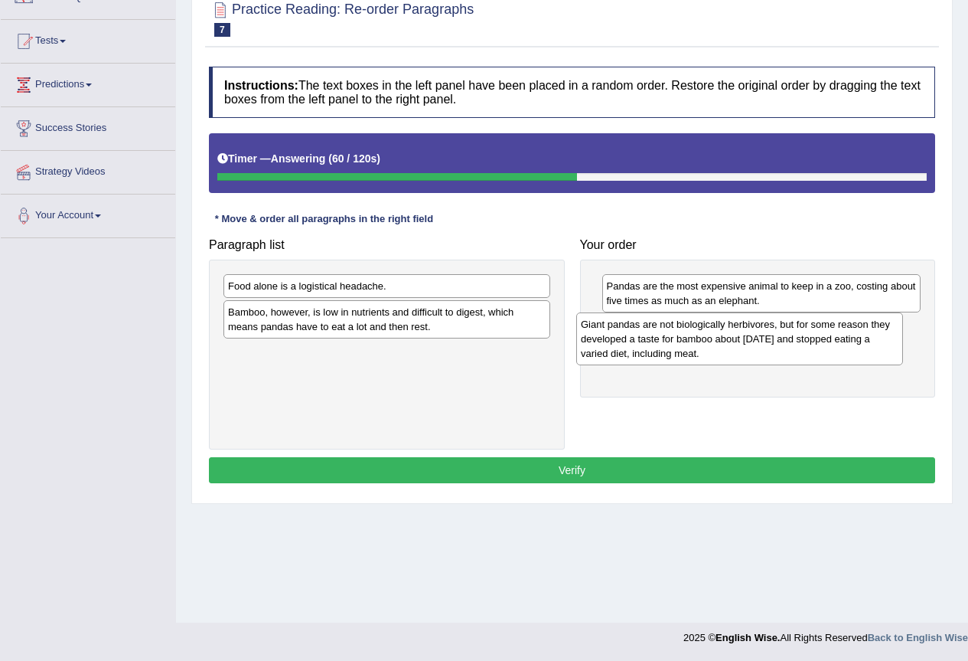
drag, startPoint x: 273, startPoint y: 298, endPoint x: 626, endPoint y: 336, distance: 355.0
click at [626, 336] on div "Giant pandas are not biologically herbivores, but for some reason they develope…" at bounding box center [739, 338] width 327 height 53
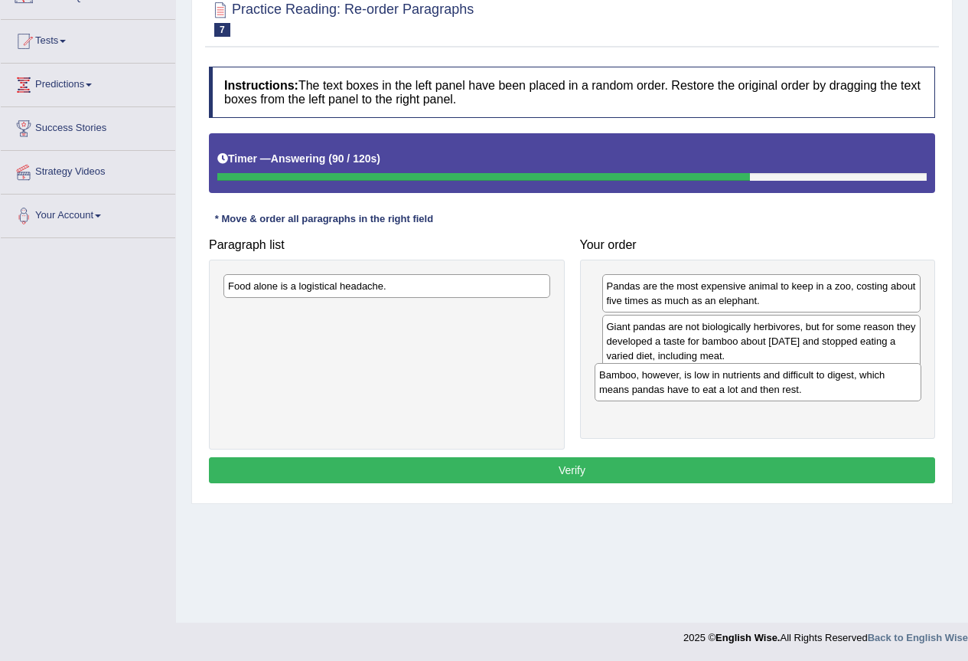
drag, startPoint x: 316, startPoint y: 323, endPoint x: 687, endPoint y: 386, distance: 376.6
click at [687, 386] on div "Bamboo, however, is low in nutrients and difficult to digest, which means panda…" at bounding box center [758, 382] width 327 height 38
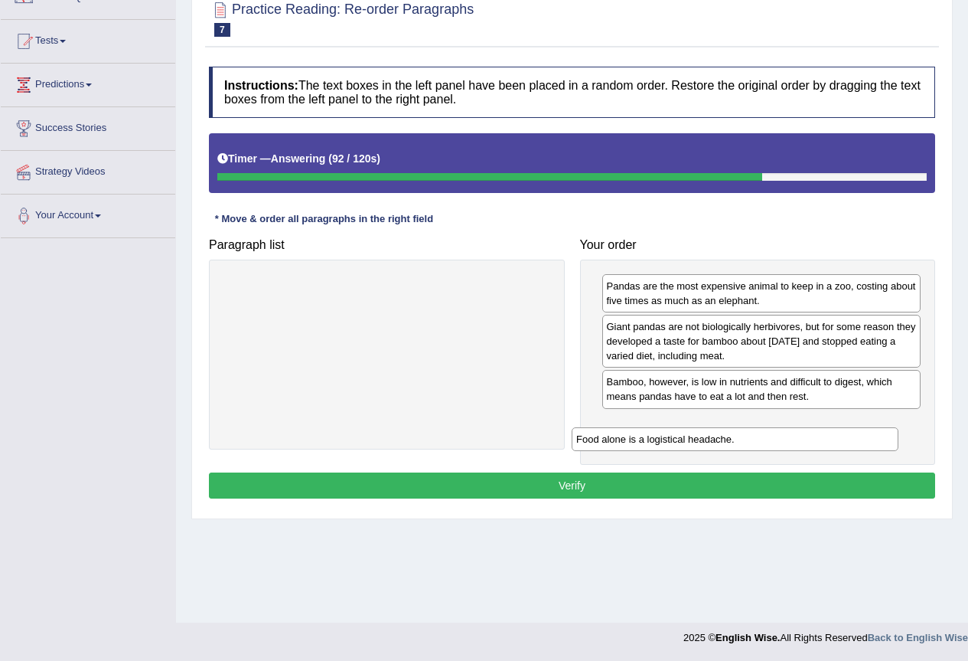
drag, startPoint x: 382, startPoint y: 291, endPoint x: 730, endPoint y: 444, distance: 380.5
click at [730, 444] on div "Food alone is a logistical headache." at bounding box center [735, 439] width 327 height 24
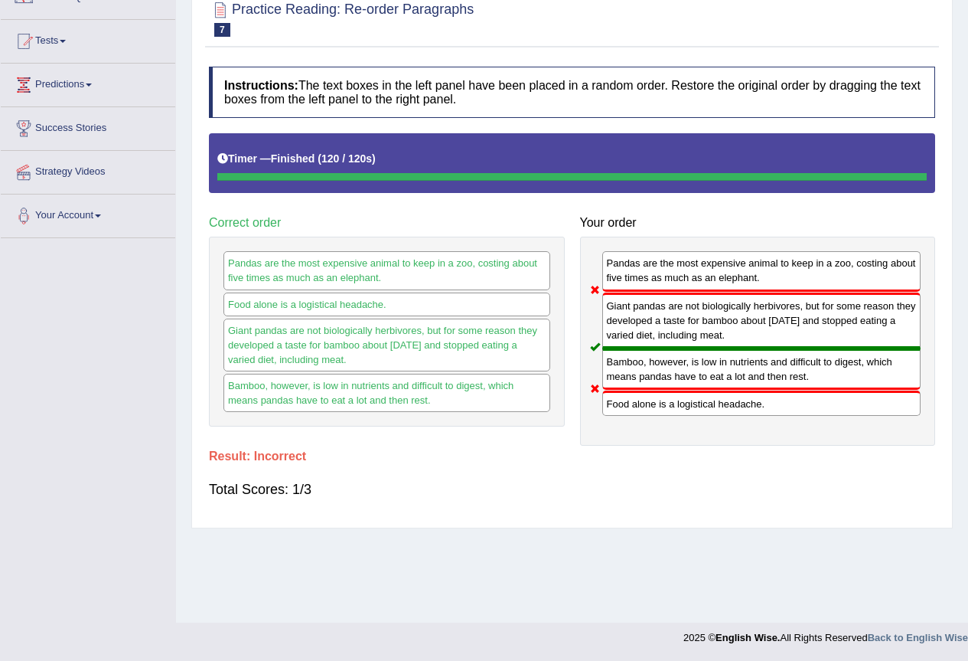
scroll to position [0, 0]
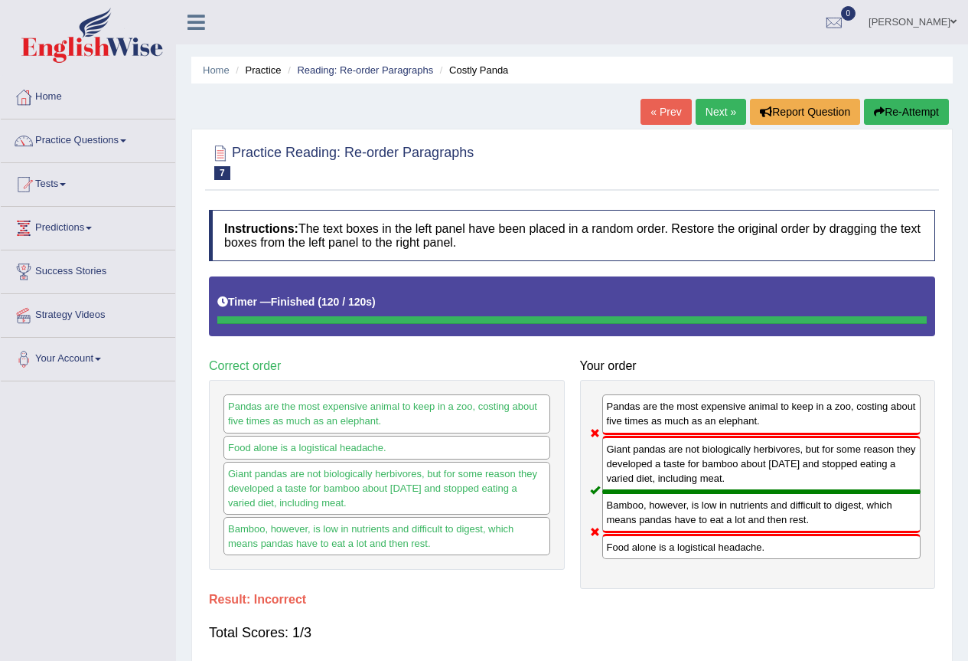
click at [720, 114] on link "Next »" at bounding box center [721, 112] width 51 height 26
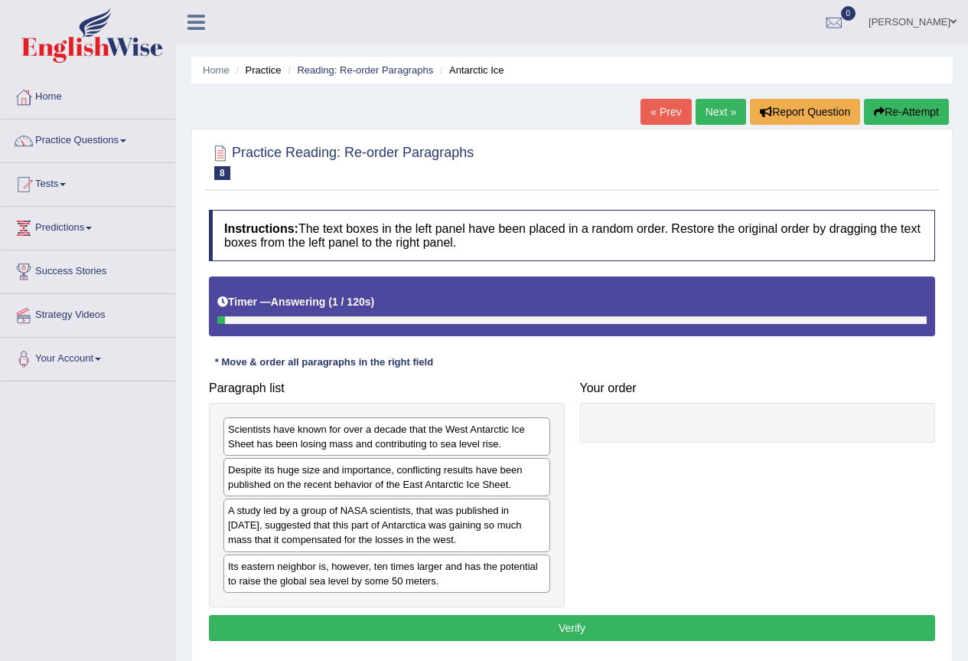
scroll to position [143, 0]
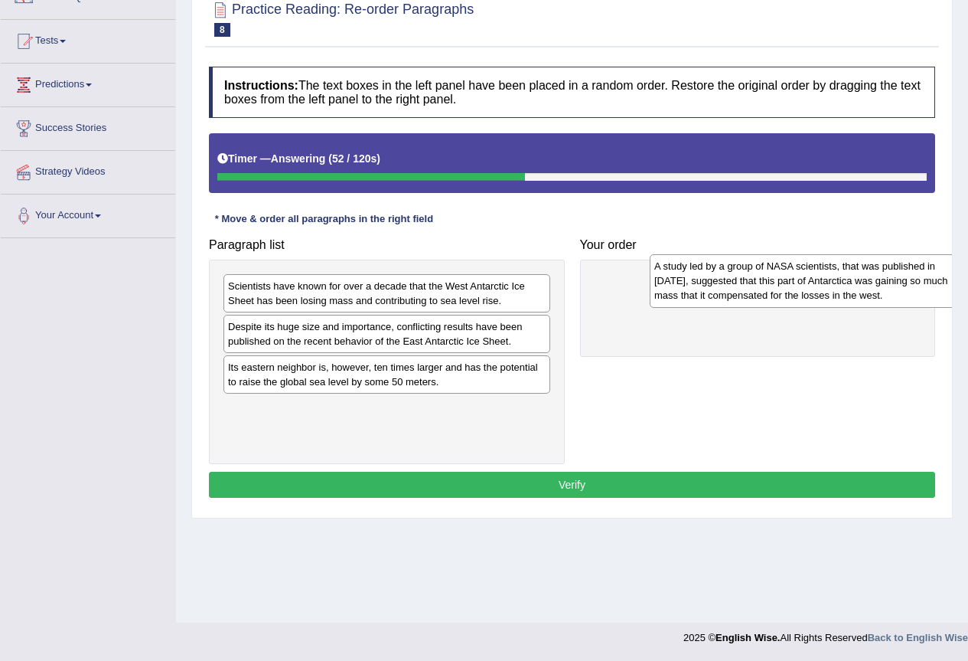
drag, startPoint x: 282, startPoint y: 388, endPoint x: 708, endPoint y: 287, distance: 438.2
click at [708, 287] on div "A study led by a group of NASA scientists, that was published in [DATE], sugges…" at bounding box center [813, 280] width 327 height 53
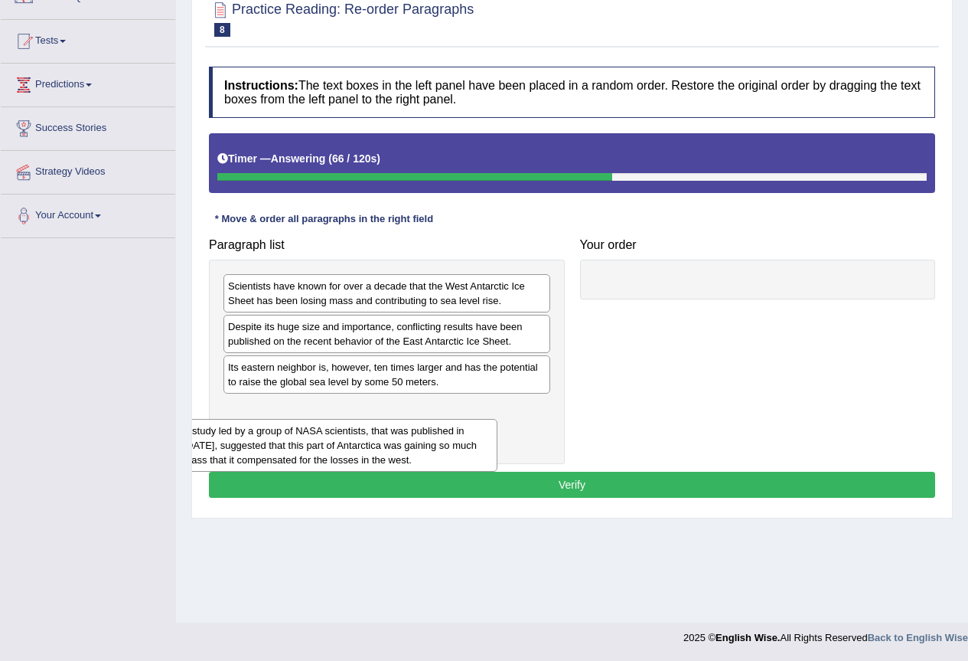
drag, startPoint x: 666, startPoint y: 305, endPoint x: 243, endPoint y: 450, distance: 447.4
click at [243, 450] on div "A study led by a group of NASA scientists, that was published in [DATE], sugges…" at bounding box center [338, 445] width 319 height 53
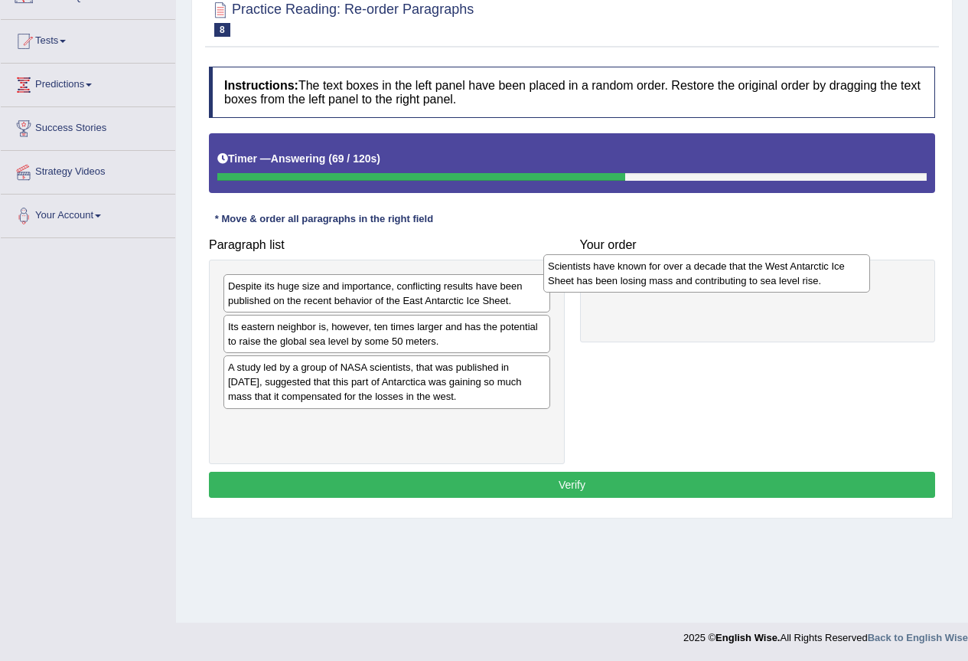
drag, startPoint x: 269, startPoint y: 288, endPoint x: 586, endPoint y: 267, distance: 317.6
click at [586, 267] on div "Scientists have known for over a decade that the West Antarctic Ice Sheet has b…" at bounding box center [707, 273] width 327 height 38
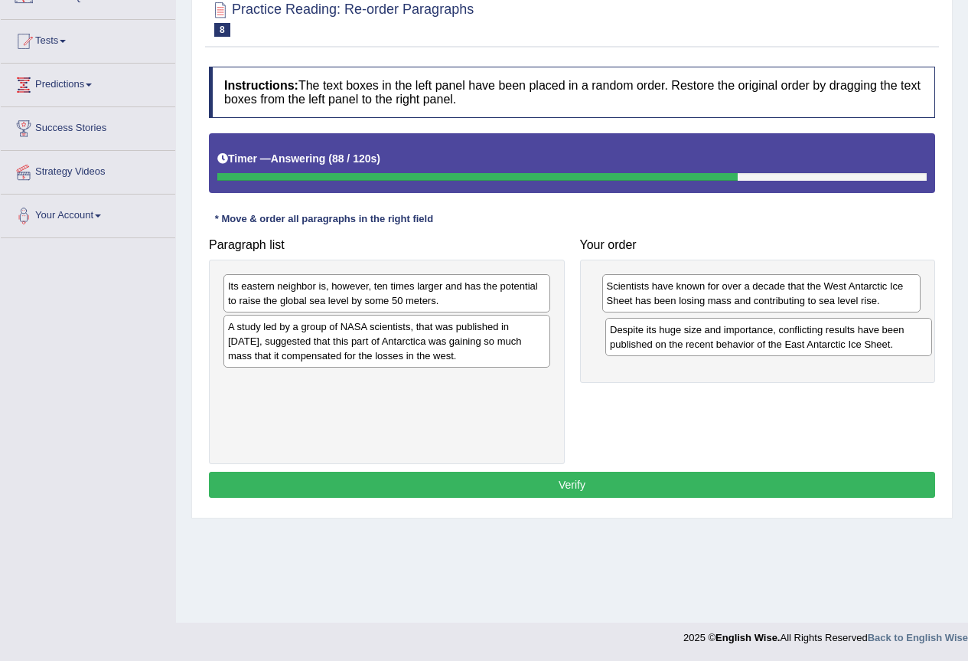
drag, startPoint x: 346, startPoint y: 296, endPoint x: 728, endPoint y: 340, distance: 384.5
click at [728, 340] on div "Despite its huge size and importance, conflicting results have been published o…" at bounding box center [769, 337] width 327 height 38
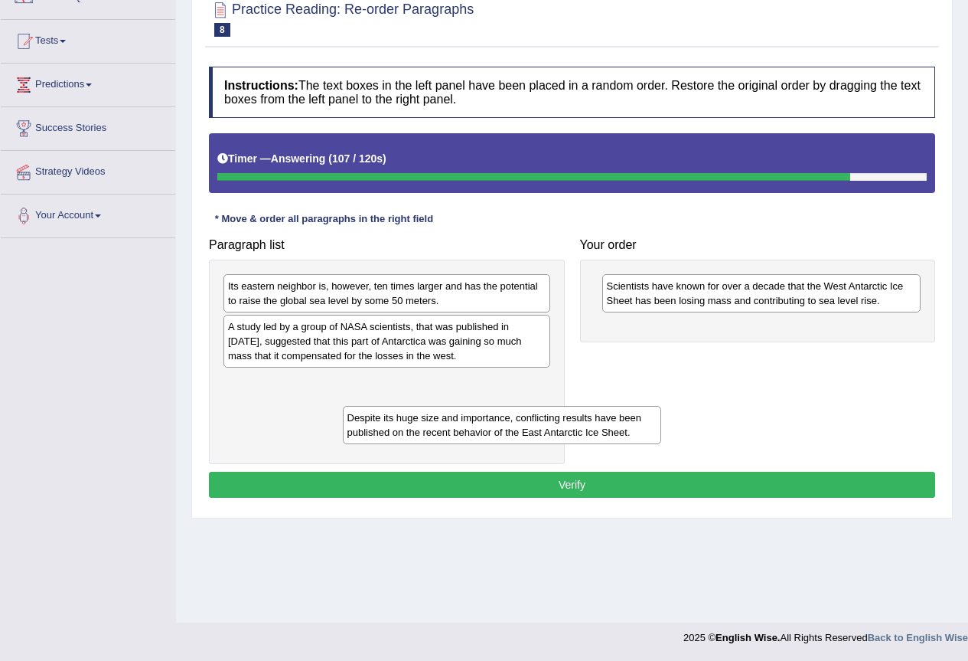
drag, startPoint x: 631, startPoint y: 334, endPoint x: 305, endPoint y: 423, distance: 337.3
click at [343, 428] on div "Despite its huge size and importance, conflicting results have been published o…" at bounding box center [502, 425] width 319 height 38
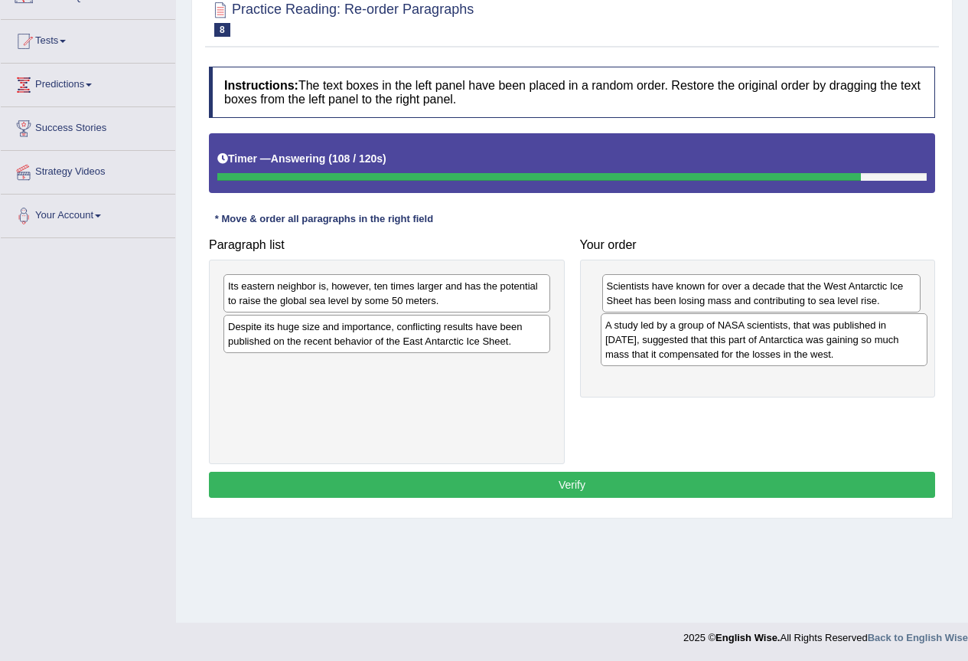
drag, startPoint x: 291, startPoint y: 342, endPoint x: 668, endPoint y: 341, distance: 377.4
click at [668, 341] on div "A study led by a group of NASA scientists, that was published in 2015, suggeste…" at bounding box center [764, 339] width 327 height 53
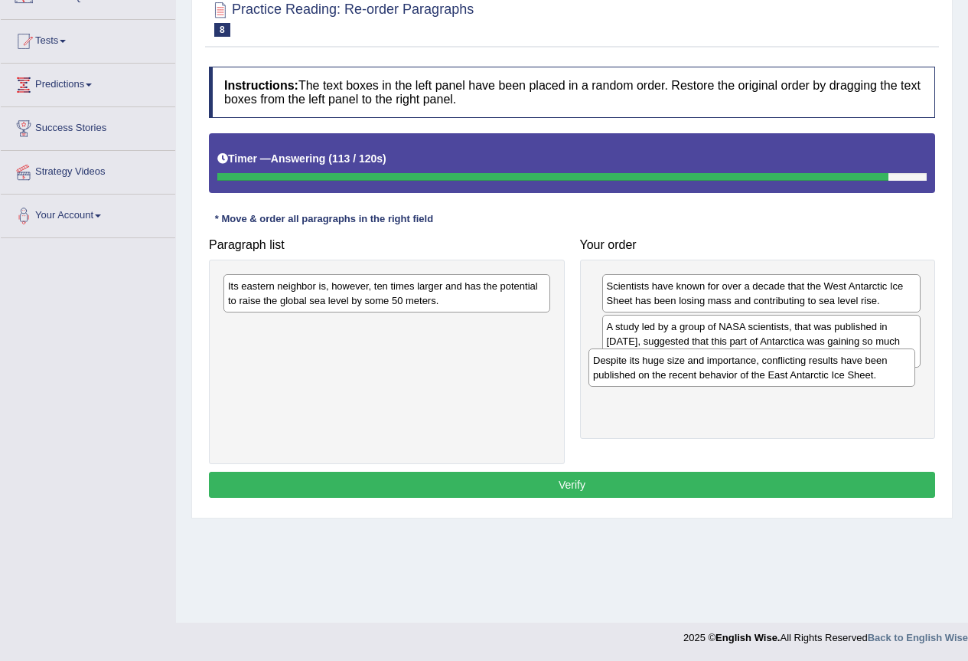
drag, startPoint x: 387, startPoint y: 332, endPoint x: 772, endPoint y: 369, distance: 386.8
click at [771, 369] on div "Despite its huge size and importance, conflicting results have been published o…" at bounding box center [752, 367] width 327 height 38
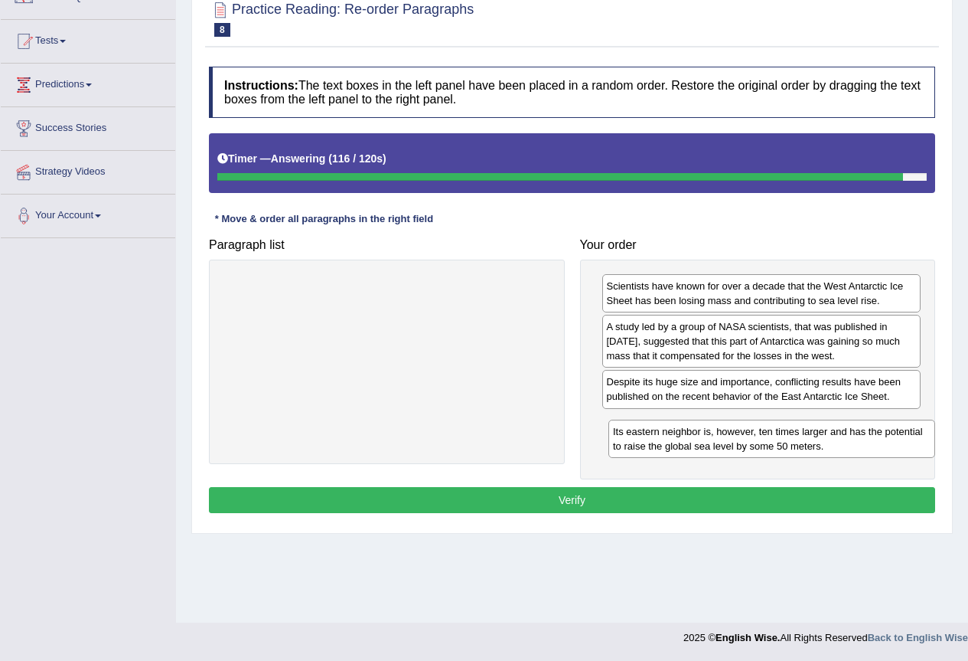
drag, startPoint x: 450, startPoint y: 296, endPoint x: 836, endPoint y: 441, distance: 412.3
click at [836, 441] on div "Its eastern neighbor is, however, ten times larger and has the potential to rai…" at bounding box center [772, 439] width 327 height 38
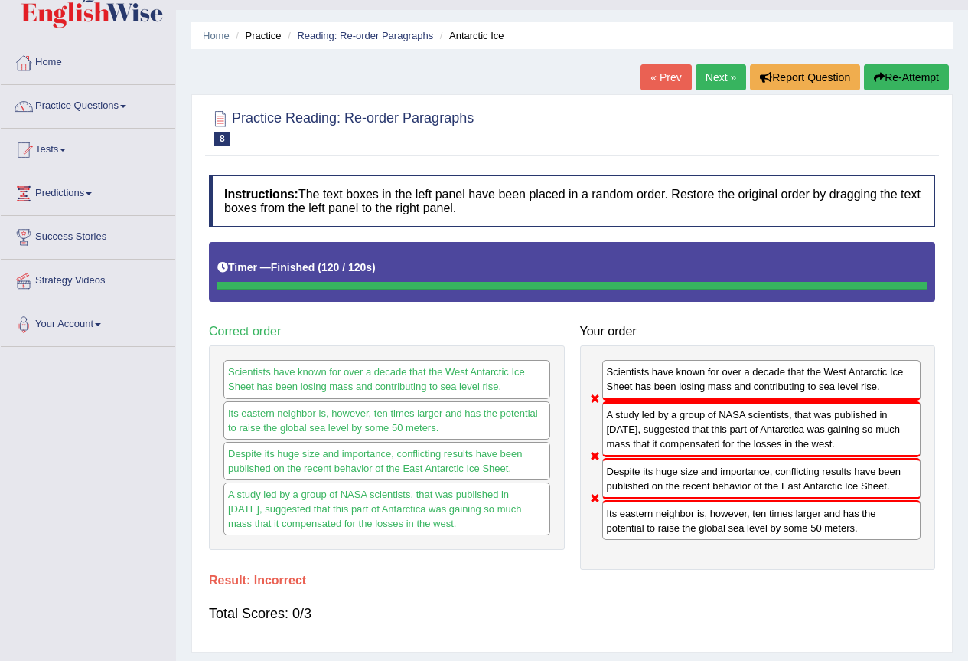
scroll to position [0, 0]
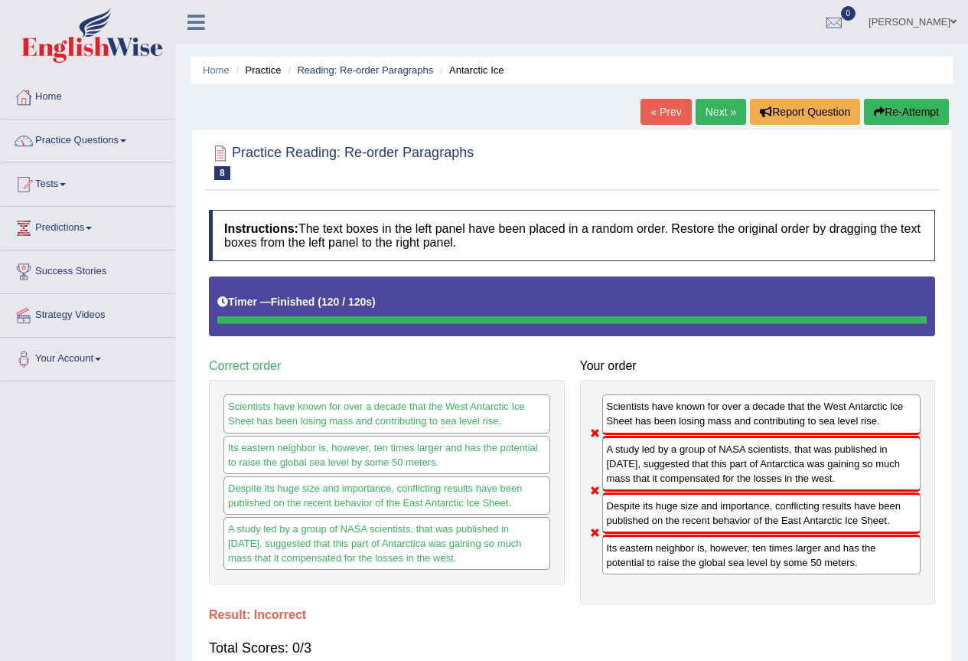
click at [696, 106] on link "Next »" at bounding box center [721, 112] width 51 height 26
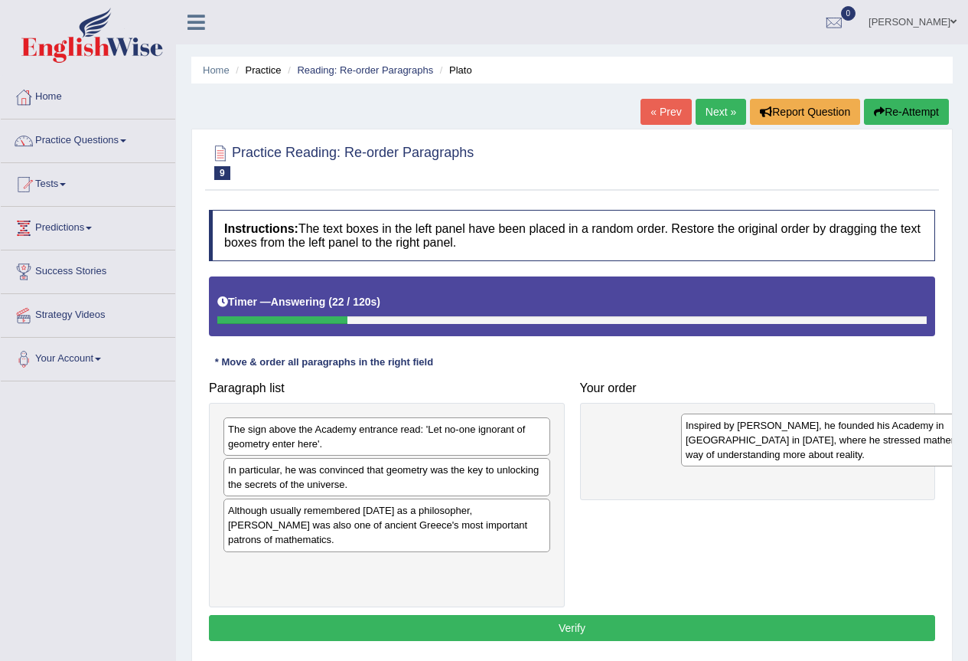
drag, startPoint x: 297, startPoint y: 426, endPoint x: 755, endPoint y: 422, distance: 457.8
click at [755, 422] on div "Inspired by [PERSON_NAME], he founded his Academy in [GEOGRAPHIC_DATA] in [DATE…" at bounding box center [844, 439] width 327 height 53
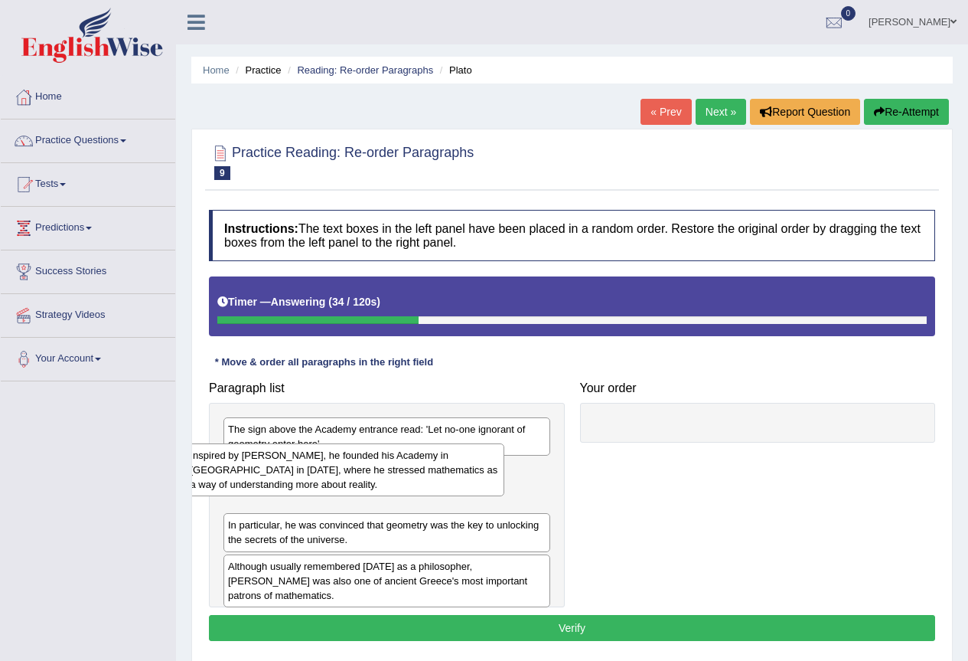
drag, startPoint x: 733, startPoint y: 436, endPoint x: 316, endPoint y: 462, distance: 417.3
click at [316, 462] on div "Inspired by [PERSON_NAME], he founded his Academy in [GEOGRAPHIC_DATA] in [DATE…" at bounding box center [345, 469] width 319 height 53
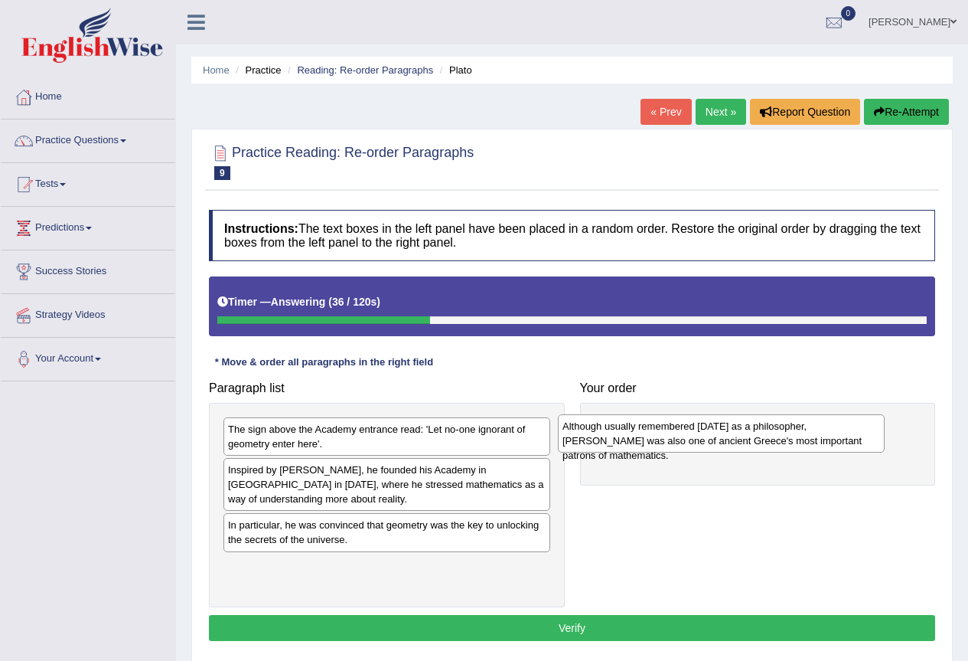
drag, startPoint x: 324, startPoint y: 573, endPoint x: 658, endPoint y: 433, distance: 362.7
click at [658, 433] on div "Although usually remembered today as a philosopher, Plato was also one of ancie…" at bounding box center [721, 433] width 327 height 38
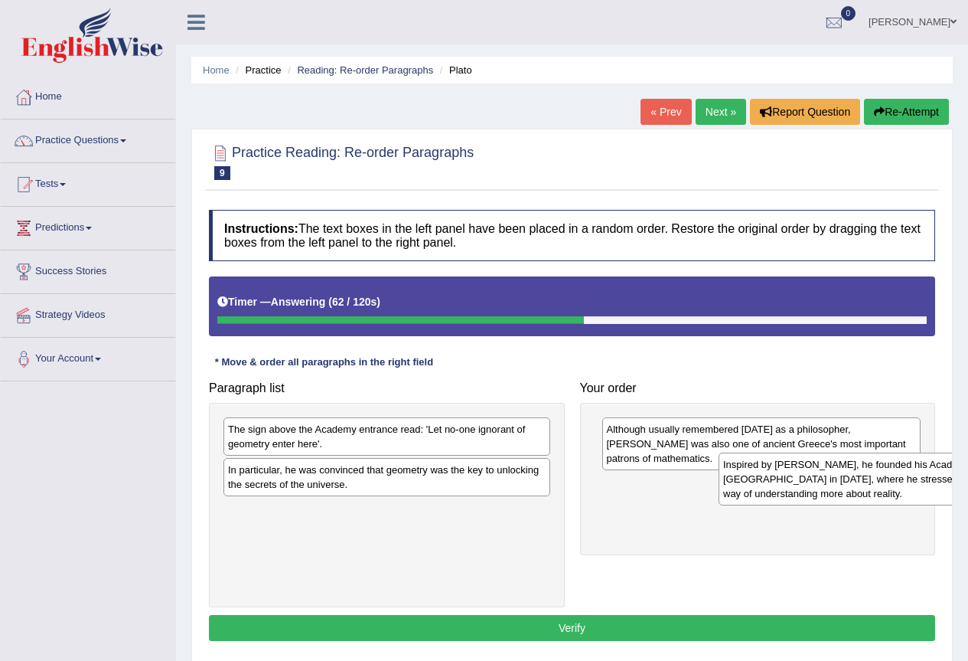
drag, startPoint x: 311, startPoint y: 495, endPoint x: 806, endPoint y: 489, distance: 495.3
click at [806, 489] on div "Inspired by Pythagoras, he founded his Academy in Athens in 387 BC, where he st…" at bounding box center [882, 478] width 327 height 53
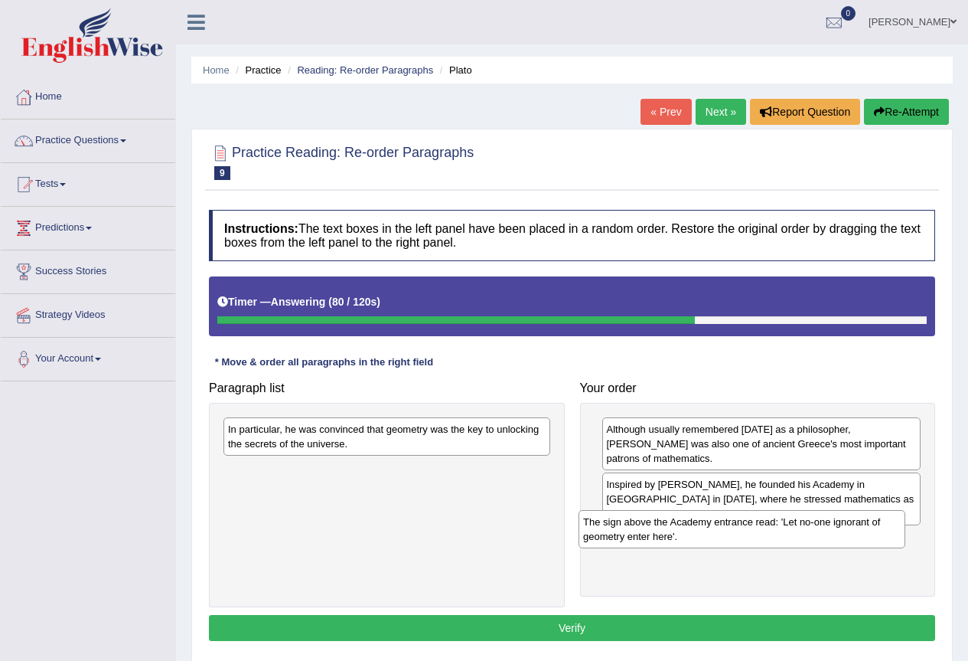
drag, startPoint x: 357, startPoint y: 443, endPoint x: 723, endPoint y: 538, distance: 378.0
click at [721, 537] on div "The sign above the Academy entrance read: 'Let no-one ignorant of geometry ente…" at bounding box center [742, 529] width 327 height 38
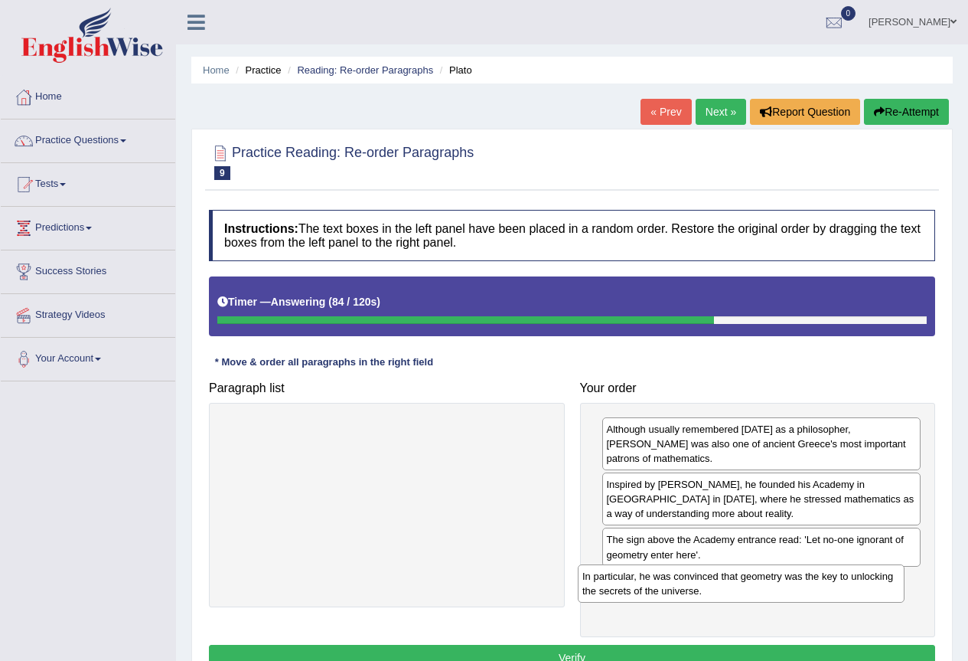
drag, startPoint x: 420, startPoint y: 444, endPoint x: 774, endPoint y: 591, distance: 383.7
click at [774, 591] on div "In particular, he was convinced that geometry was the key to unlocking the secr…" at bounding box center [741, 583] width 327 height 38
click at [638, 645] on button "Verify" at bounding box center [572, 658] width 727 height 26
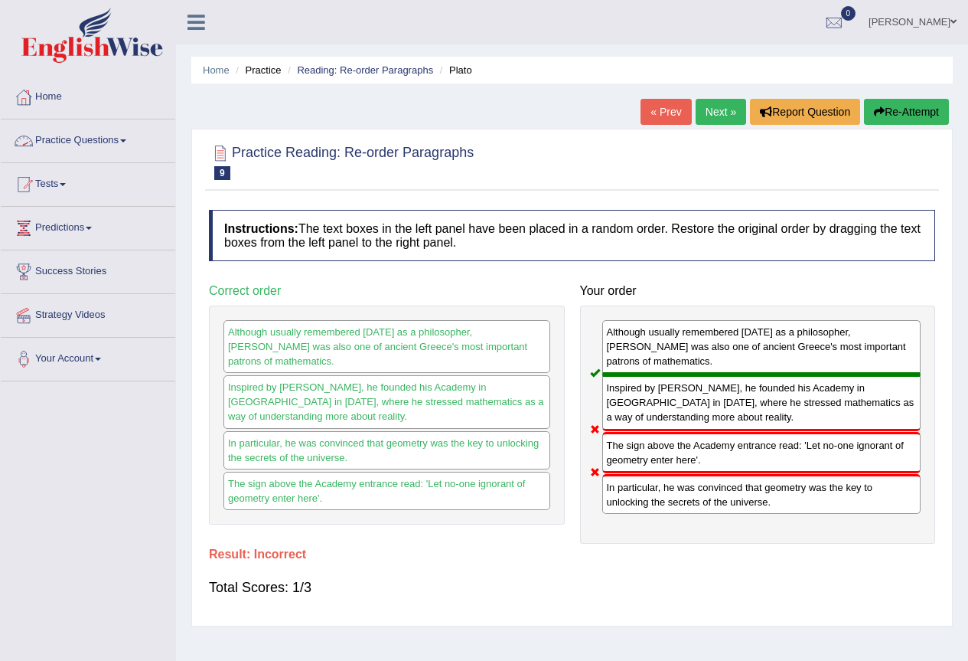
click at [131, 135] on link "Practice Questions" at bounding box center [88, 138] width 175 height 38
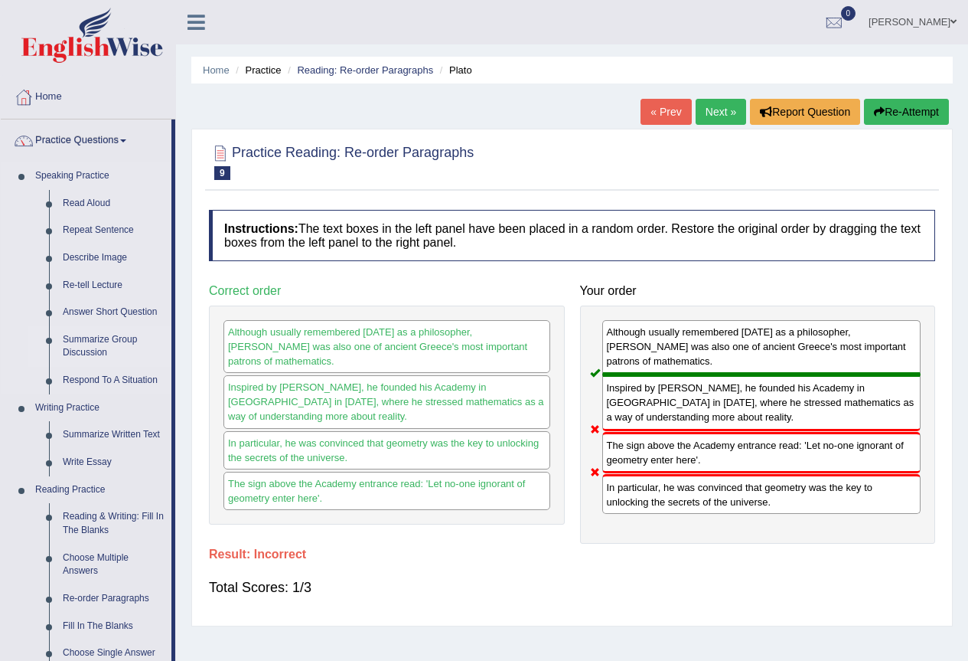
scroll to position [539, 0]
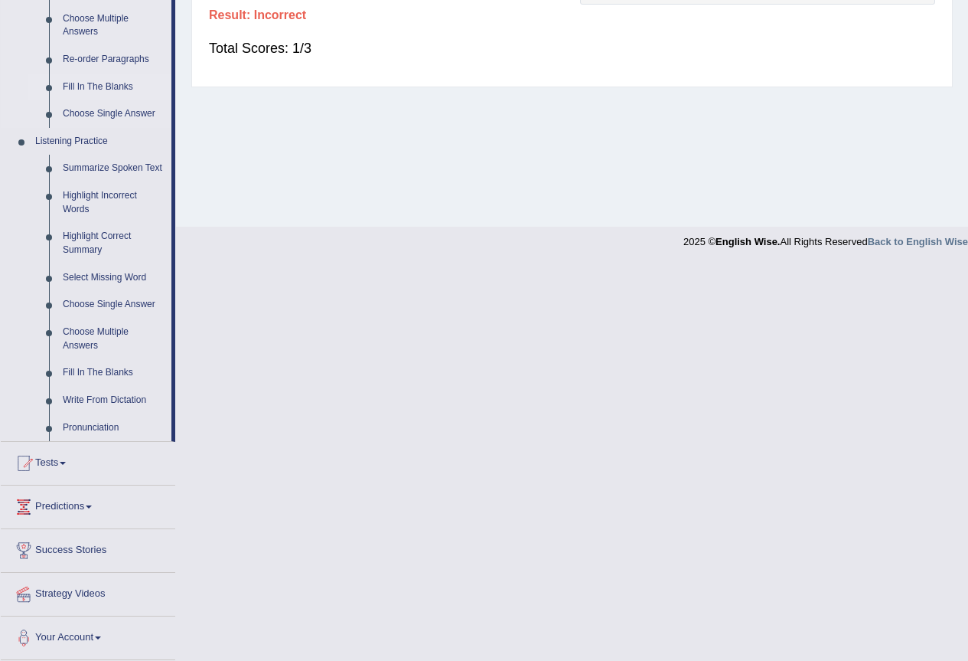
click at [103, 88] on link "Fill In The Blanks" at bounding box center [114, 87] width 116 height 28
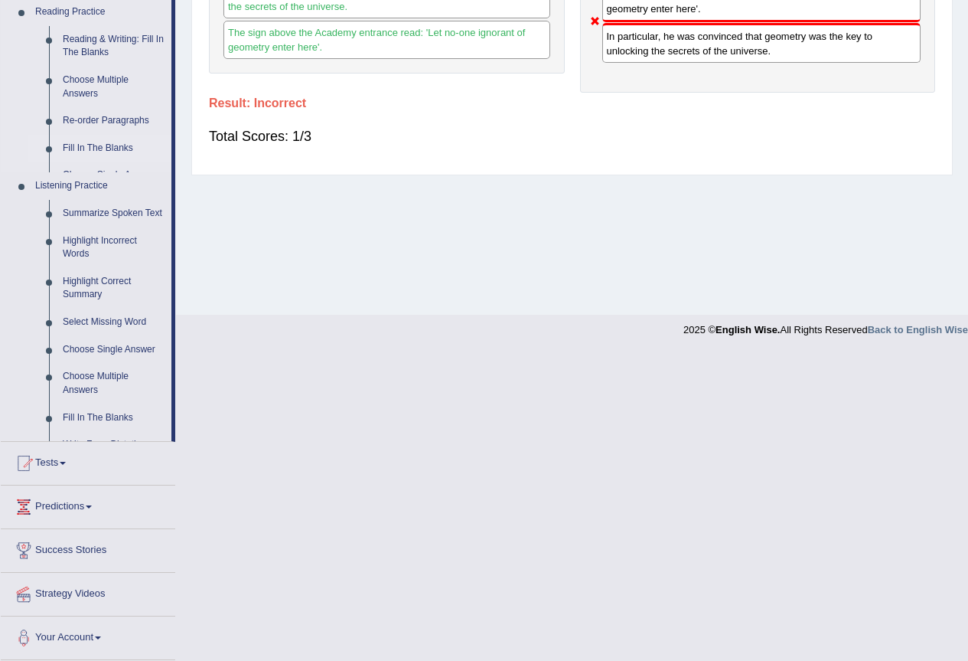
scroll to position [143, 0]
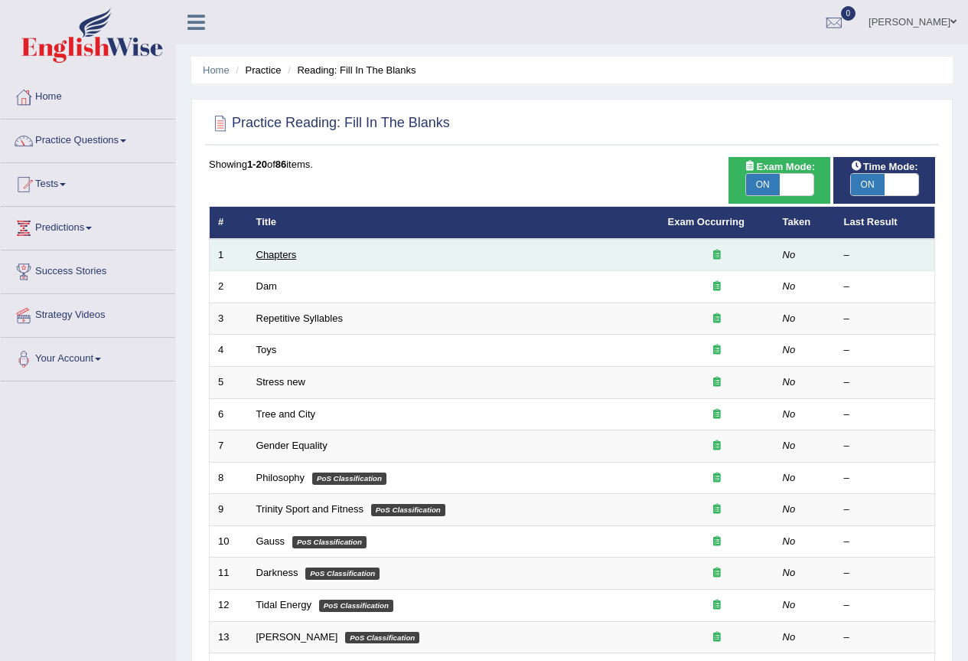
click at [269, 252] on link "Chapters" at bounding box center [276, 254] width 41 height 11
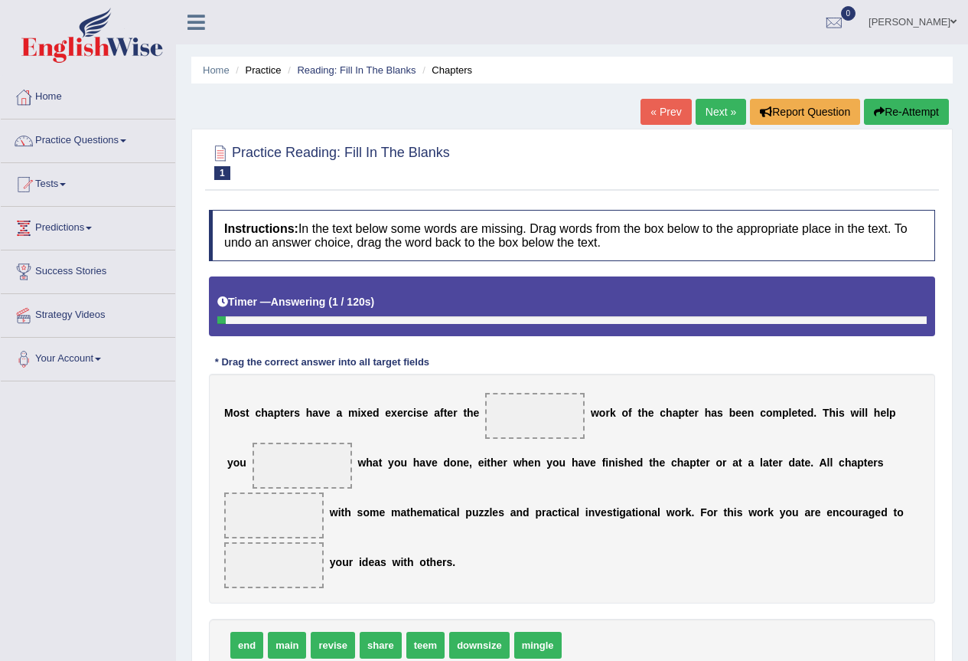
scroll to position [143, 0]
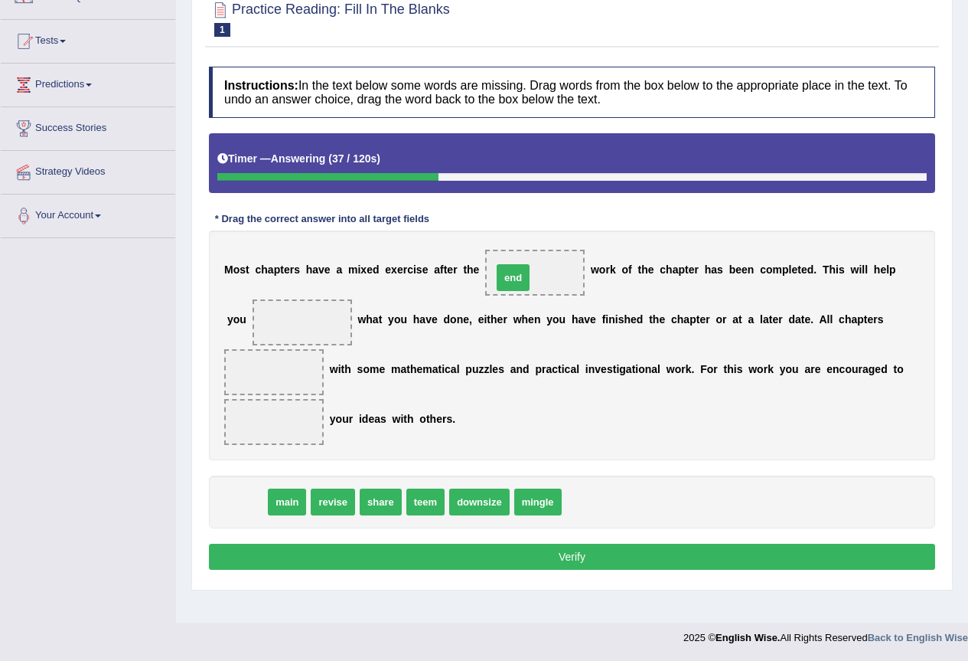
drag, startPoint x: 248, startPoint y: 504, endPoint x: 514, endPoint y: 280, distance: 348.3
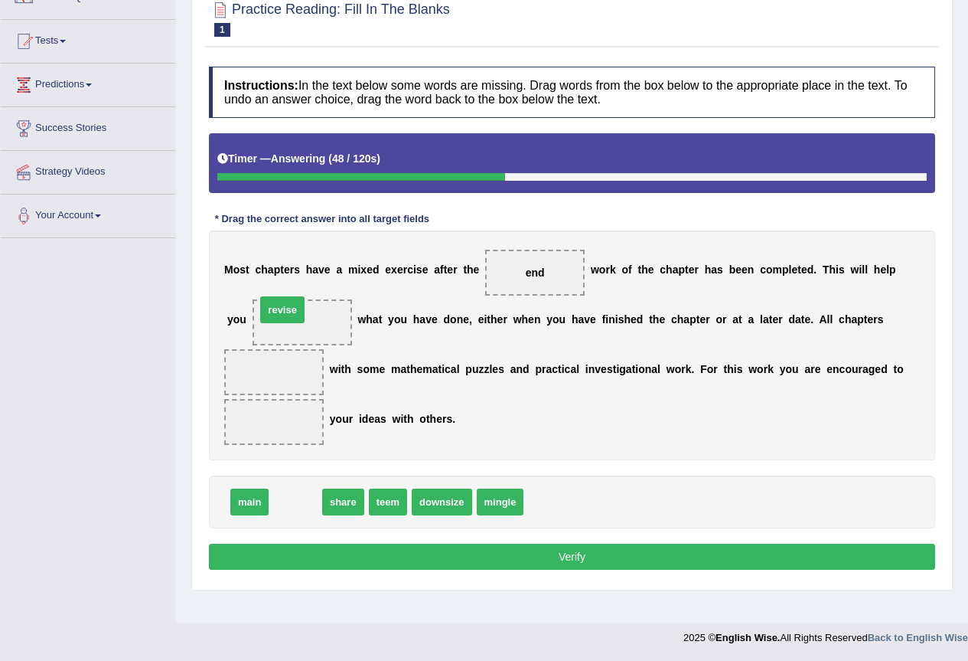
drag, startPoint x: 299, startPoint y: 497, endPoint x: 286, endPoint y: 304, distance: 193.4
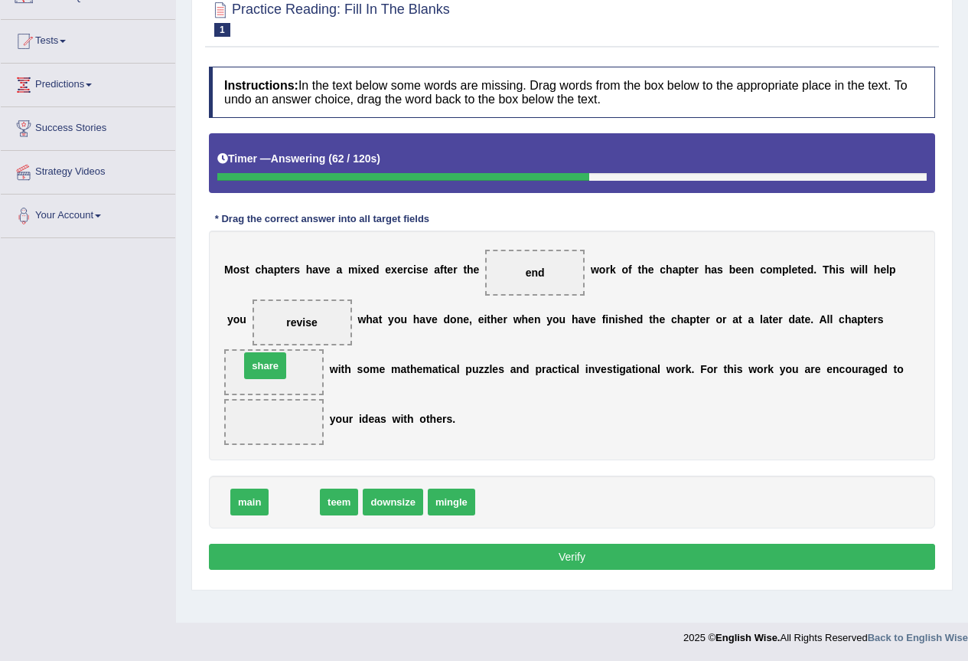
drag, startPoint x: 291, startPoint y: 495, endPoint x: 262, endPoint y: 359, distance: 139.3
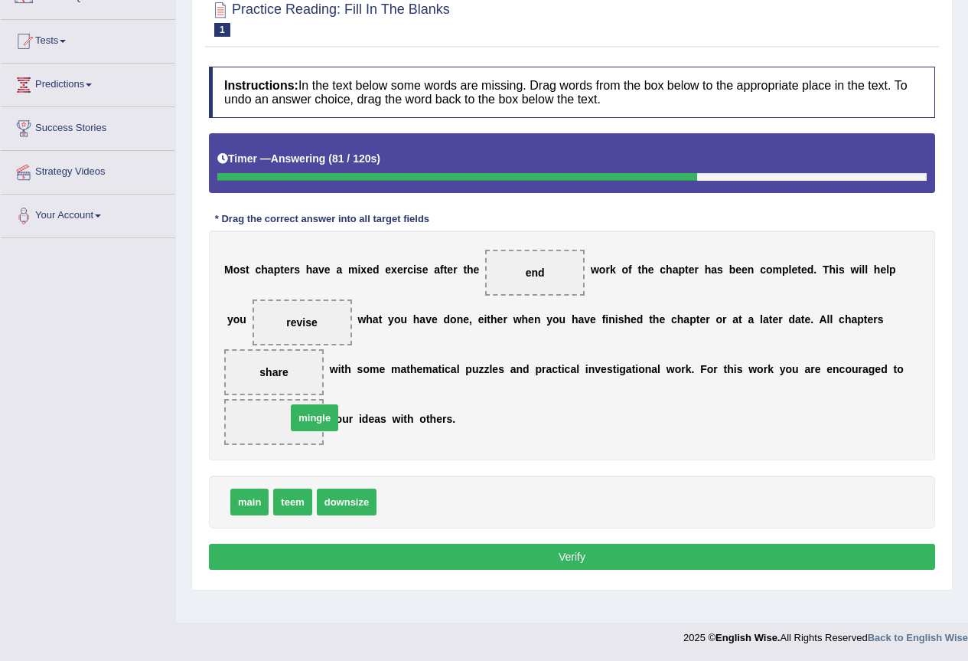
drag, startPoint x: 393, startPoint y: 500, endPoint x: 303, endPoint y: 416, distance: 123.5
drag, startPoint x: 274, startPoint y: 374, endPoint x: 292, endPoint y: 429, distance: 58.8
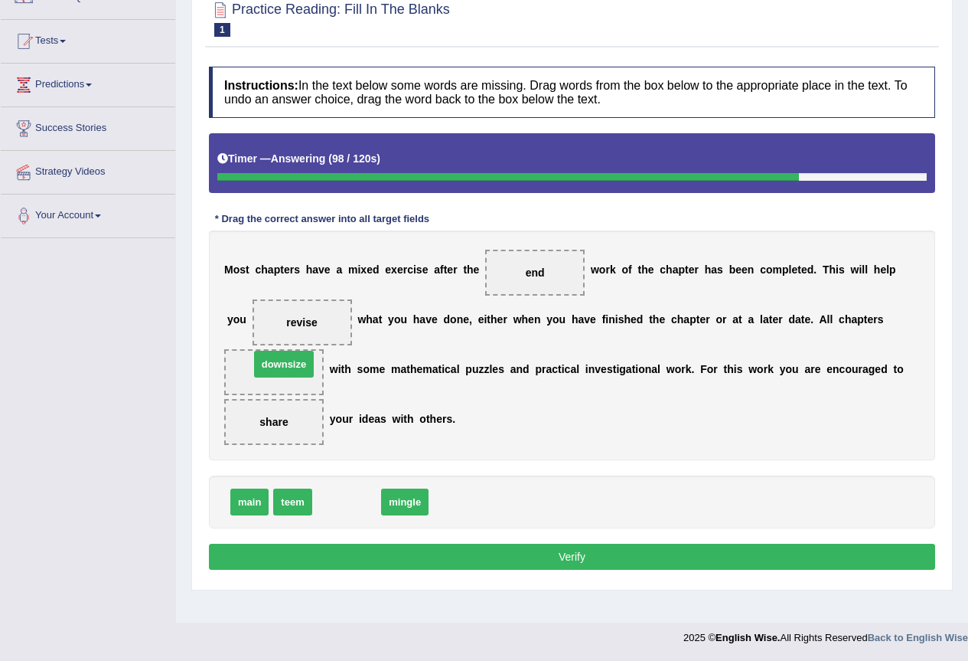
drag, startPoint x: 355, startPoint y: 502, endPoint x: 292, endPoint y: 364, distance: 151.4
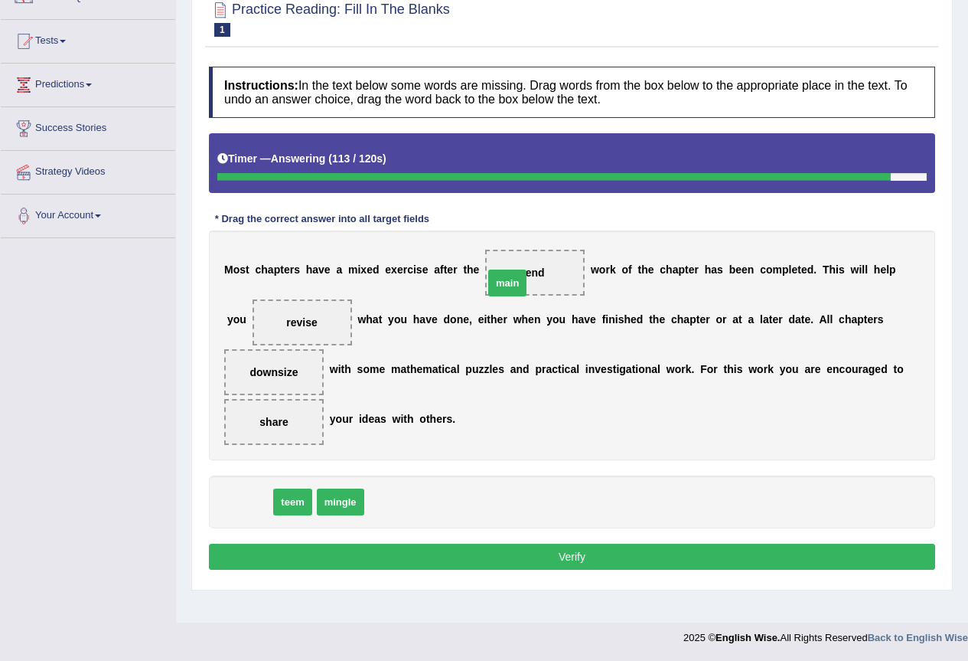
drag, startPoint x: 271, startPoint y: 471, endPoint x: 508, endPoint y: 282, distance: 302.8
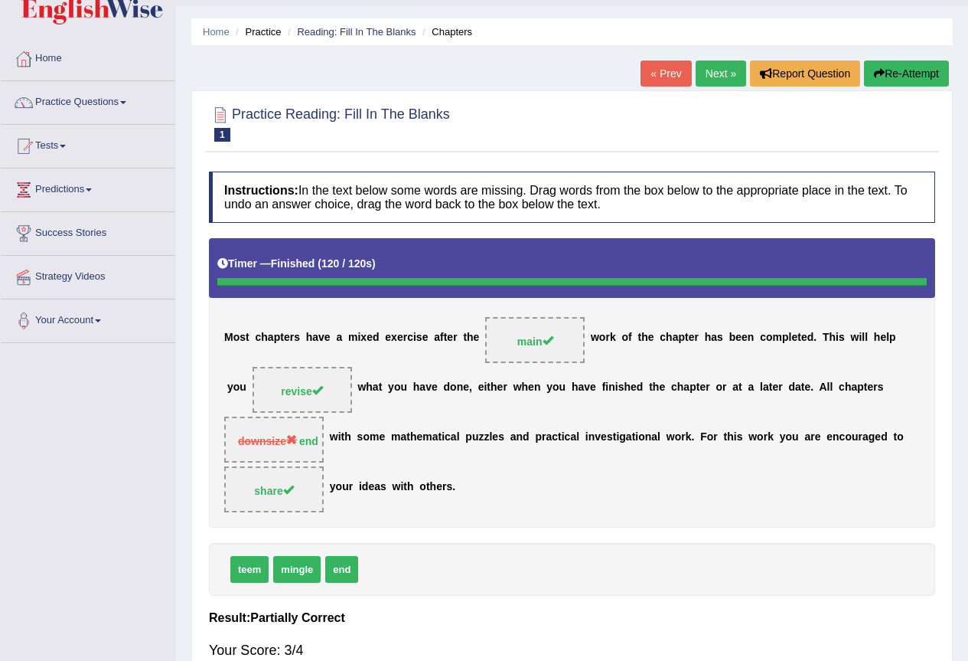
scroll to position [0, 0]
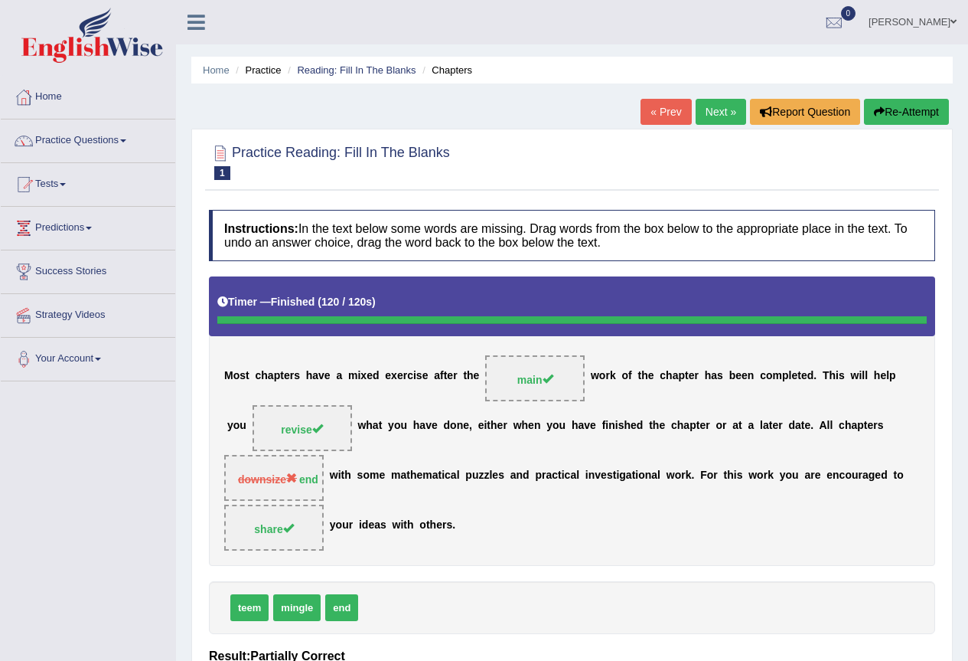
click at [709, 102] on link "Next »" at bounding box center [721, 112] width 51 height 26
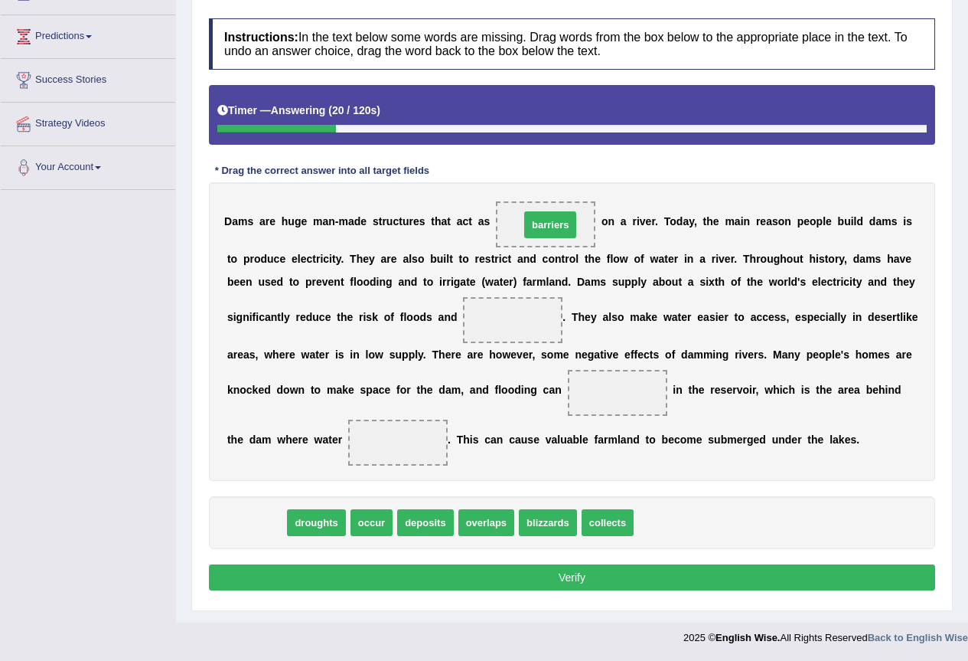
drag, startPoint x: 259, startPoint y: 521, endPoint x: 552, endPoint y: 224, distance: 417.4
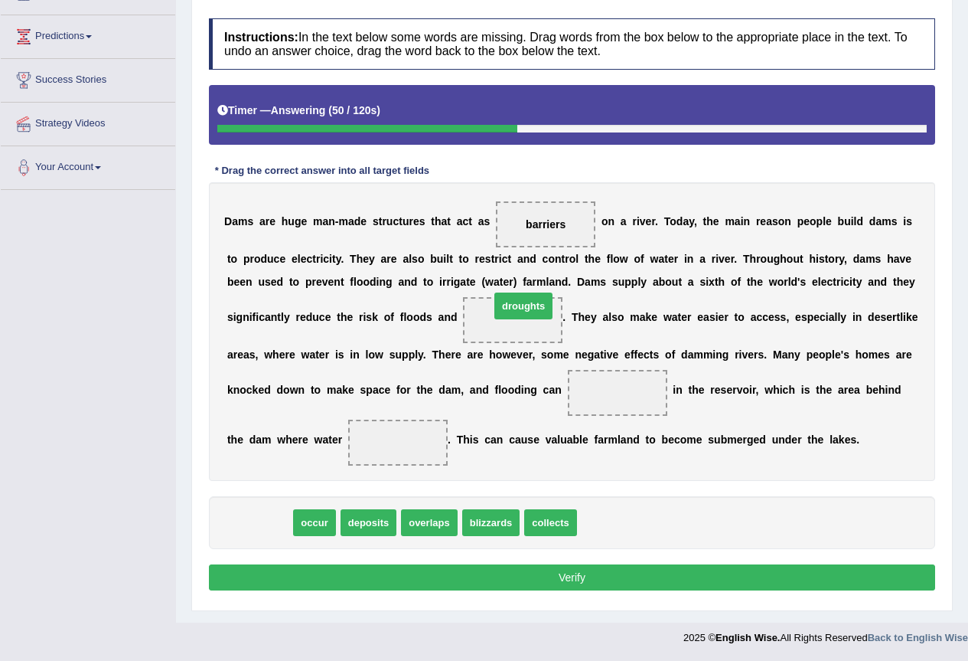
drag, startPoint x: 248, startPoint y: 526, endPoint x: 512, endPoint y: 309, distance: 341.6
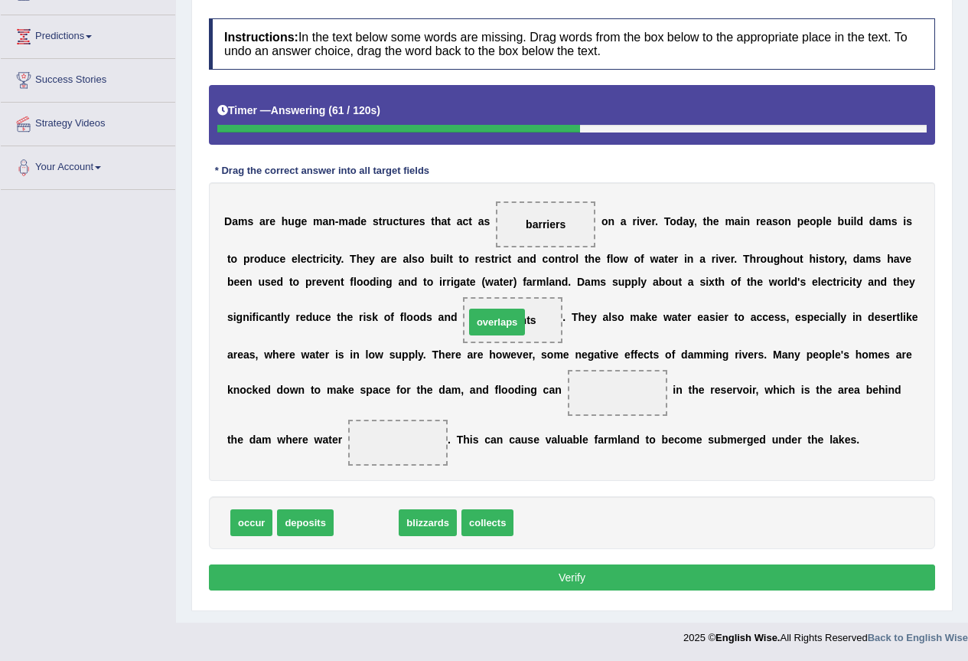
drag, startPoint x: 361, startPoint y: 515, endPoint x: 492, endPoint y: 315, distance: 239.5
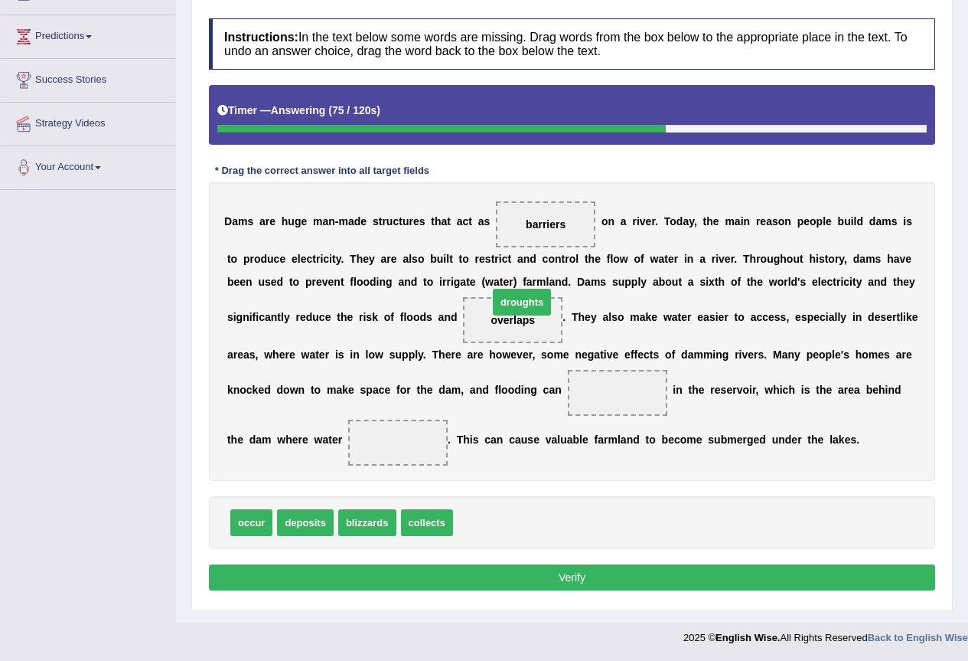
drag, startPoint x: 498, startPoint y: 518, endPoint x: 534, endPoint y: 298, distance: 223.3
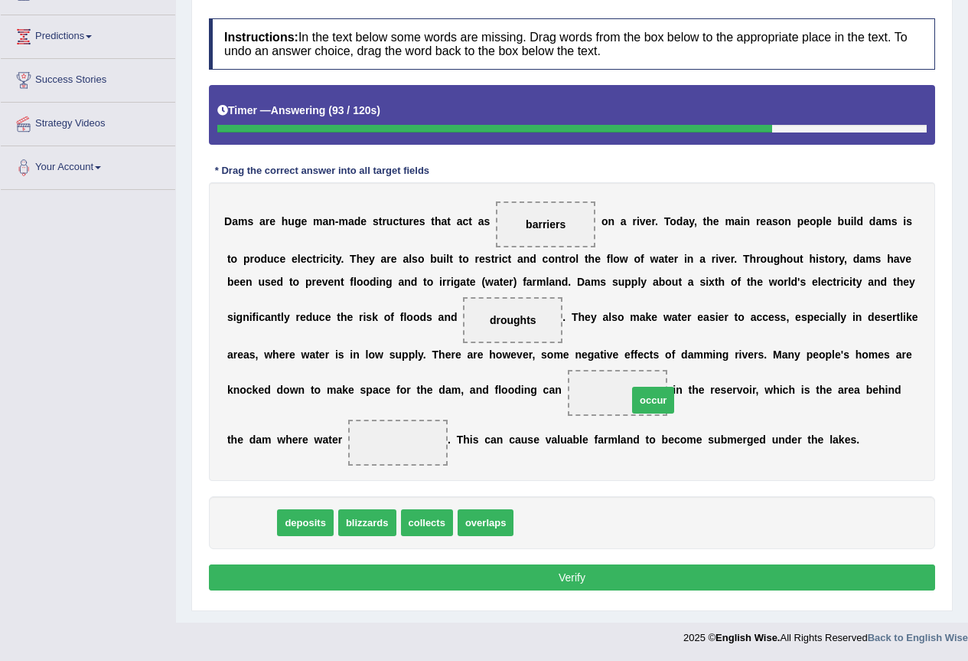
drag, startPoint x: 262, startPoint y: 534, endPoint x: 664, endPoint y: 411, distance: 420.2
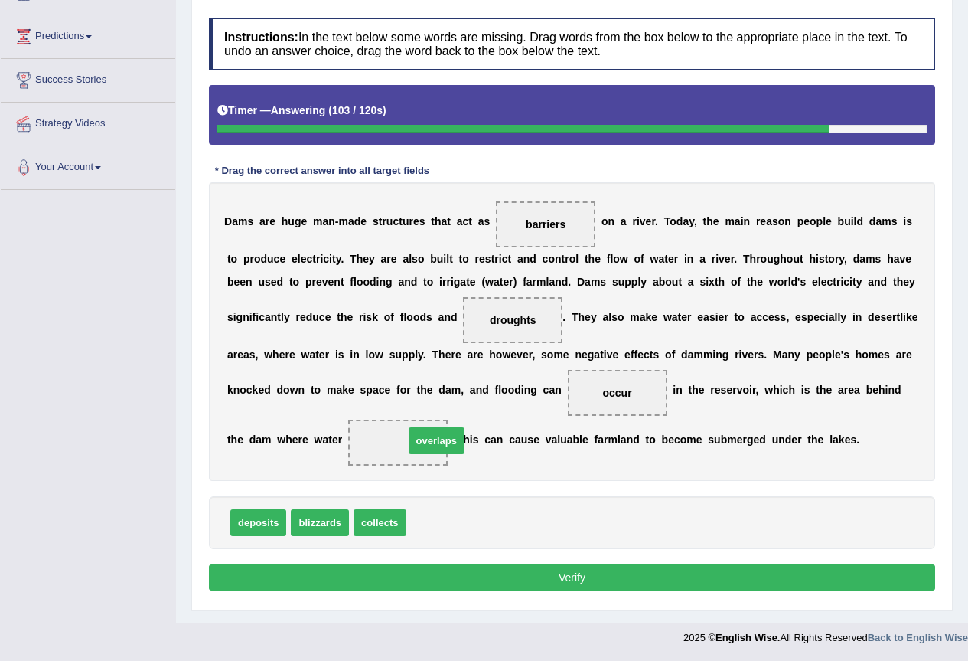
drag, startPoint x: 426, startPoint y: 530, endPoint x: 424, endPoint y: 448, distance: 81.9
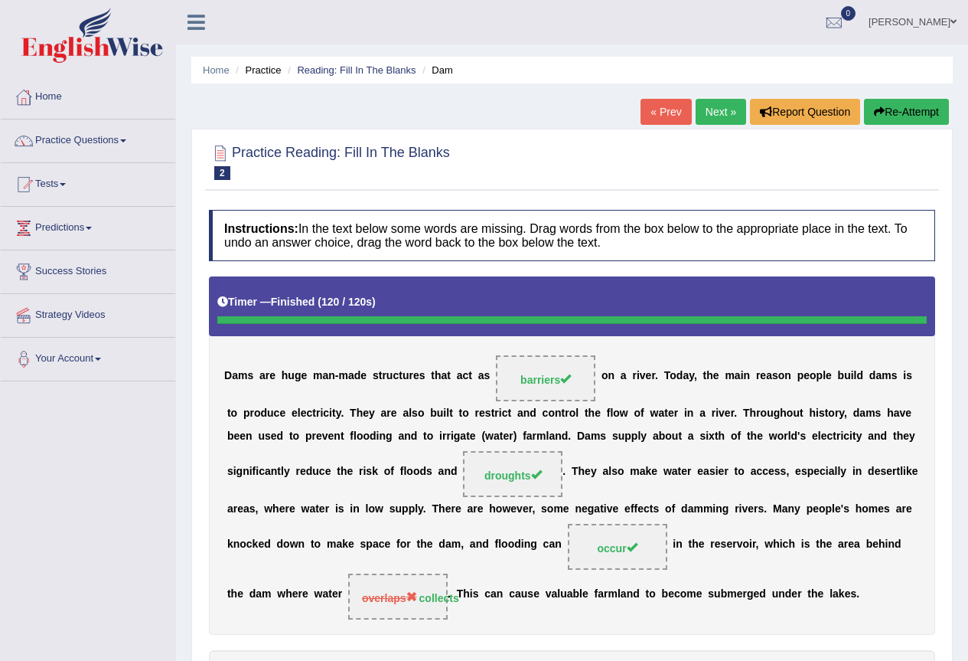
click at [710, 116] on link "Next »" at bounding box center [721, 112] width 51 height 26
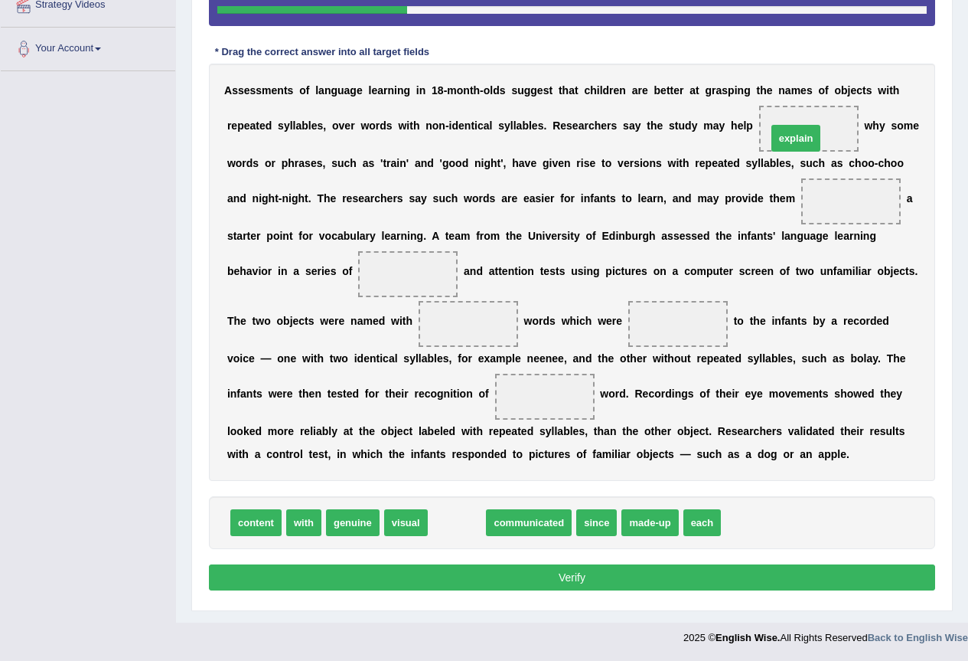
drag, startPoint x: 449, startPoint y: 527, endPoint x: 789, endPoint y: 142, distance: 512.6
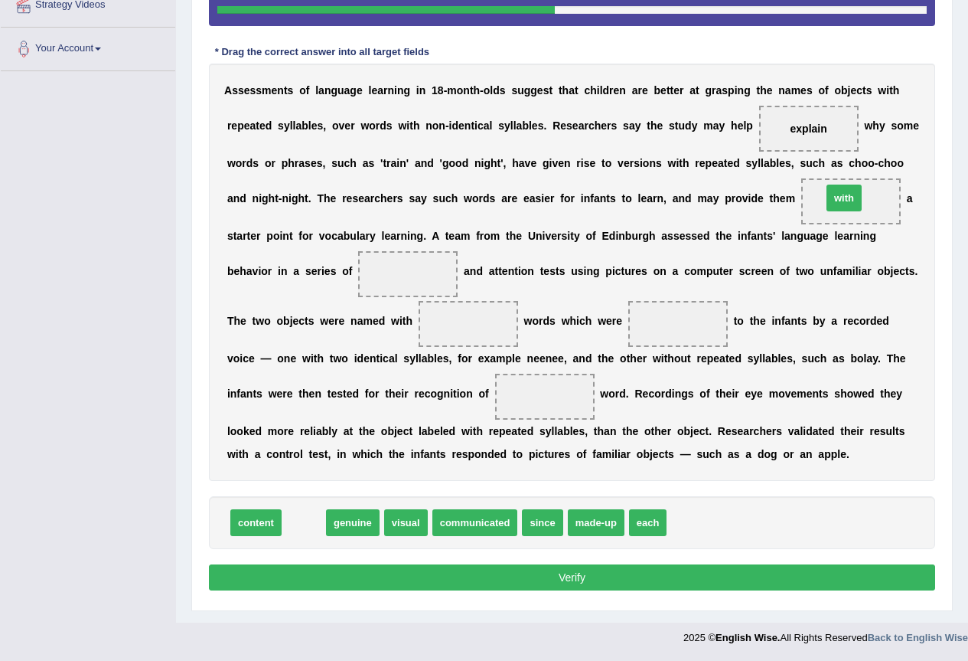
drag, startPoint x: 302, startPoint y: 524, endPoint x: 842, endPoint y: 200, distance: 630.5
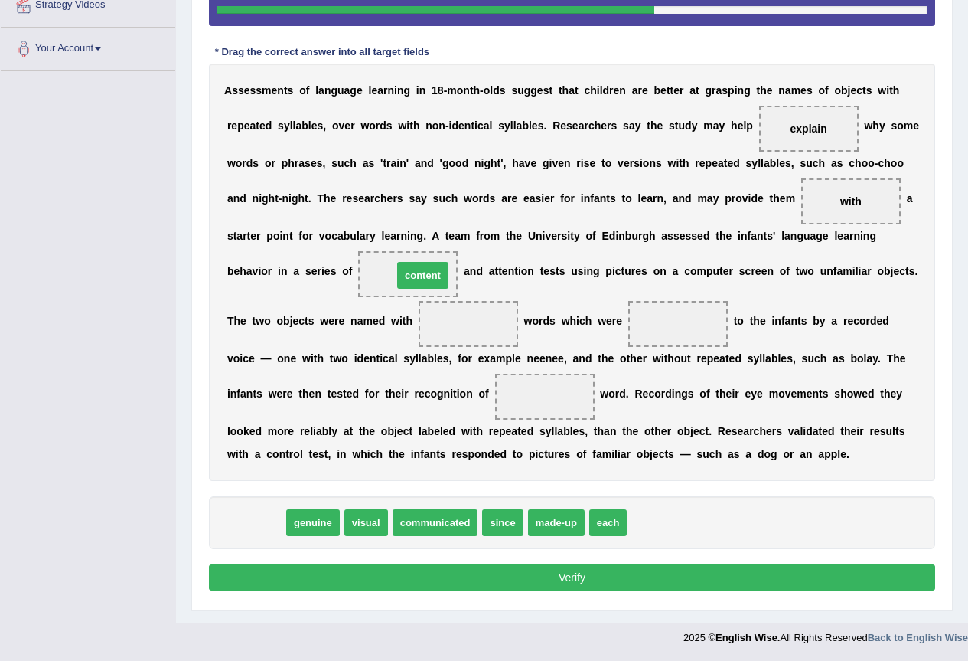
drag, startPoint x: 248, startPoint y: 523, endPoint x: 415, endPoint y: 277, distance: 297.1
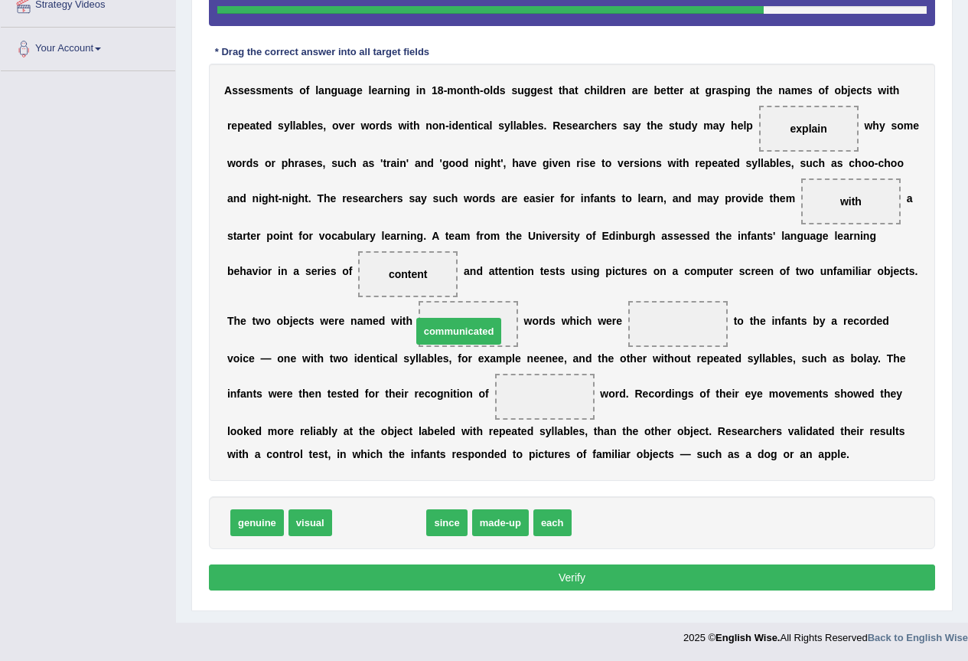
drag, startPoint x: 394, startPoint y: 510, endPoint x: 478, endPoint y: 306, distance: 220.1
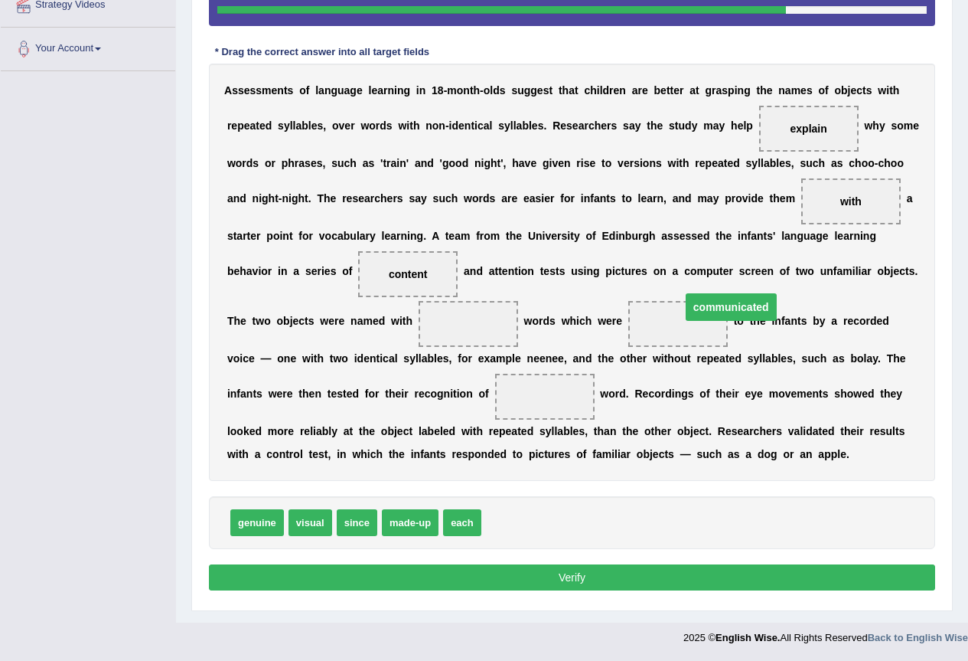
drag, startPoint x: 449, startPoint y: 318, endPoint x: 684, endPoint y: 322, distance: 235.1
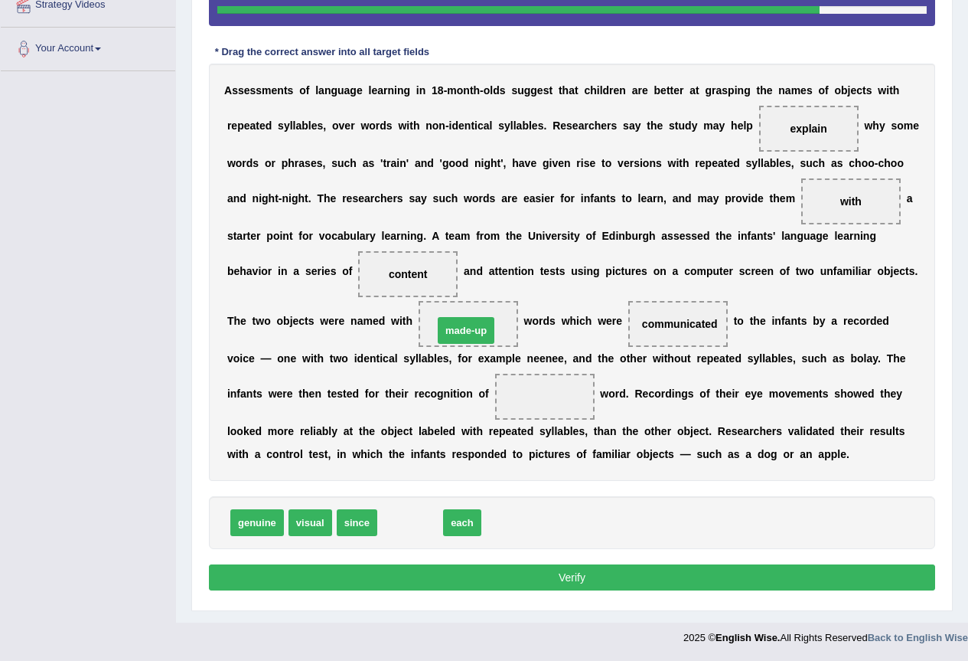
drag, startPoint x: 445, startPoint y: 435, endPoint x: 462, endPoint y: 323, distance: 113.1
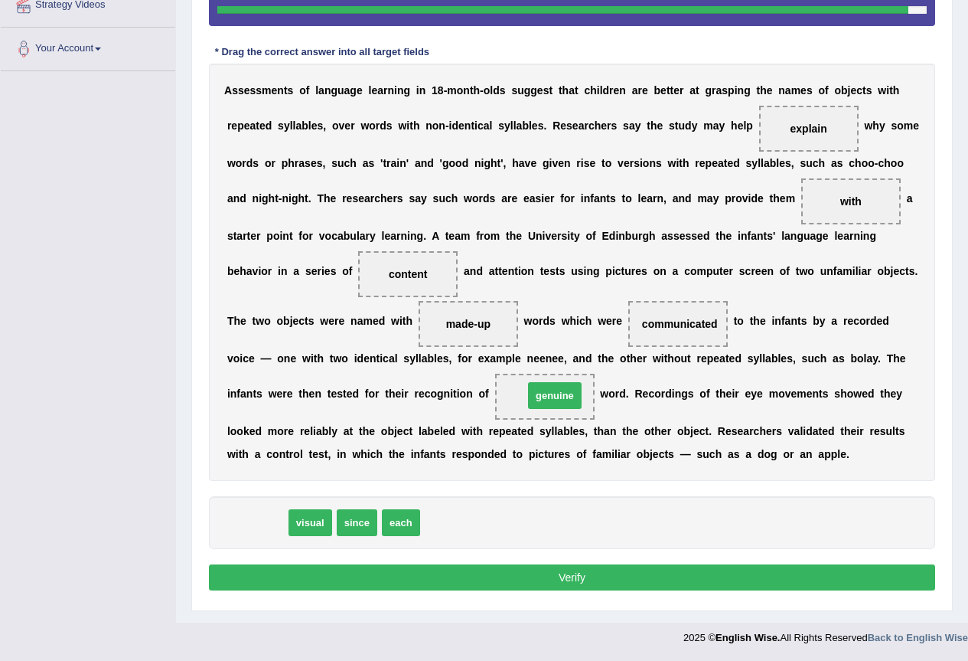
drag, startPoint x: 268, startPoint y: 524, endPoint x: 566, endPoint y: 397, distance: 323.8
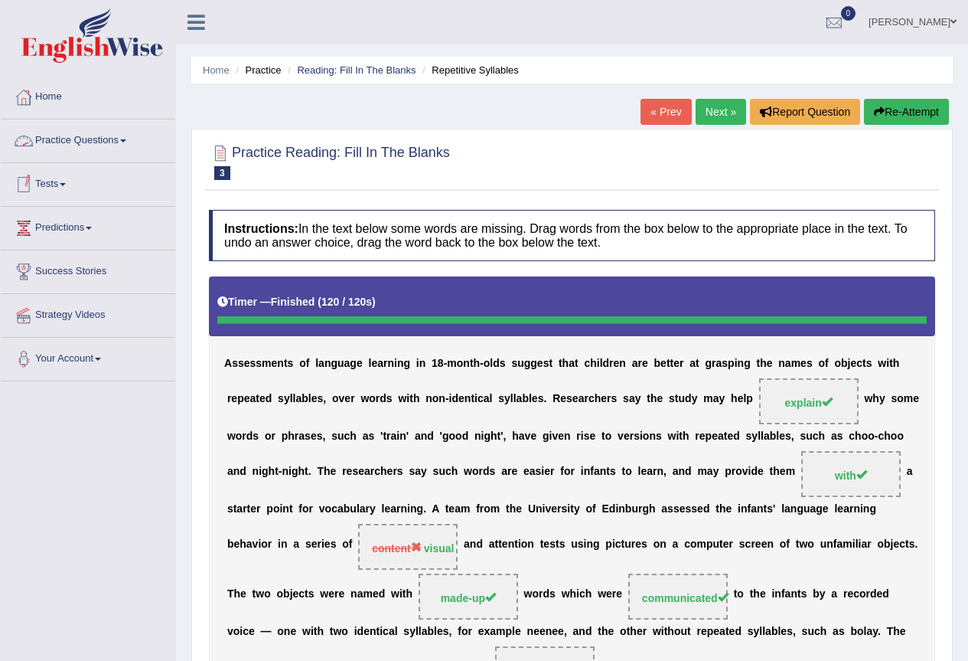
click at [122, 134] on link "Practice Questions" at bounding box center [88, 138] width 175 height 38
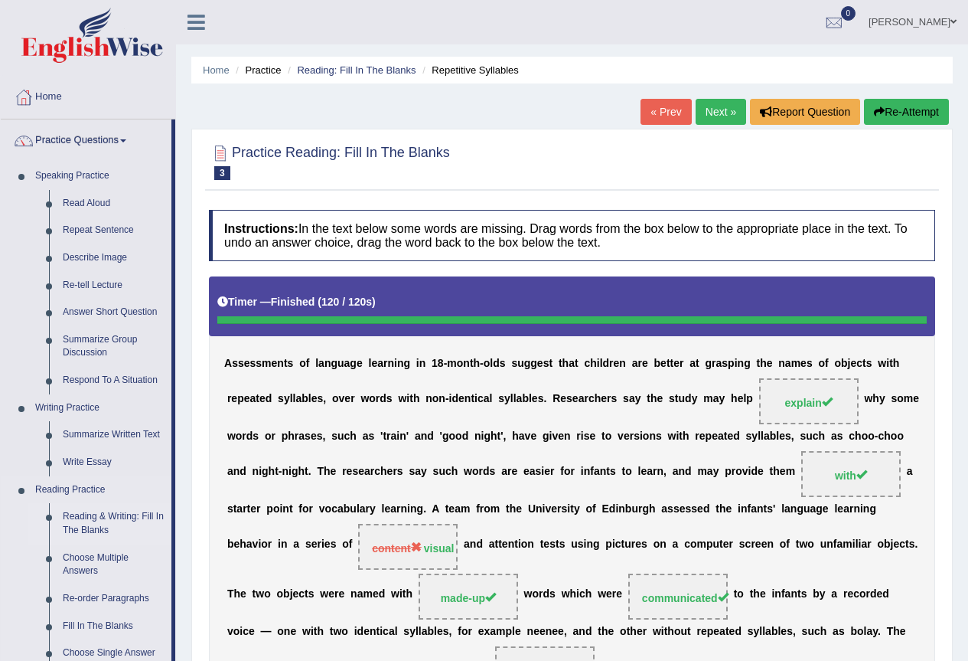
scroll to position [539, 0]
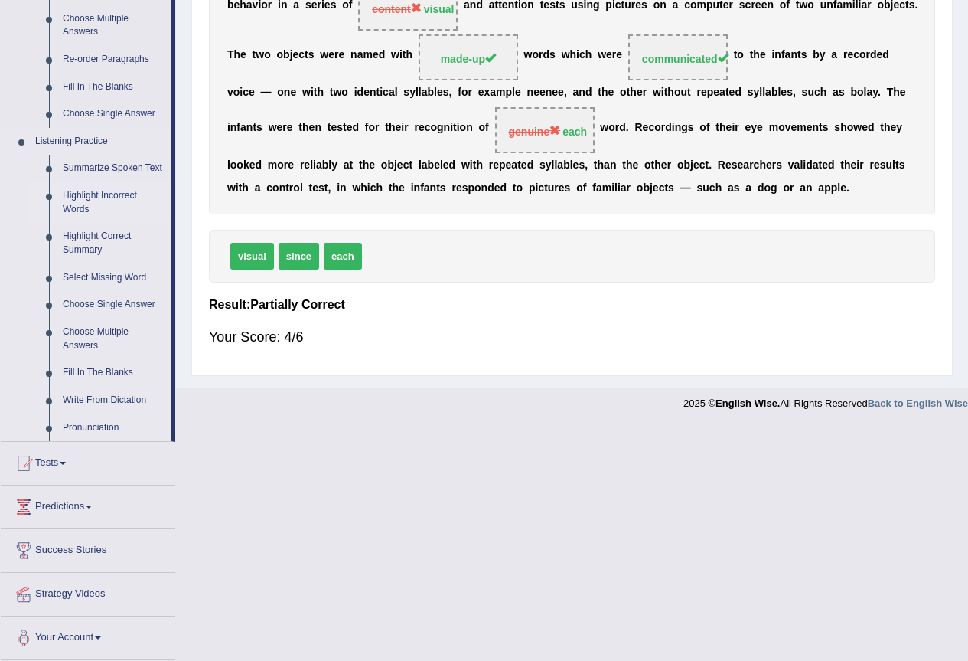
click at [80, 196] on link "Highlight Incorrect Words" at bounding box center [114, 202] width 116 height 41
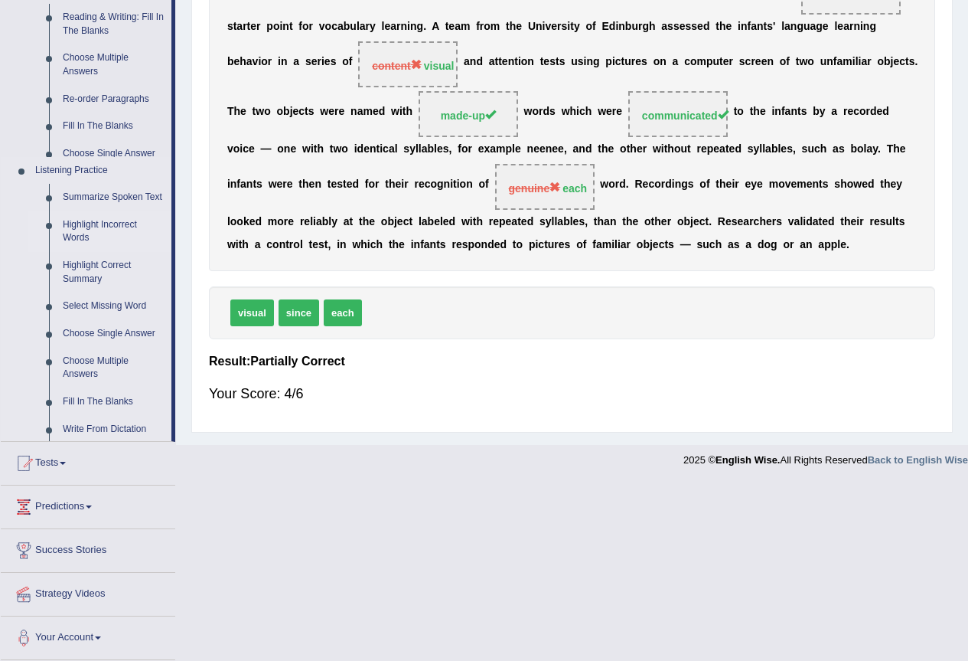
scroll to position [305, 0]
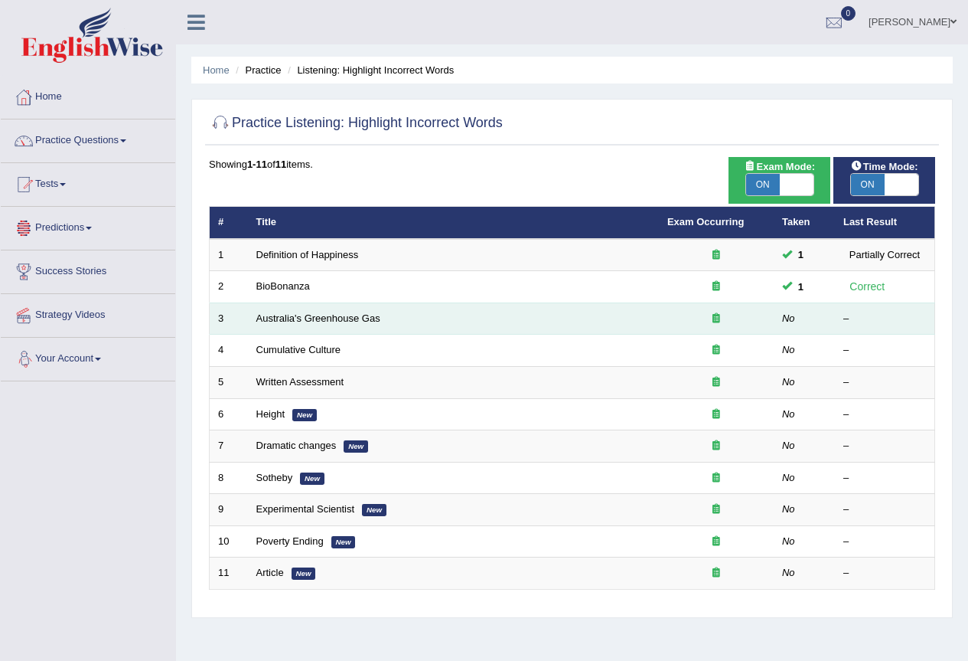
click at [310, 325] on td "Australia's Greenhouse Gas" at bounding box center [453, 318] width 411 height 32
click at [331, 315] on link "Australia's Greenhouse Gas" at bounding box center [318, 317] width 124 height 11
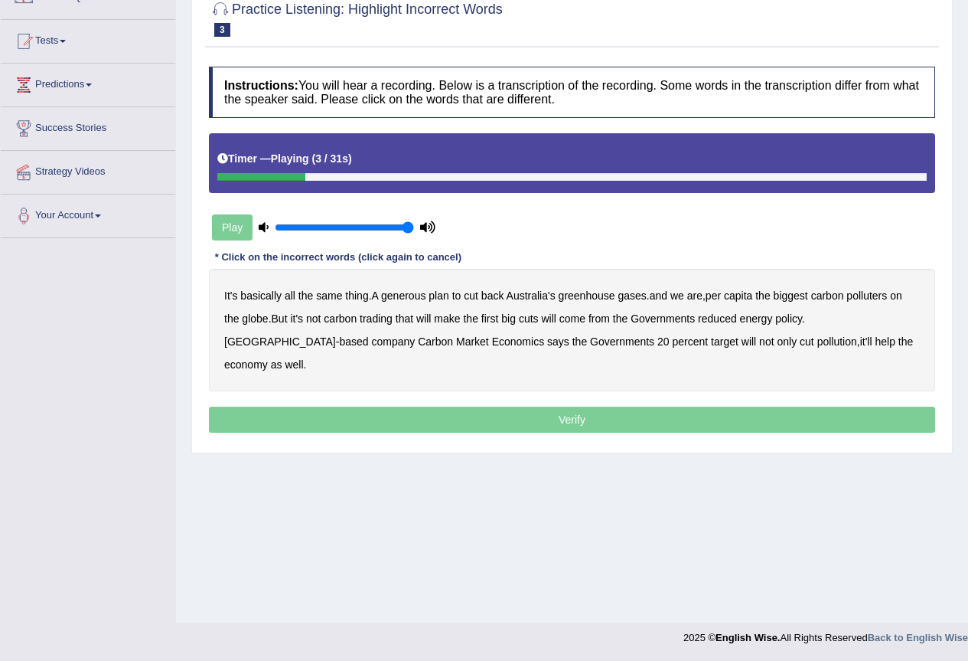
click at [387, 296] on b "generous" at bounding box center [403, 295] width 44 height 12
click at [258, 321] on b "globe" at bounding box center [255, 318] width 26 height 12
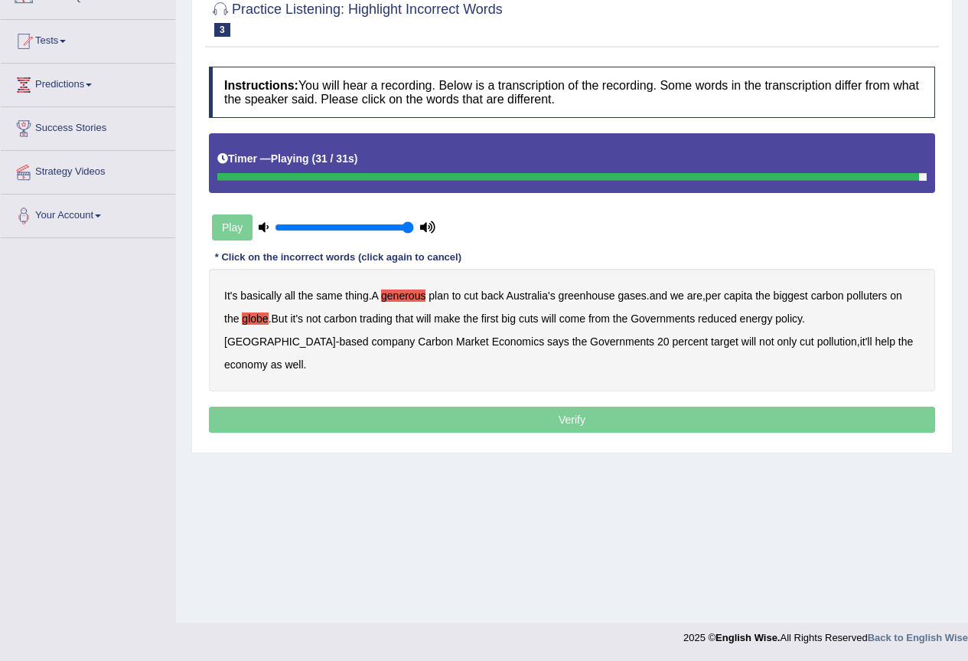
click at [780, 407] on p "Verify" at bounding box center [572, 420] width 727 height 26
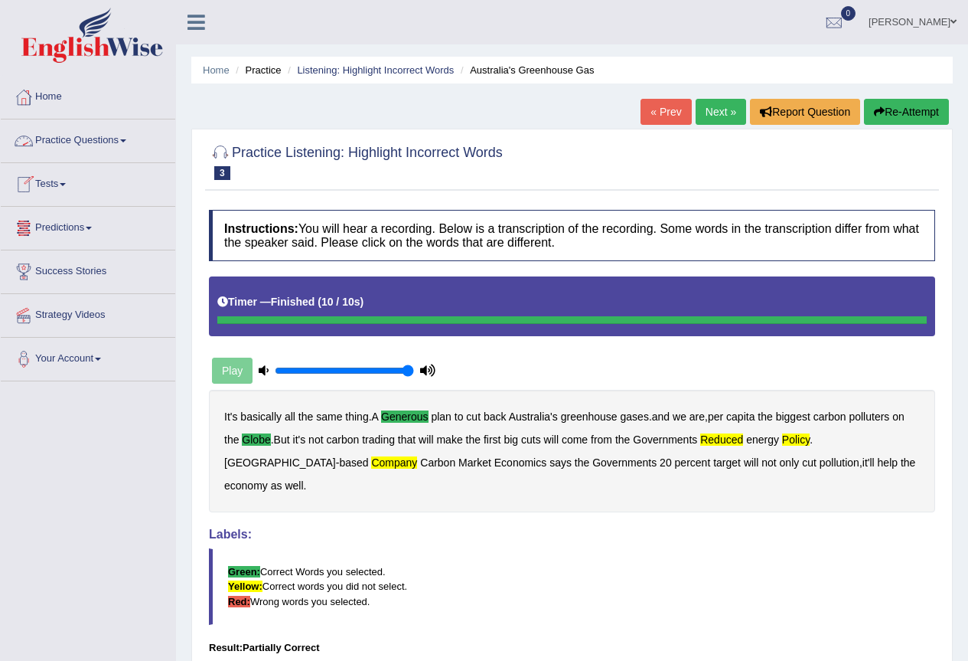
click at [131, 144] on link "Practice Questions" at bounding box center [88, 138] width 175 height 38
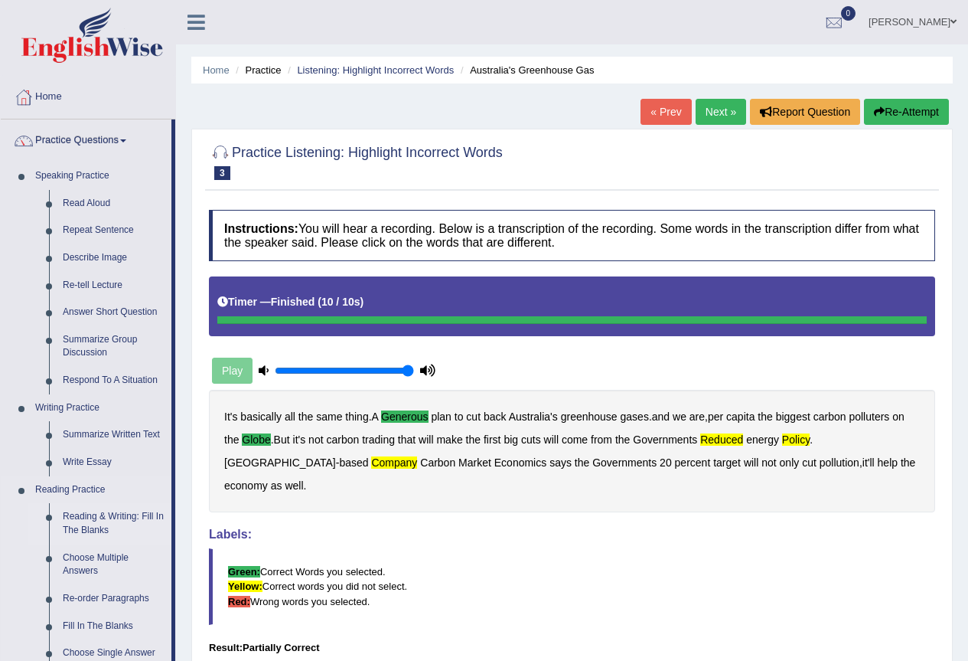
scroll to position [539, 0]
